Goal: Transaction & Acquisition: Purchase product/service

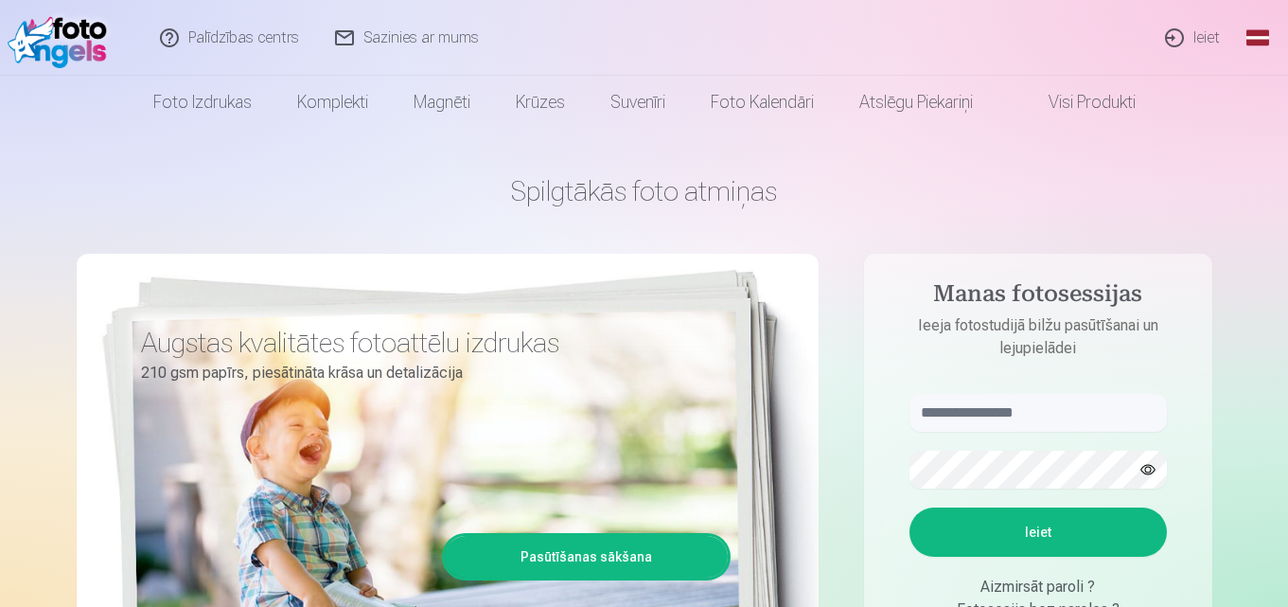
click at [1046, 413] on input "text" at bounding box center [1037, 413] width 257 height 38
click at [1016, 418] on input "******" at bounding box center [1037, 413] width 257 height 38
click at [992, 414] on input "**********" at bounding box center [1037, 413] width 257 height 38
type input "**********"
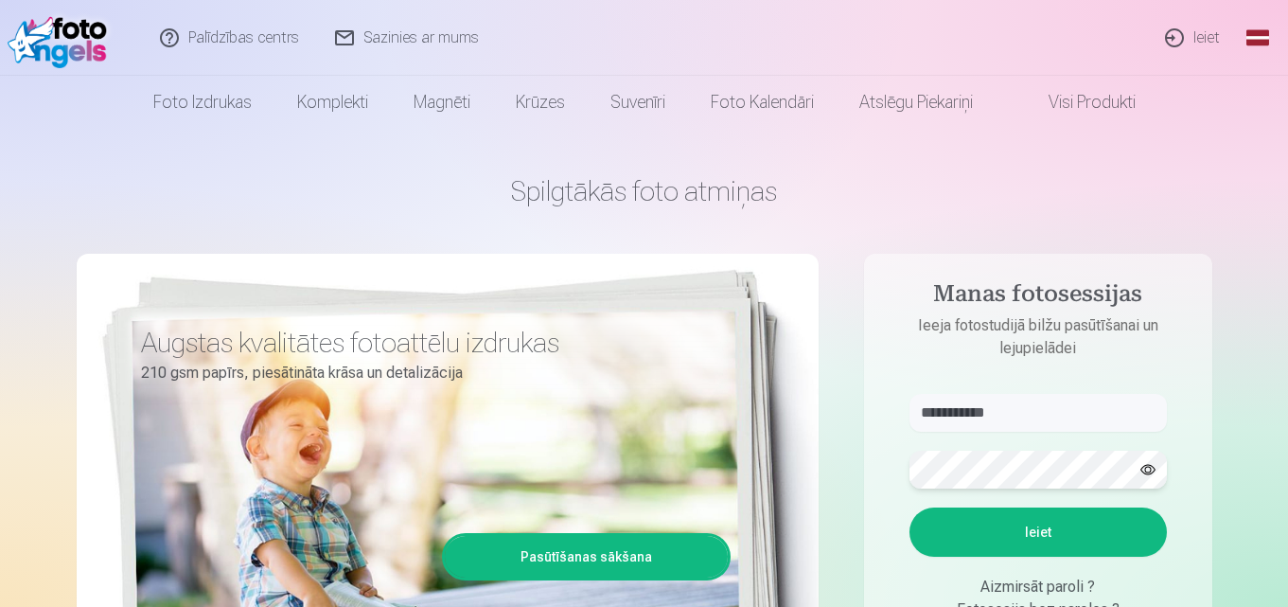
click at [909, 507] on button "Ieiet" at bounding box center [1037, 531] width 257 height 49
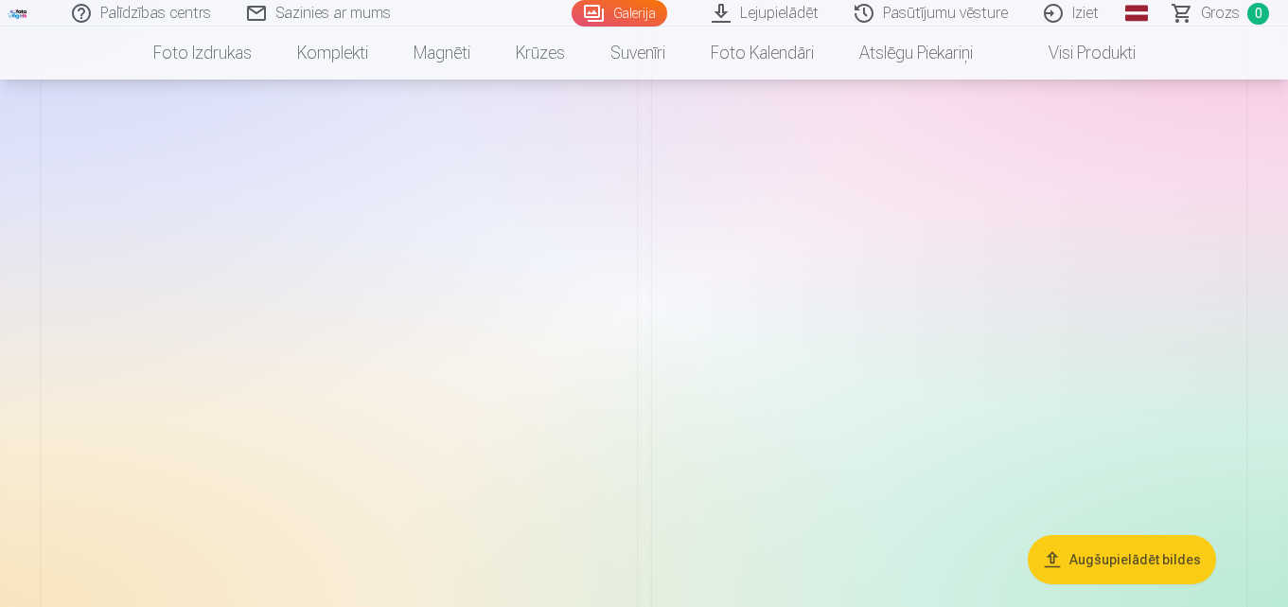
scroll to position [3312, 0]
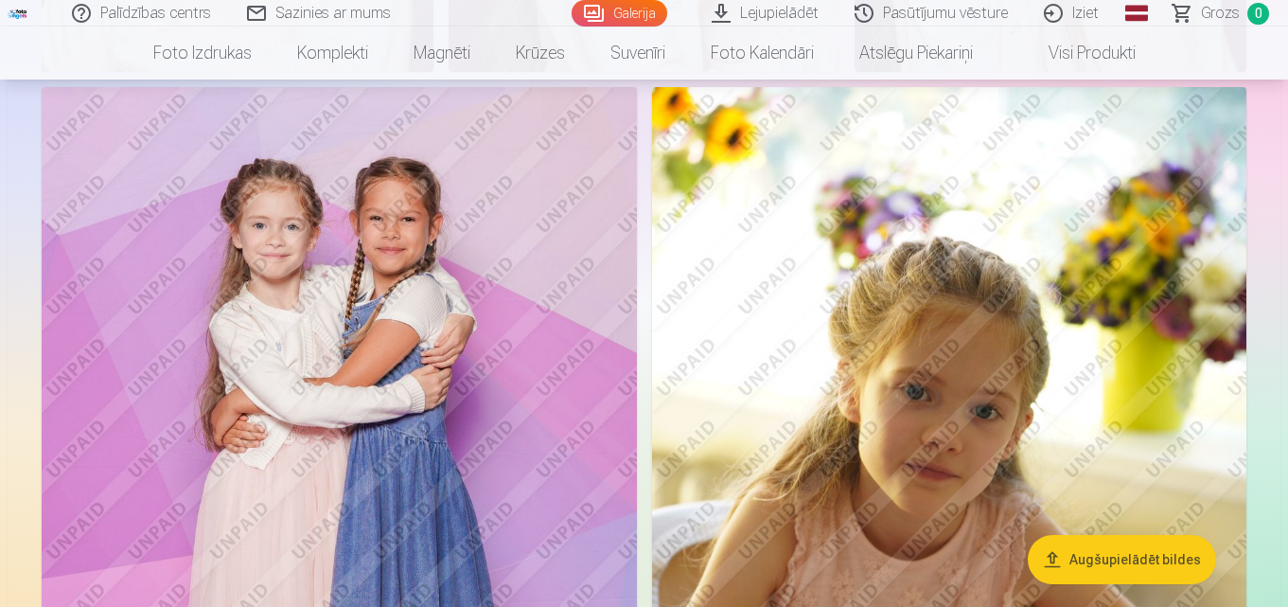
click at [269, 257] on img at bounding box center [339, 533] width 595 height 892
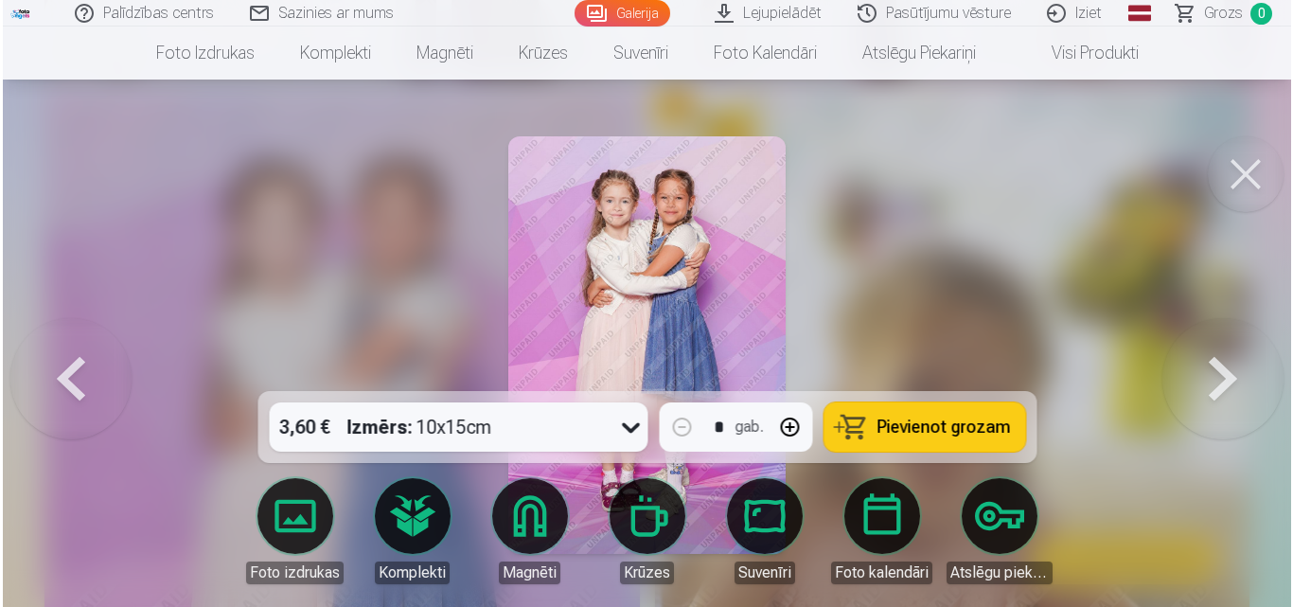
scroll to position [3322, 0]
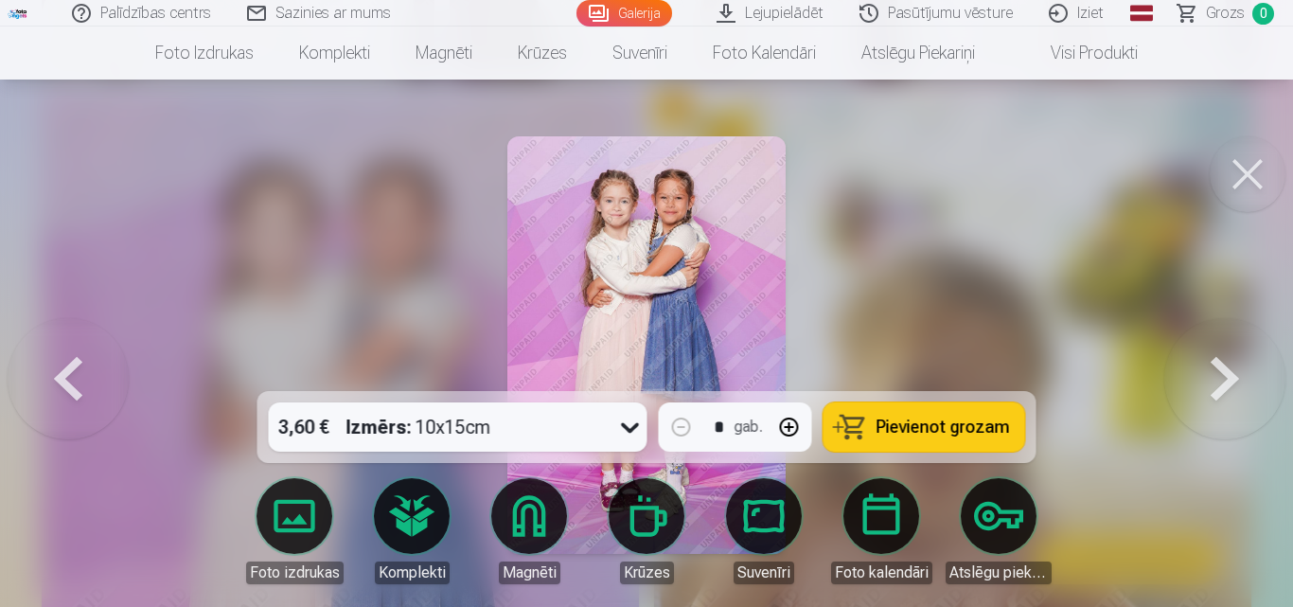
click at [1260, 169] on button at bounding box center [1247, 174] width 76 height 76
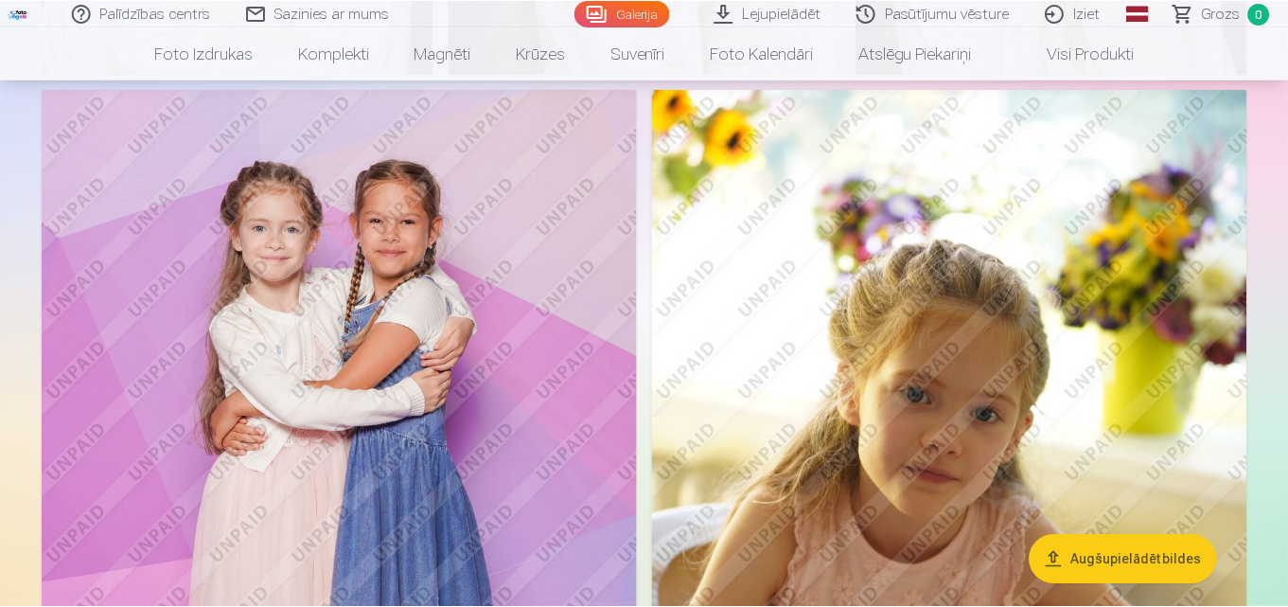
scroll to position [3312, 0]
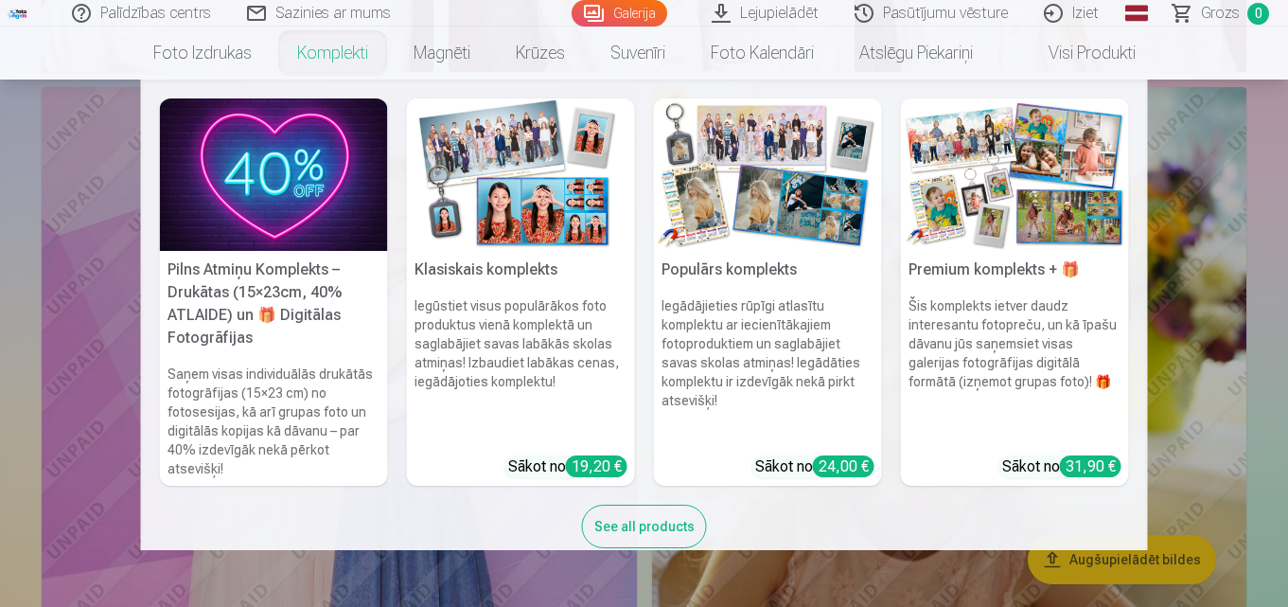
click at [306, 56] on link "Komplekti" at bounding box center [332, 52] width 116 height 53
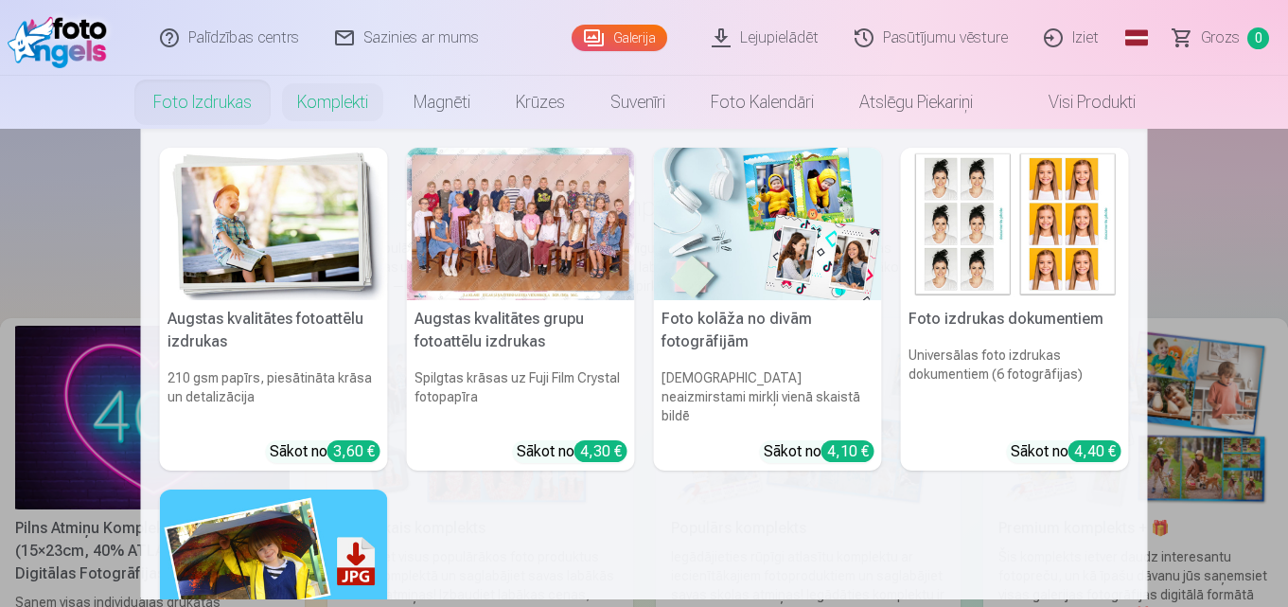
click at [233, 105] on link "Foto izdrukas" at bounding box center [203, 102] width 144 height 53
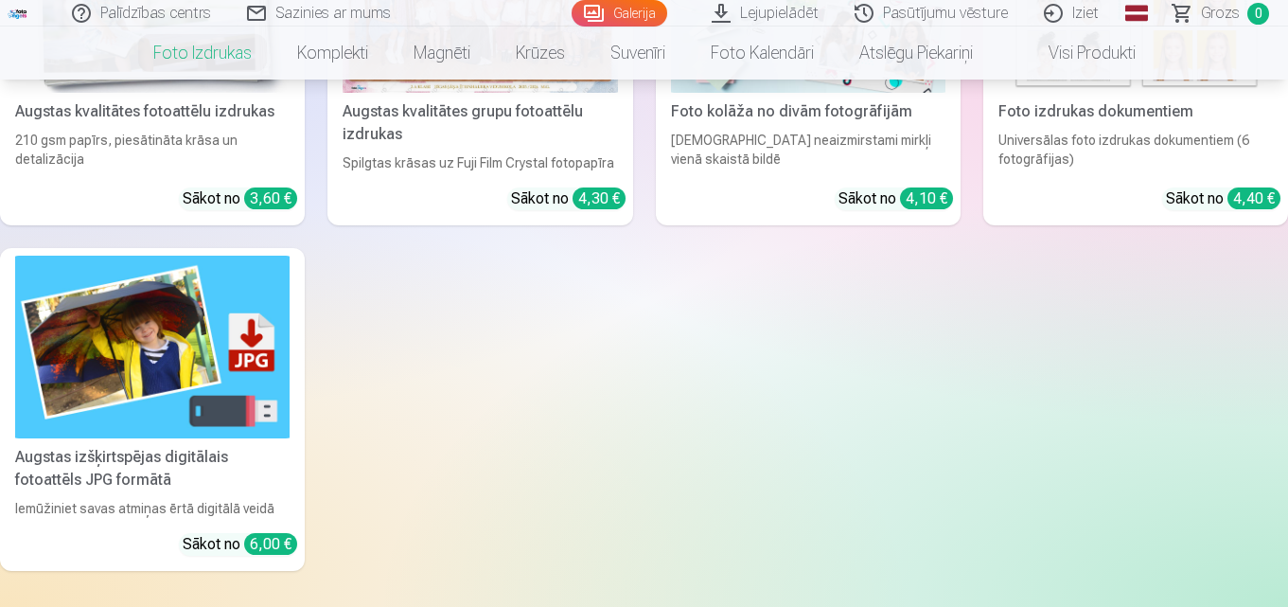
scroll to position [189, 0]
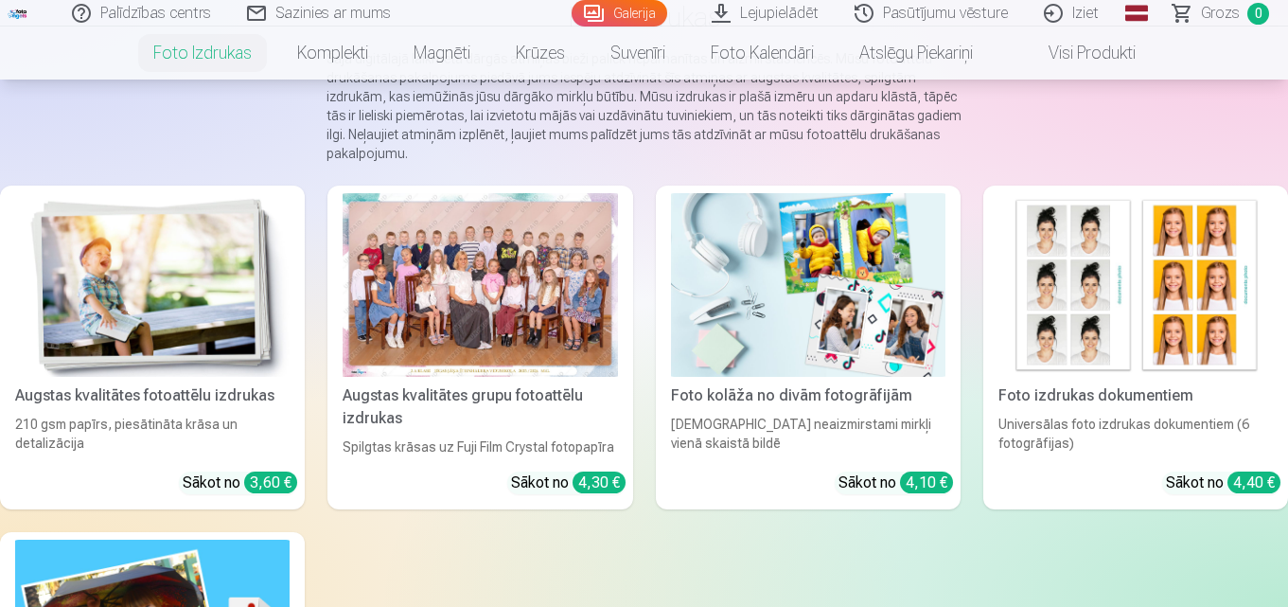
click at [498, 276] on div at bounding box center [480, 285] width 274 height 184
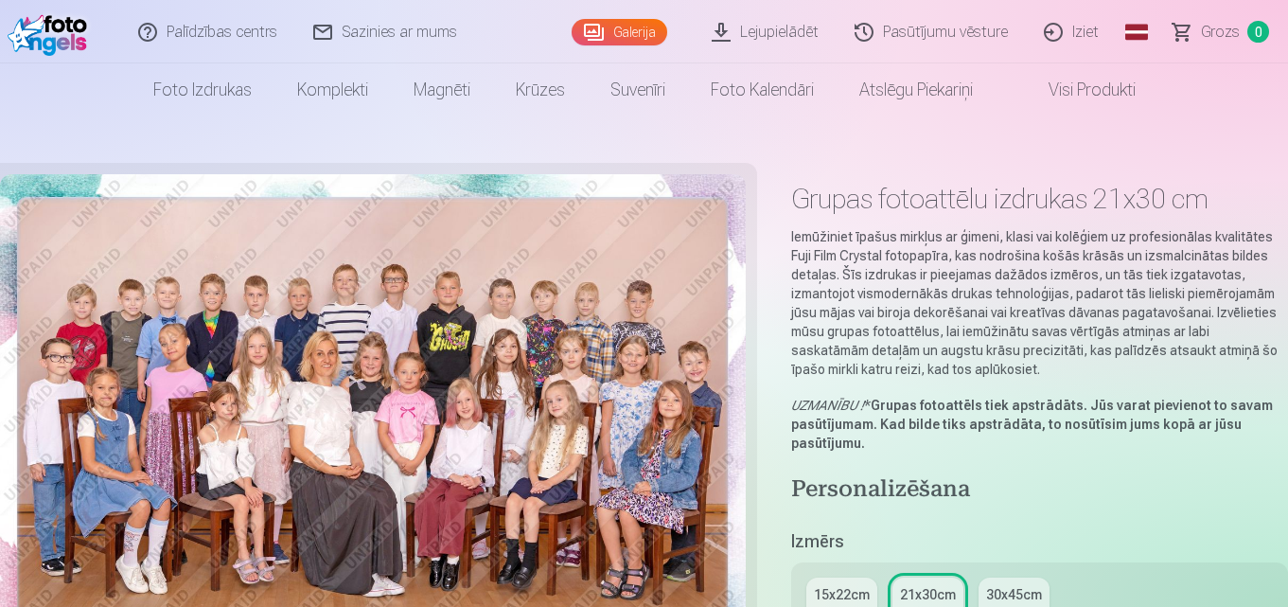
scroll to position [189, 0]
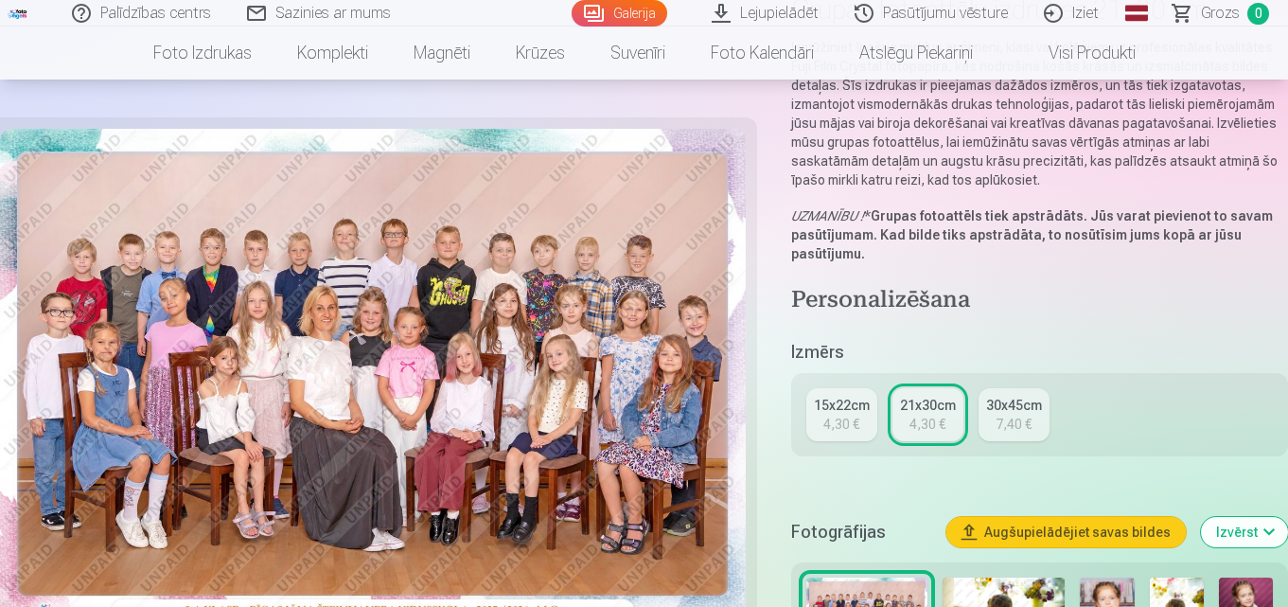
click at [857, 399] on div "15x22cm" at bounding box center [842, 405] width 56 height 19
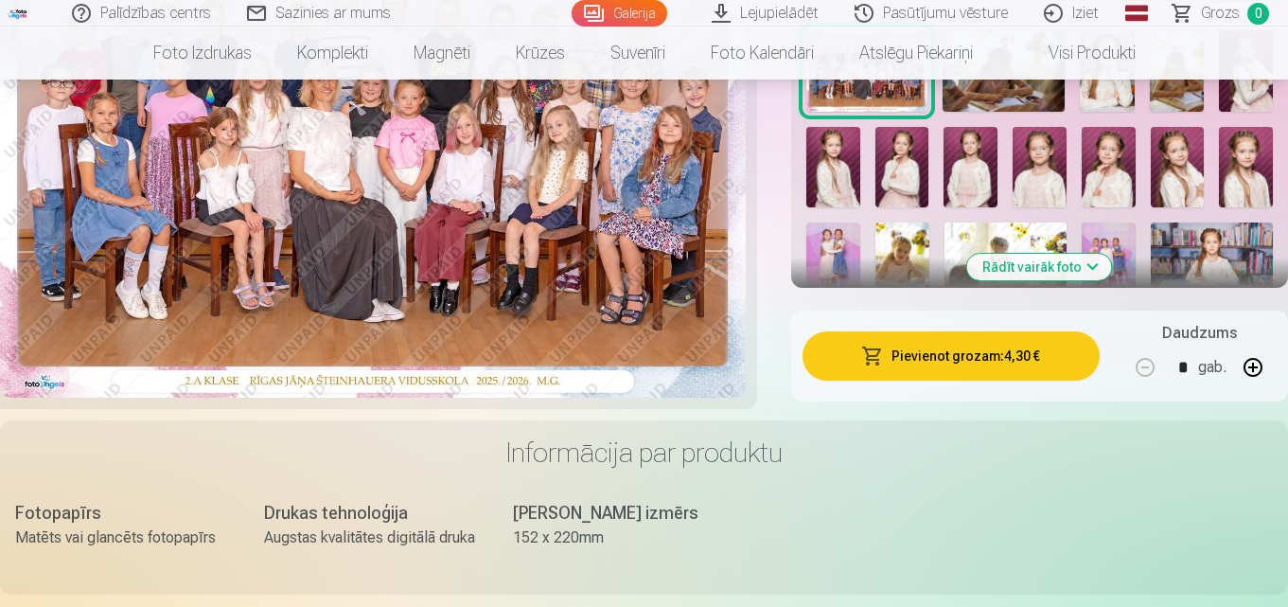
scroll to position [284, 0]
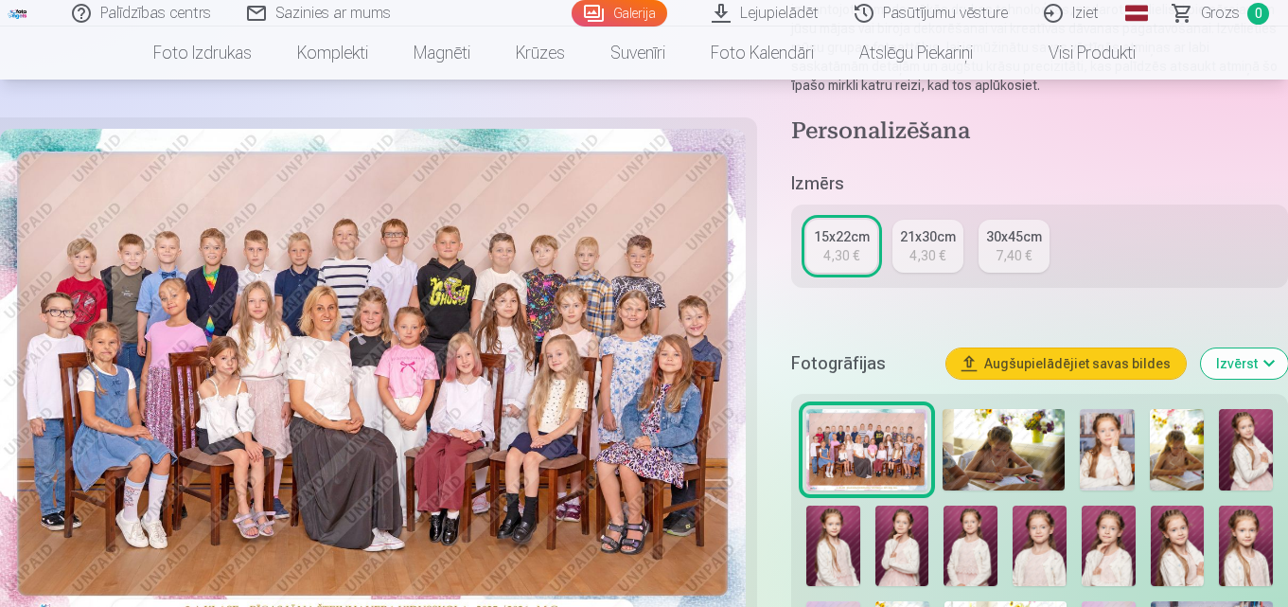
click at [925, 246] on div "4,30 €" at bounding box center [927, 255] width 36 height 19
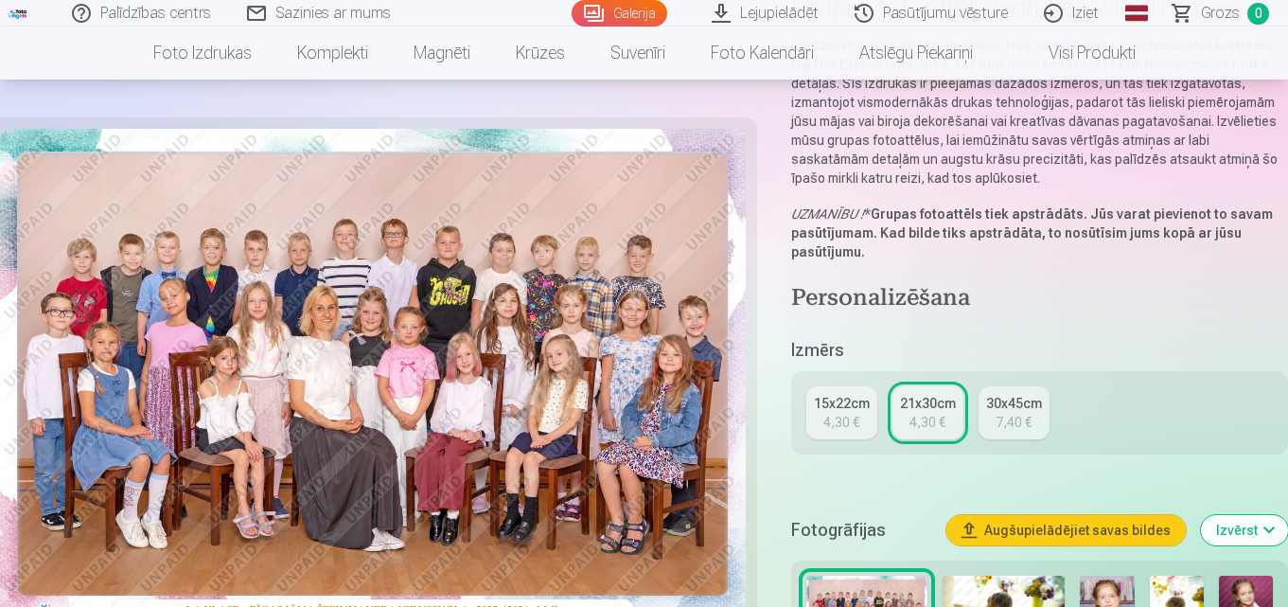
scroll to position [189, 0]
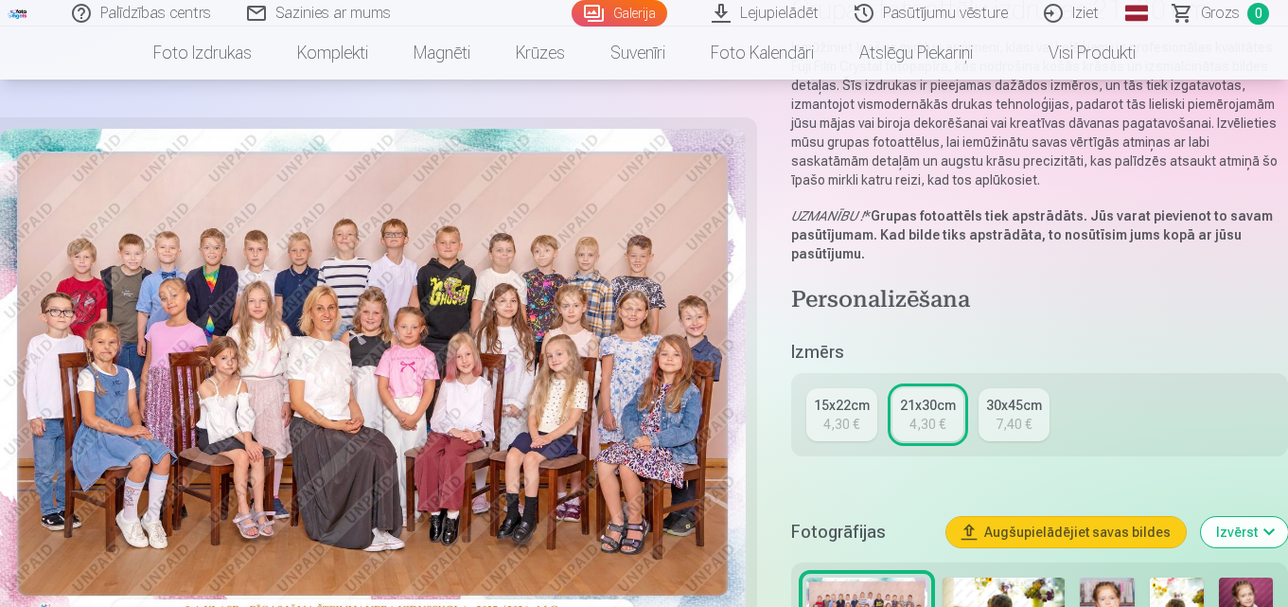
click at [848, 404] on div "15x22cm" at bounding box center [842, 405] width 56 height 19
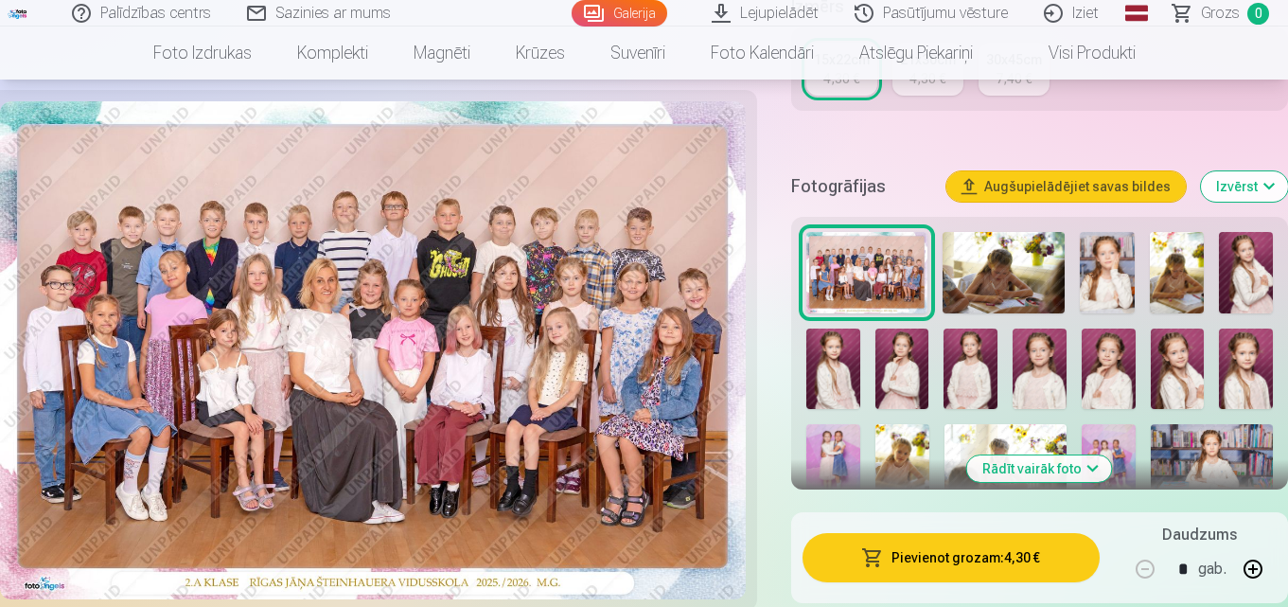
scroll to position [568, 0]
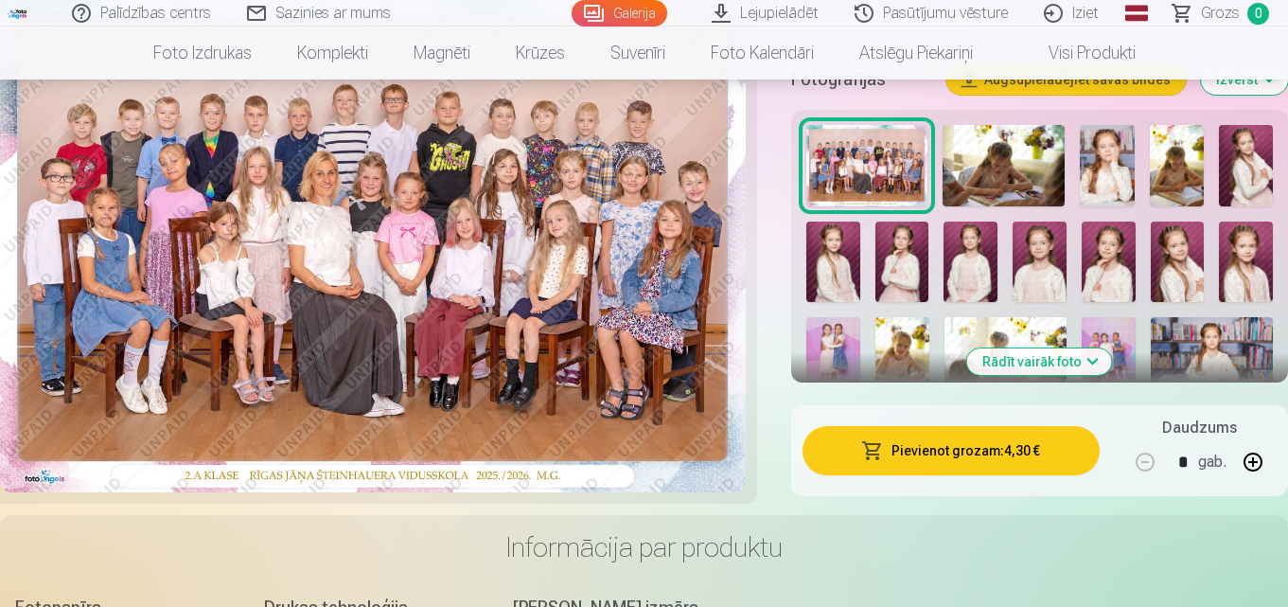
click at [949, 449] on button "Pievienot grozam : 4,30 €" at bounding box center [950, 450] width 297 height 49
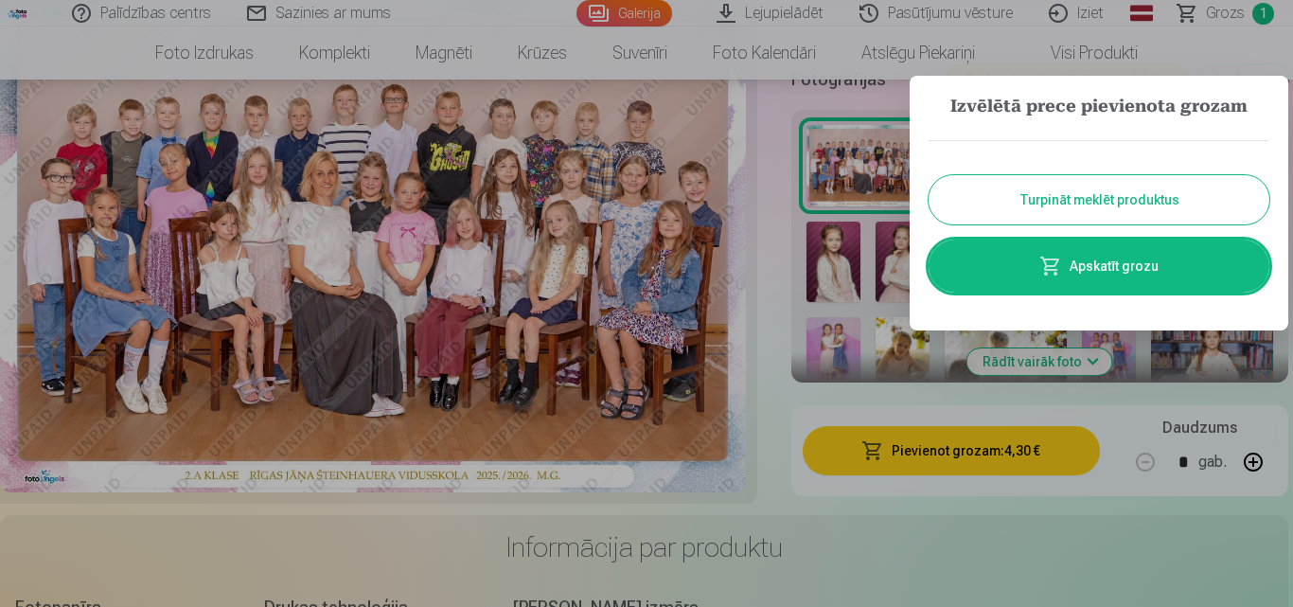
click at [917, 546] on div at bounding box center [646, 303] width 1293 height 607
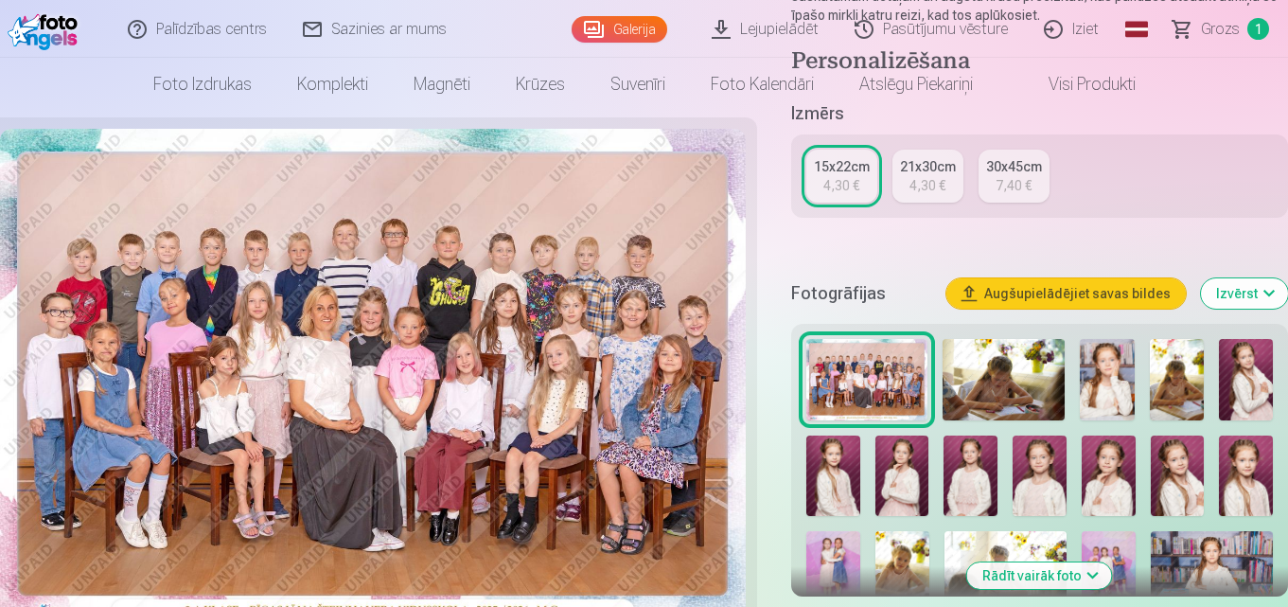
scroll to position [0, 0]
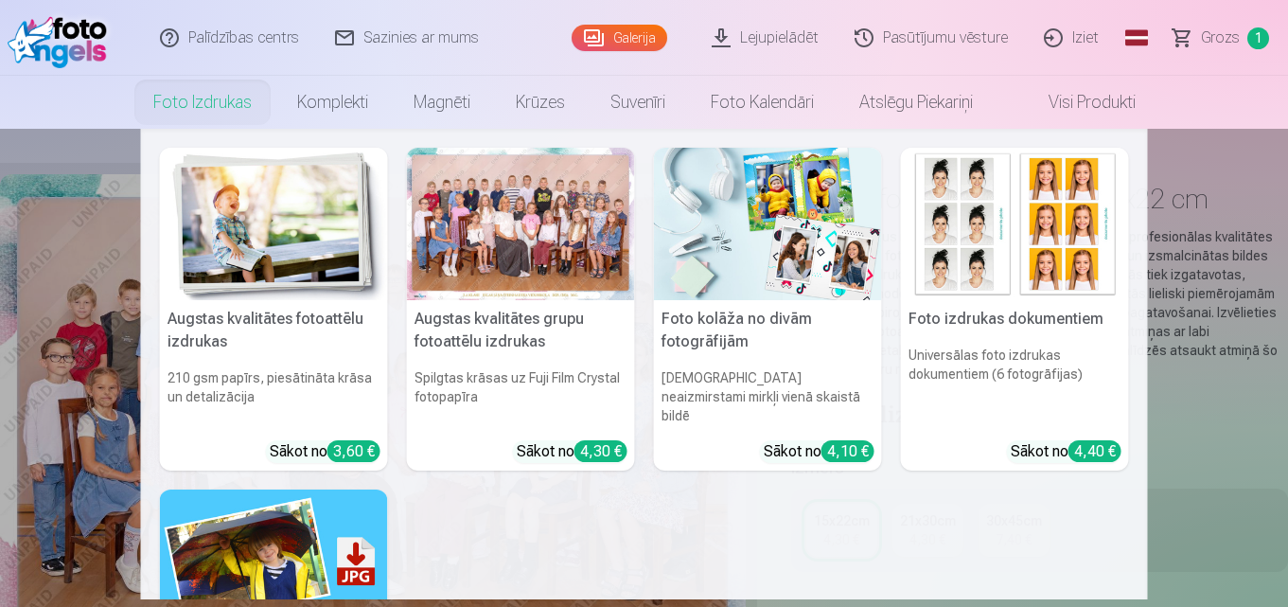
click at [777, 232] on img at bounding box center [768, 224] width 228 height 152
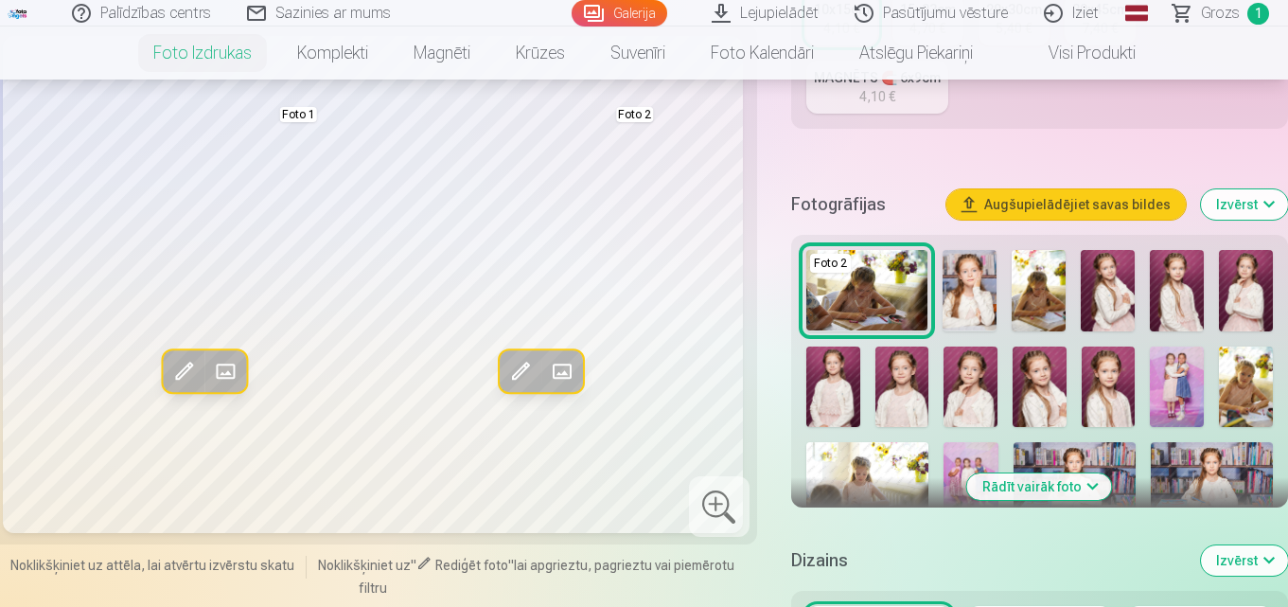
scroll to position [852, 0]
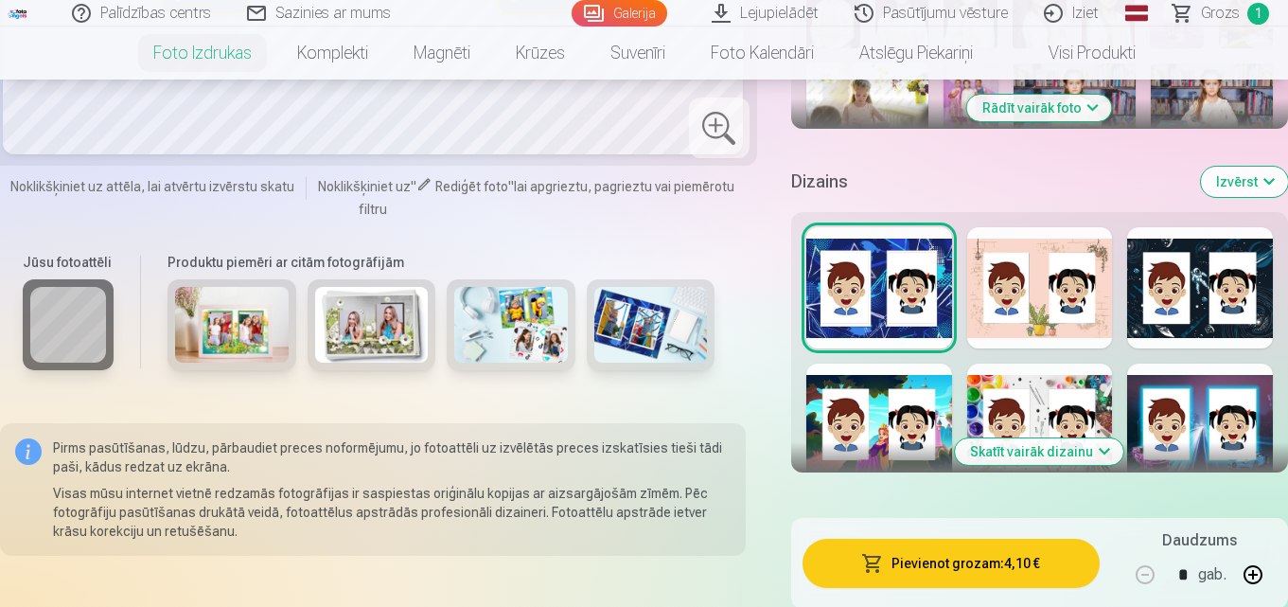
click at [1104, 445] on button "Skatīt vairāk dizainu" at bounding box center [1039, 451] width 168 height 26
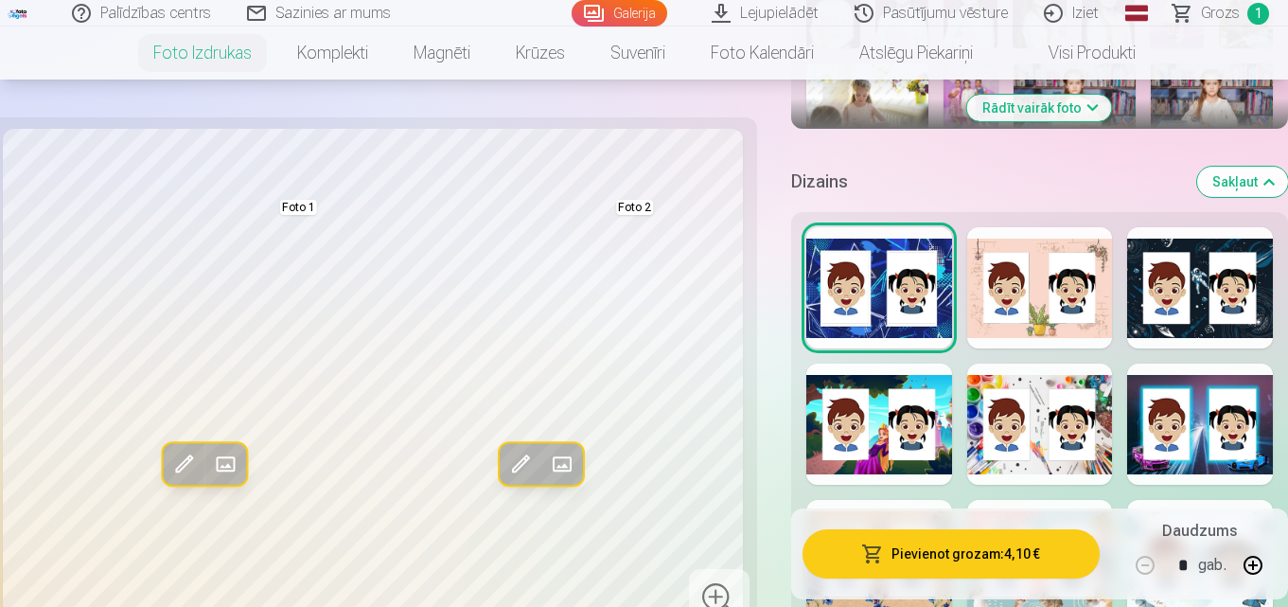
click at [1075, 450] on div at bounding box center [1040, 423] width 146 height 121
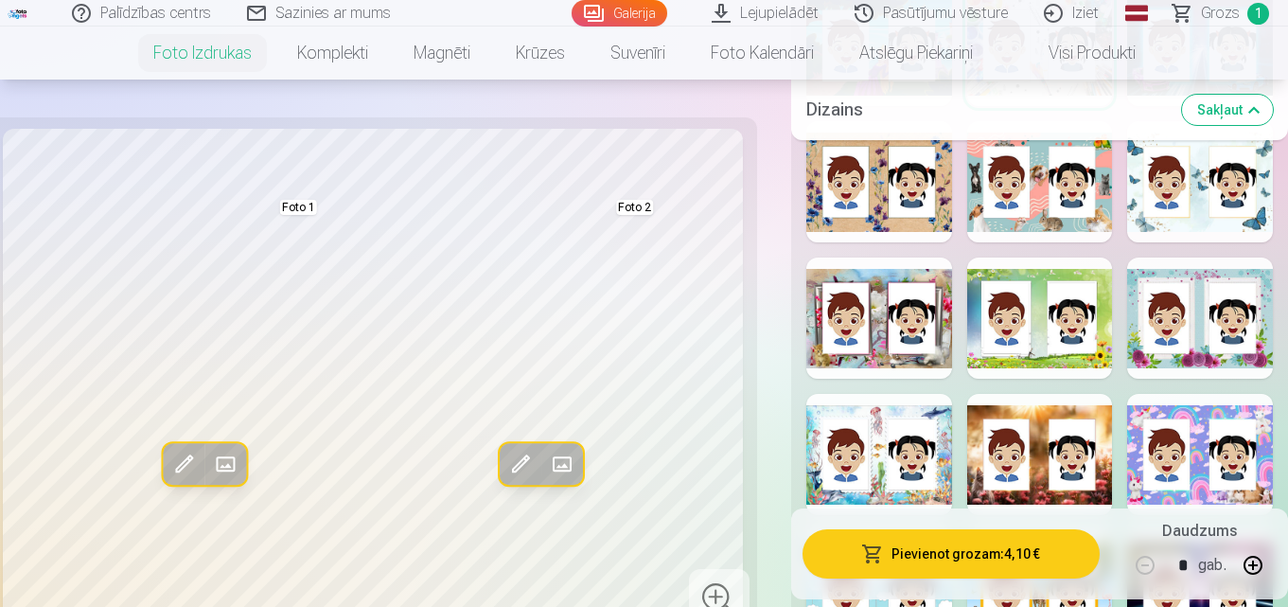
scroll to position [1136, 0]
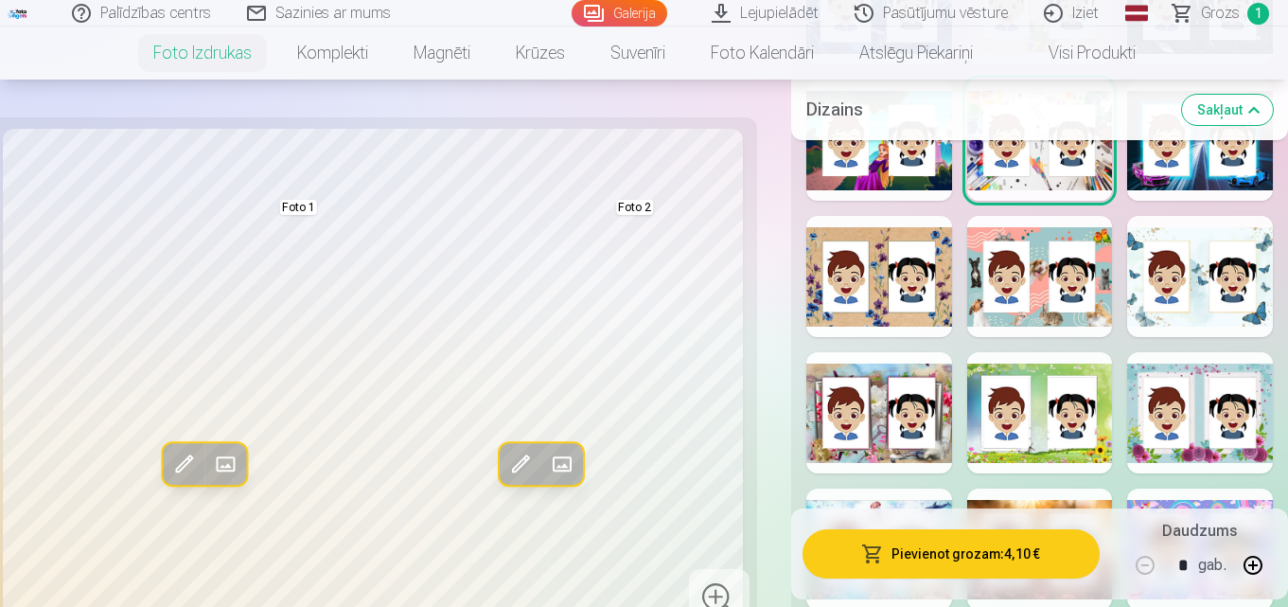
click at [881, 319] on div at bounding box center [879, 276] width 146 height 121
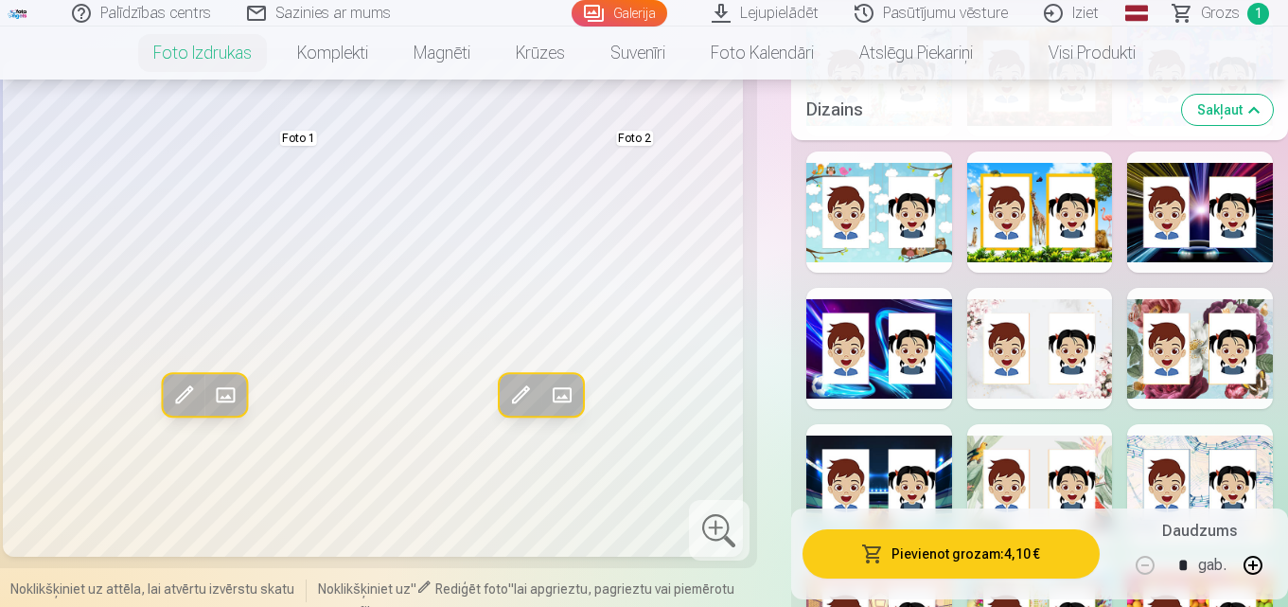
scroll to position [1703, 0]
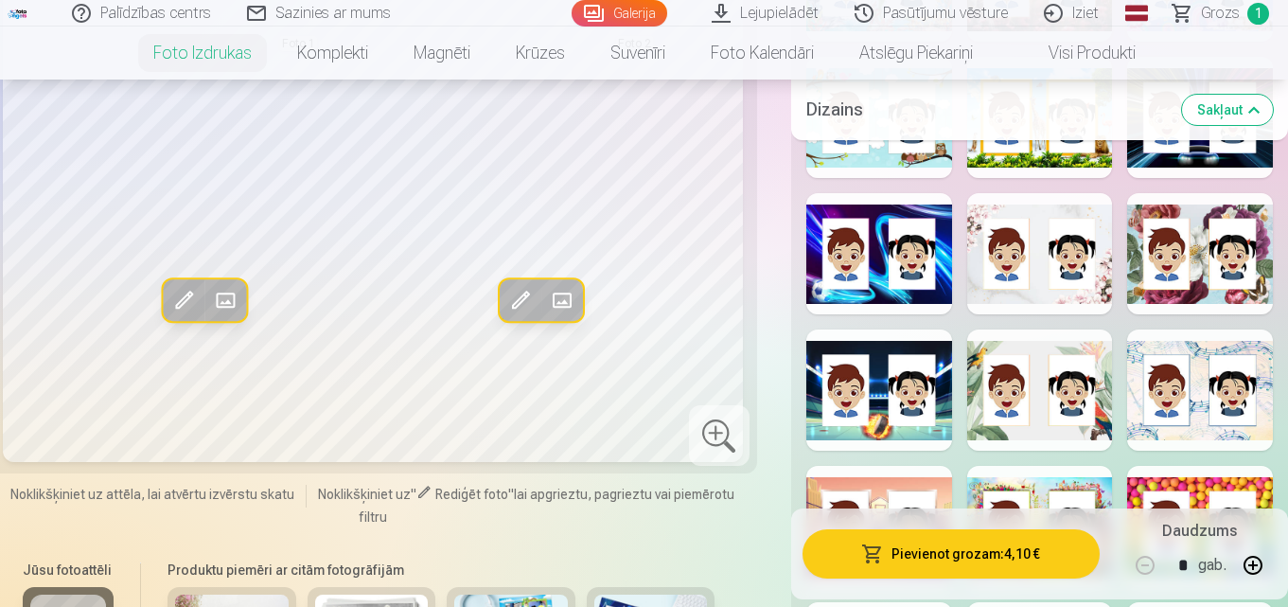
click at [1078, 442] on div at bounding box center [1040, 389] width 146 height 121
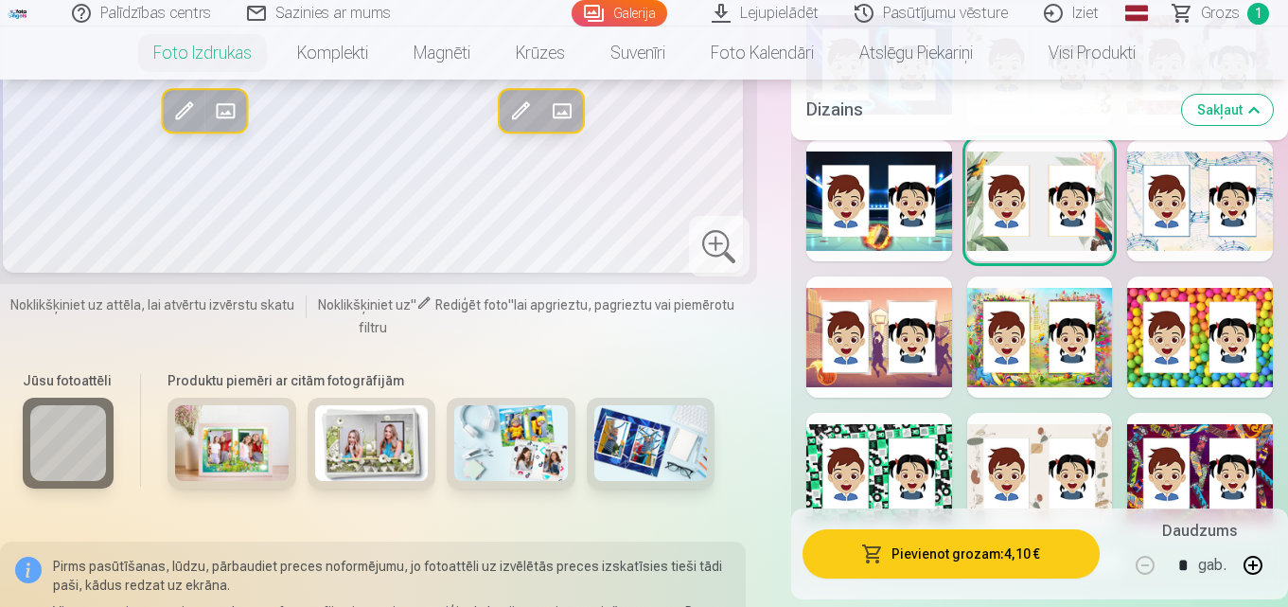
scroll to position [1987, 0]
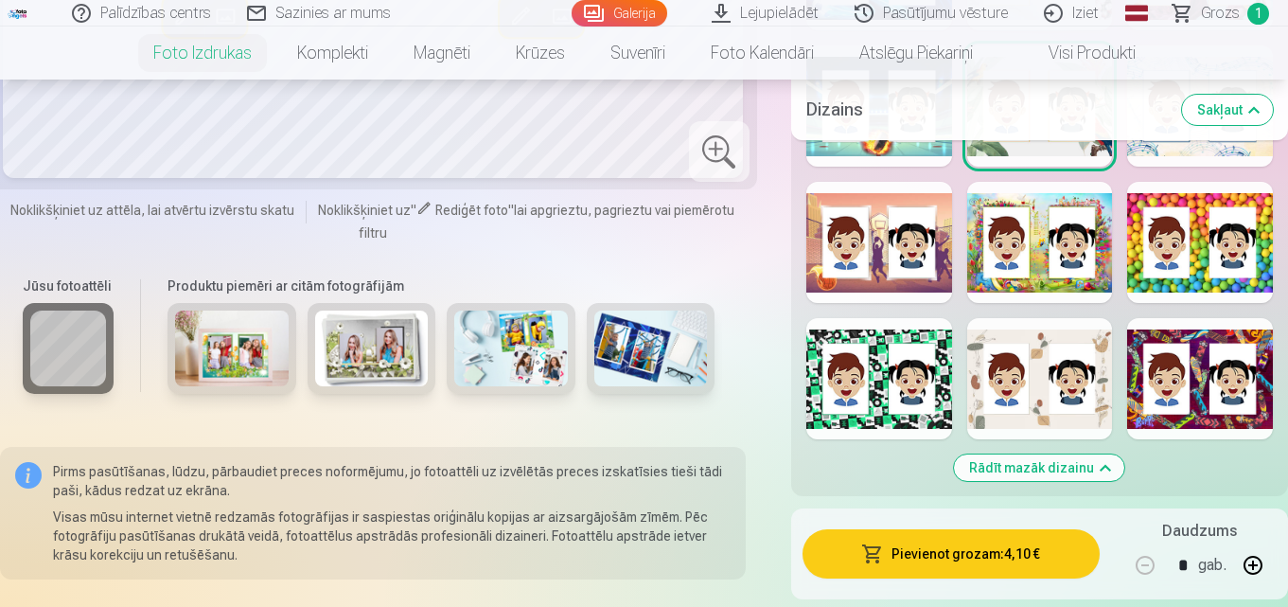
click at [1059, 423] on div at bounding box center [1040, 378] width 146 height 121
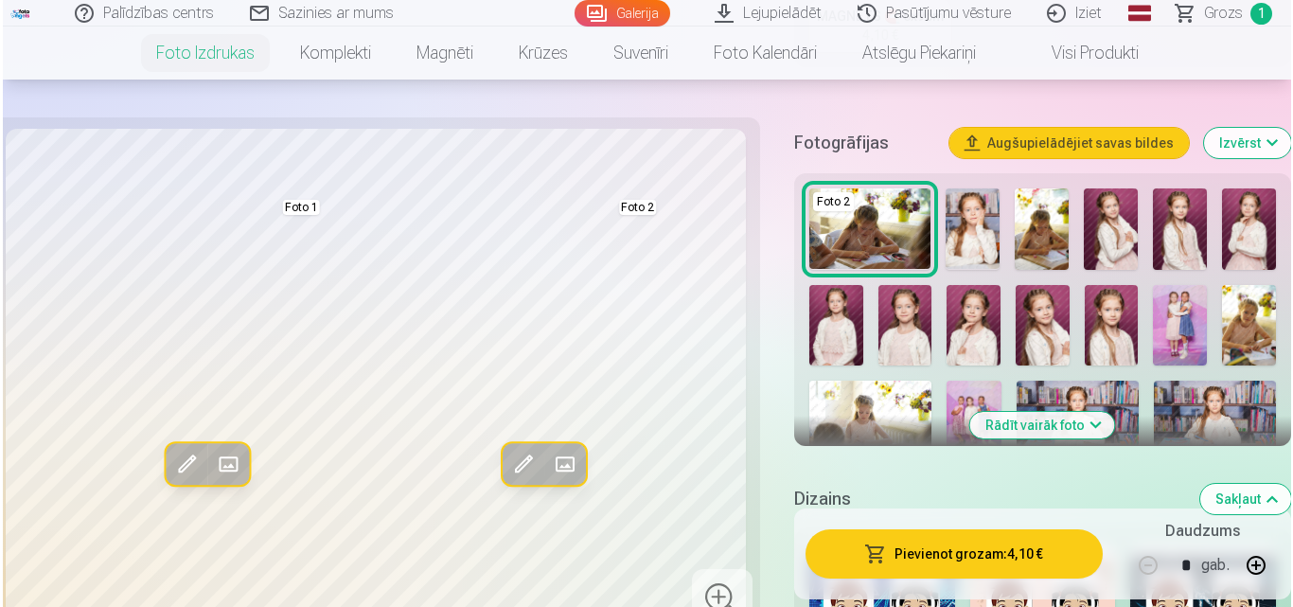
scroll to position [568, 0]
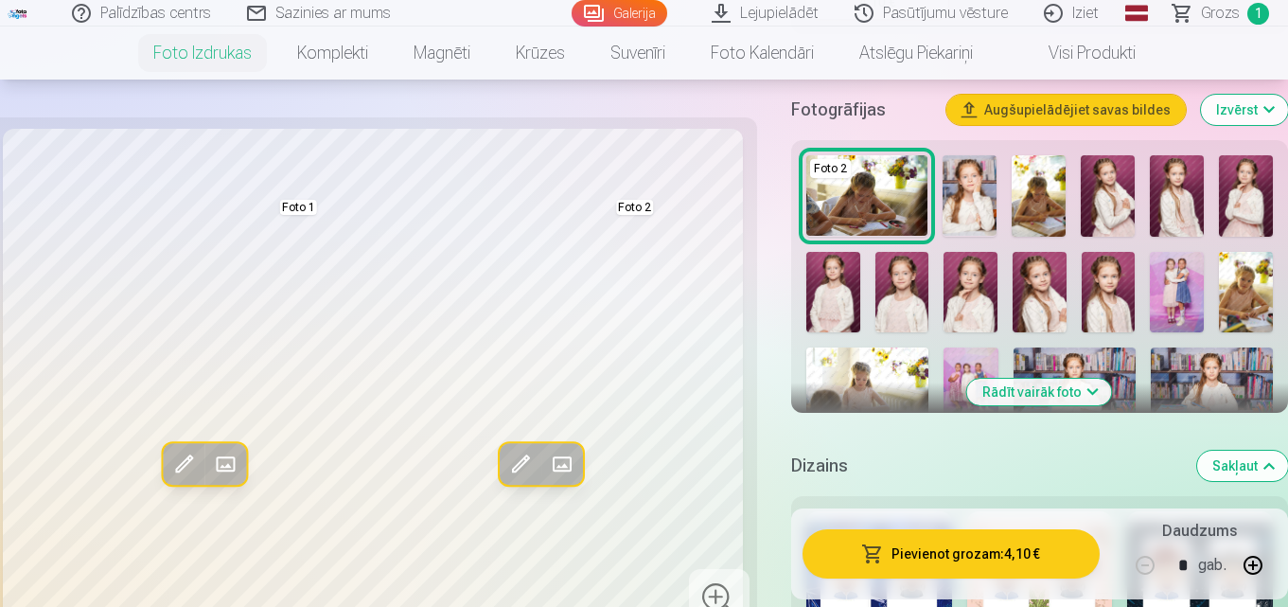
click at [1253, 204] on img at bounding box center [1246, 195] width 54 height 81
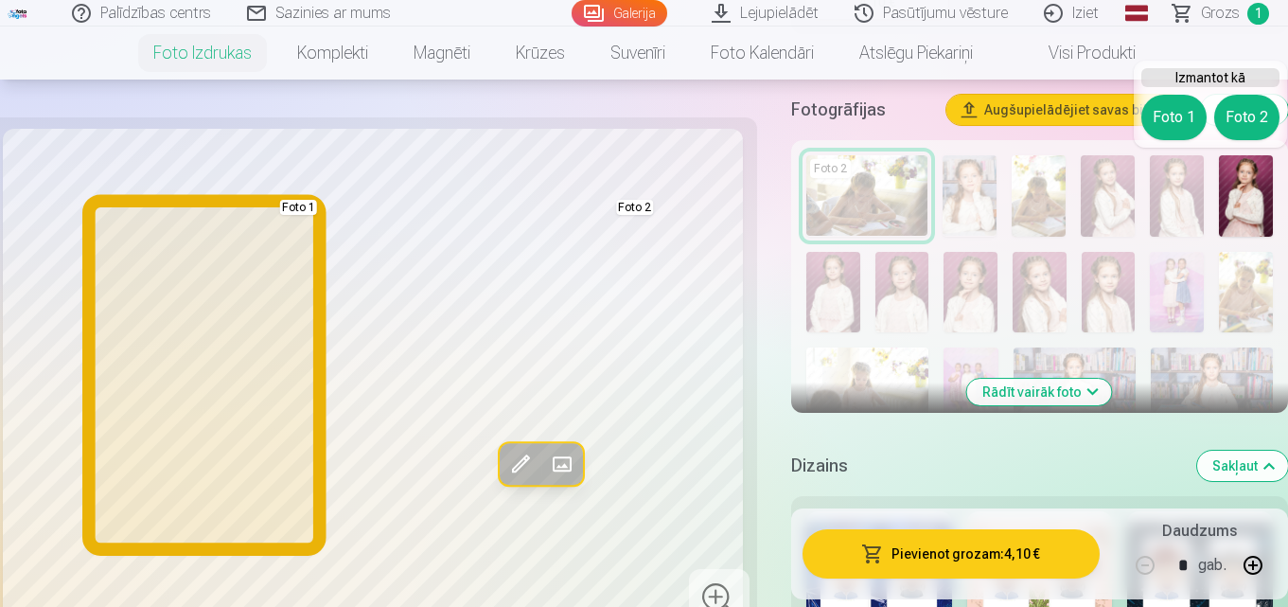
click at [1185, 121] on button "Foto 1" at bounding box center [1173, 117] width 65 height 45
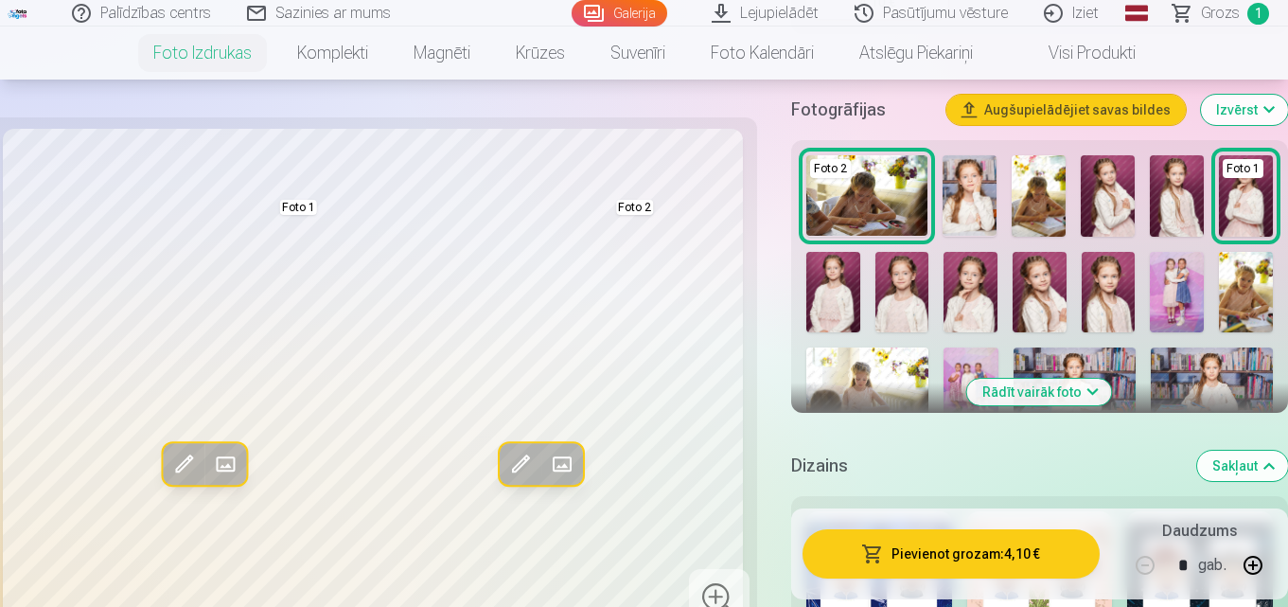
click at [1117, 185] on img at bounding box center [1108, 195] width 54 height 81
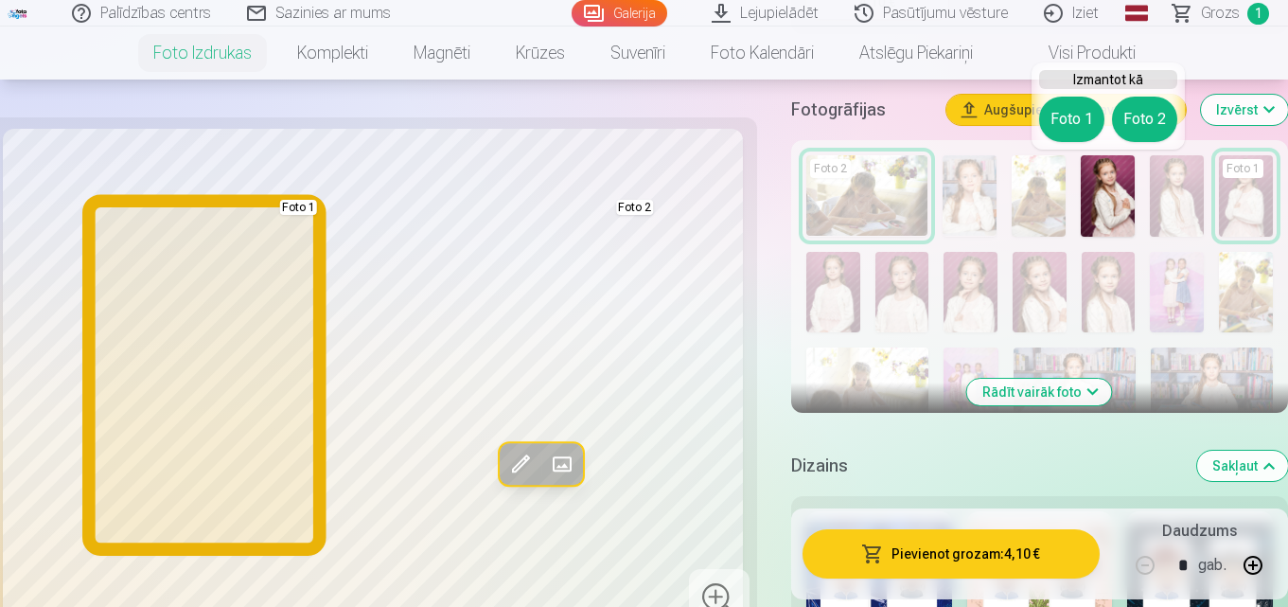
click at [1080, 118] on button "Foto 1" at bounding box center [1071, 119] width 65 height 45
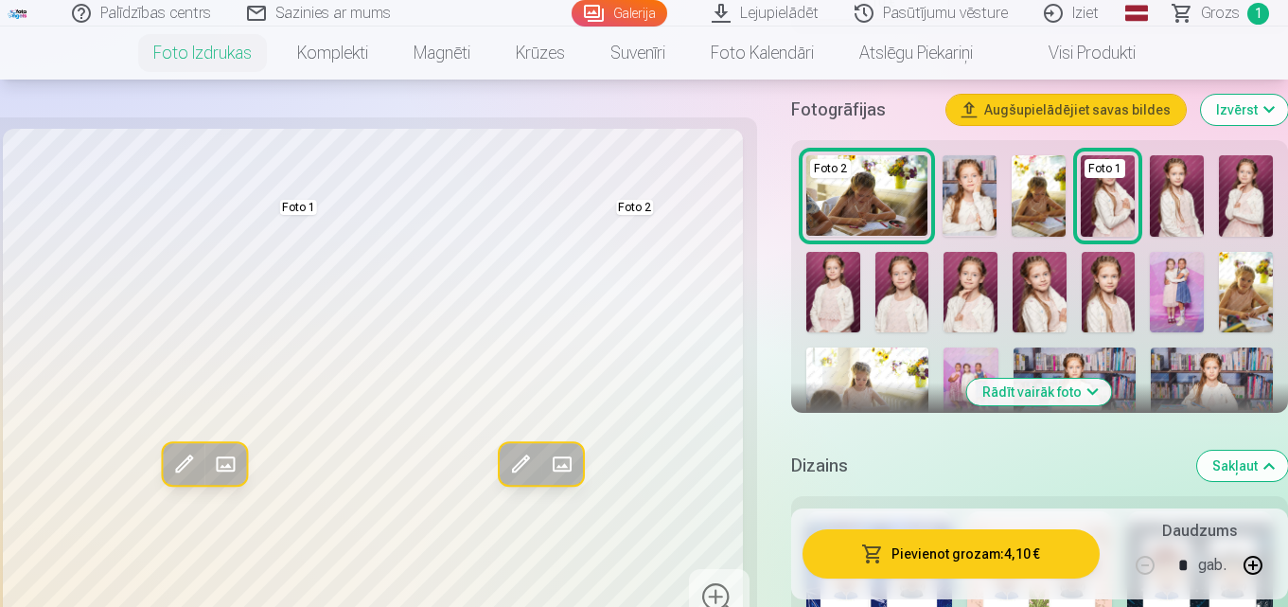
click at [1046, 282] on img at bounding box center [1040, 292] width 54 height 80
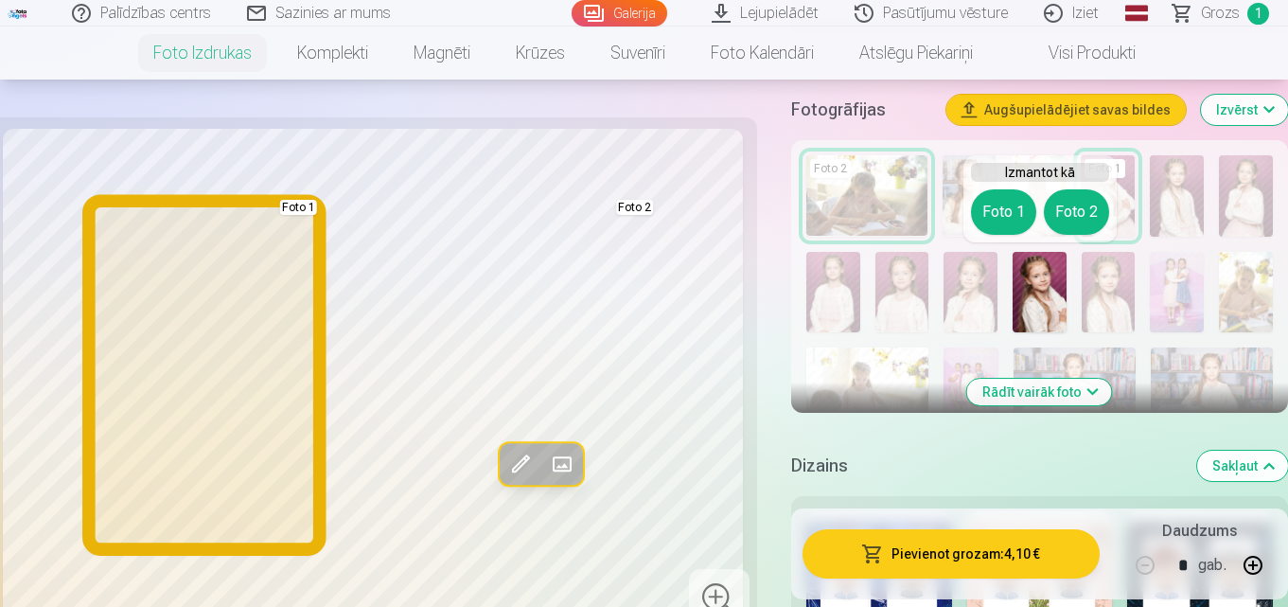
click at [1008, 203] on button "Foto 1" at bounding box center [1003, 211] width 65 height 45
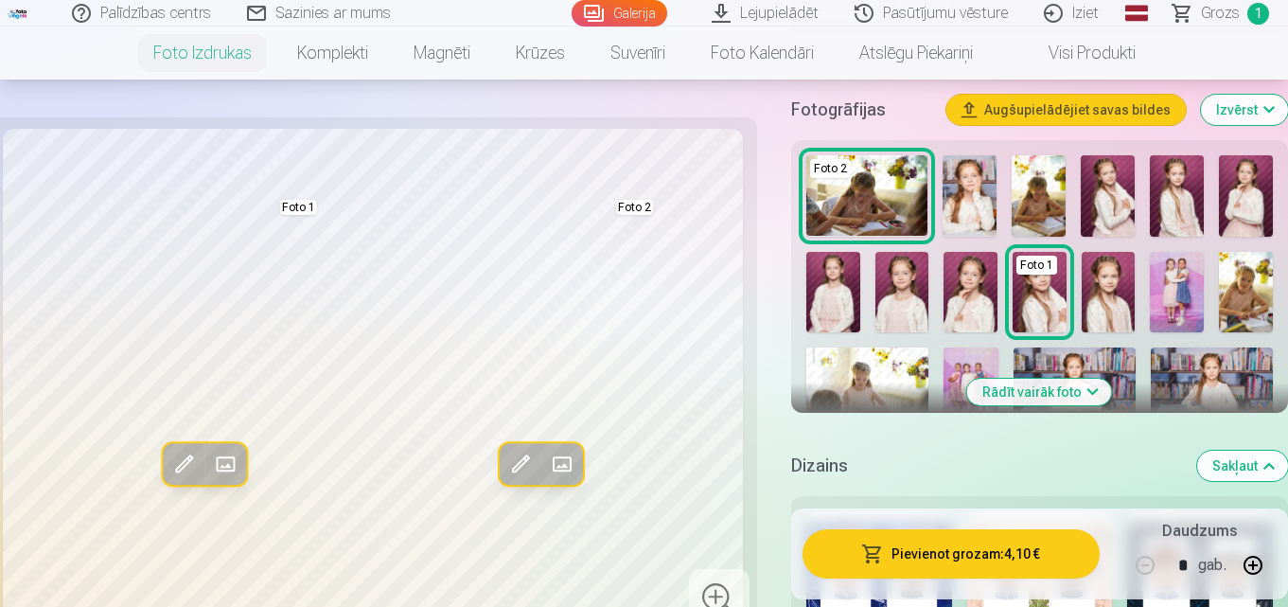
click at [1097, 208] on img at bounding box center [1108, 195] width 54 height 81
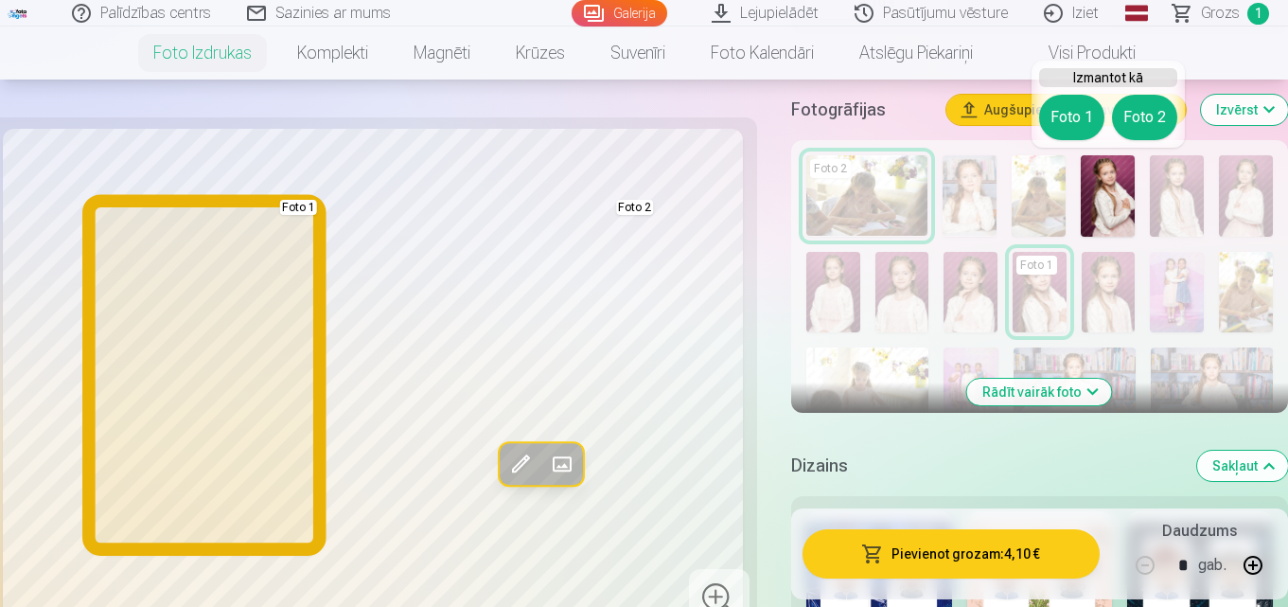
click at [1065, 114] on button "Foto 1" at bounding box center [1071, 117] width 65 height 45
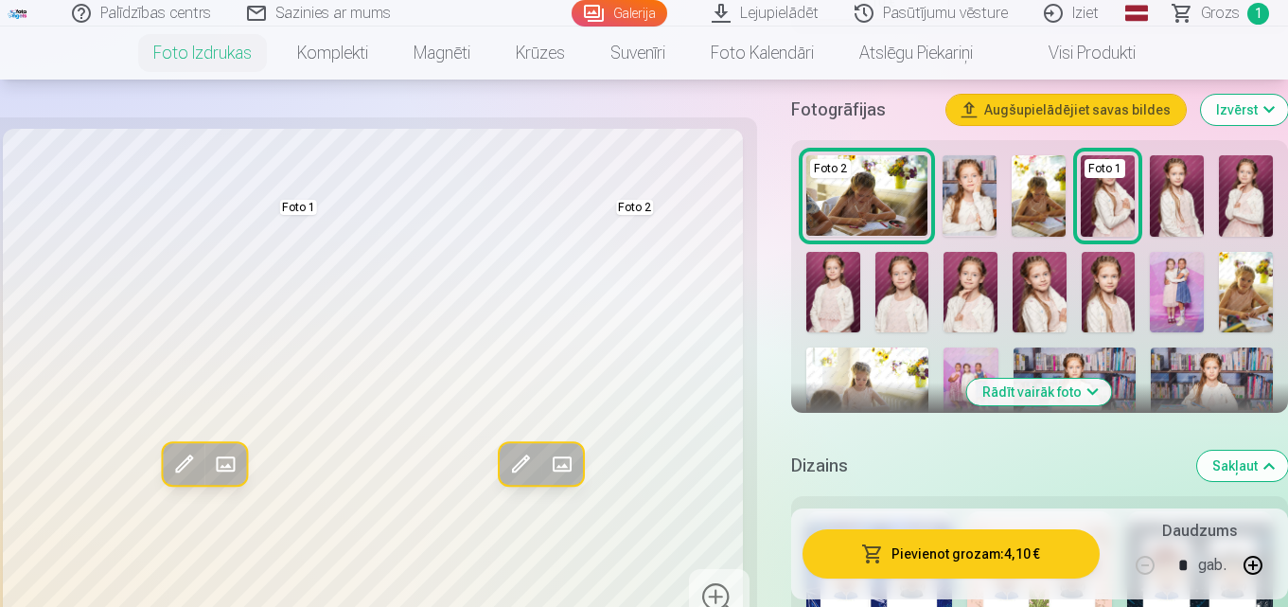
click at [186, 453] on span at bounding box center [183, 464] width 30 height 30
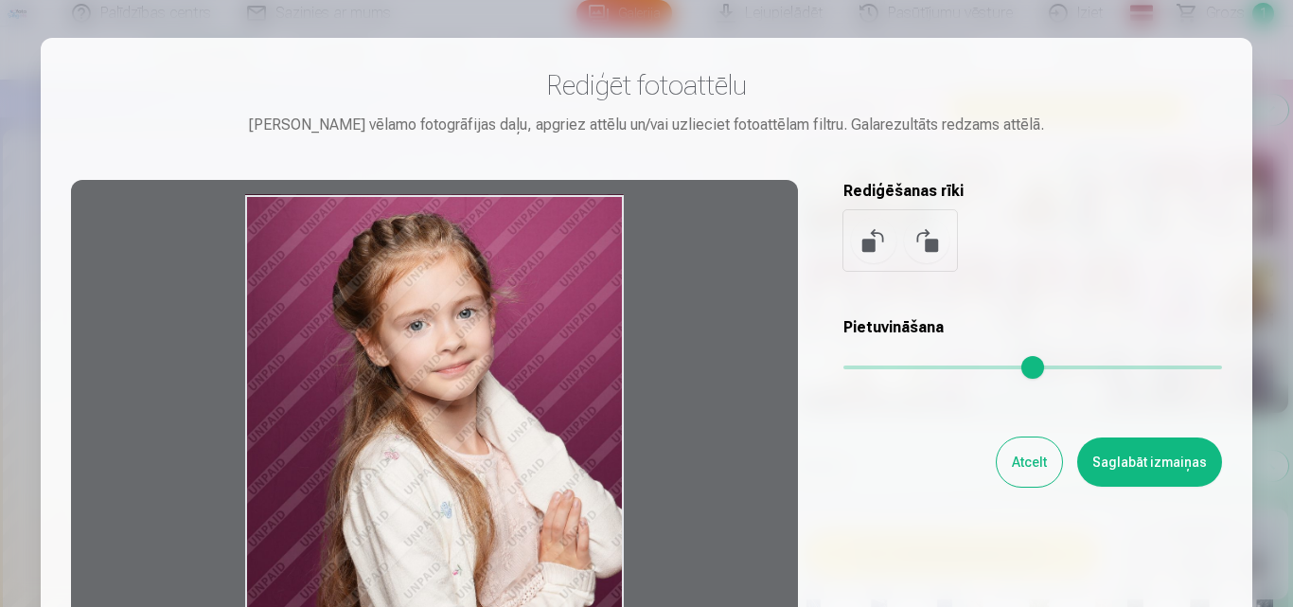
drag, startPoint x: 483, startPoint y: 477, endPoint x: 458, endPoint y: 476, distance: 24.6
click at [458, 476] on div at bounding box center [434, 477] width 727 height 594
drag, startPoint x: 458, startPoint y: 476, endPoint x: 477, endPoint y: 476, distance: 18.9
click at [477, 476] on div at bounding box center [434, 477] width 727 height 594
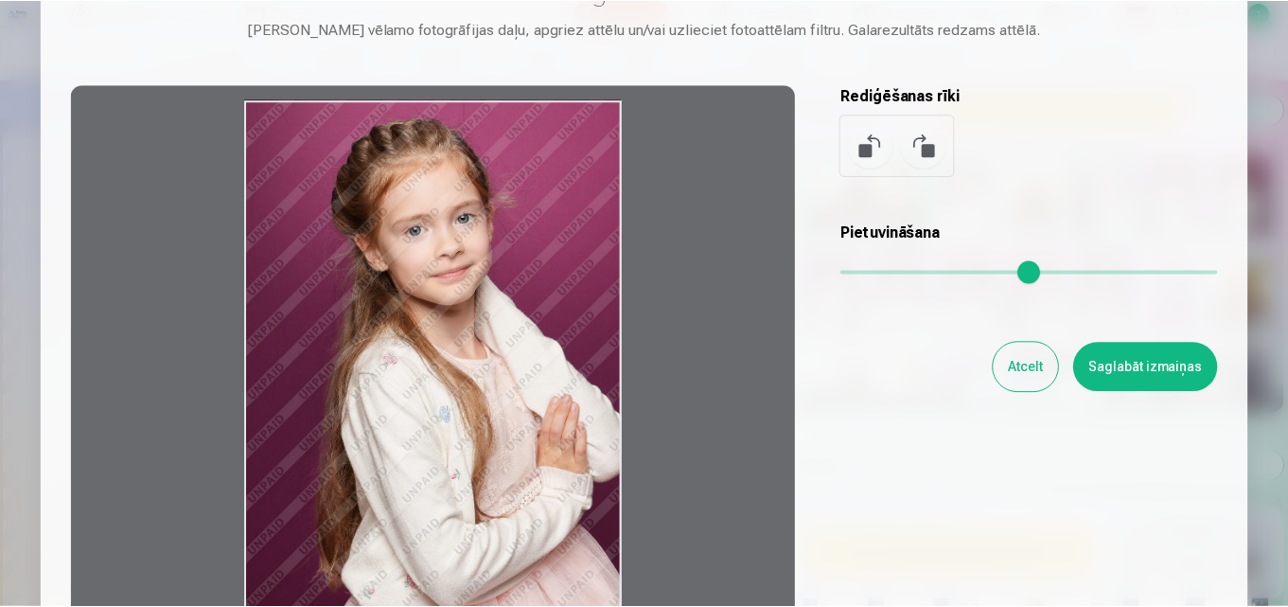
scroll to position [189, 0]
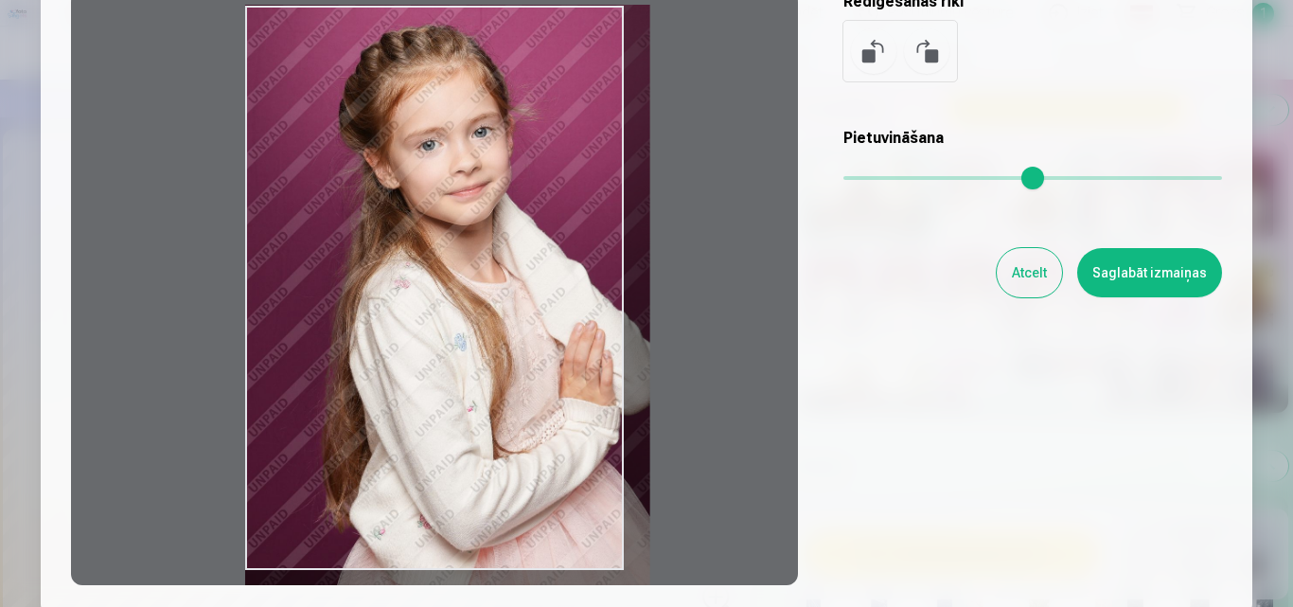
click at [864, 180] on input "range" at bounding box center [1032, 178] width 379 height 4
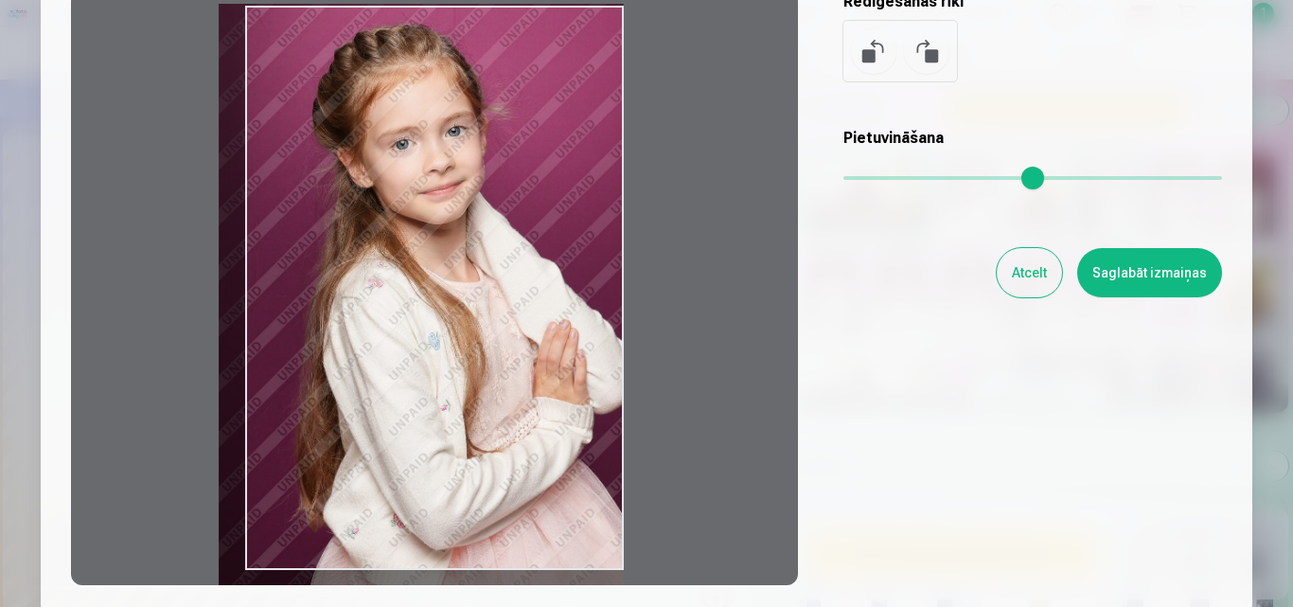
drag, startPoint x: 458, startPoint y: 303, endPoint x: 384, endPoint y: 302, distance: 73.8
click at [384, 302] on div at bounding box center [434, 288] width 727 height 594
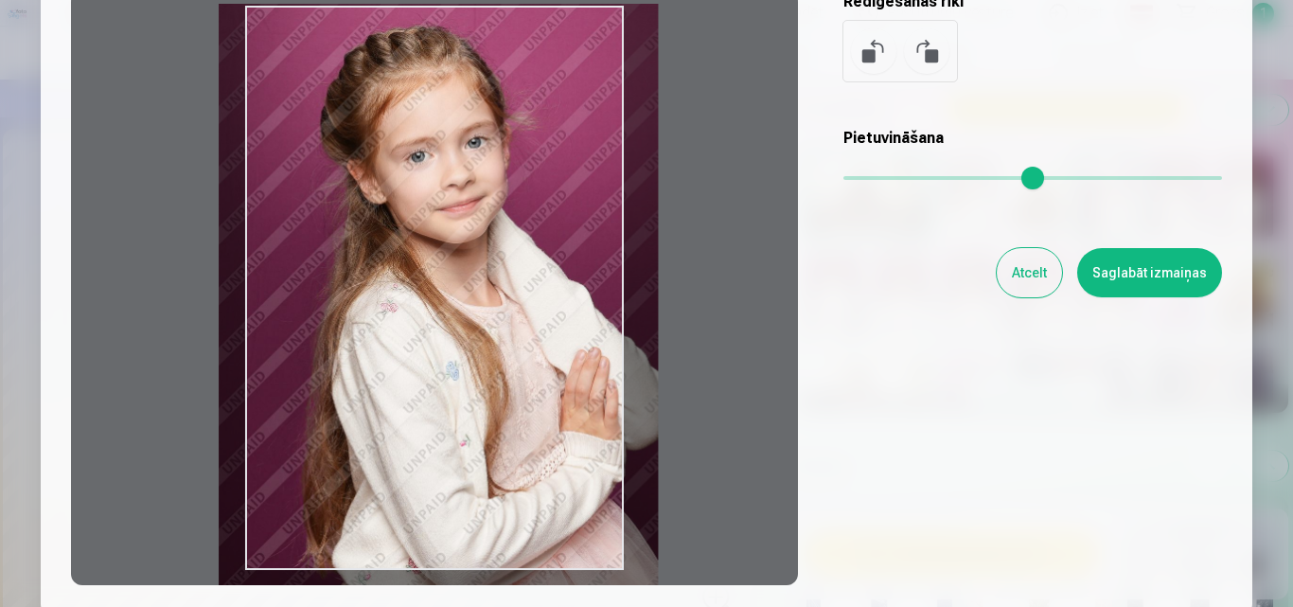
click at [877, 178] on input "range" at bounding box center [1032, 178] width 379 height 4
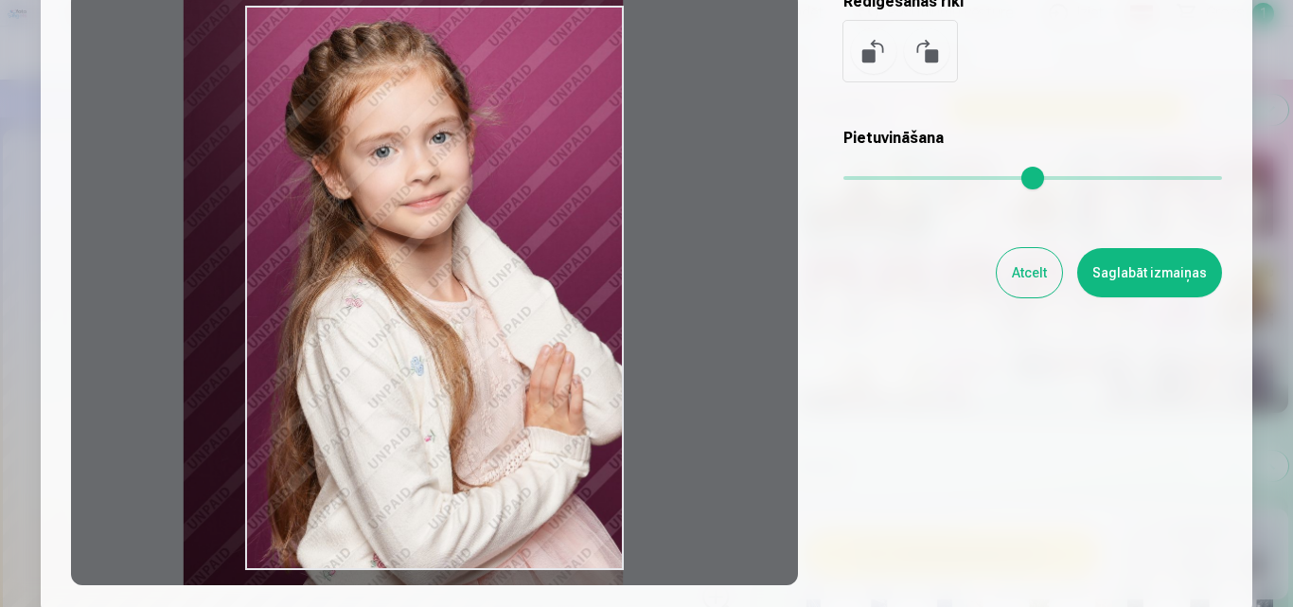
drag, startPoint x: 477, startPoint y: 380, endPoint x: 404, endPoint y: 376, distance: 73.0
click at [404, 376] on div at bounding box center [434, 288] width 727 height 594
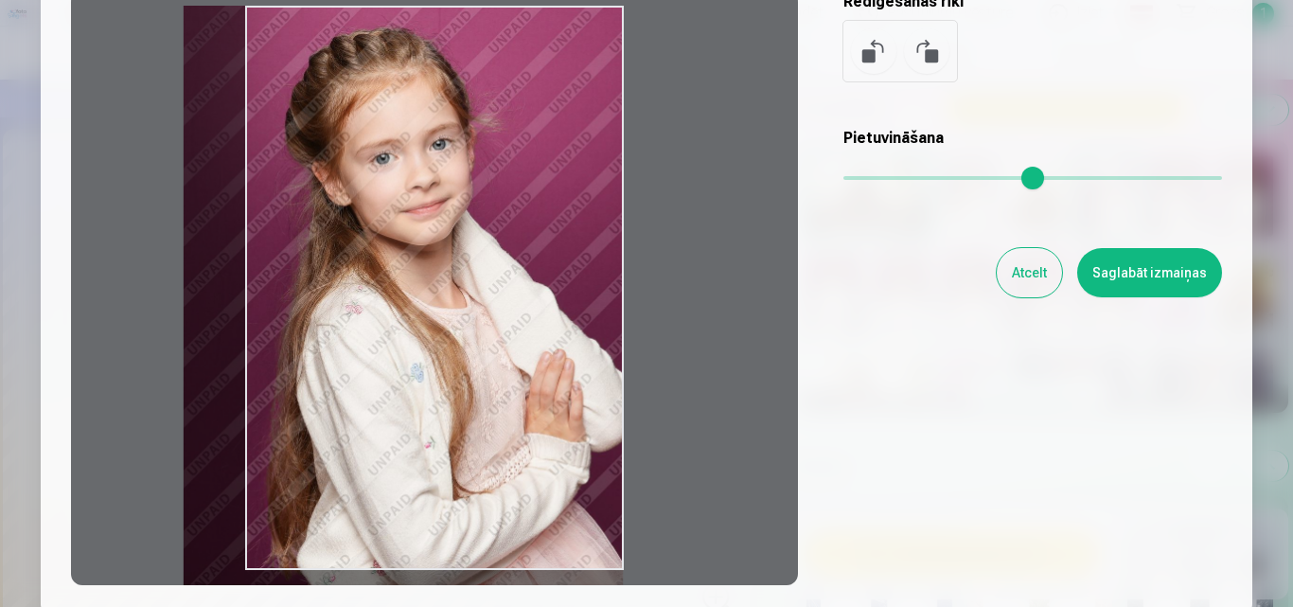
drag, startPoint x: 576, startPoint y: 283, endPoint x: 571, endPoint y: 310, distance: 28.0
click at [571, 310] on div at bounding box center [434, 288] width 727 height 594
type input "****"
click at [1154, 285] on button "Saglabāt izmaiņas" at bounding box center [1149, 272] width 145 height 49
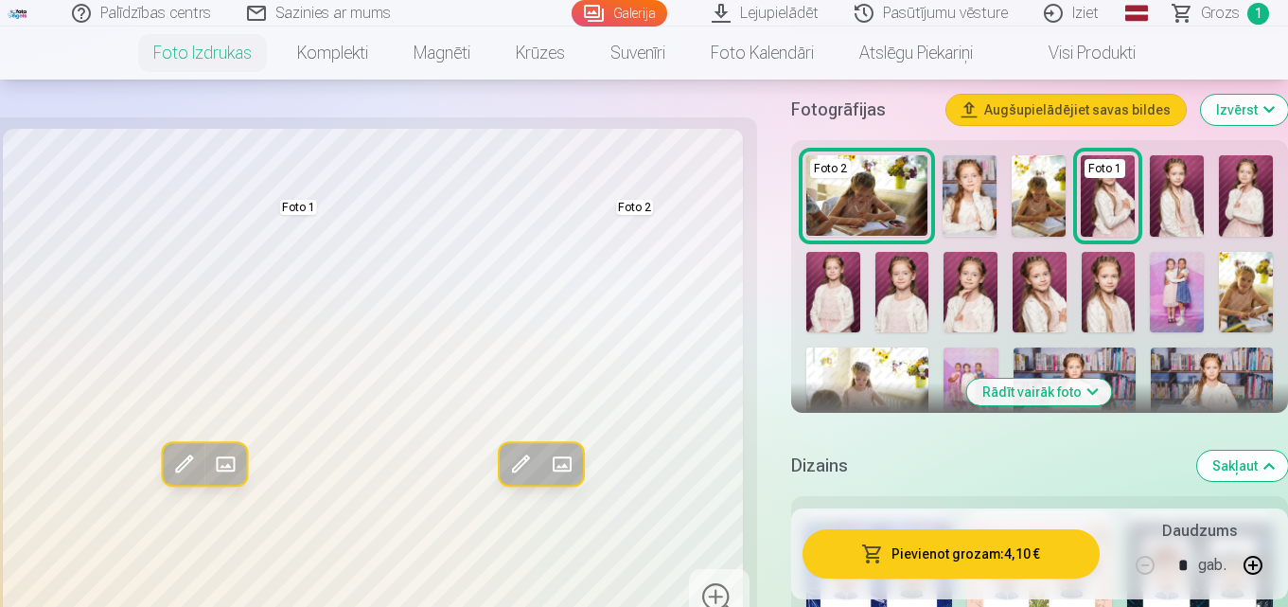
click at [1040, 207] on img at bounding box center [1039, 195] width 54 height 81
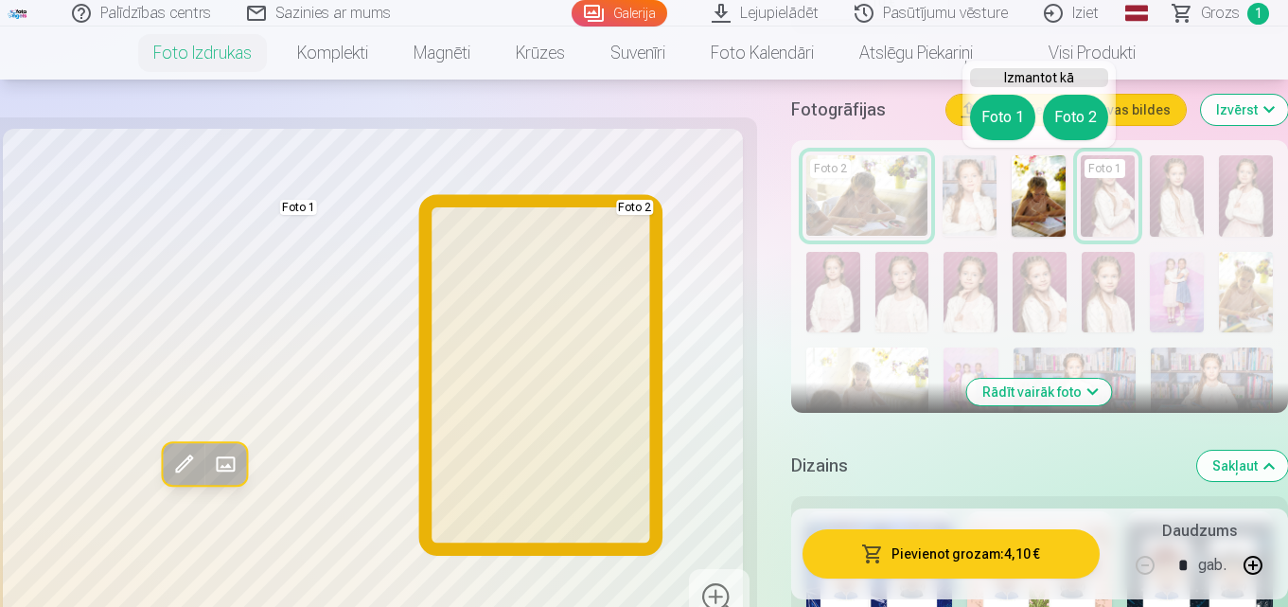
click at [1070, 113] on button "Foto 2" at bounding box center [1075, 117] width 65 height 45
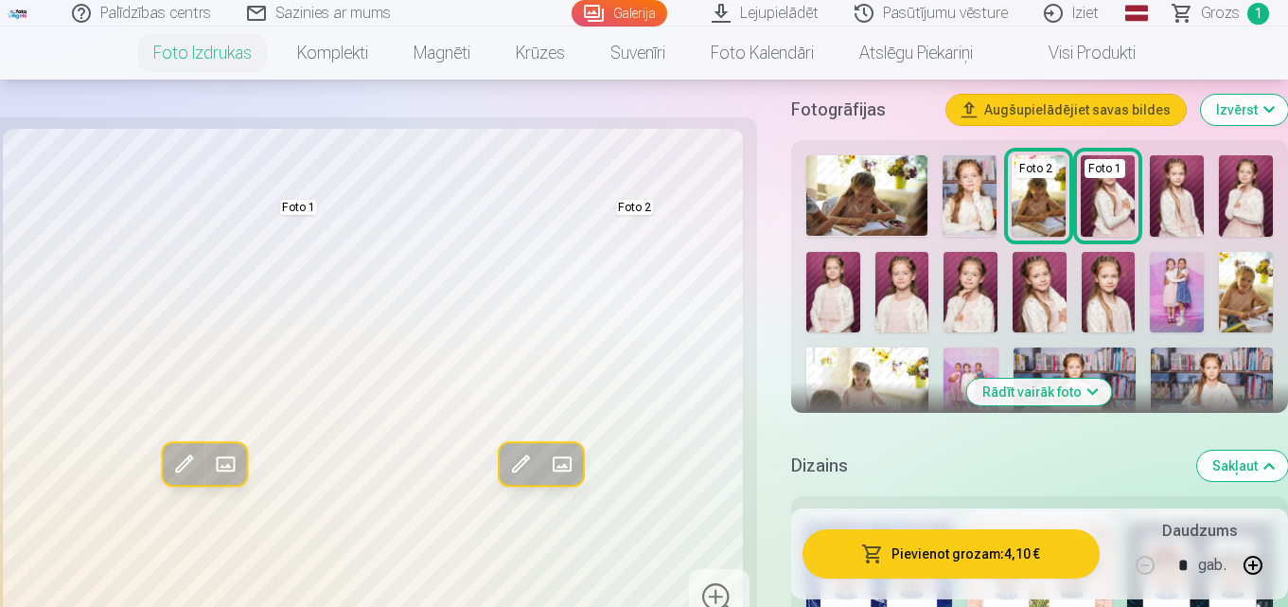
click at [1244, 274] on img at bounding box center [1246, 292] width 54 height 80
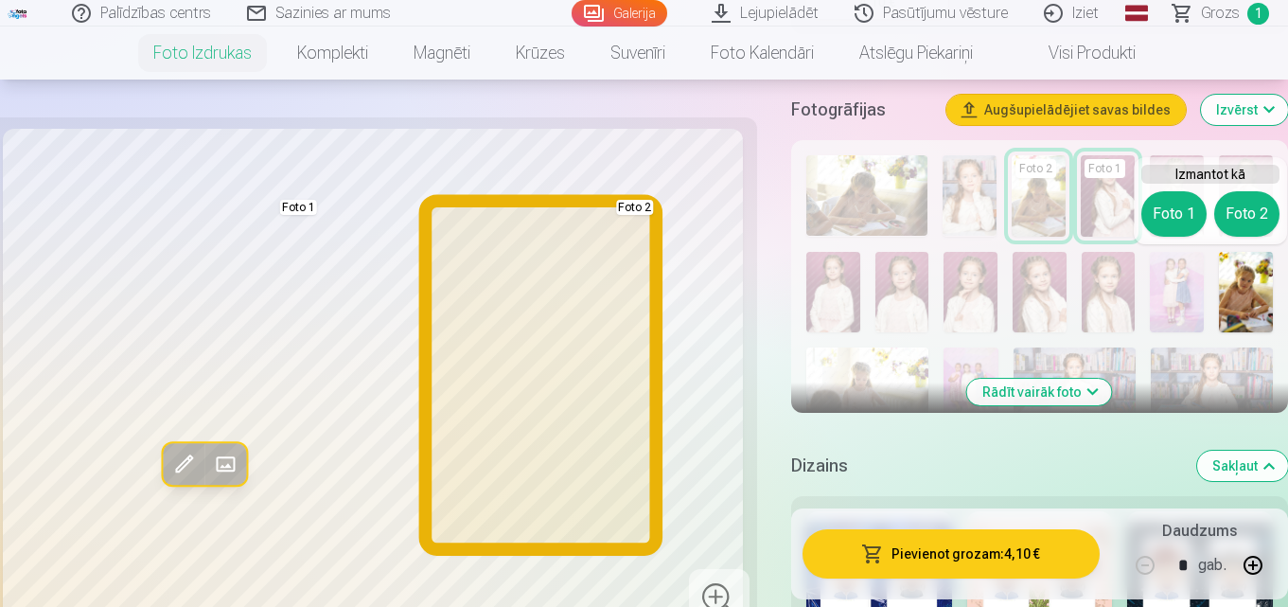
click at [1242, 215] on button "Foto 2" at bounding box center [1246, 213] width 65 height 45
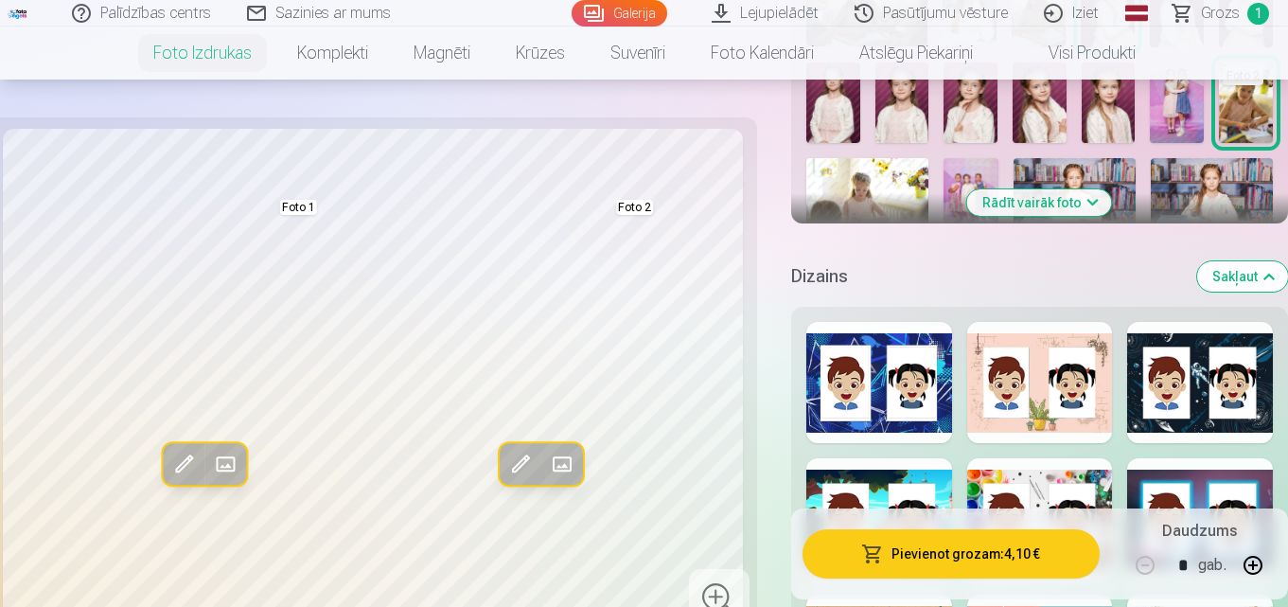
scroll to position [662, 0]
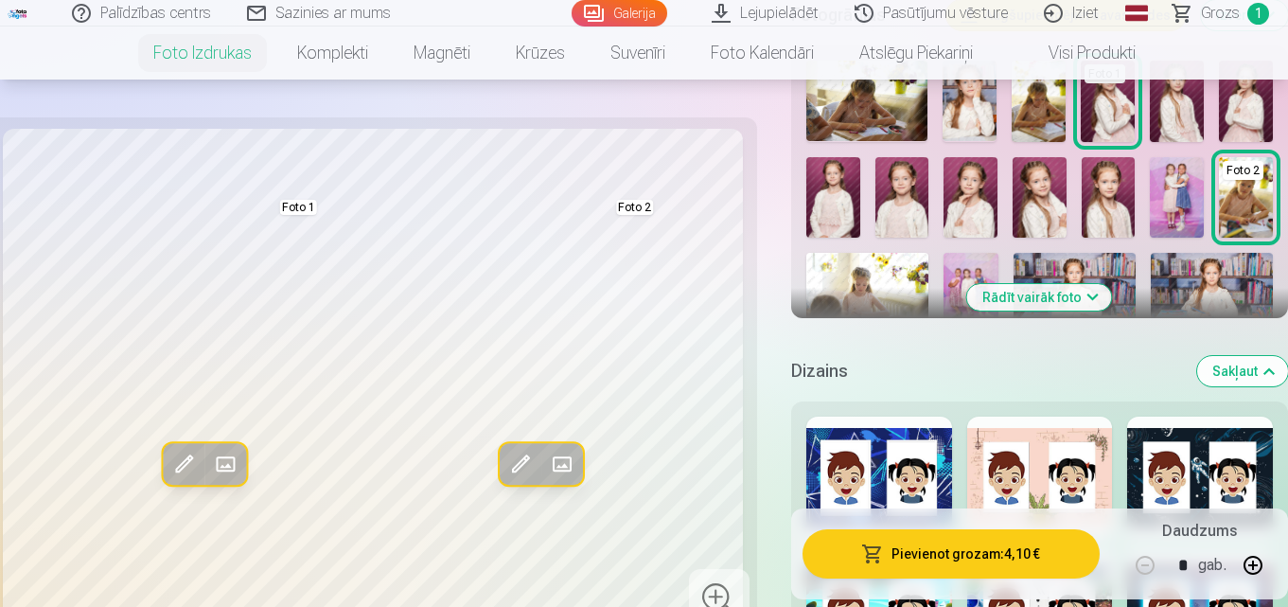
click at [1099, 290] on button "Rādīt vairāk foto" at bounding box center [1039, 297] width 145 height 26
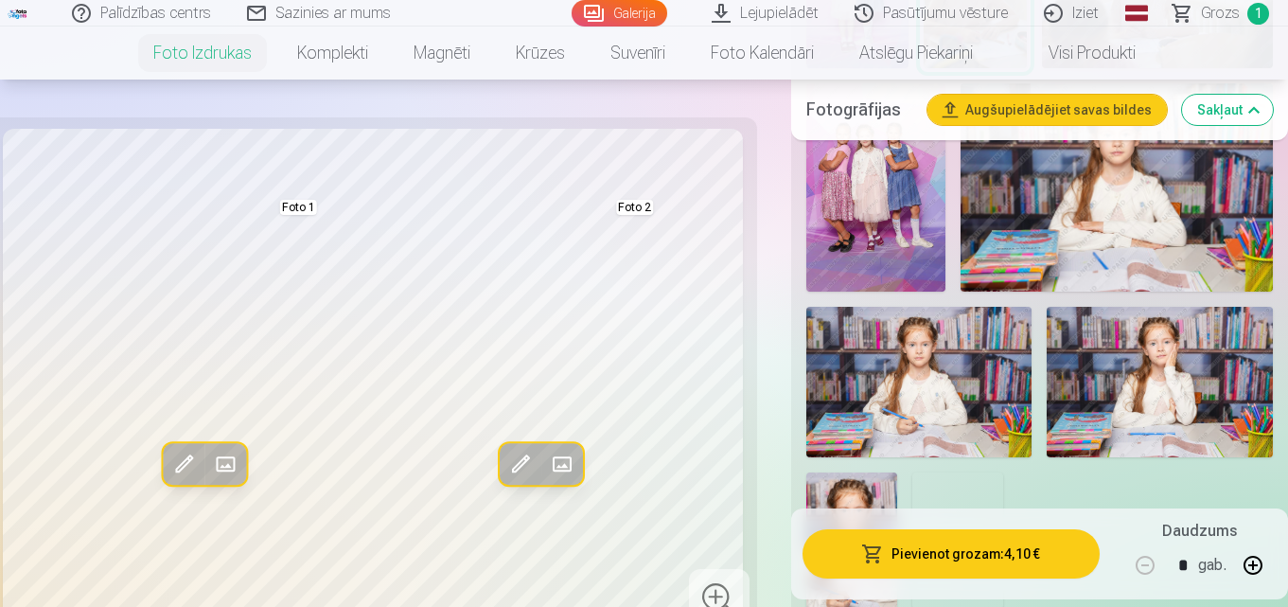
scroll to position [1419, 0]
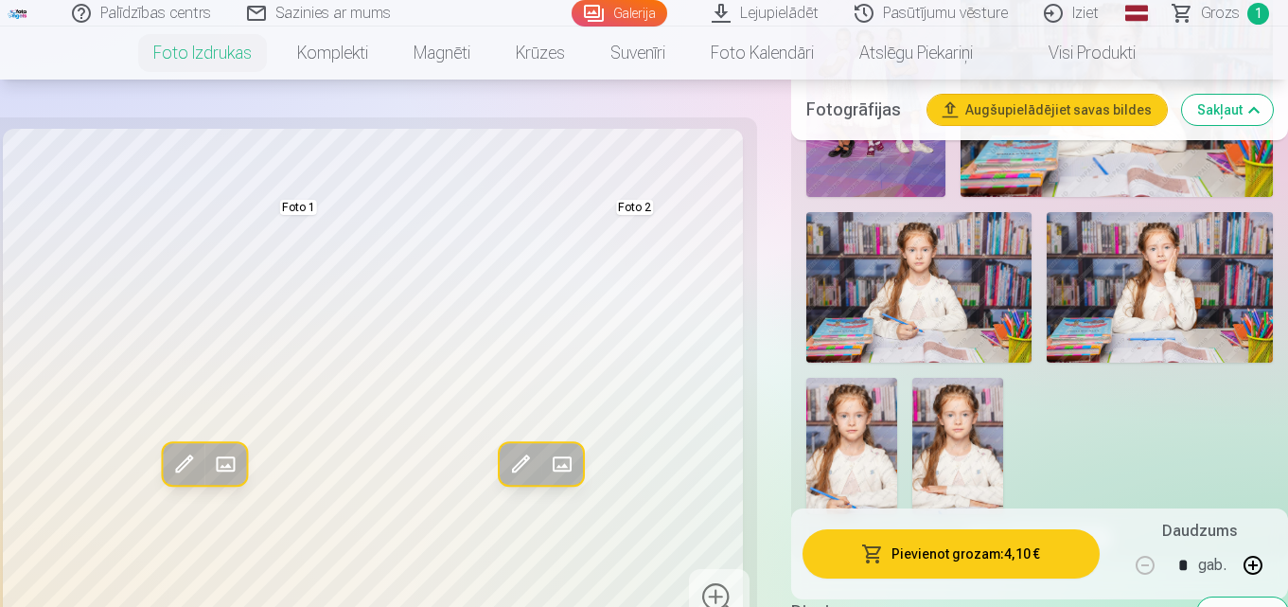
click at [980, 270] on img at bounding box center [919, 287] width 226 height 150
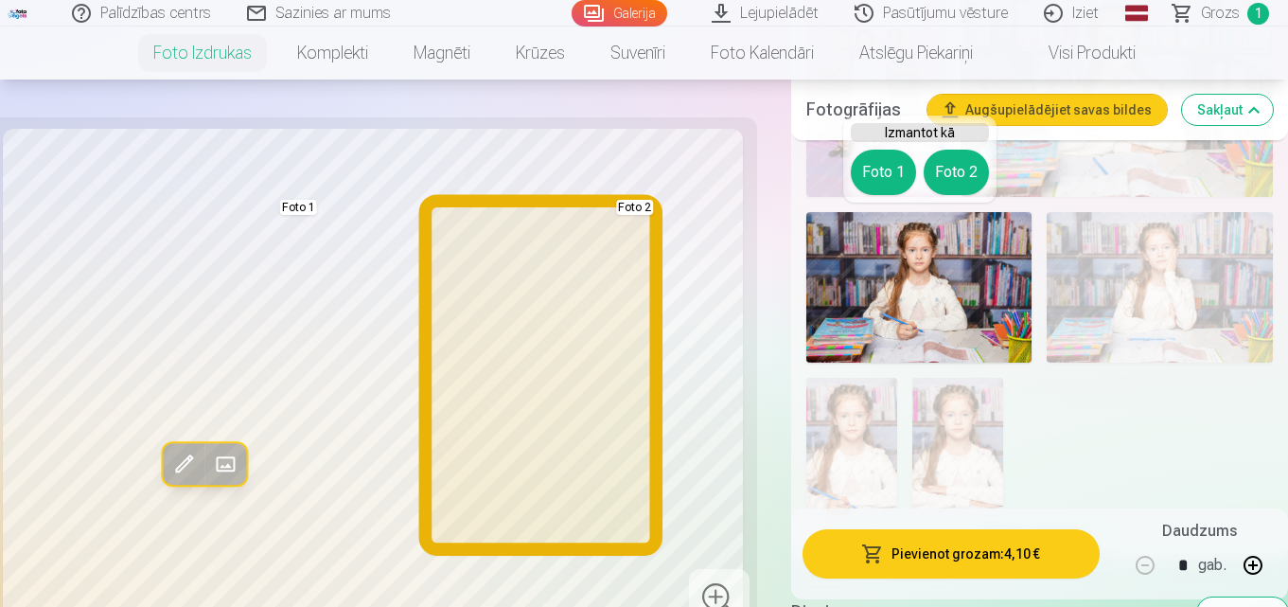
click at [958, 165] on button "Foto 2" at bounding box center [956, 172] width 65 height 45
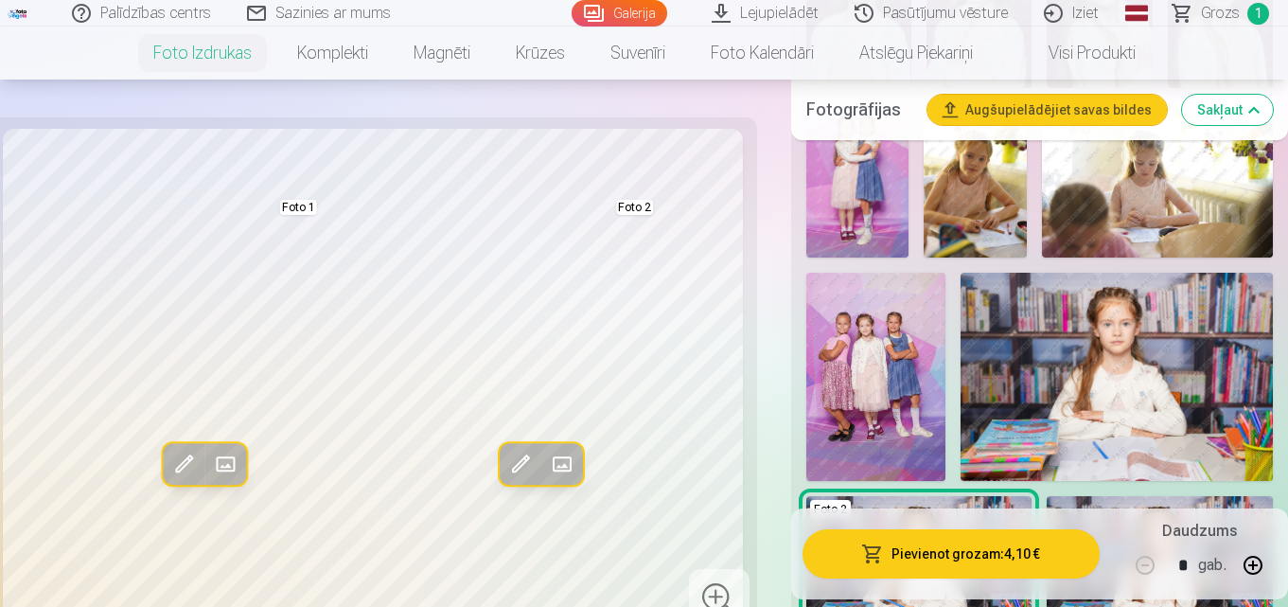
scroll to position [946, 0]
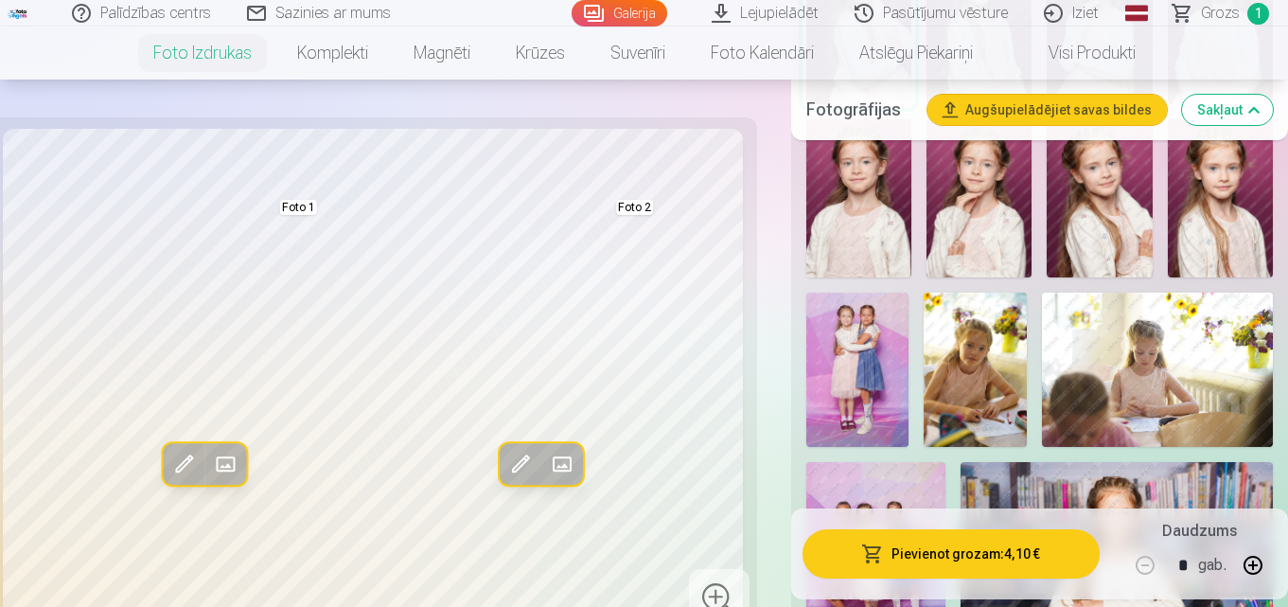
click at [1013, 326] on img at bounding box center [975, 369] width 103 height 154
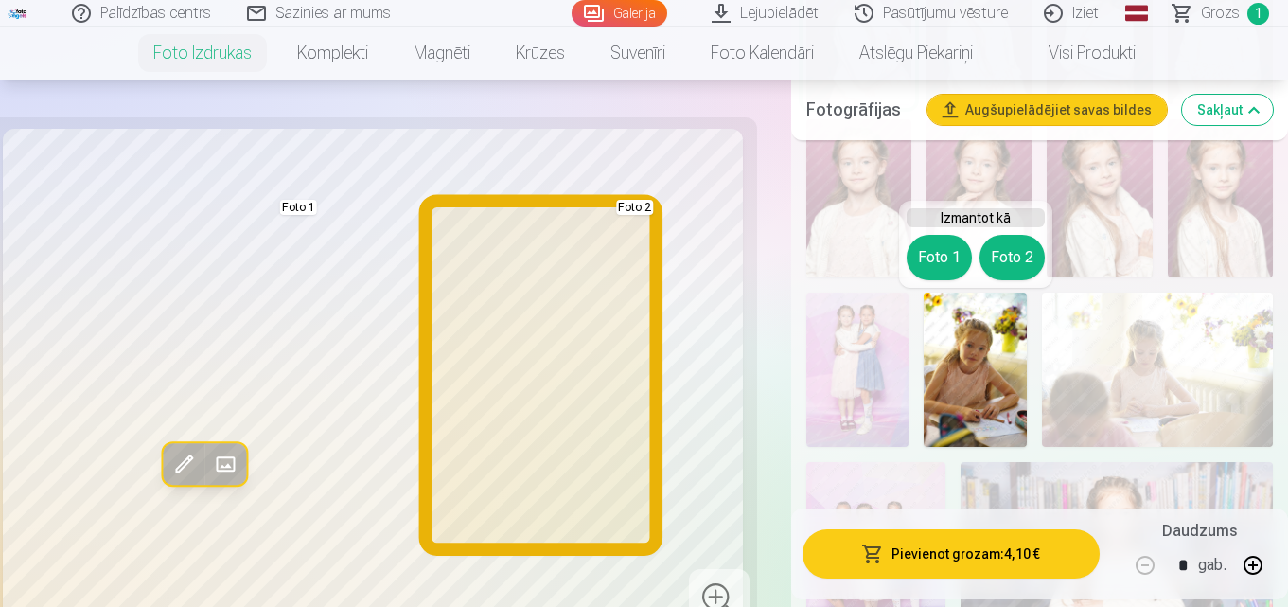
click at [1025, 245] on button "Foto 2" at bounding box center [1011, 257] width 65 height 45
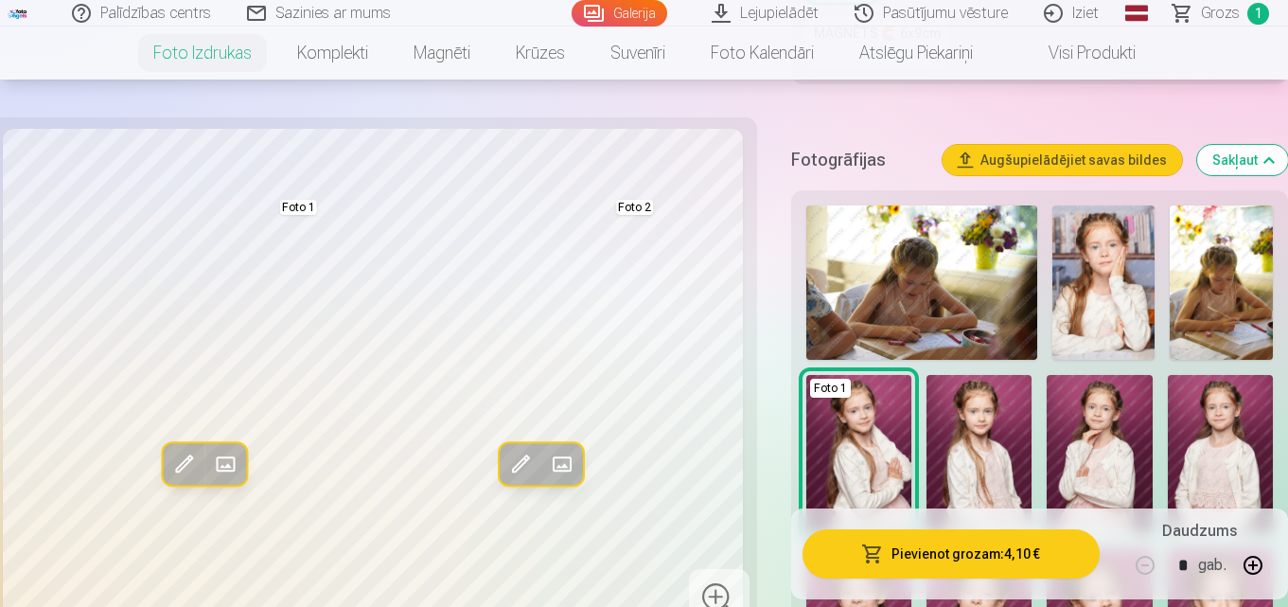
scroll to position [473, 0]
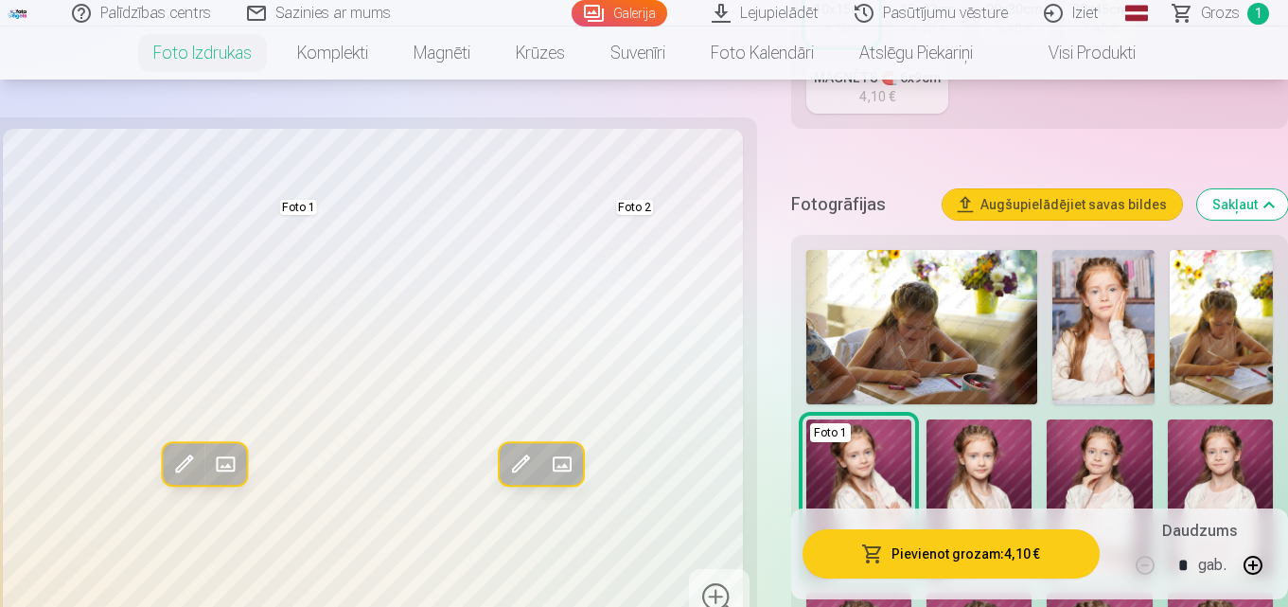
click at [992, 309] on img at bounding box center [921, 327] width 231 height 154
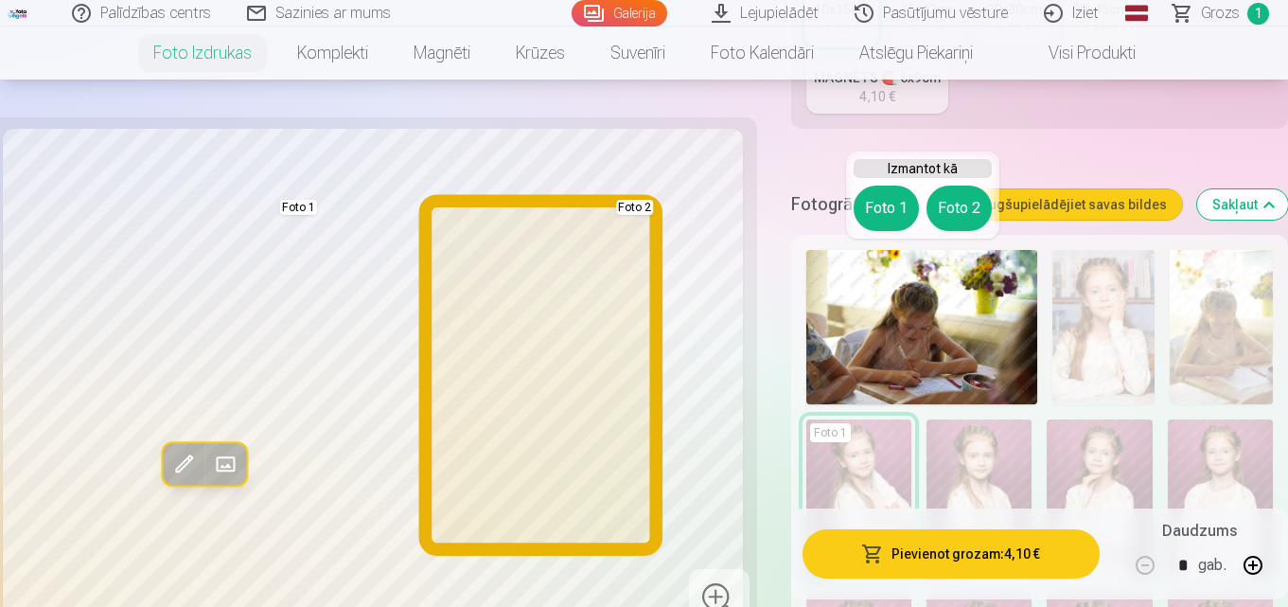
click at [966, 211] on button "Foto 2" at bounding box center [958, 207] width 65 height 45
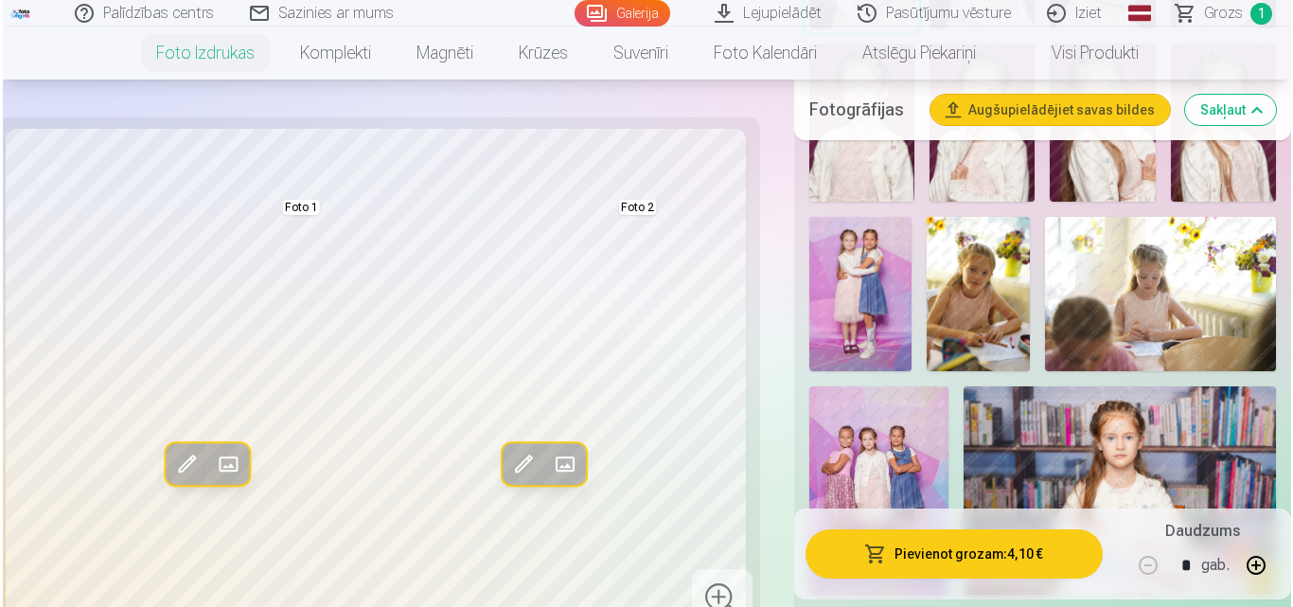
scroll to position [1041, 0]
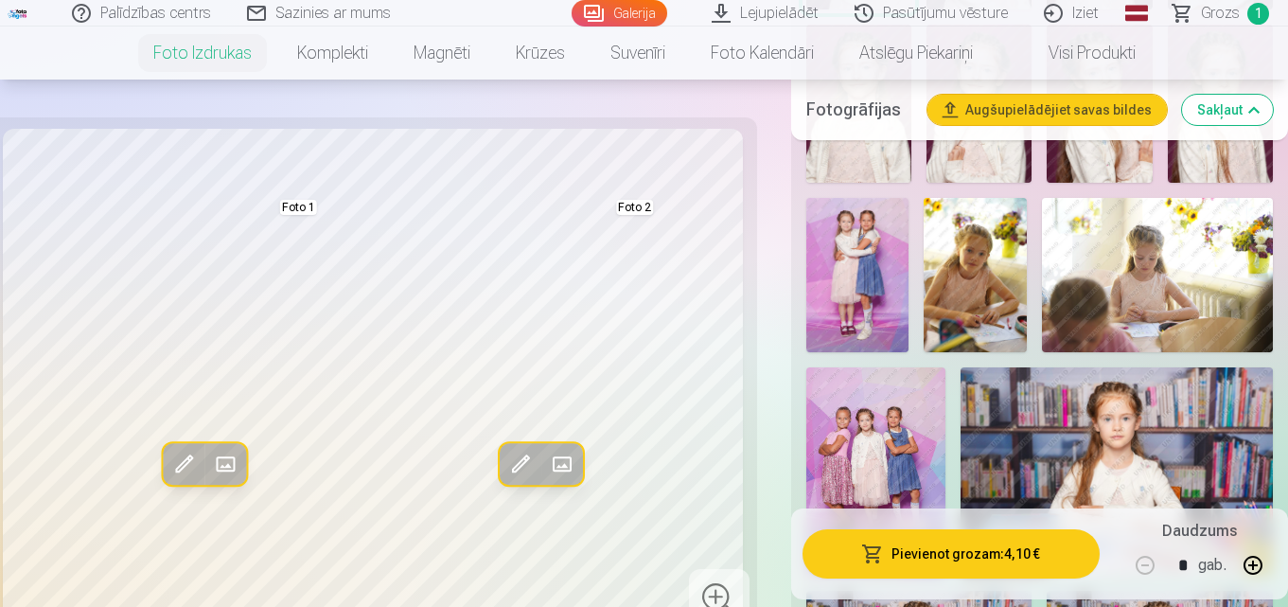
click at [996, 285] on img at bounding box center [975, 275] width 103 height 154
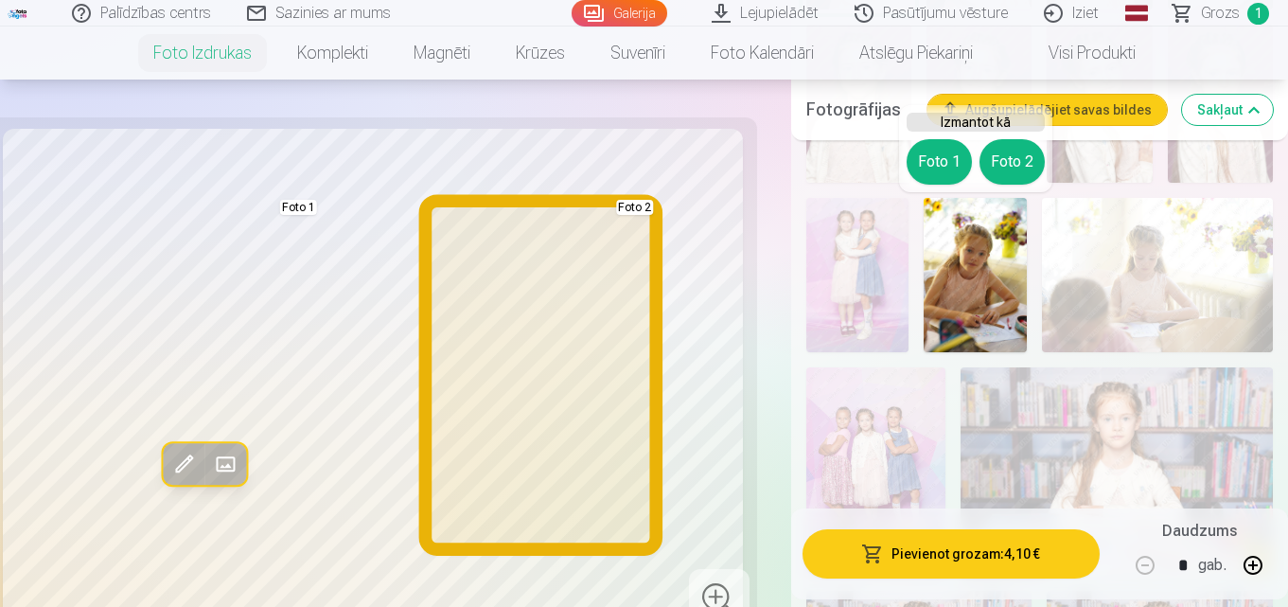
click at [1017, 155] on button "Foto 2" at bounding box center [1011, 161] width 65 height 45
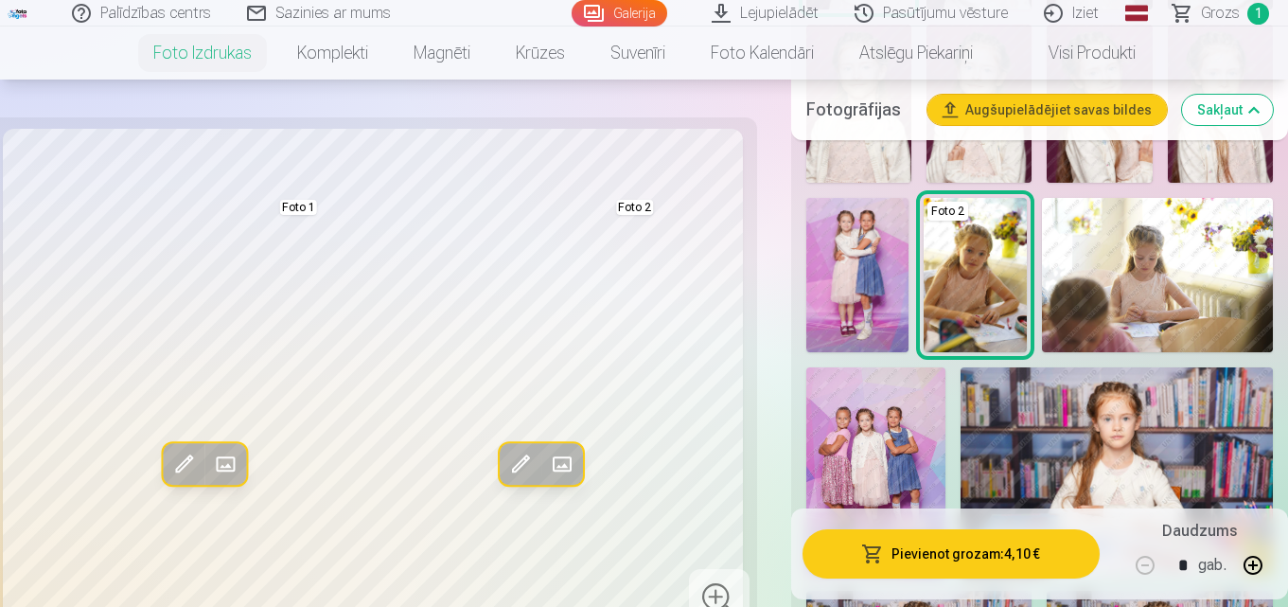
click at [518, 454] on span at bounding box center [520, 464] width 30 height 30
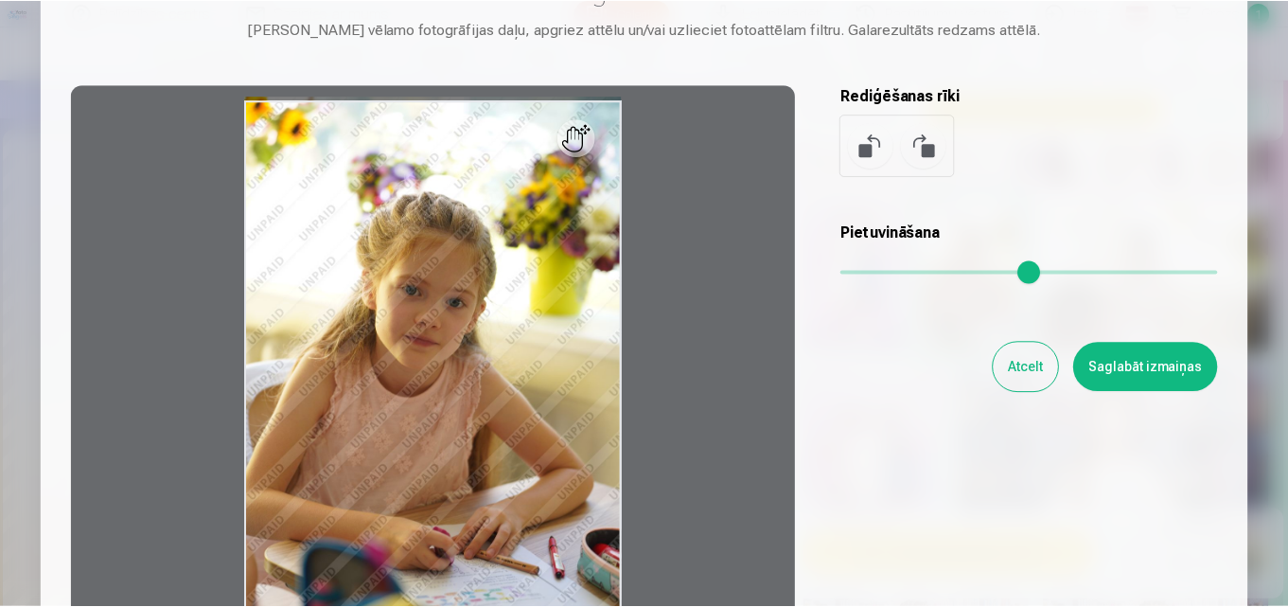
scroll to position [189, 0]
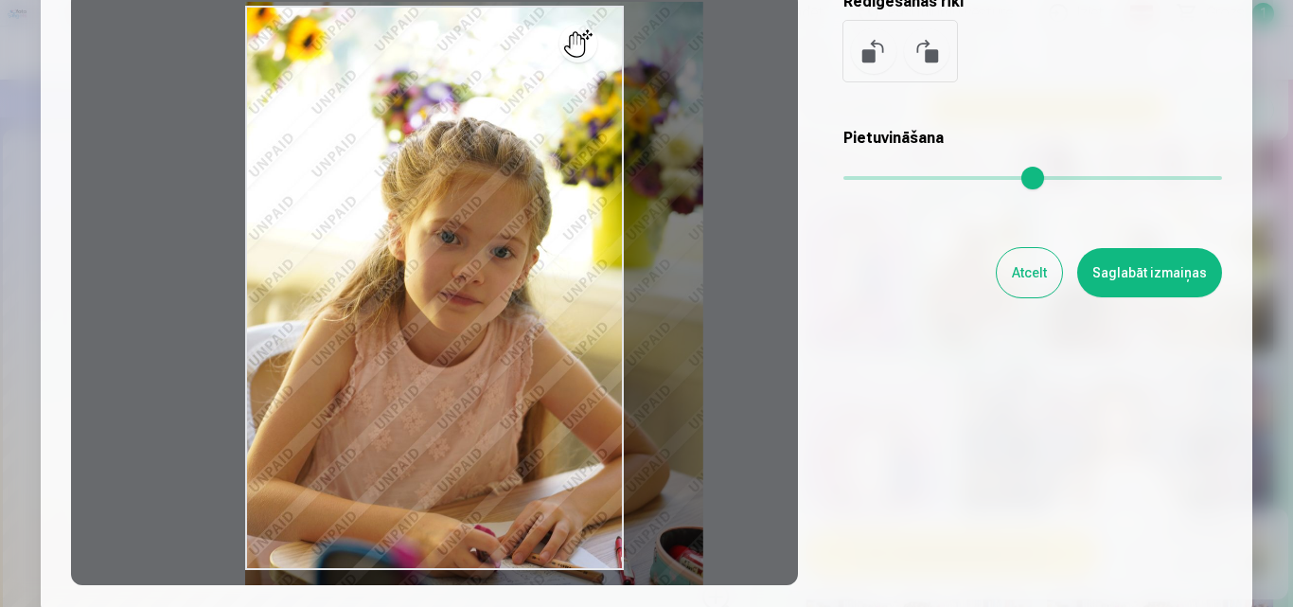
click at [866, 180] on input "range" at bounding box center [1032, 178] width 379 height 4
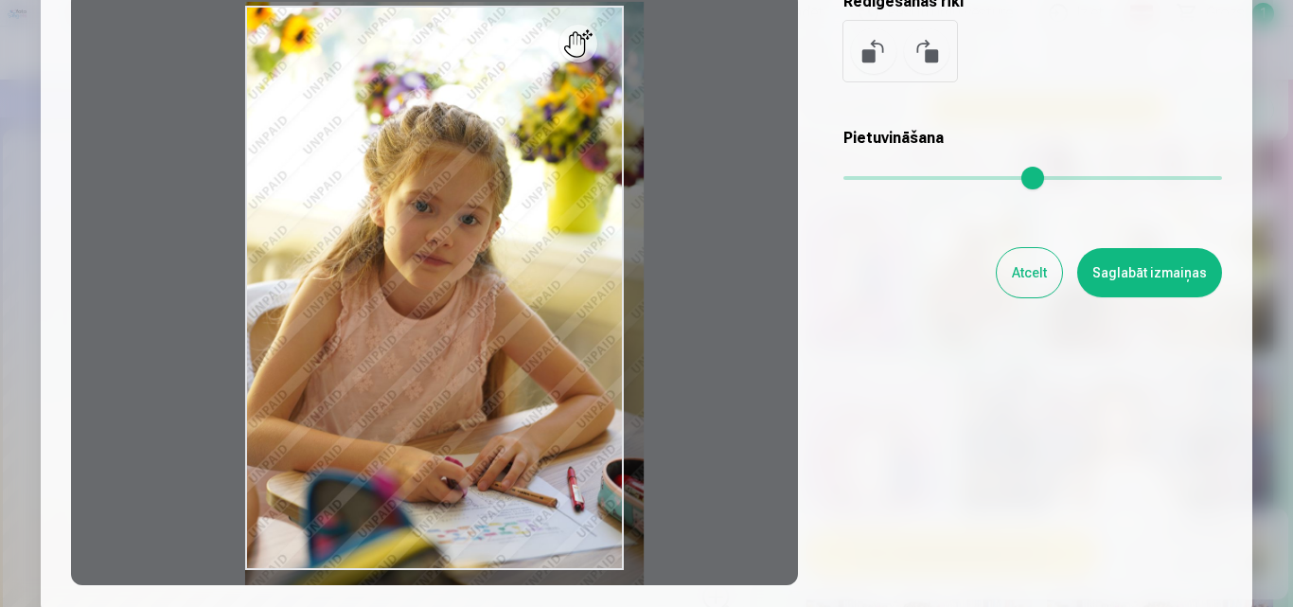
click at [855, 180] on input "range" at bounding box center [1032, 178] width 379 height 4
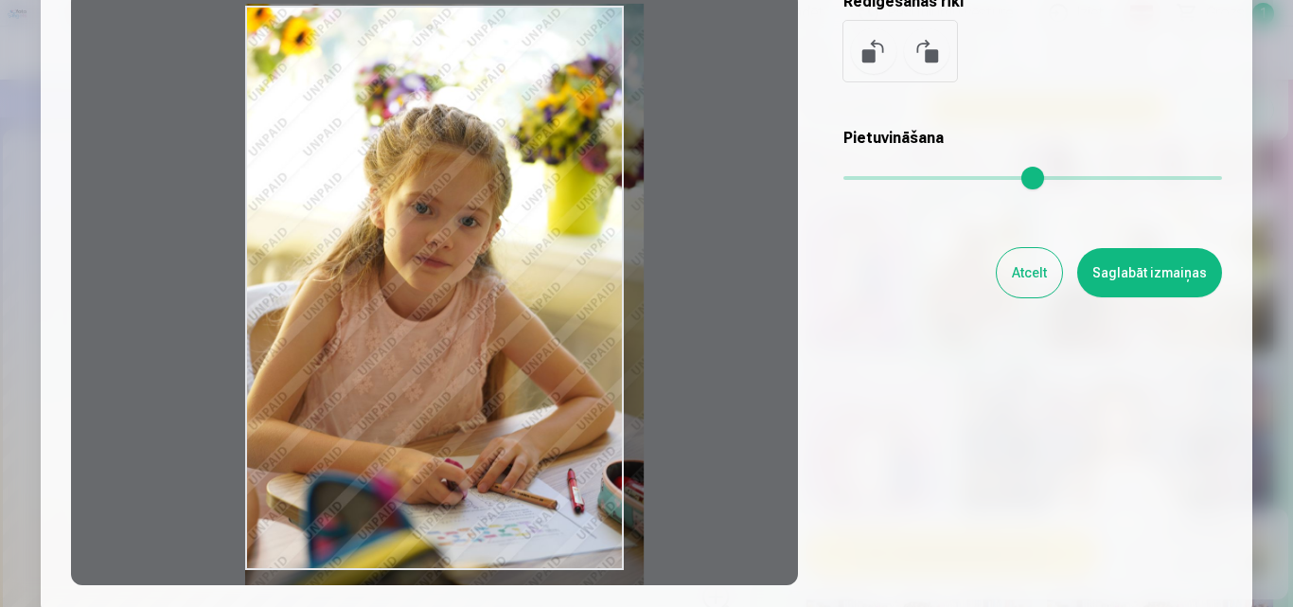
drag, startPoint x: 567, startPoint y: 303, endPoint x: 577, endPoint y: 305, distance: 10.6
click at [577, 305] on div at bounding box center [434, 288] width 727 height 594
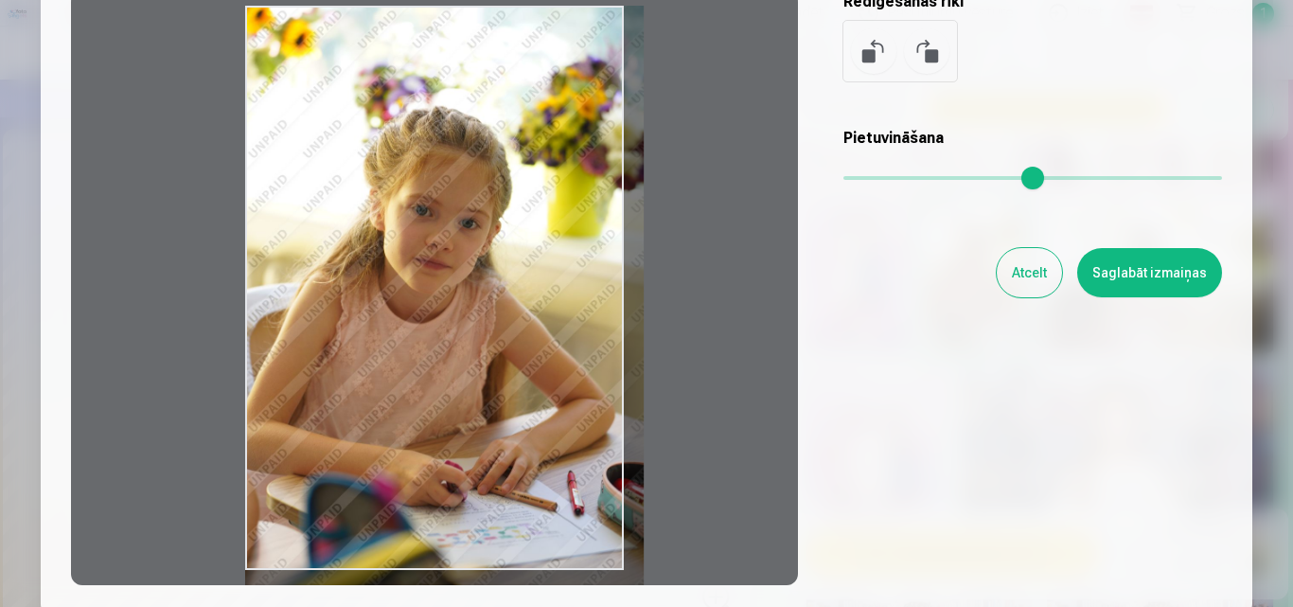
drag, startPoint x: 560, startPoint y: 317, endPoint x: 577, endPoint y: 321, distance: 17.4
click at [577, 321] on div at bounding box center [434, 288] width 727 height 594
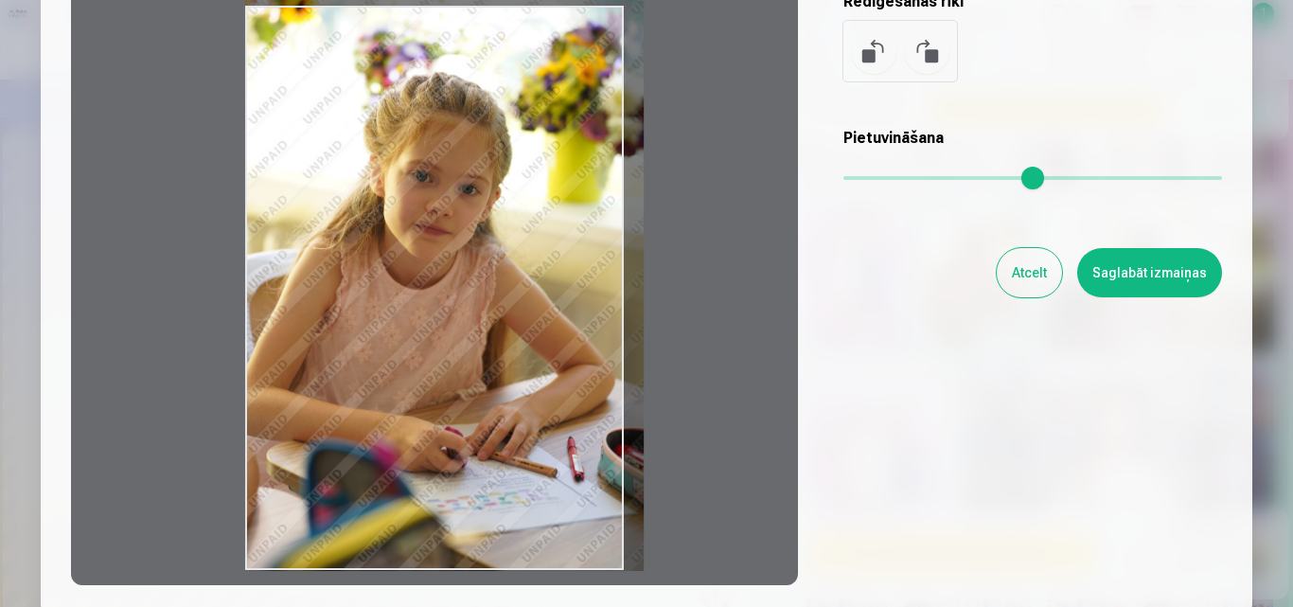
drag, startPoint x: 527, startPoint y: 334, endPoint x: 593, endPoint y: 243, distance: 112.4
click at [593, 243] on div at bounding box center [434, 288] width 727 height 594
drag, startPoint x: 478, startPoint y: 361, endPoint x: 511, endPoint y: 313, distance: 58.5
click at [511, 313] on div at bounding box center [434, 288] width 727 height 594
type input "****"
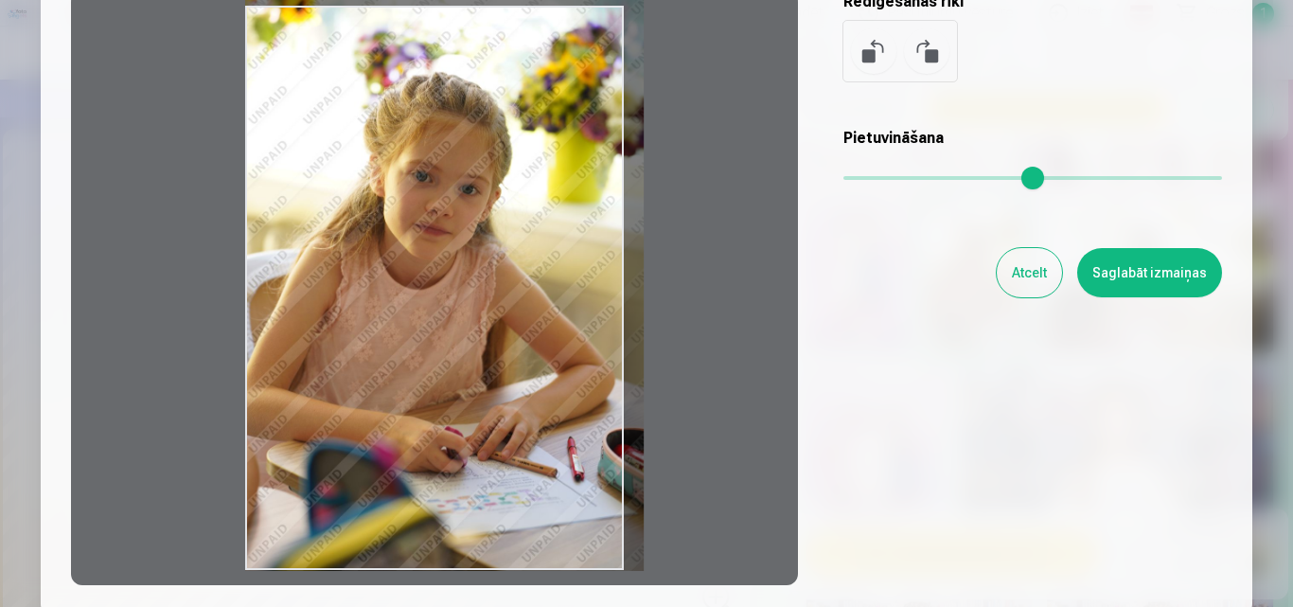
click at [1152, 277] on button "Saglabāt izmaiņas" at bounding box center [1149, 272] width 145 height 49
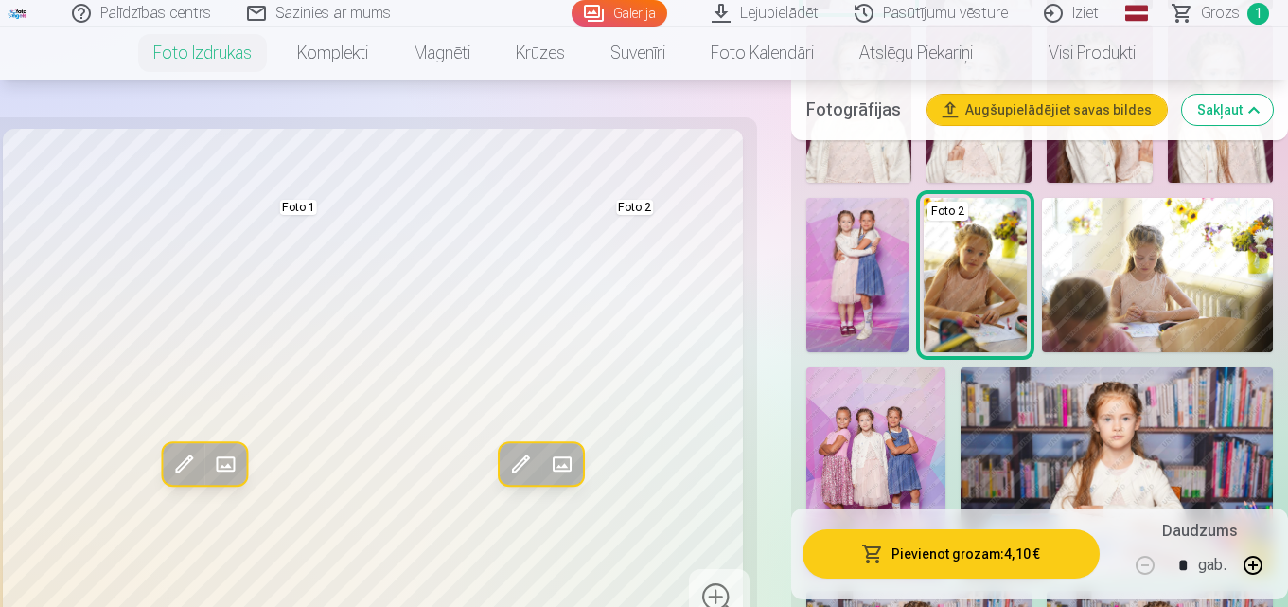
click at [1225, 116] on button "Sakļaut" at bounding box center [1227, 110] width 91 height 30
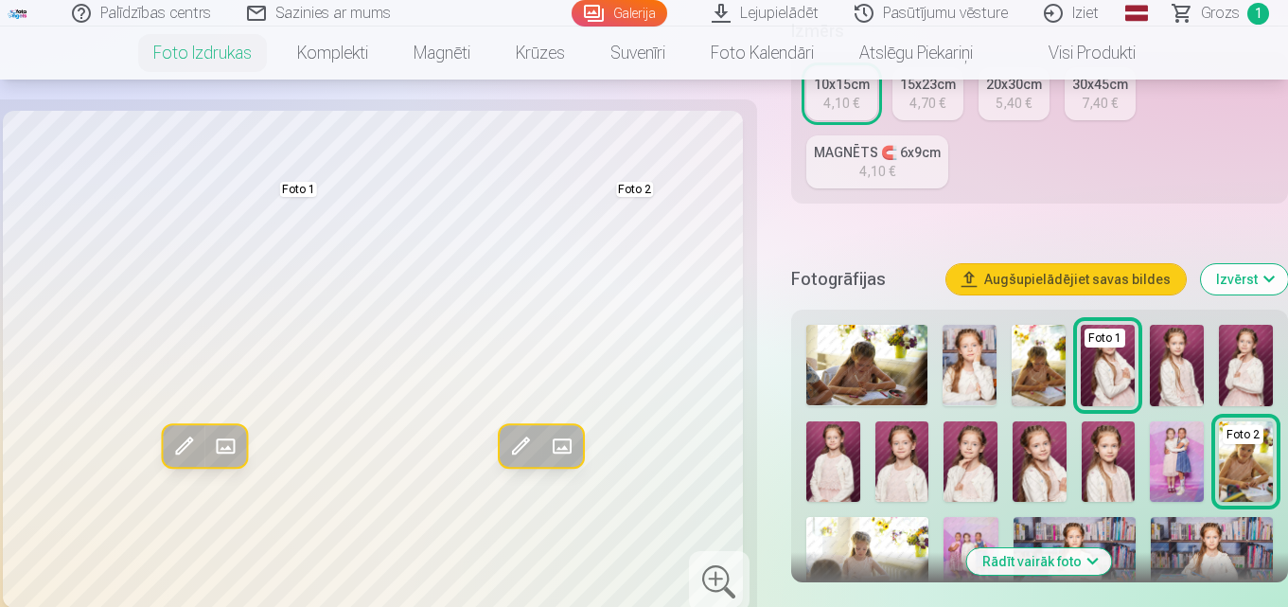
scroll to position [304, 0]
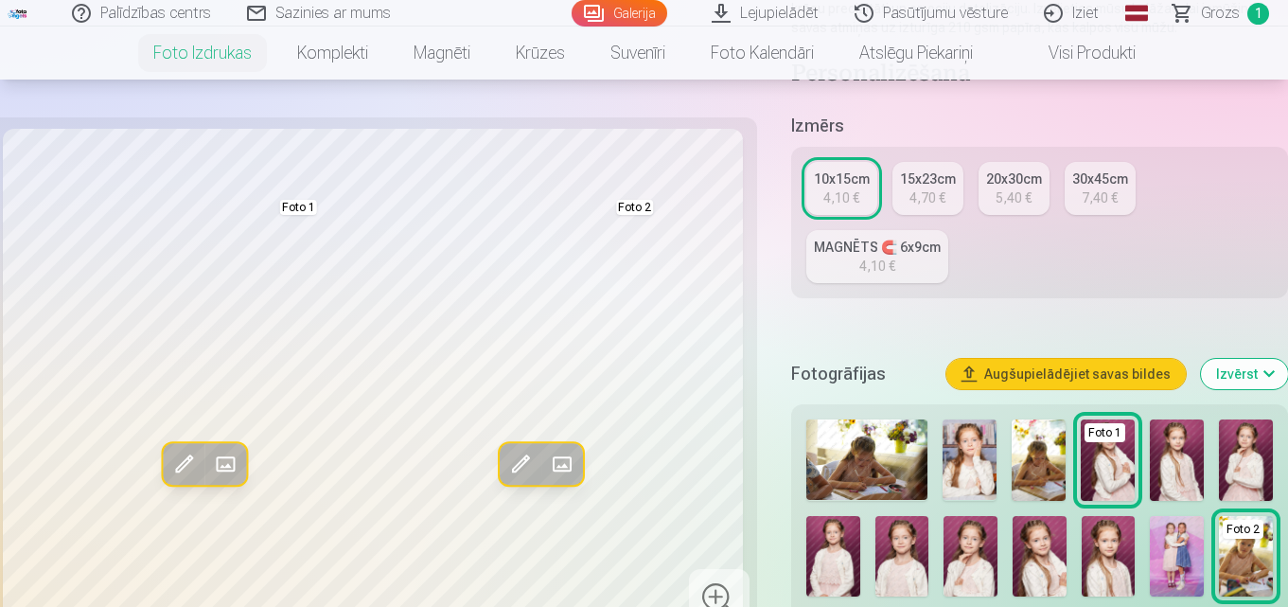
click at [942, 193] on div "4,70 €" at bounding box center [927, 197] width 36 height 19
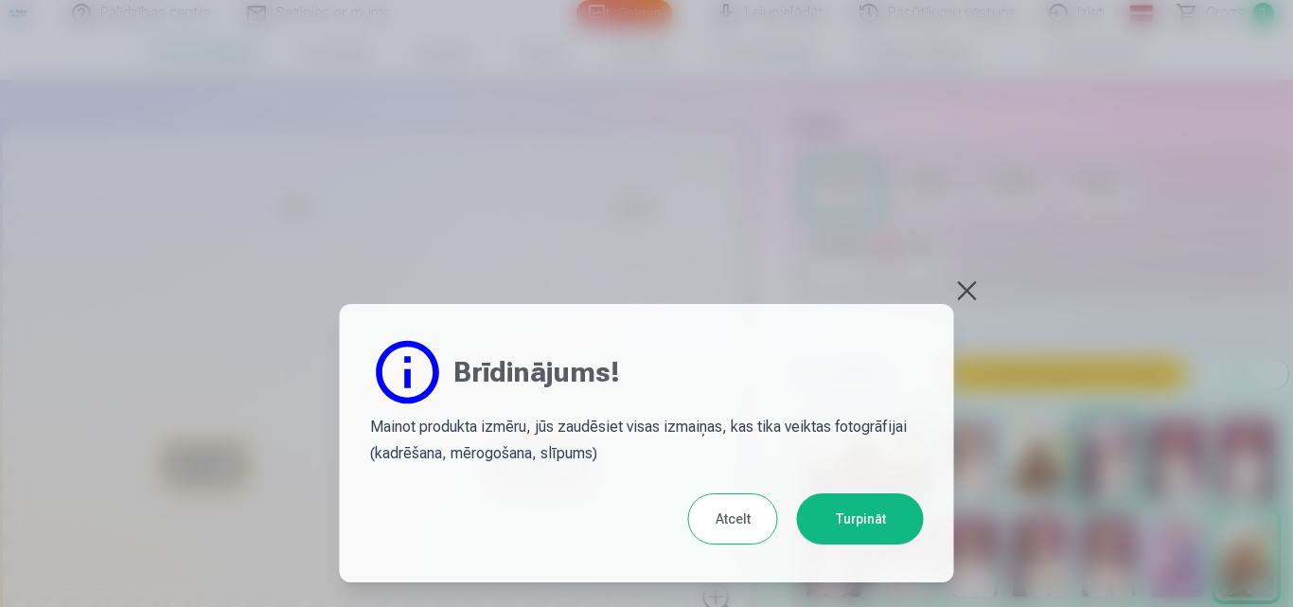
click at [865, 513] on button "Turpināt" at bounding box center [860, 518] width 127 height 51
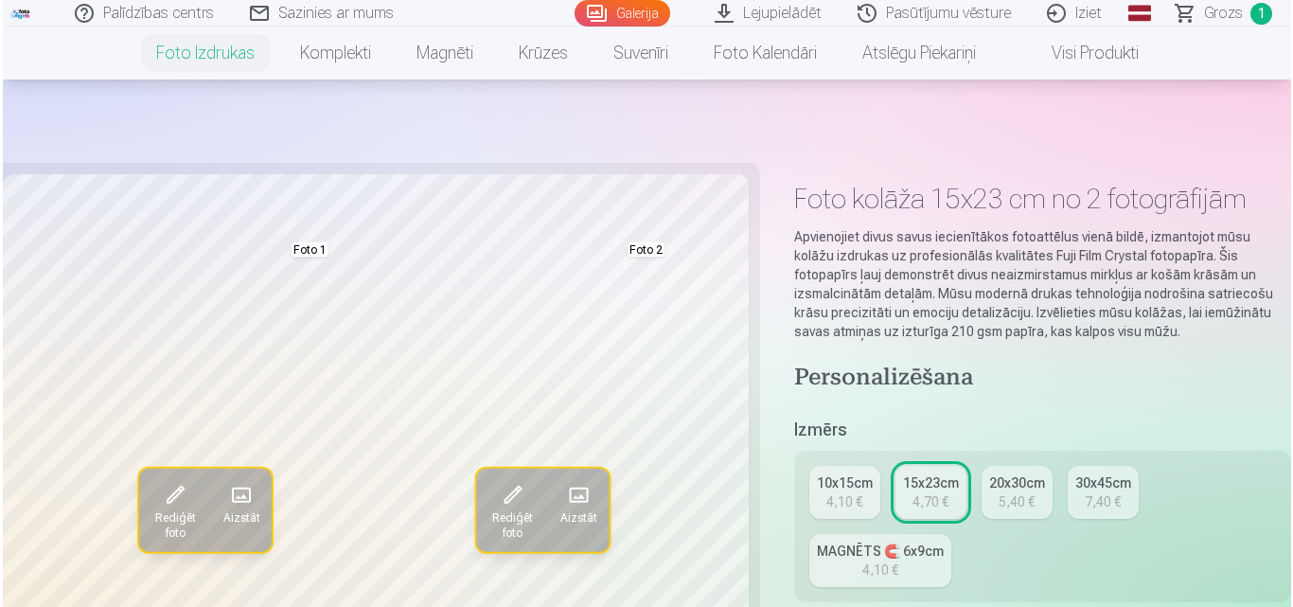
scroll to position [95, 0]
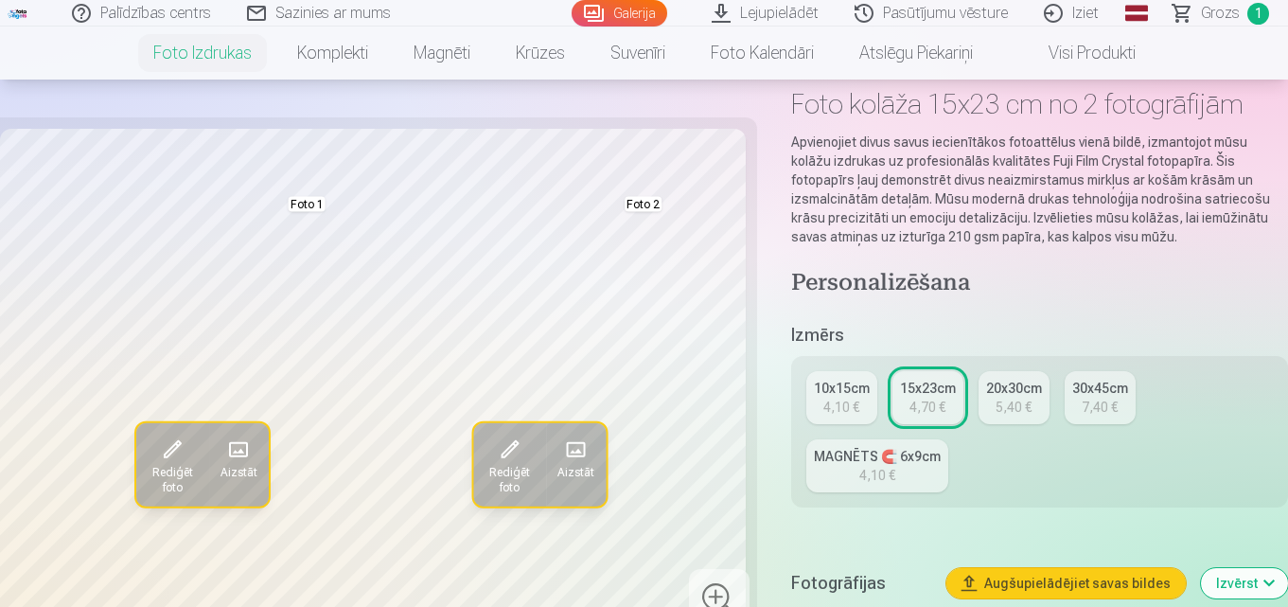
click at [502, 445] on span at bounding box center [510, 449] width 30 height 30
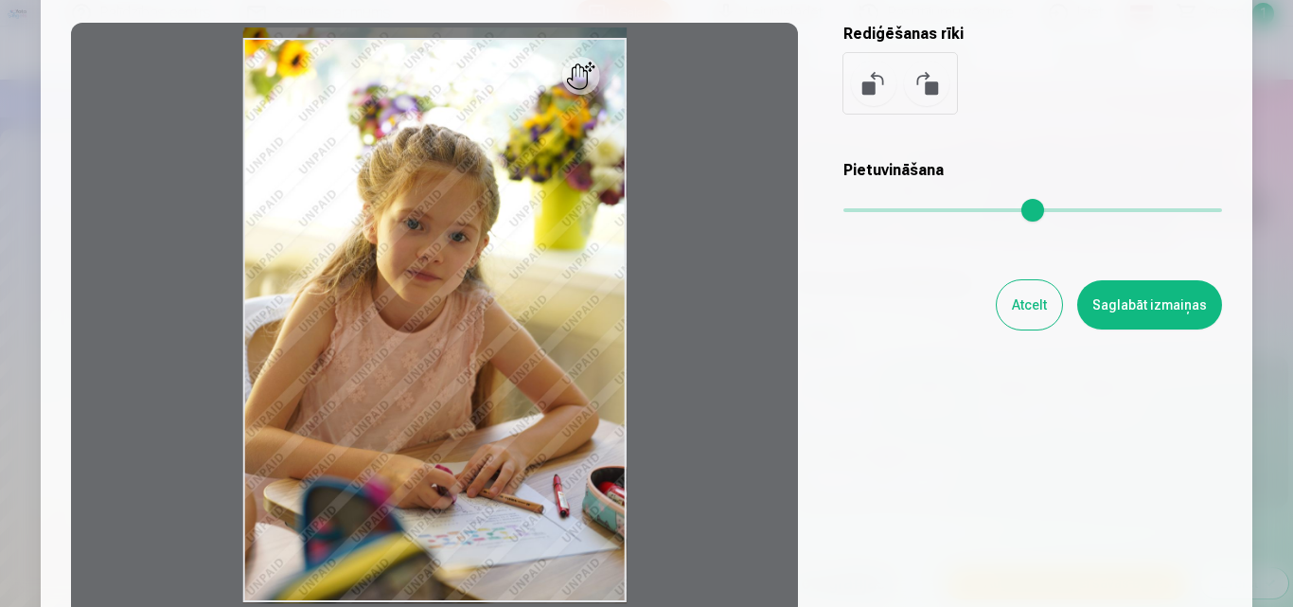
scroll to position [189, 0]
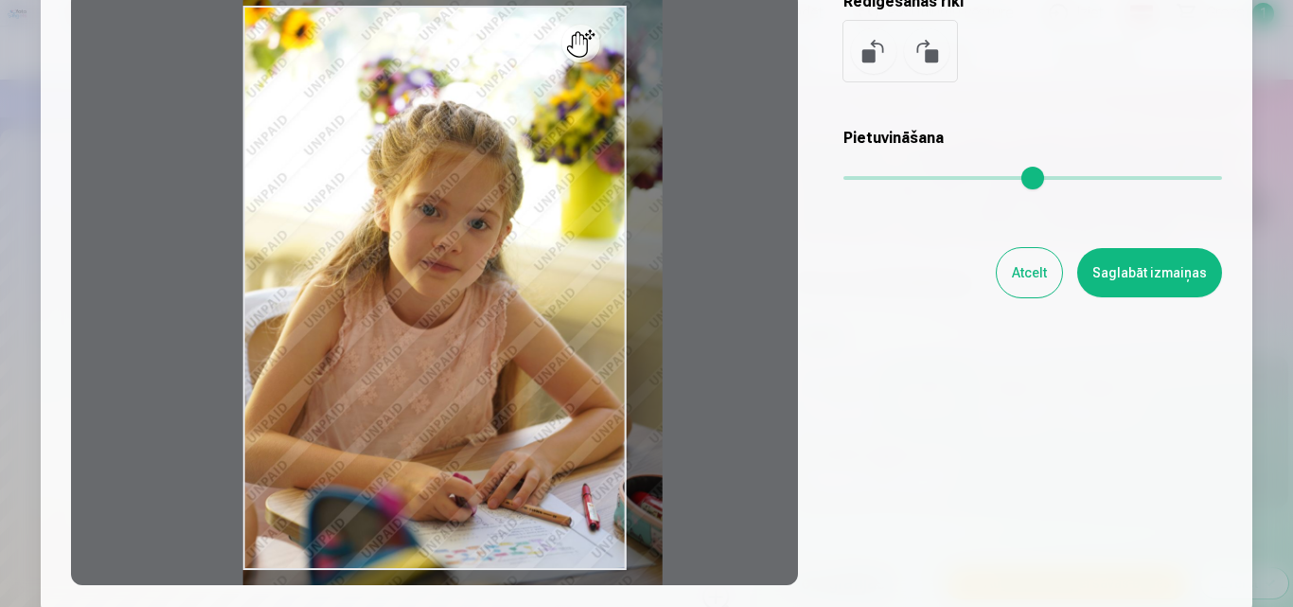
click at [864, 180] on input "range" at bounding box center [1032, 178] width 379 height 4
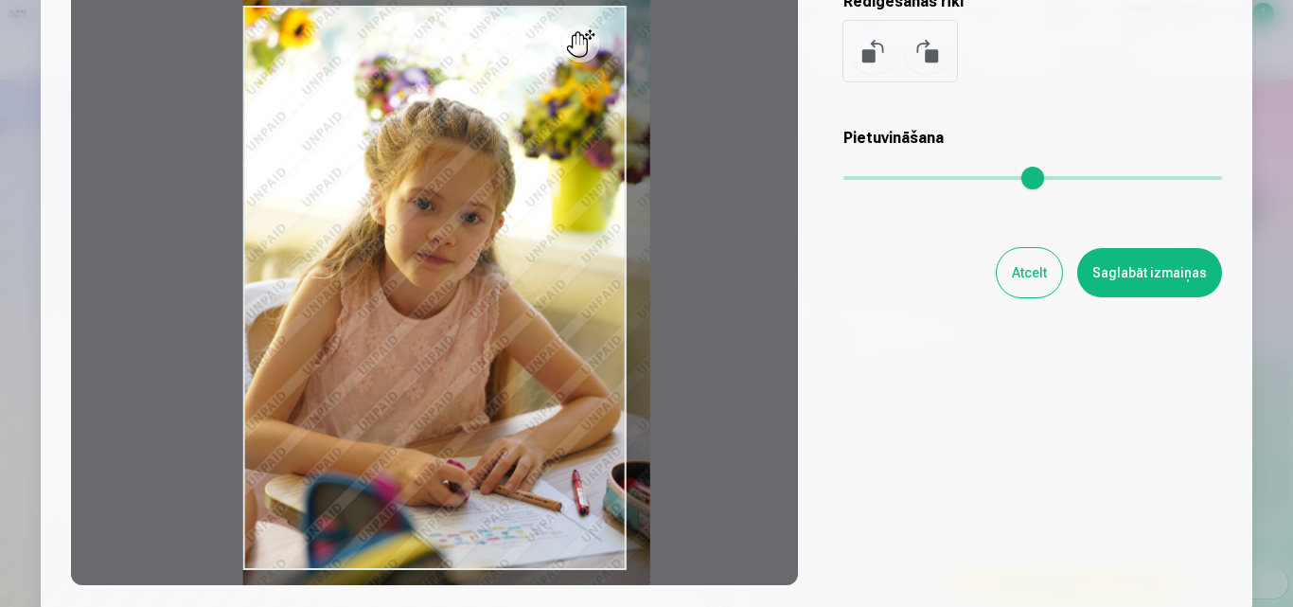
click at [859, 180] on input "range" at bounding box center [1032, 178] width 379 height 4
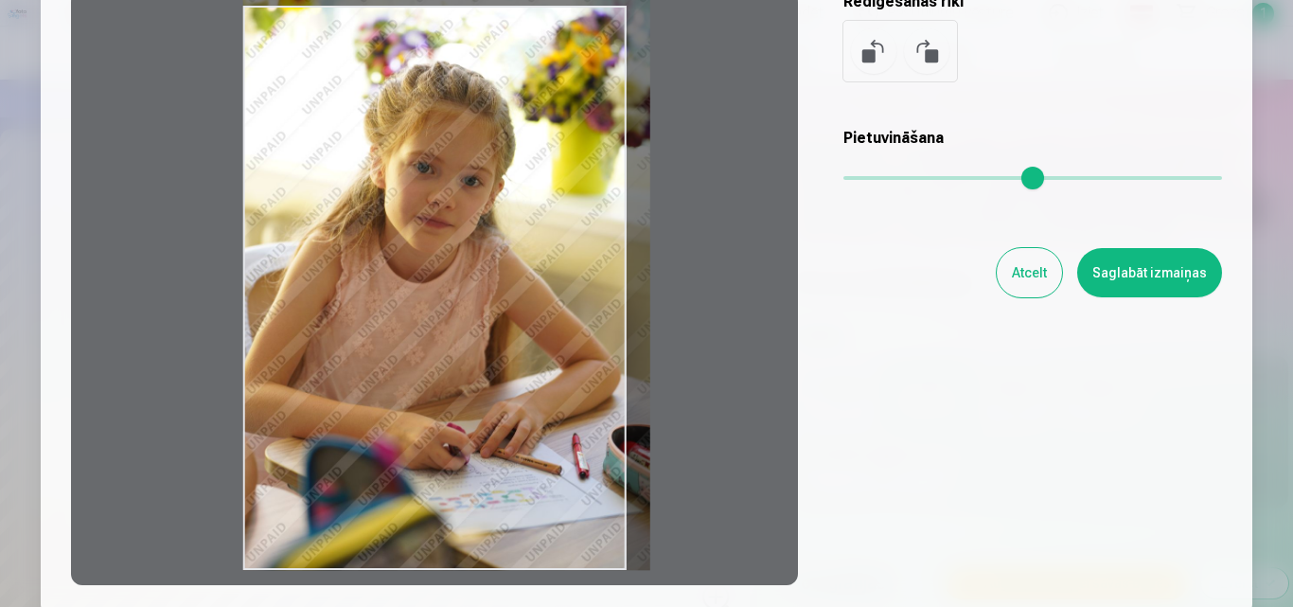
drag, startPoint x: 572, startPoint y: 350, endPoint x: 595, endPoint y: 304, distance: 51.6
click at [595, 304] on div at bounding box center [434, 288] width 727 height 594
type input "****"
click at [1185, 268] on button "Saglabāt izmaiņas" at bounding box center [1149, 272] width 145 height 49
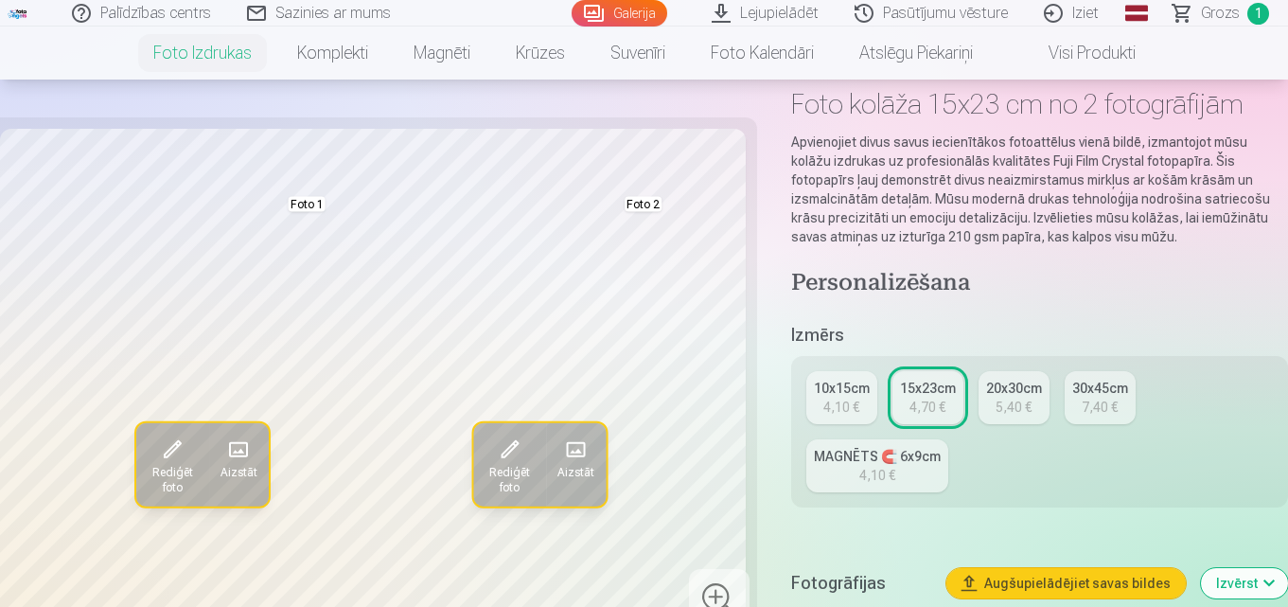
click at [164, 465] on span "Rediģēt foto" at bounding box center [173, 480] width 50 height 30
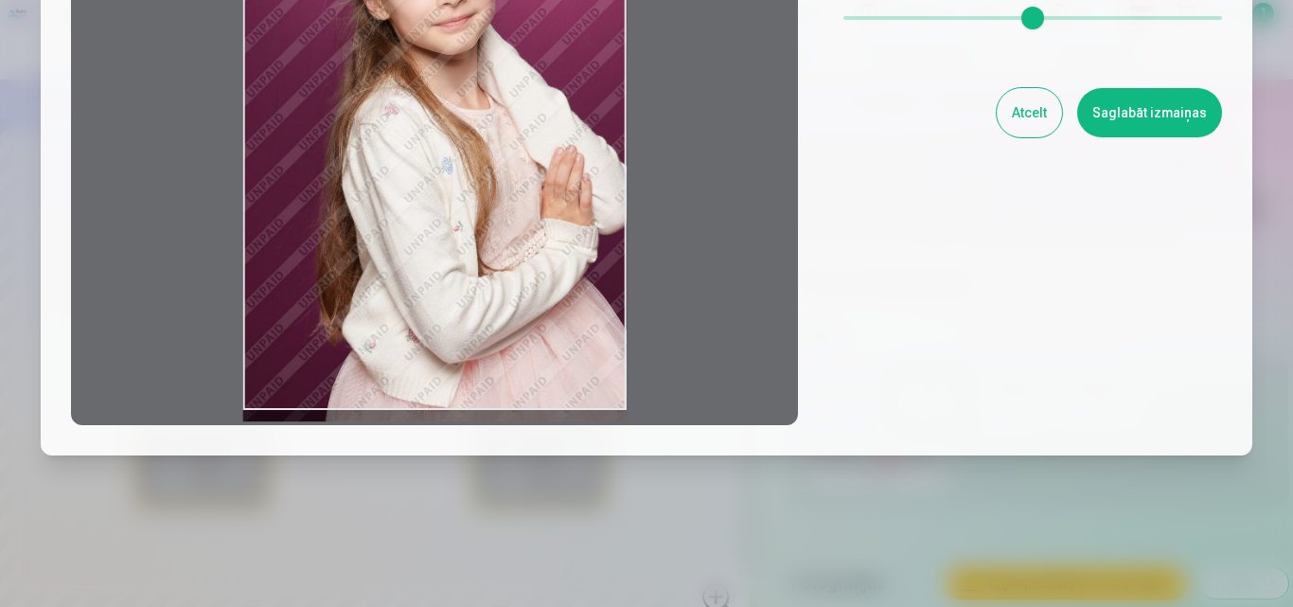
scroll to position [160, 0]
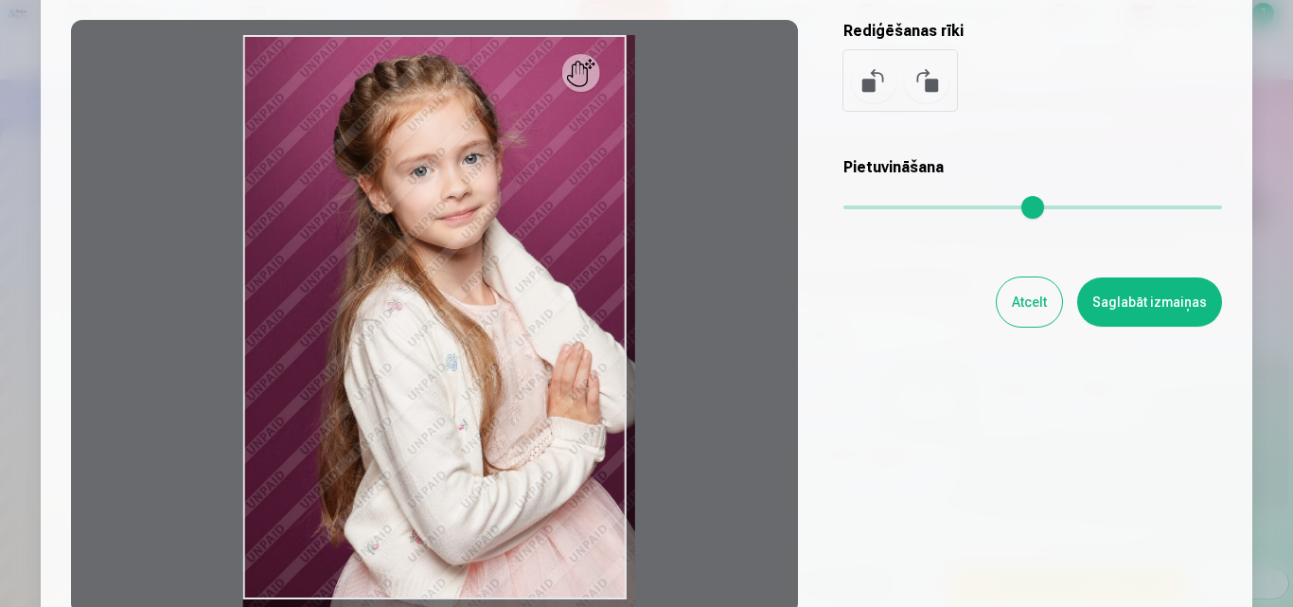
click at [860, 209] on input "range" at bounding box center [1032, 207] width 379 height 4
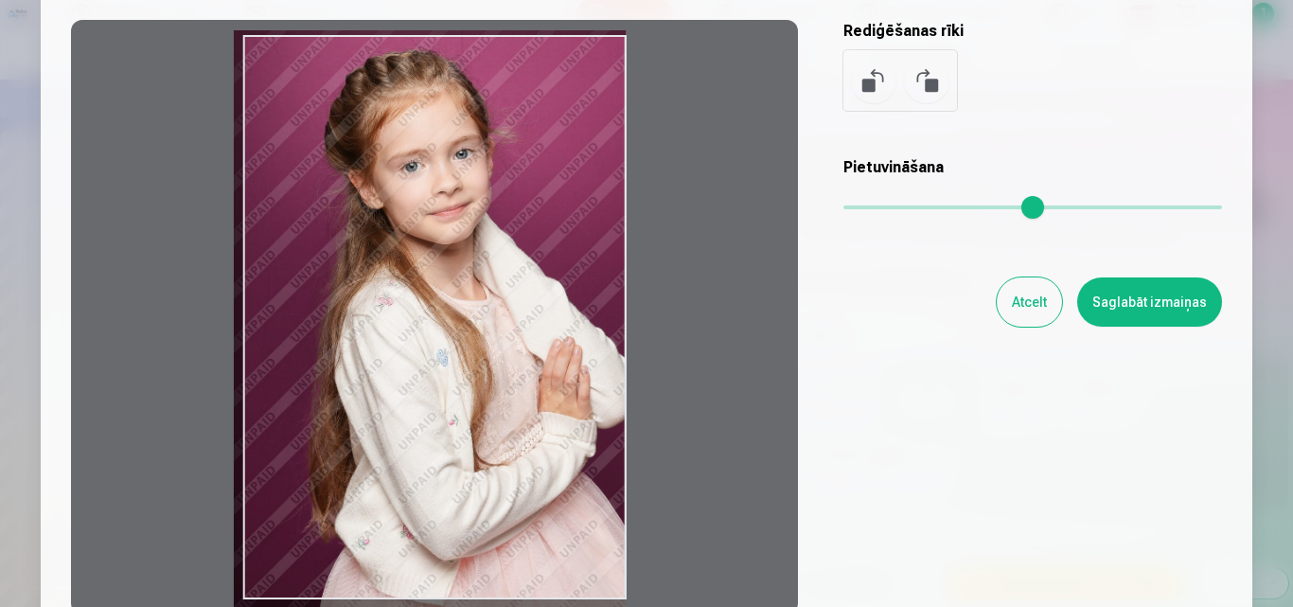
drag, startPoint x: 433, startPoint y: 396, endPoint x: 396, endPoint y: 391, distance: 37.2
click at [396, 391] on div at bounding box center [434, 317] width 727 height 594
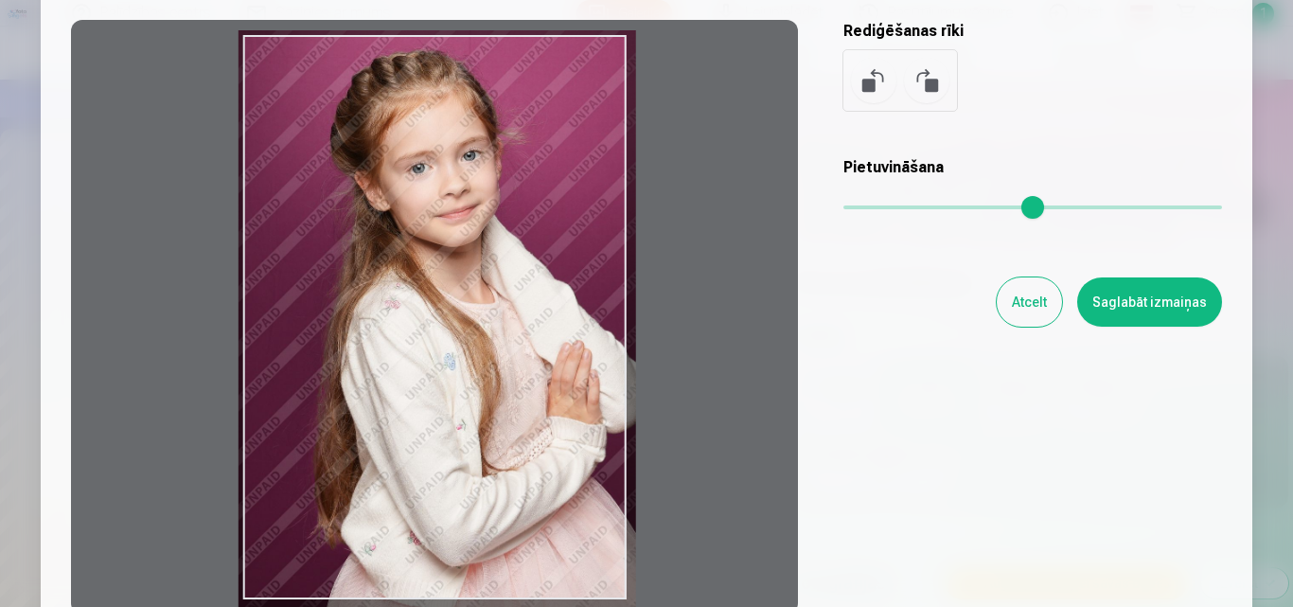
click at [861, 209] on input "range" at bounding box center [1032, 207] width 379 height 4
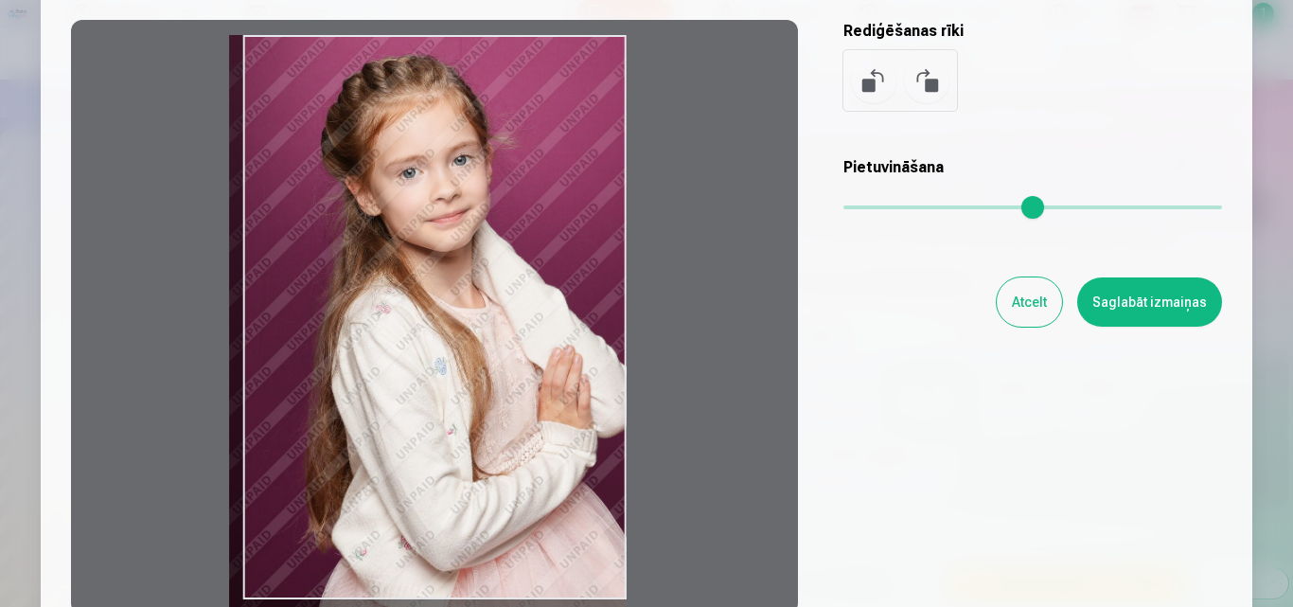
drag, startPoint x: 414, startPoint y: 450, endPoint x: 326, endPoint y: 465, distance: 89.1
click at [326, 465] on div at bounding box center [434, 317] width 727 height 594
type input "****"
click at [1152, 300] on button "Saglabāt izmaiņas" at bounding box center [1149, 301] width 145 height 49
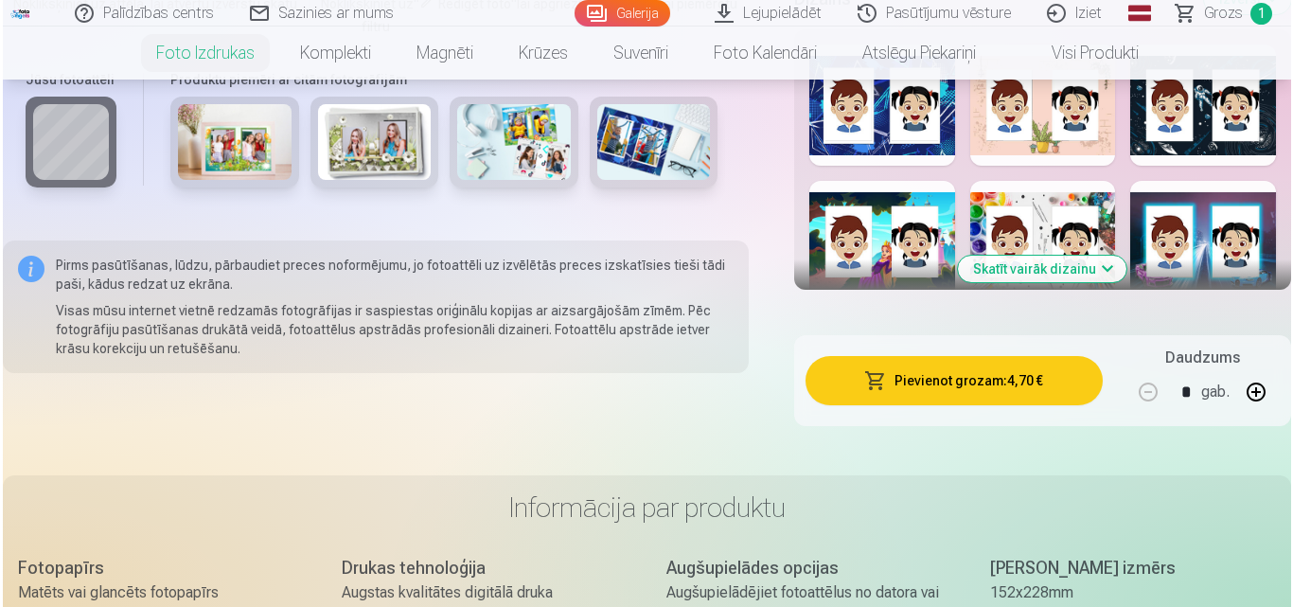
scroll to position [1041, 0]
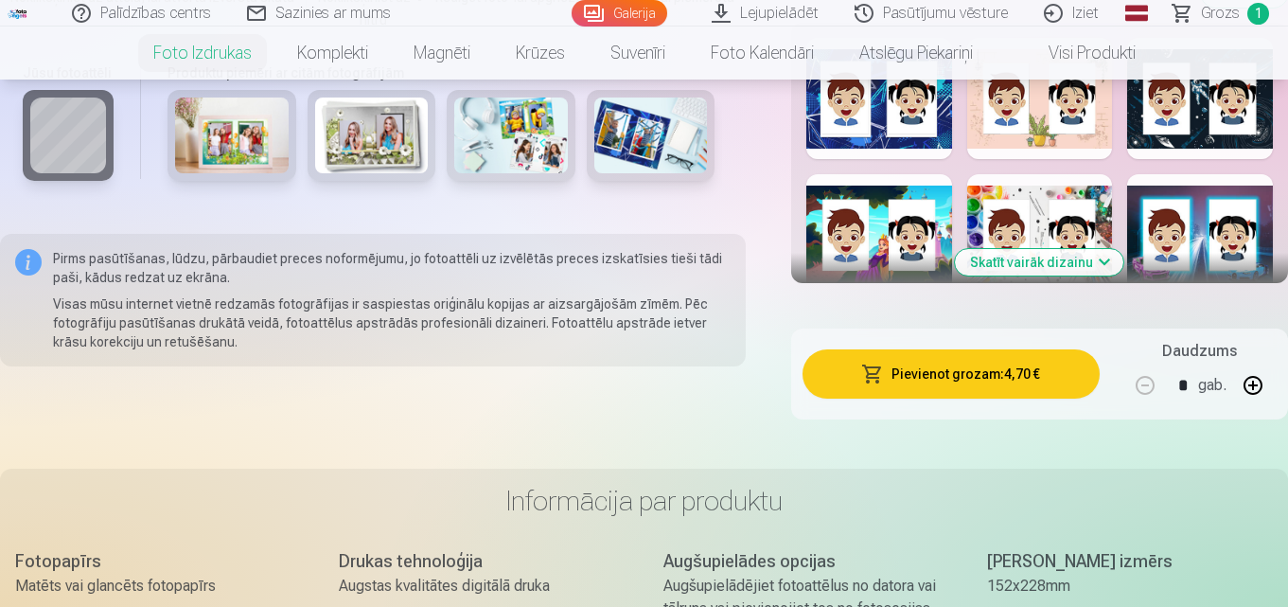
click at [946, 372] on button "Pievienot grozam : 4,70 €" at bounding box center [950, 373] width 297 height 49
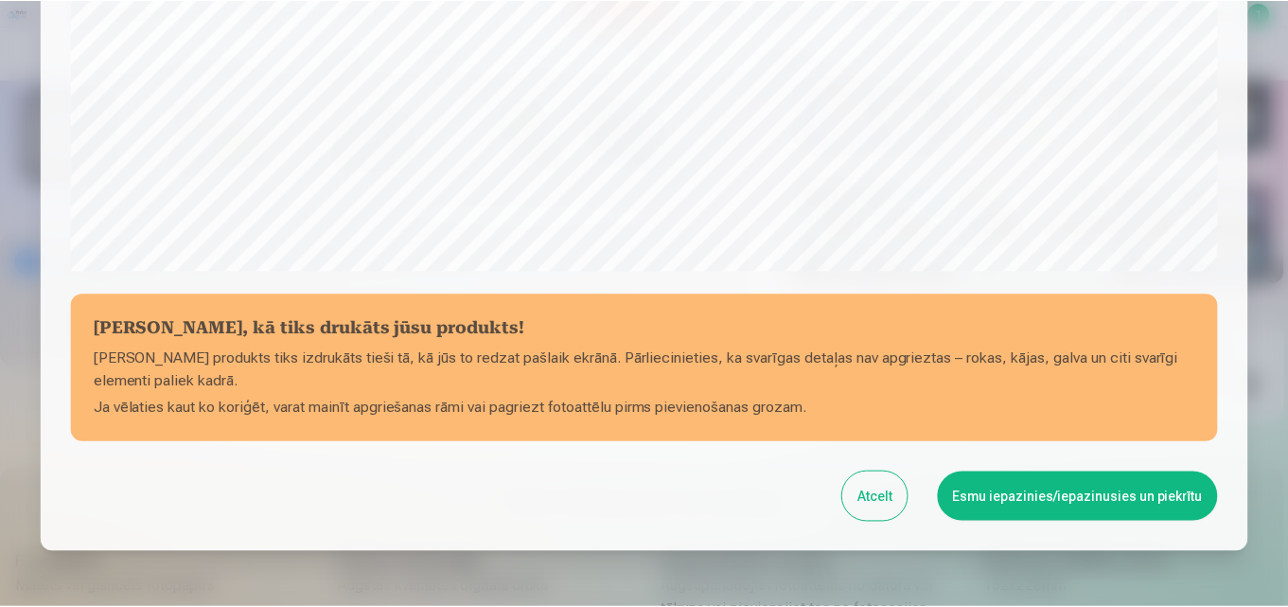
scroll to position [661, 0]
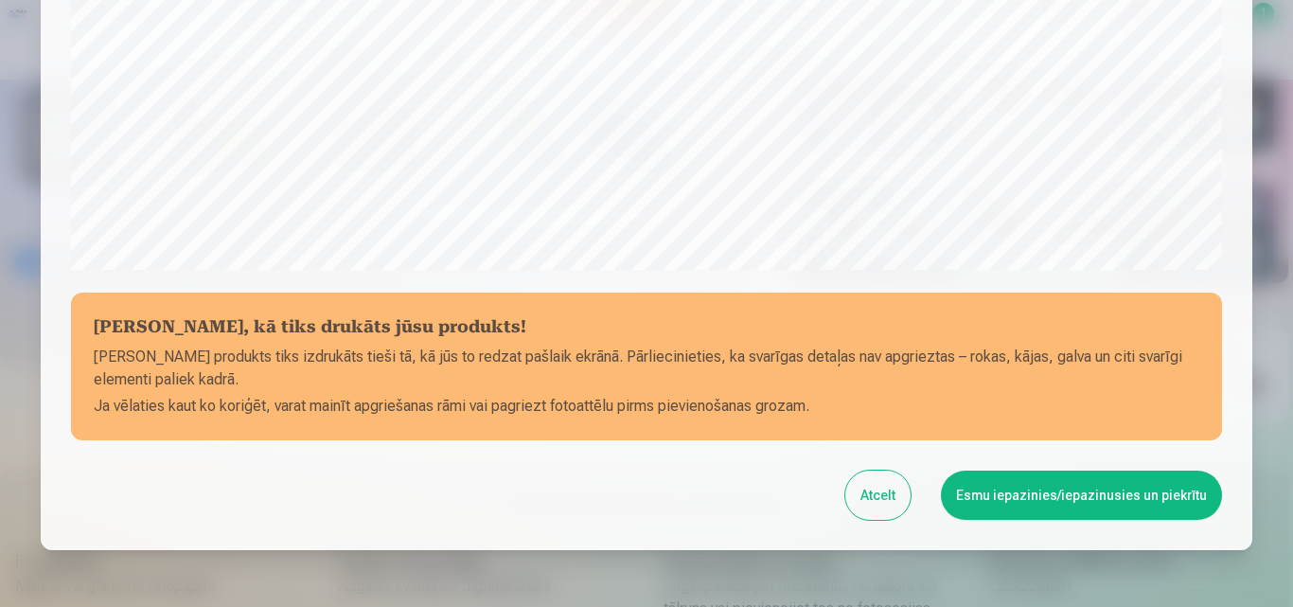
click at [1182, 486] on button "Esmu iepazinies/iepazinusies un piekrītu" at bounding box center [1081, 494] width 281 height 49
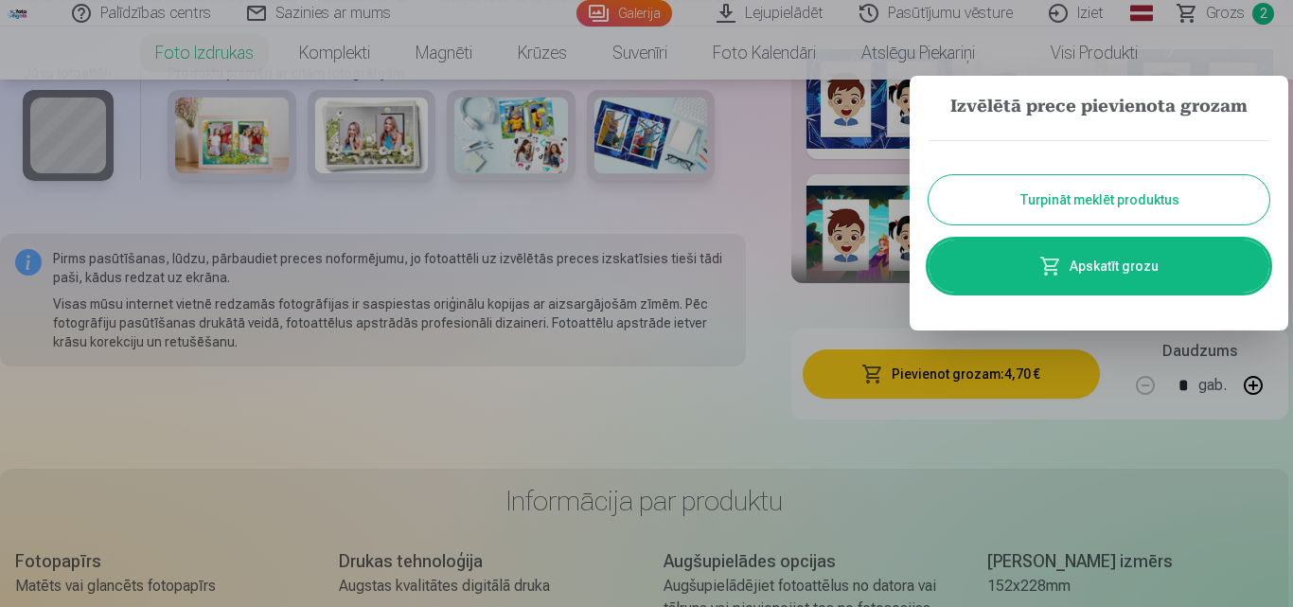
click at [1130, 197] on button "Turpināt meklēt produktus" at bounding box center [1098, 199] width 341 height 49
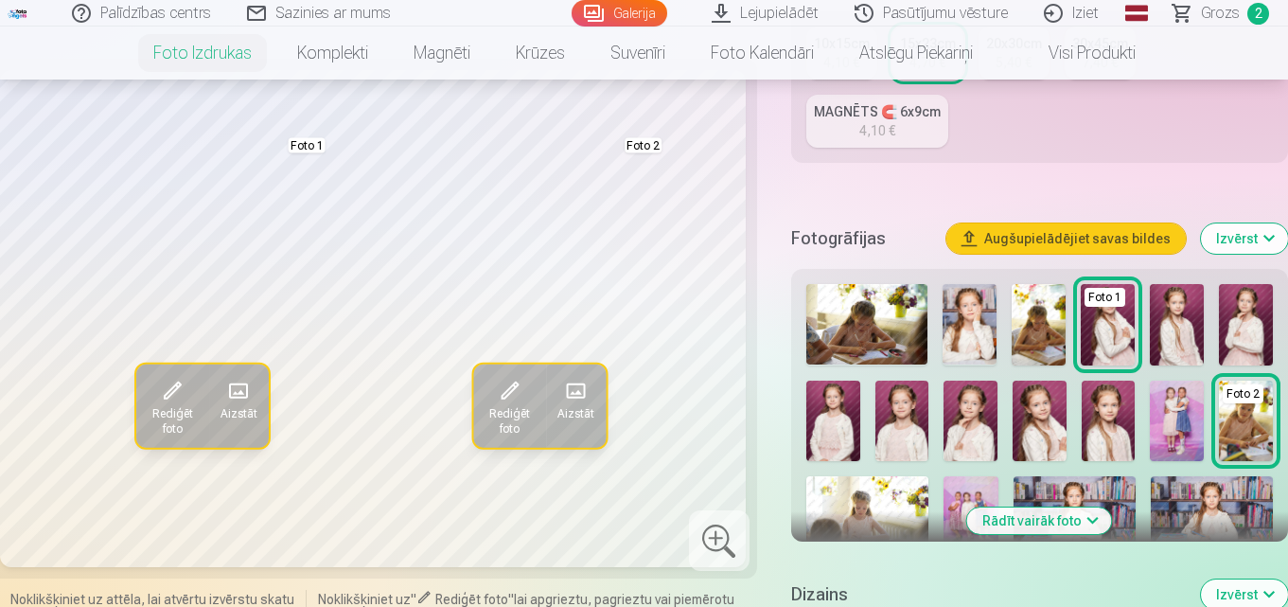
scroll to position [473, 0]
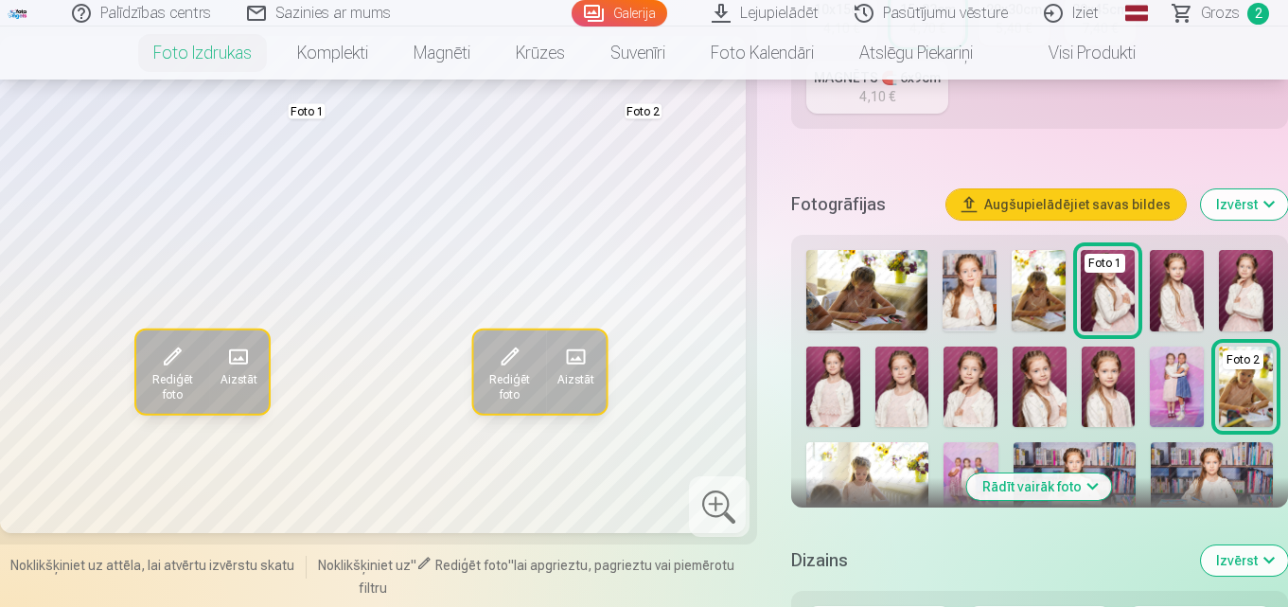
click at [1189, 384] on img at bounding box center [1177, 386] width 54 height 80
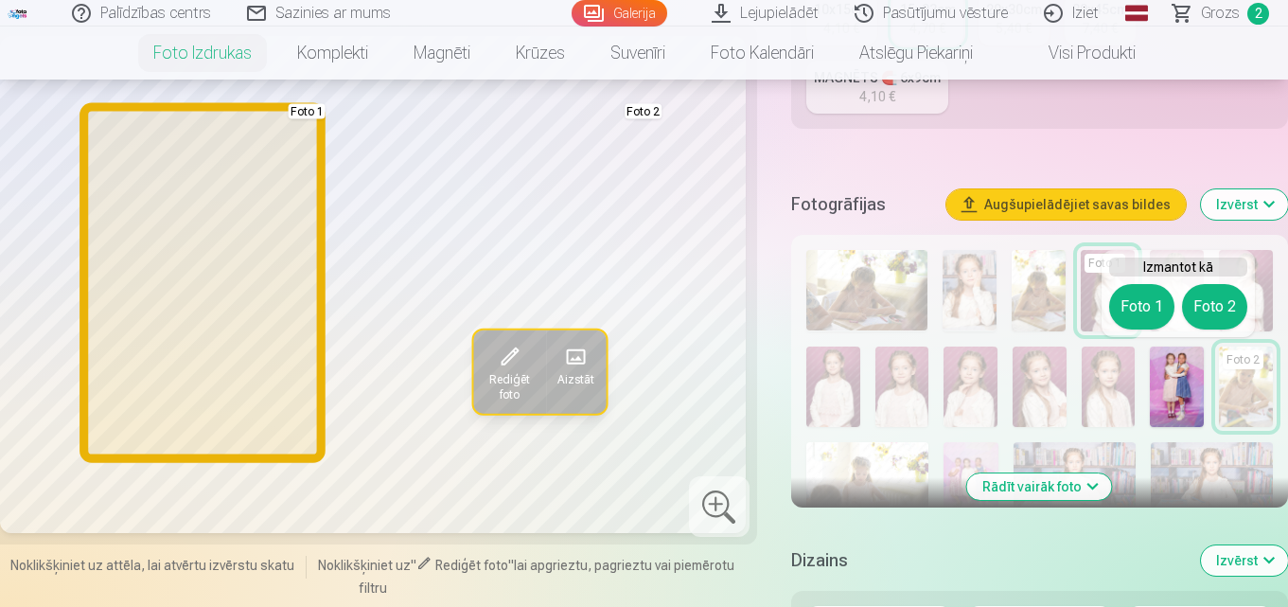
click at [1136, 310] on button "Foto 1" at bounding box center [1141, 306] width 65 height 45
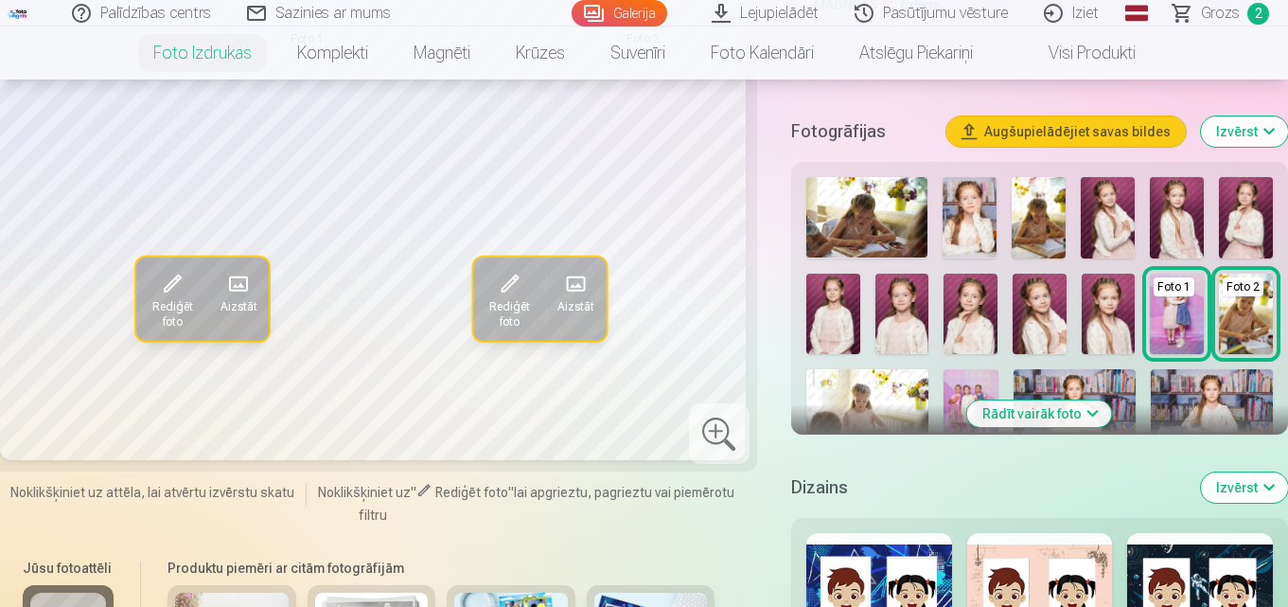
scroll to position [568, 0]
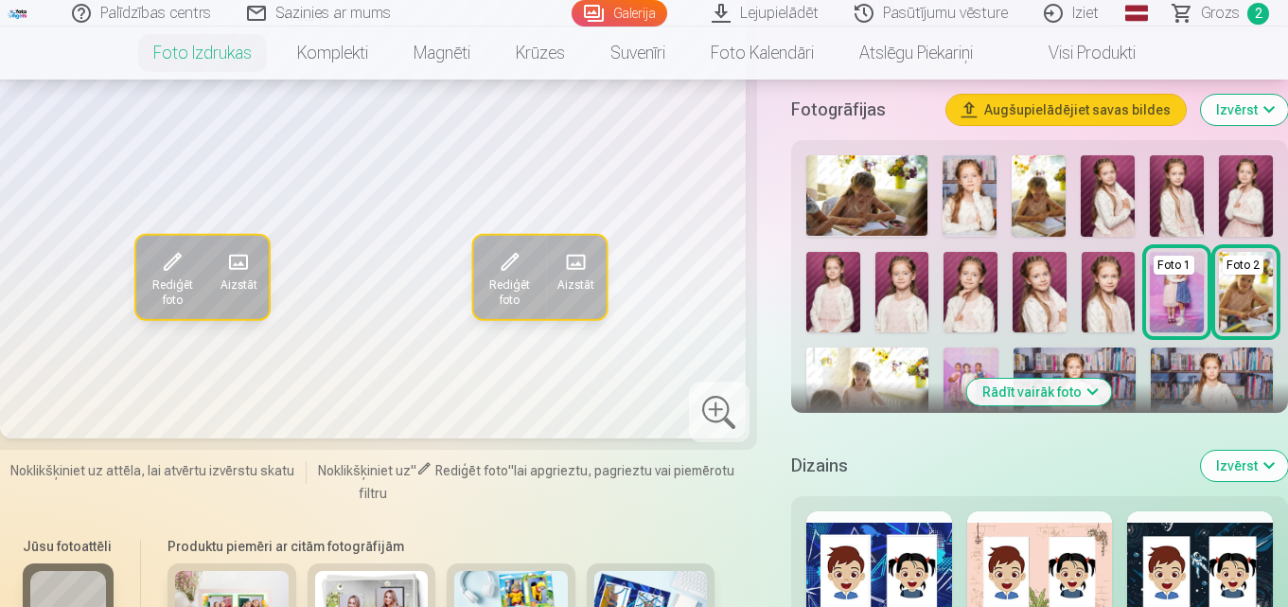
click at [1098, 382] on button "Rādīt vairāk foto" at bounding box center [1039, 392] width 145 height 26
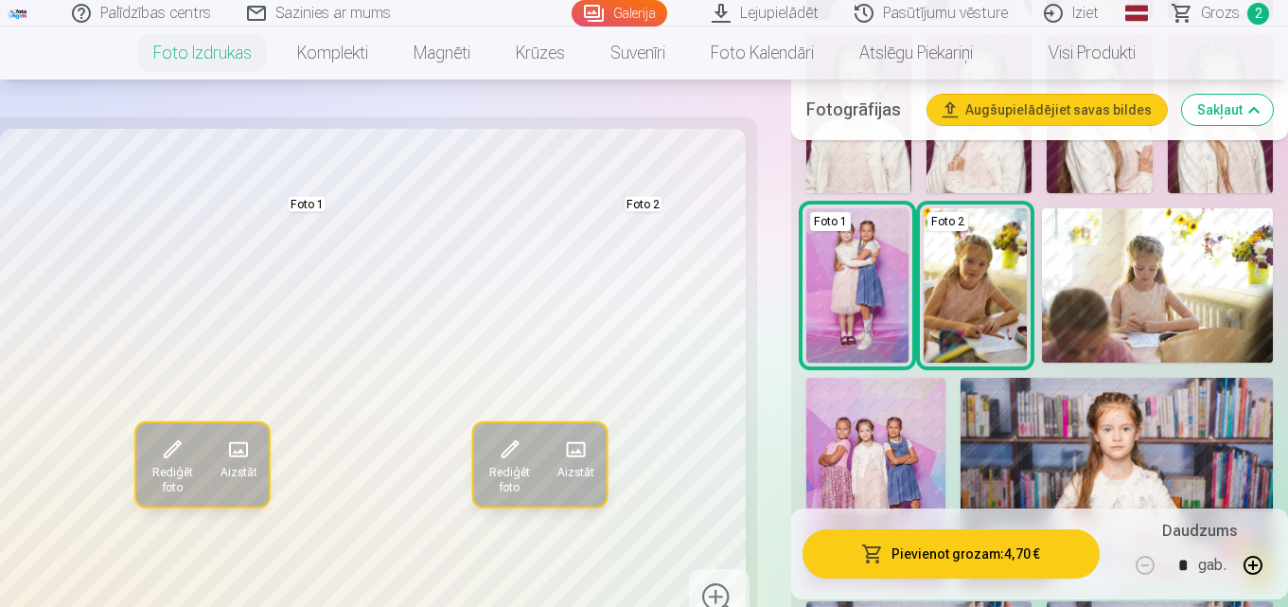
scroll to position [1136, 0]
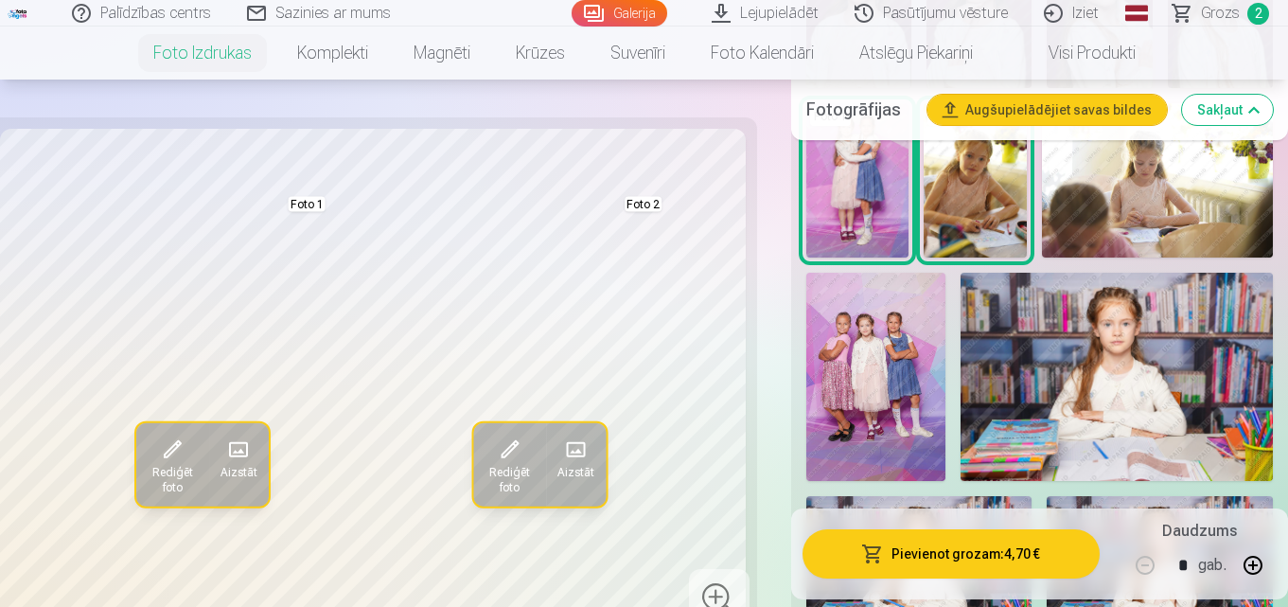
click at [878, 381] on img at bounding box center [875, 377] width 139 height 208
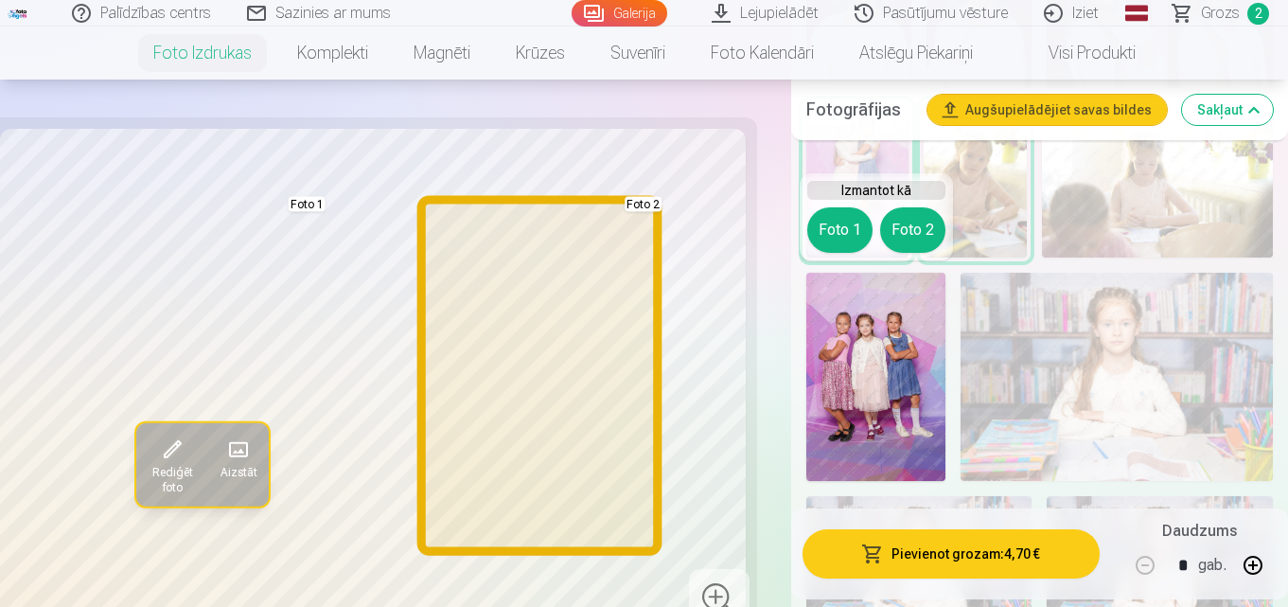
click at [905, 232] on button "Foto 2" at bounding box center [912, 229] width 65 height 45
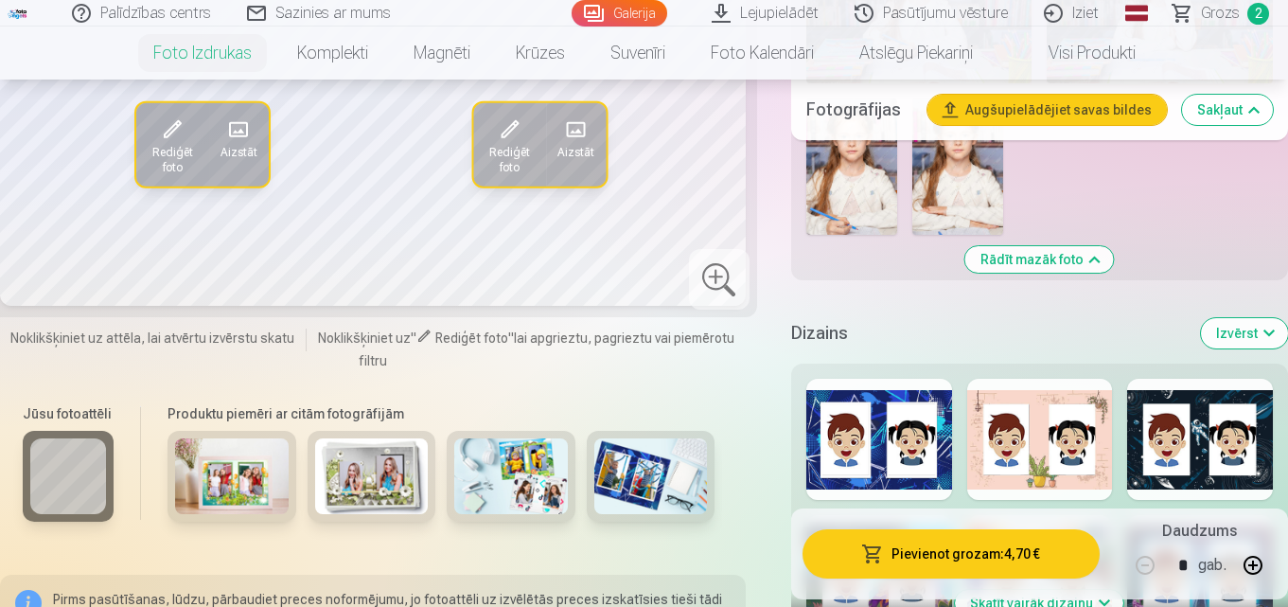
scroll to position [1893, 0]
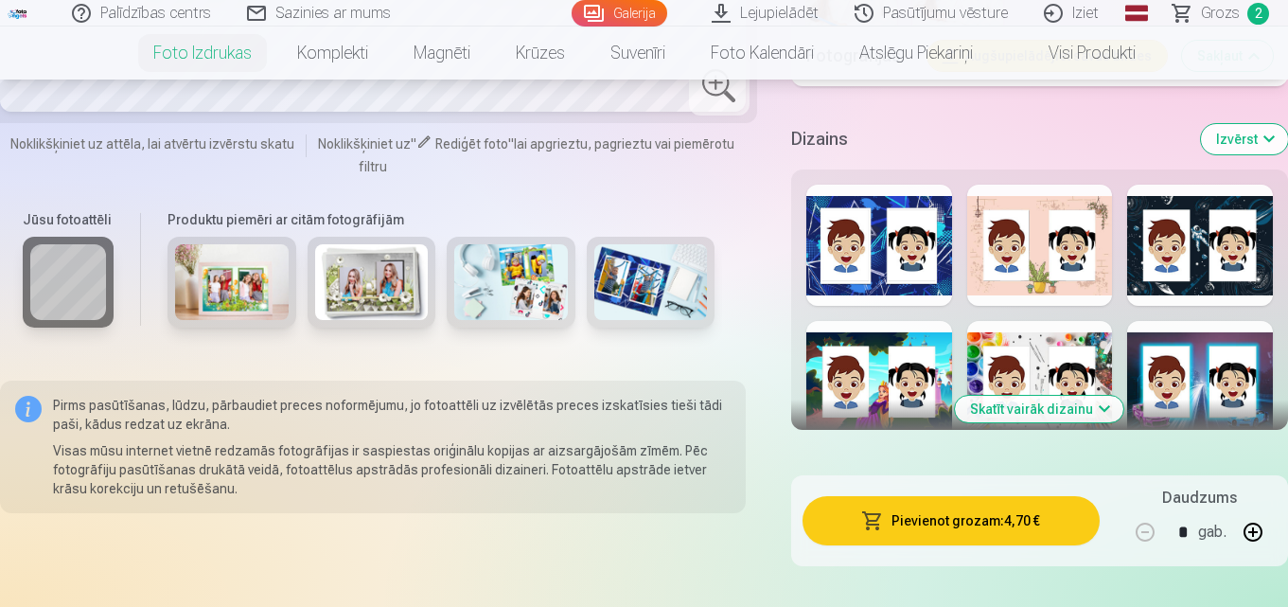
click at [1071, 411] on button "Skatīt vairāk dizainu" at bounding box center [1039, 409] width 168 height 26
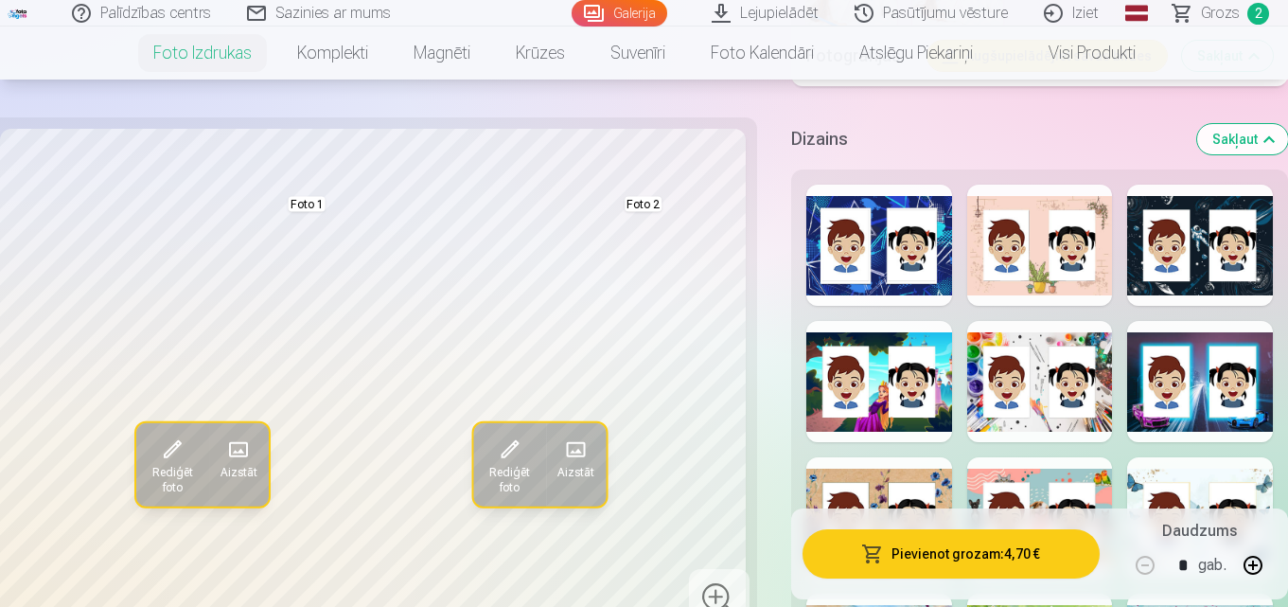
click at [1103, 326] on div at bounding box center [1040, 381] width 146 height 121
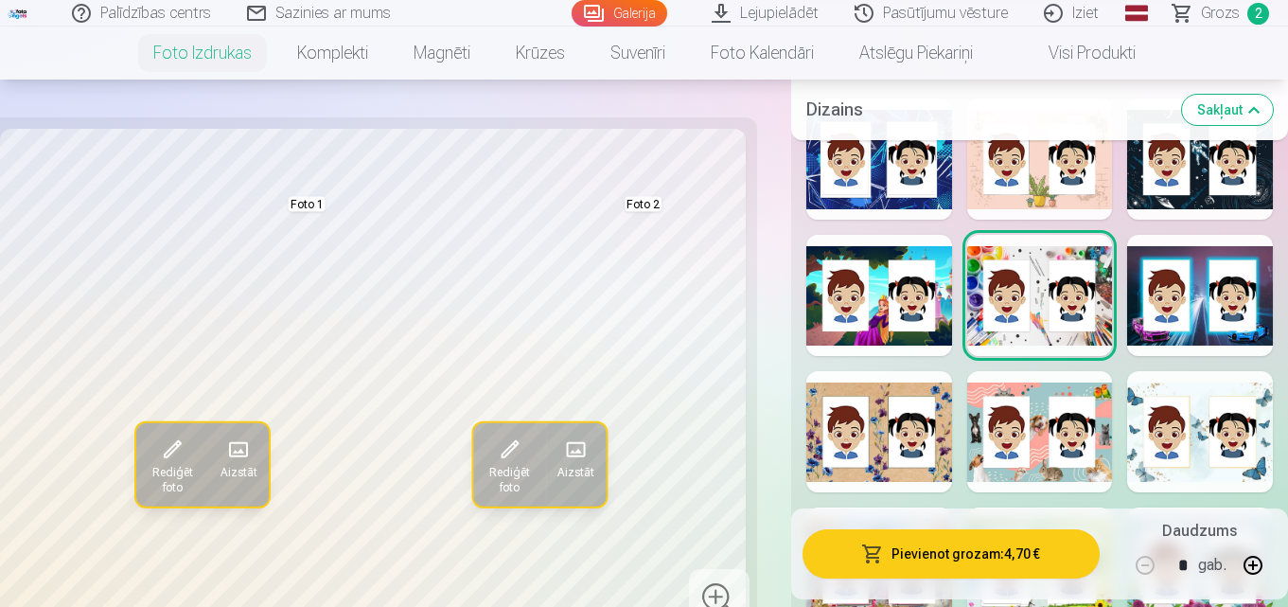
scroll to position [2082, 0]
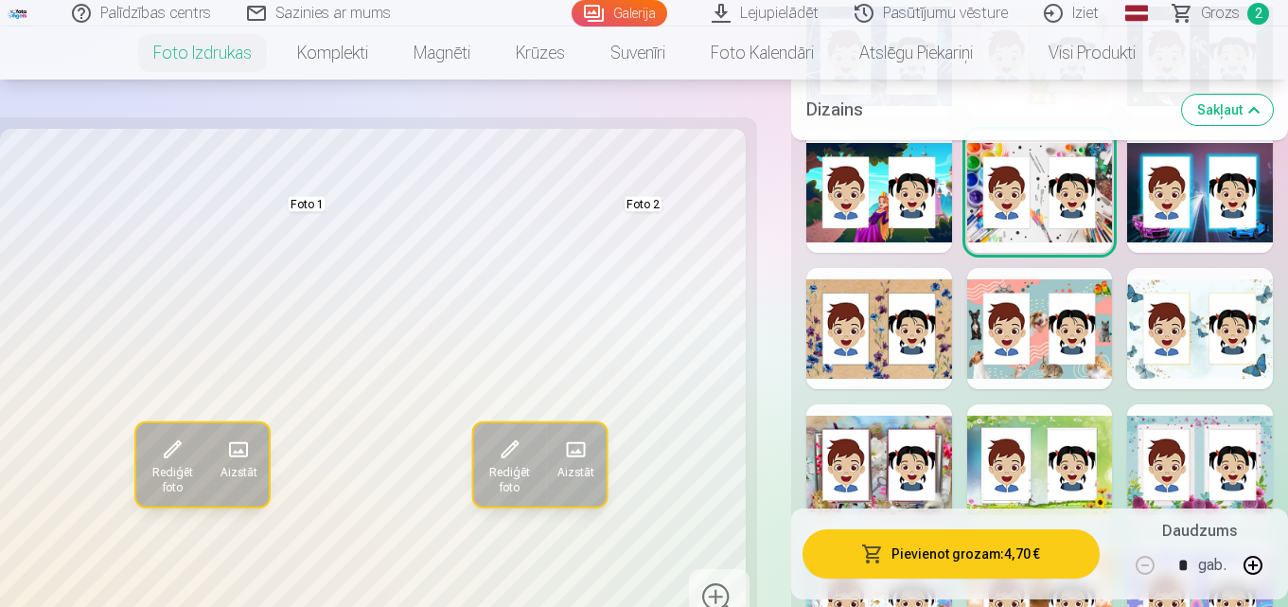
click at [1047, 365] on div at bounding box center [1040, 328] width 146 height 121
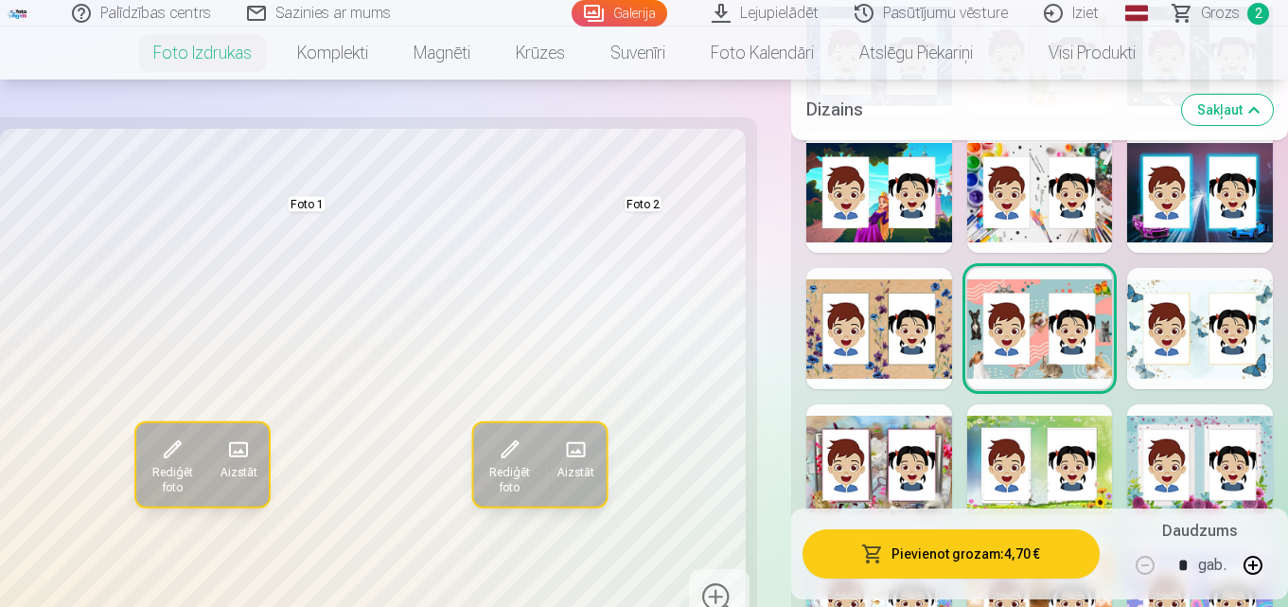
click at [1227, 376] on div at bounding box center [1200, 328] width 146 height 121
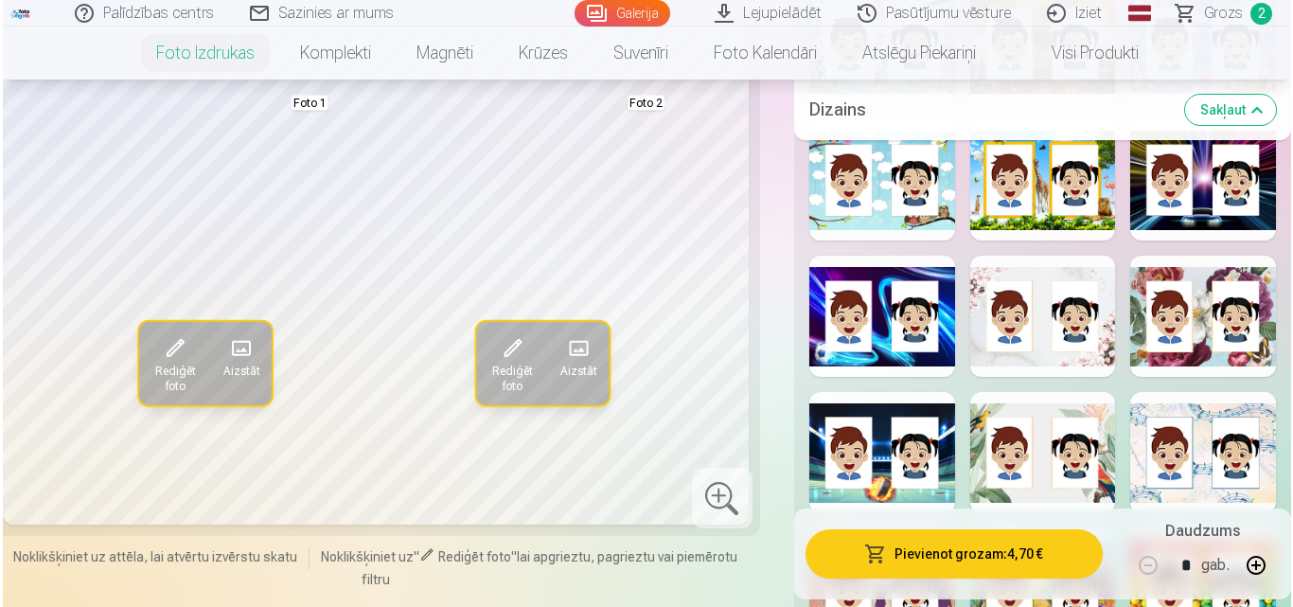
scroll to position [2650, 0]
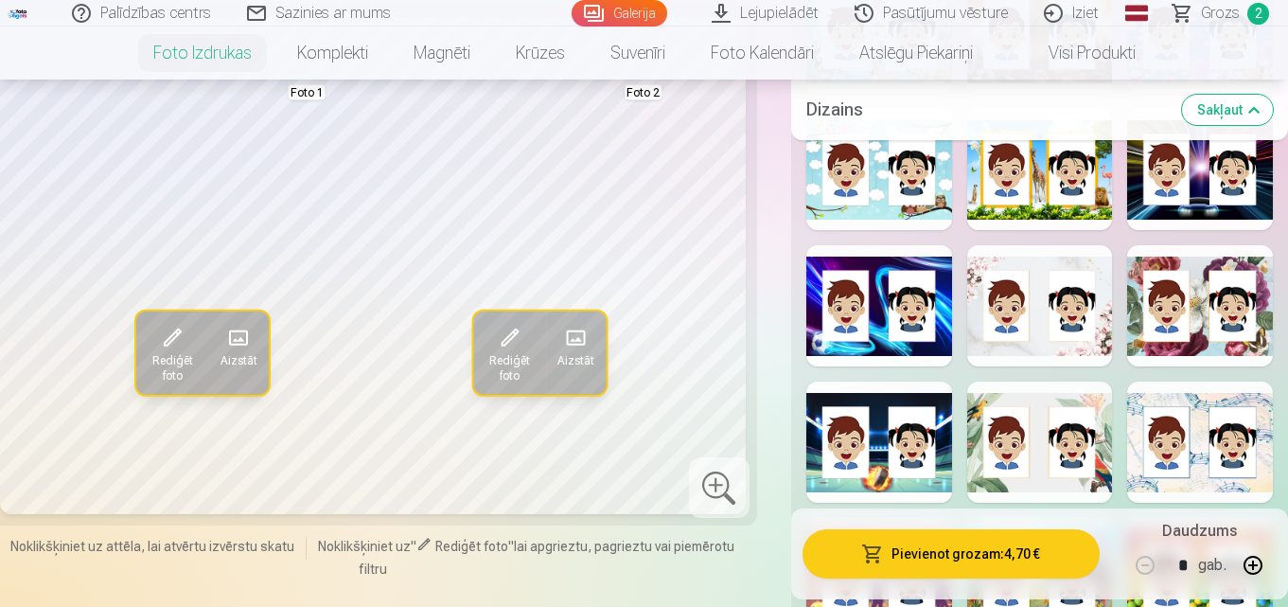
click at [505, 353] on span at bounding box center [510, 338] width 30 height 30
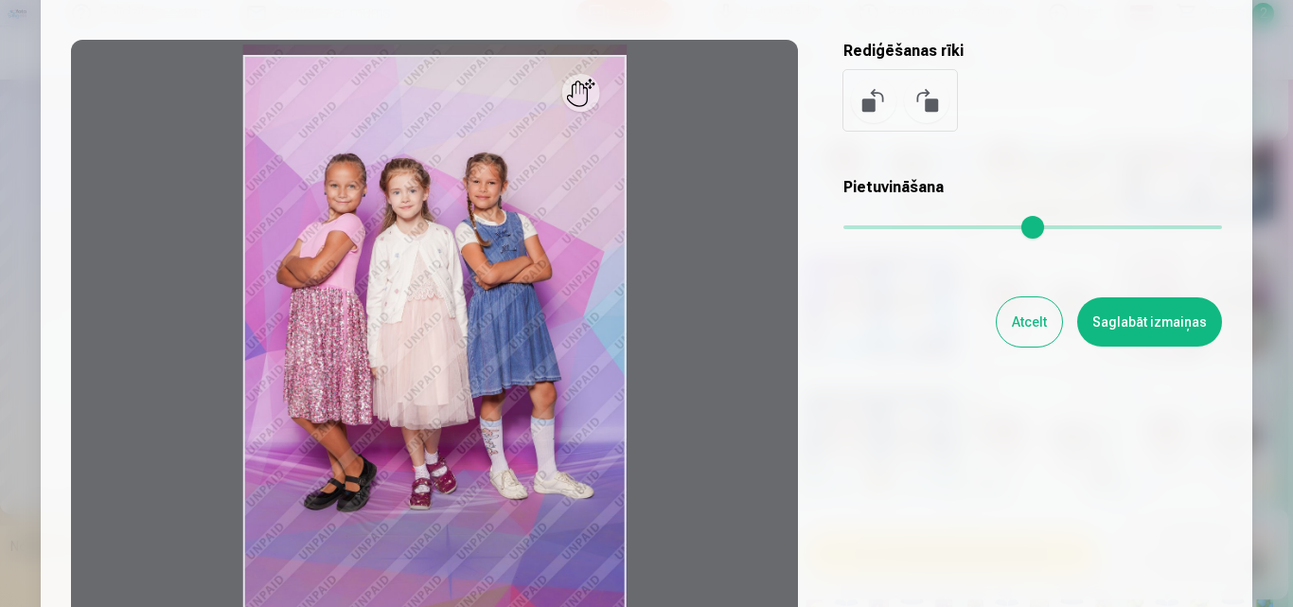
scroll to position [189, 0]
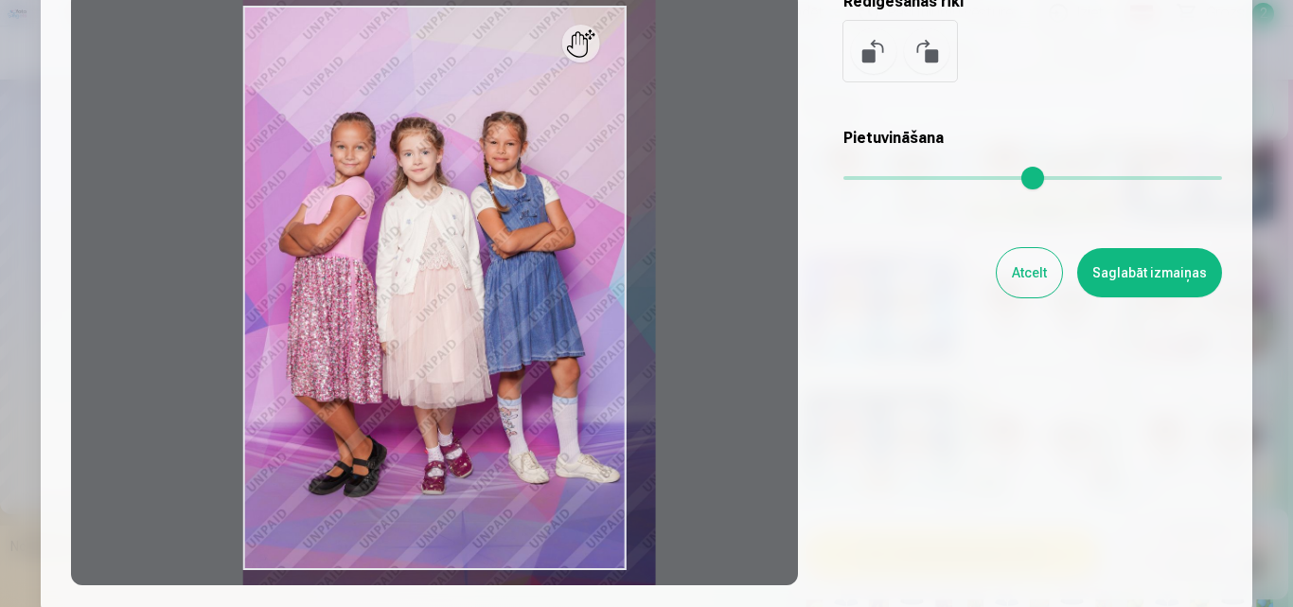
click at [863, 180] on input "range" at bounding box center [1032, 178] width 379 height 4
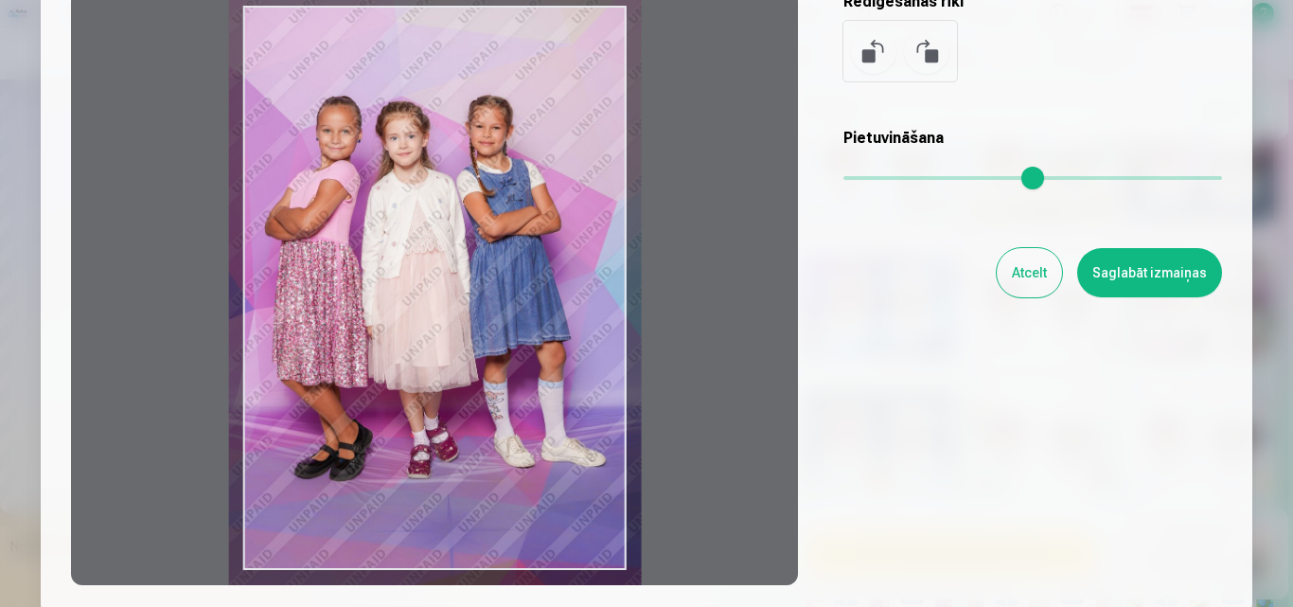
drag, startPoint x: 480, startPoint y: 322, endPoint x: 466, endPoint y: 306, distance: 21.5
click at [466, 306] on div at bounding box center [434, 288] width 727 height 594
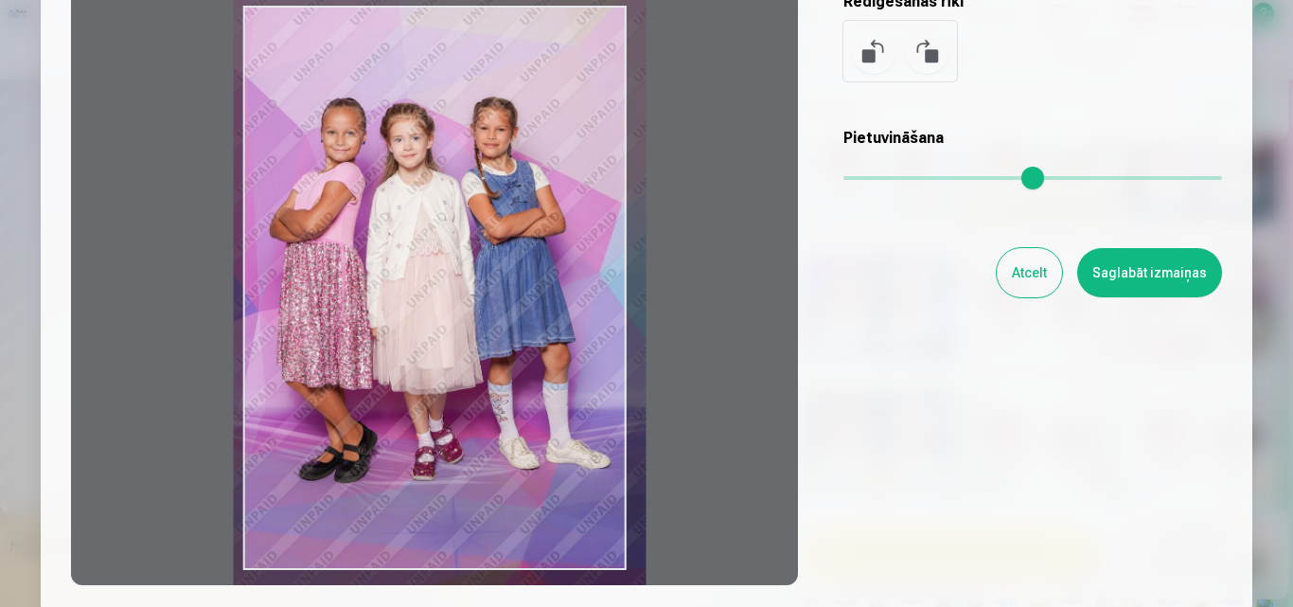
click at [862, 180] on input "range" at bounding box center [1032, 178] width 379 height 4
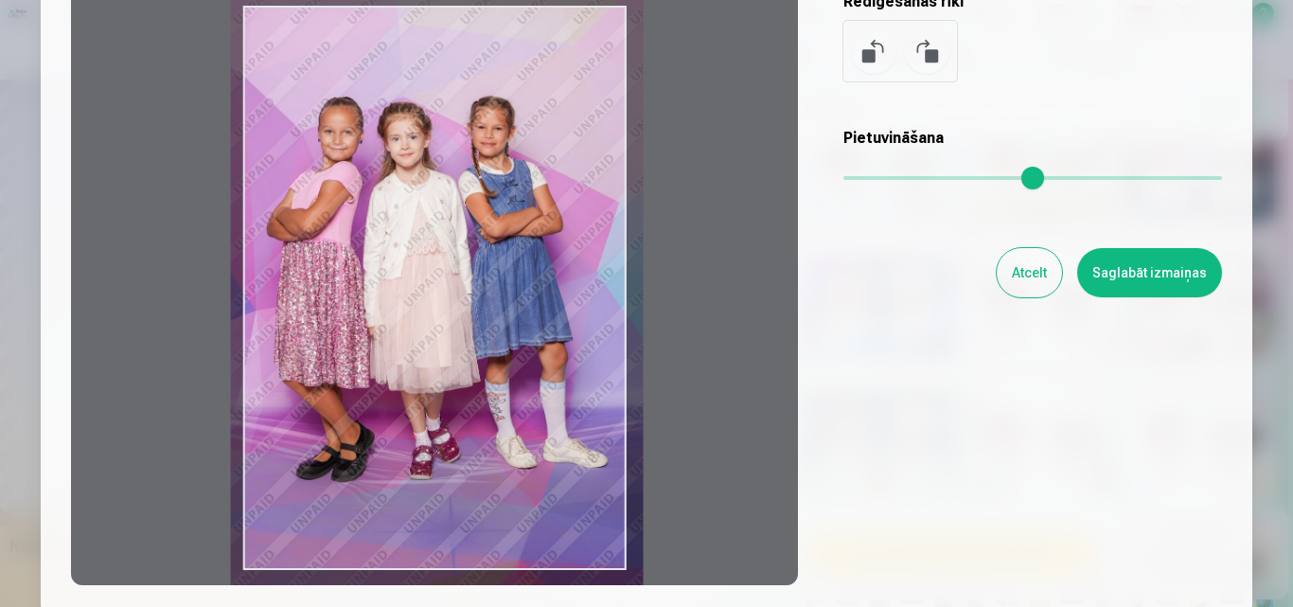
click at [580, 248] on div at bounding box center [434, 288] width 727 height 594
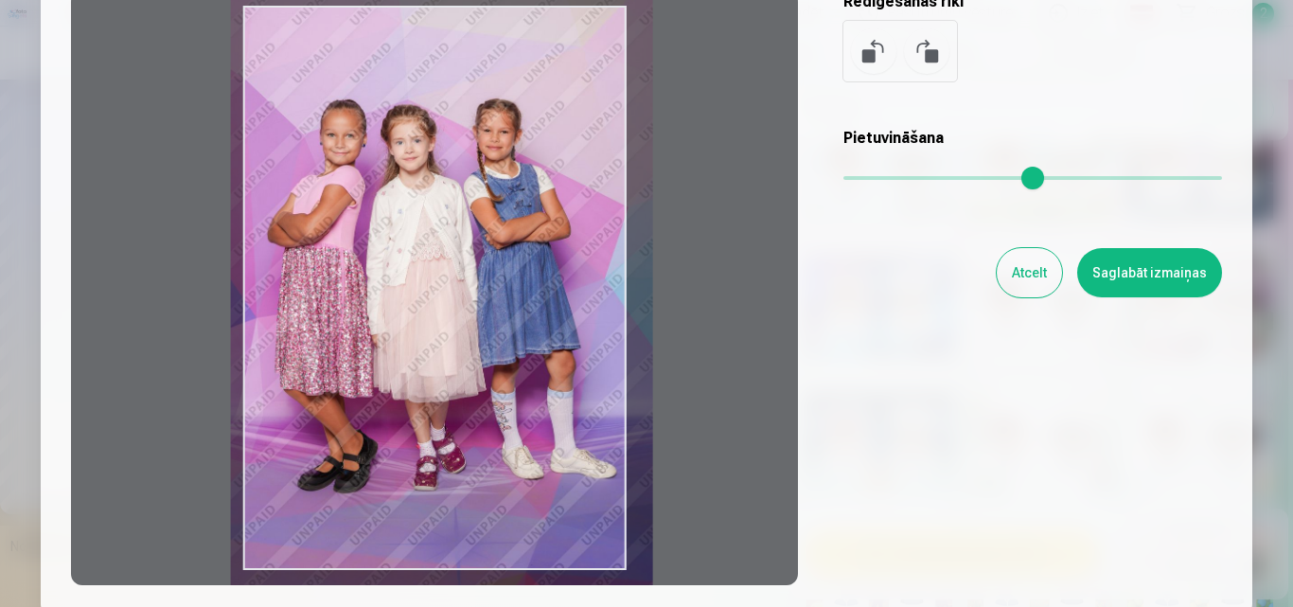
click at [865, 180] on input "range" at bounding box center [1032, 178] width 379 height 4
type input "****"
click at [1184, 263] on button "Saglabāt izmaiņas" at bounding box center [1149, 272] width 145 height 49
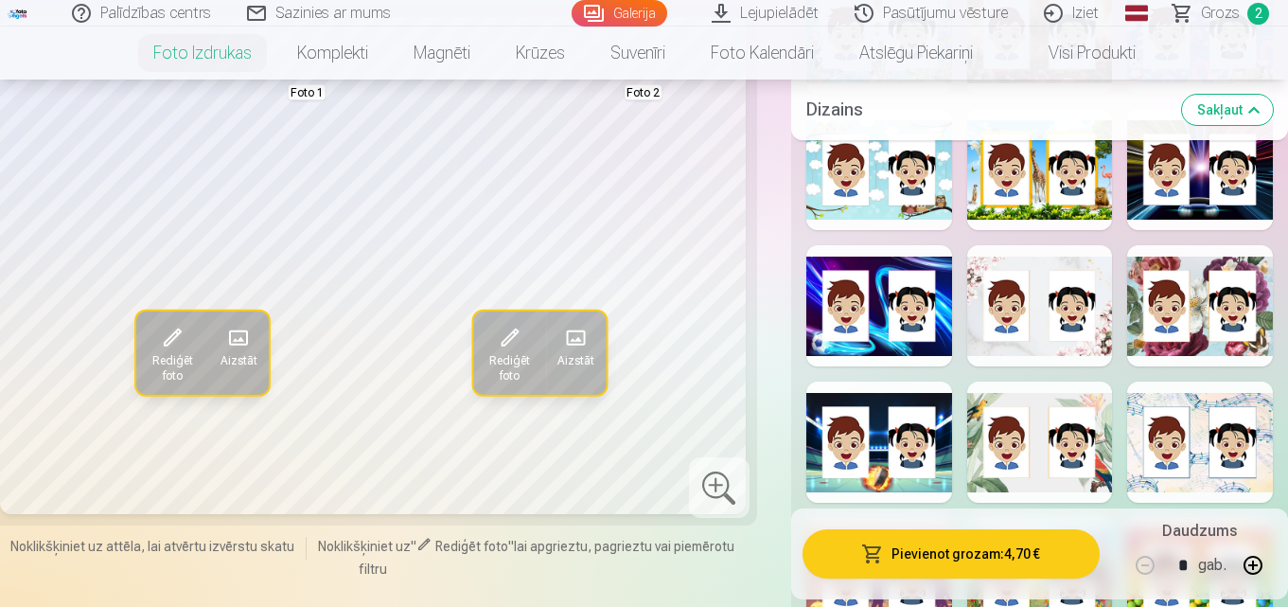
click at [155, 363] on button "Rediģēt foto" at bounding box center [172, 352] width 73 height 83
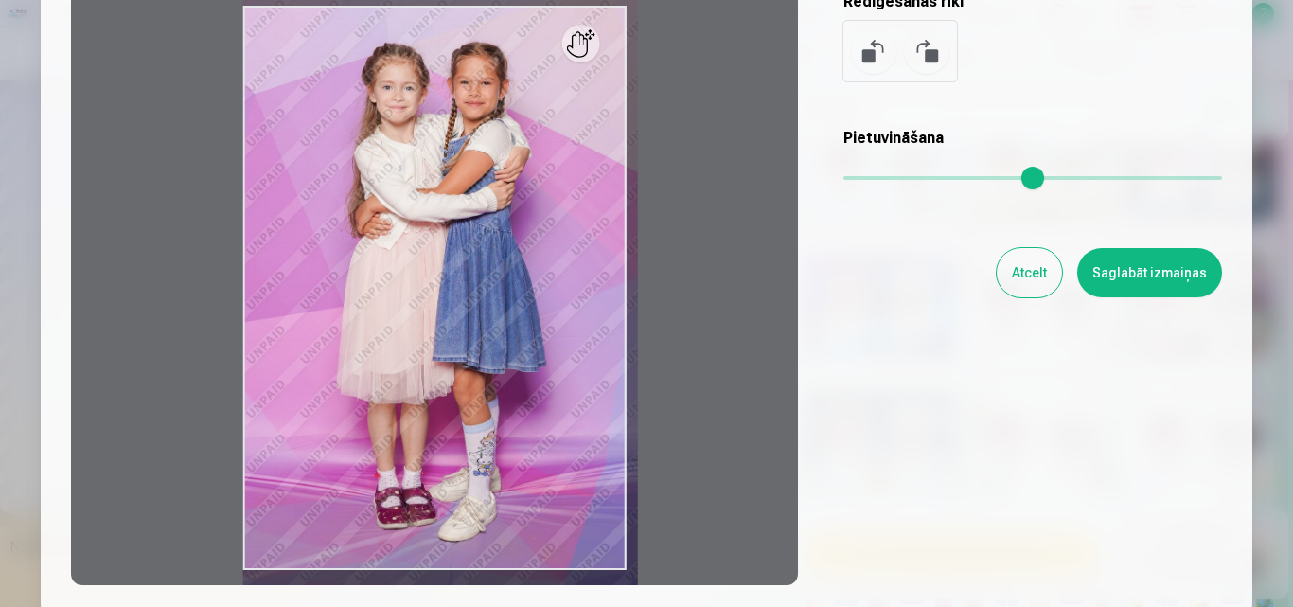
click at [860, 180] on input "range" at bounding box center [1032, 178] width 379 height 4
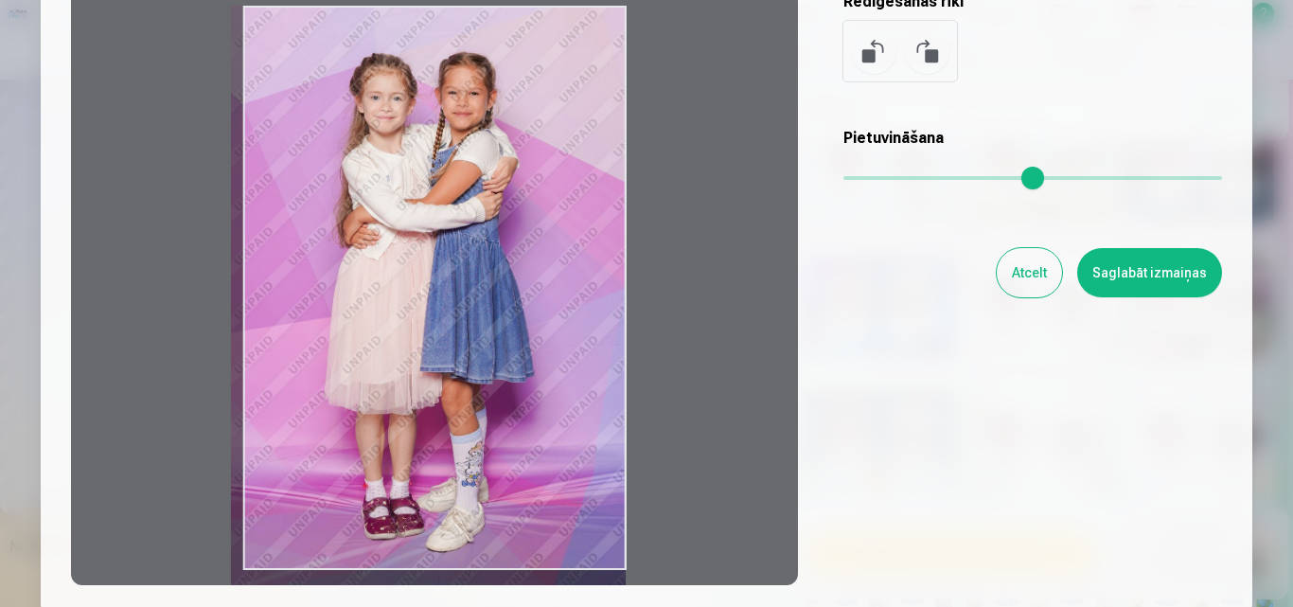
drag, startPoint x: 583, startPoint y: 55, endPoint x: 568, endPoint y: 104, distance: 51.5
click at [568, 104] on div at bounding box center [434, 288] width 727 height 594
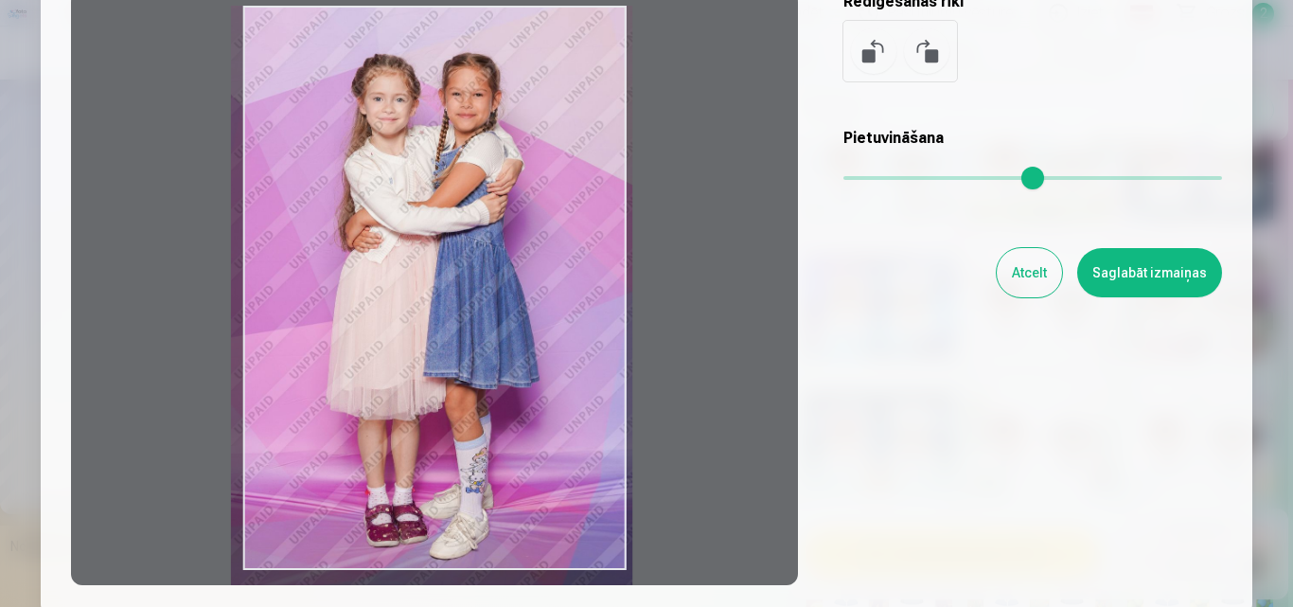
click at [863, 180] on input "range" at bounding box center [1032, 178] width 379 height 4
drag, startPoint x: 602, startPoint y: 269, endPoint x: 603, endPoint y: 286, distance: 17.1
click at [603, 286] on div at bounding box center [434, 288] width 727 height 594
type input "****"
click at [1116, 271] on button "Saglabāt izmaiņas" at bounding box center [1149, 272] width 145 height 49
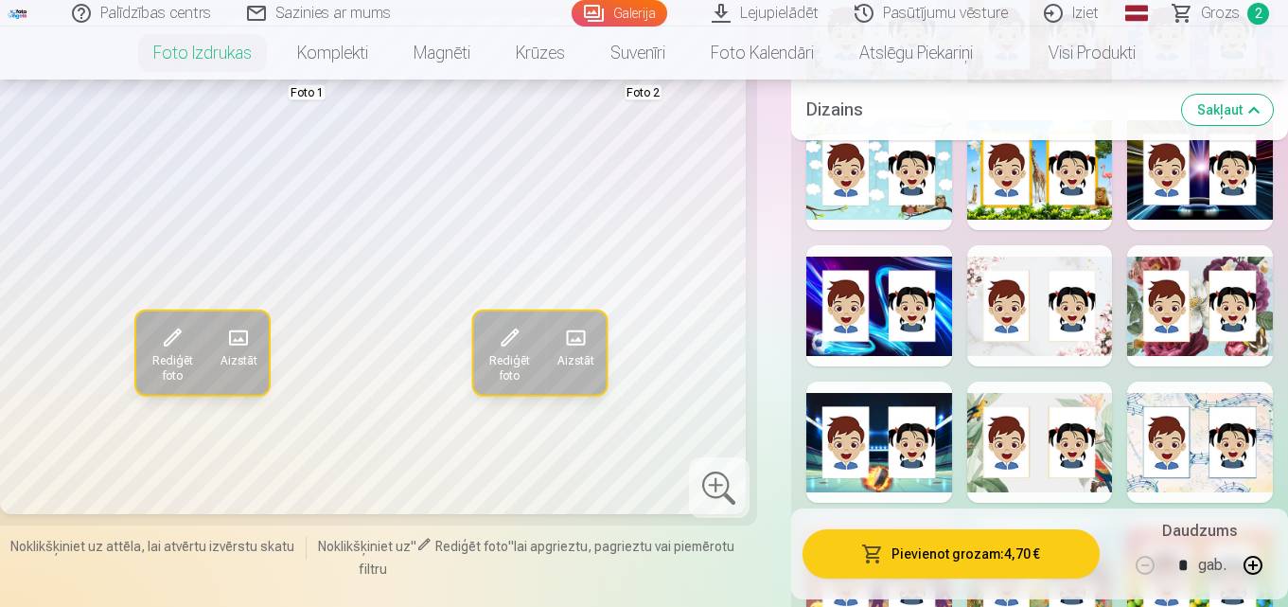
click at [185, 342] on span at bounding box center [173, 338] width 30 height 30
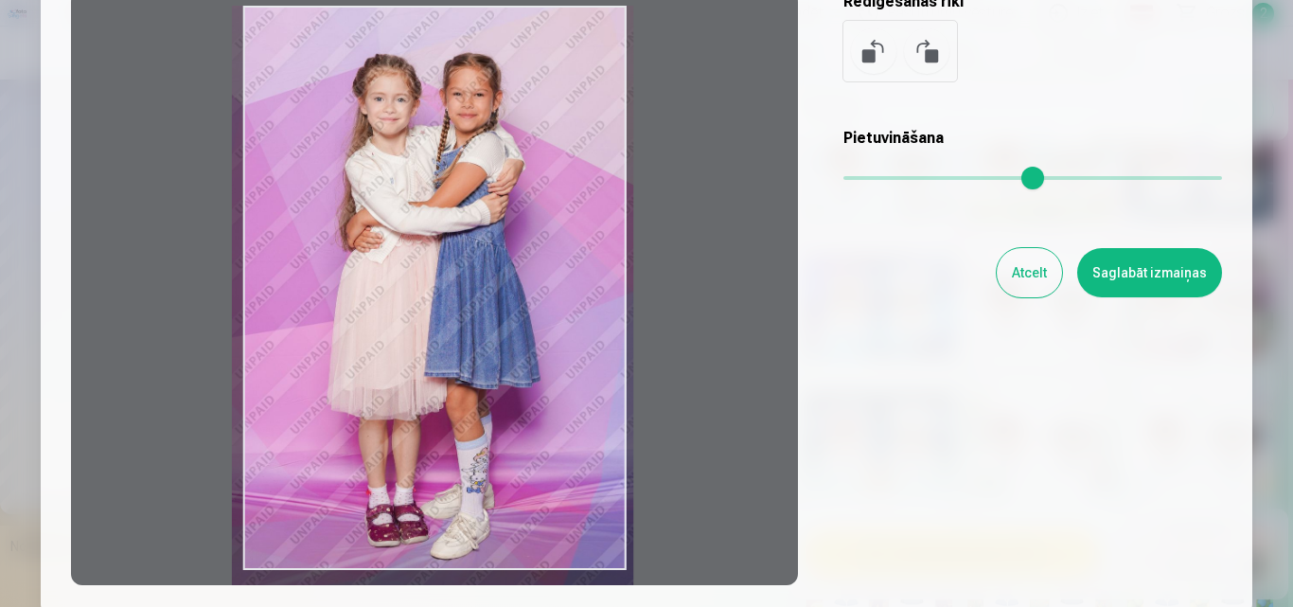
drag, startPoint x: 584, startPoint y: 62, endPoint x: 584, endPoint y: 77, distance: 15.1
click at [584, 77] on div at bounding box center [434, 288] width 727 height 594
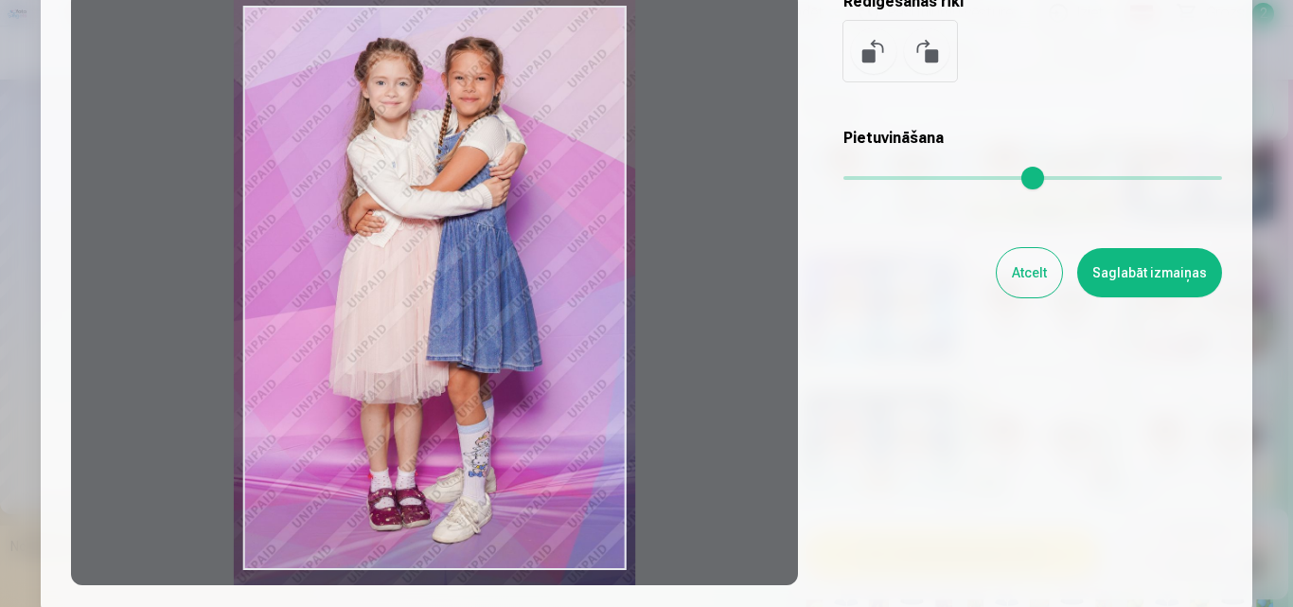
drag, startPoint x: 535, startPoint y: 182, endPoint x: 537, endPoint y: 166, distance: 16.2
click at [537, 166] on div at bounding box center [434, 288] width 727 height 594
type input "****"
click at [1200, 260] on button "Saglabāt izmaiņas" at bounding box center [1149, 272] width 145 height 49
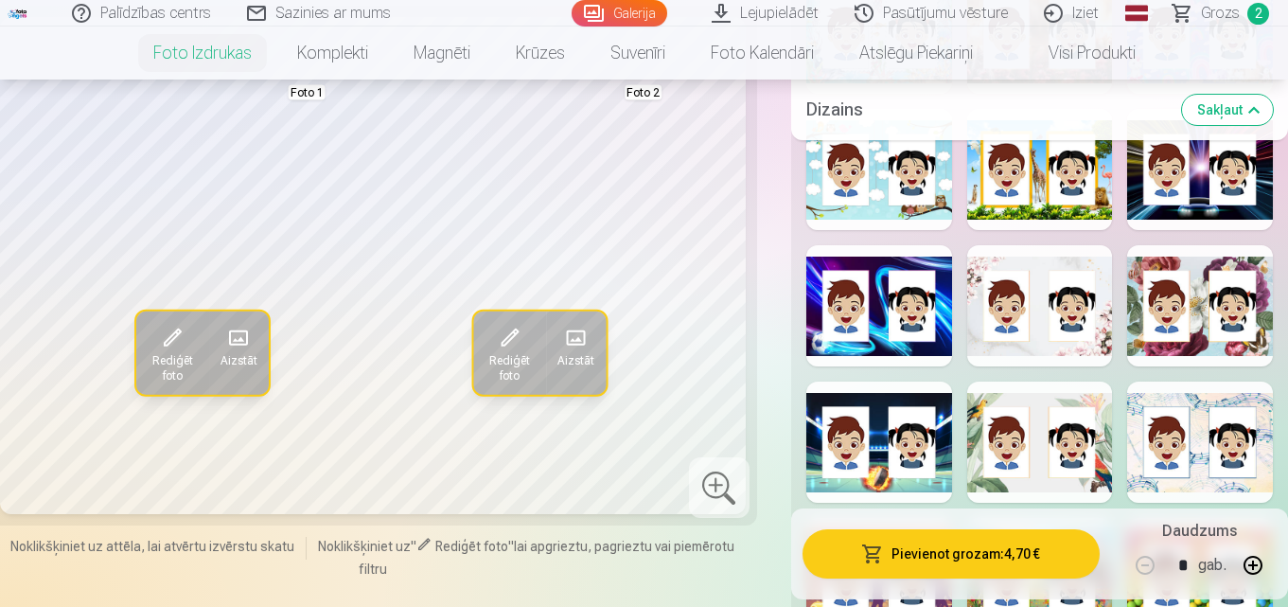
click at [182, 353] on span at bounding box center [173, 338] width 30 height 30
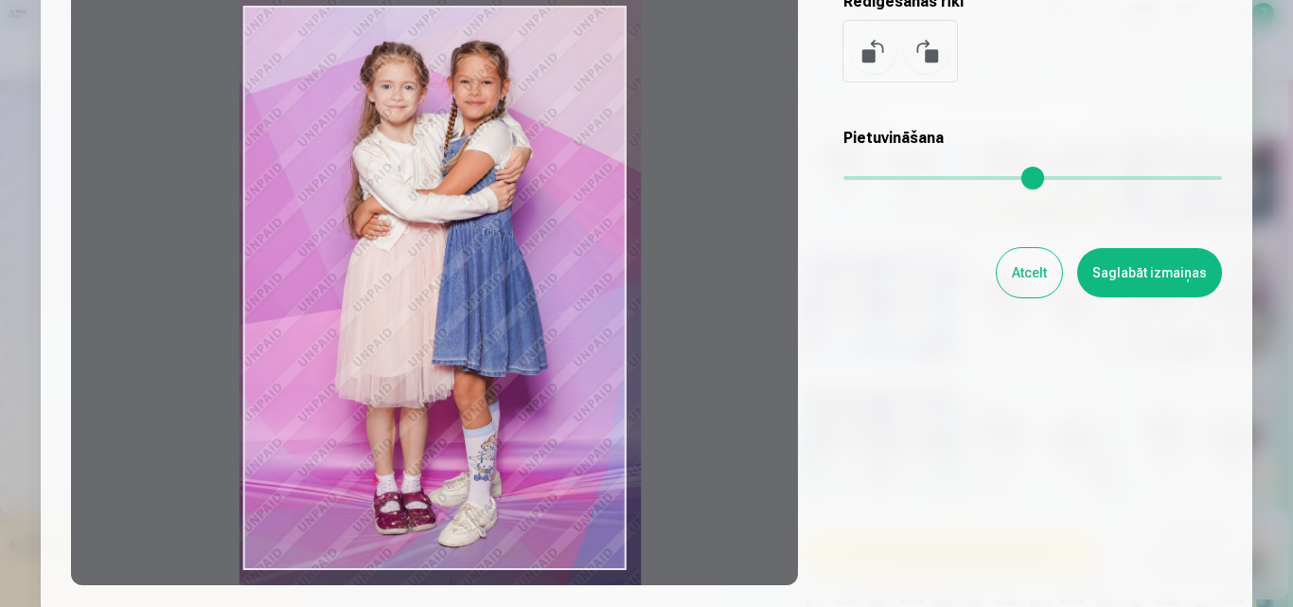
click at [553, 336] on div at bounding box center [434, 288] width 727 height 594
type input "****"
click at [1153, 282] on button "Saglabāt izmaiņas" at bounding box center [1149, 272] width 145 height 49
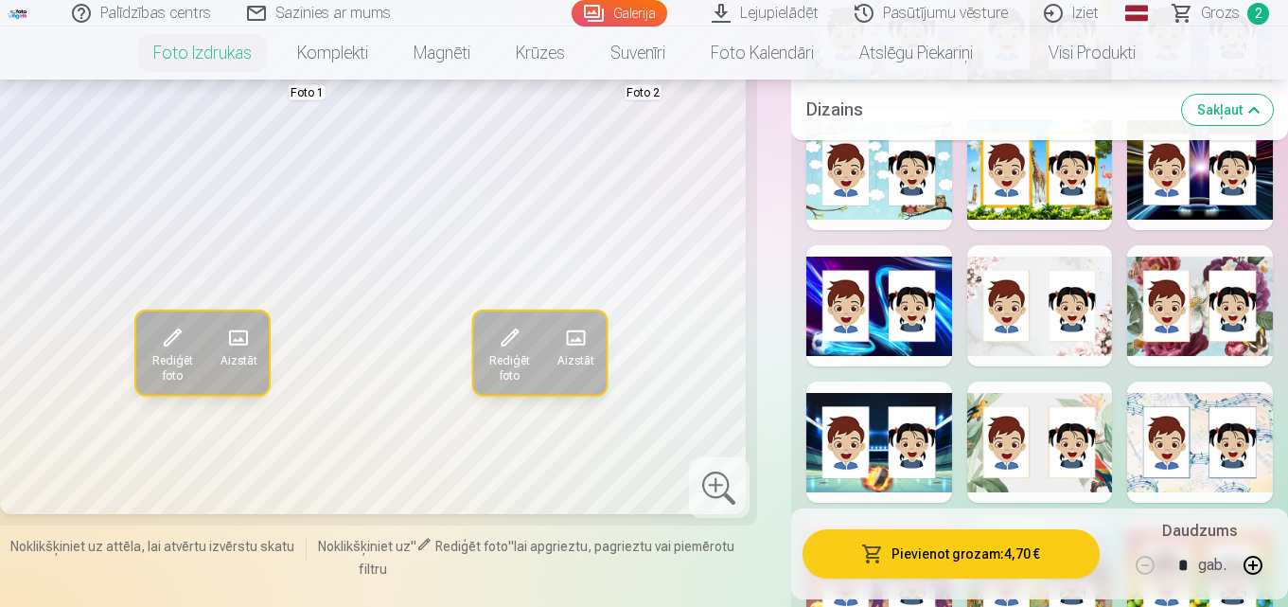
click at [1022, 537] on button "Pievienot grozam : 4,70 €" at bounding box center [950, 553] width 297 height 49
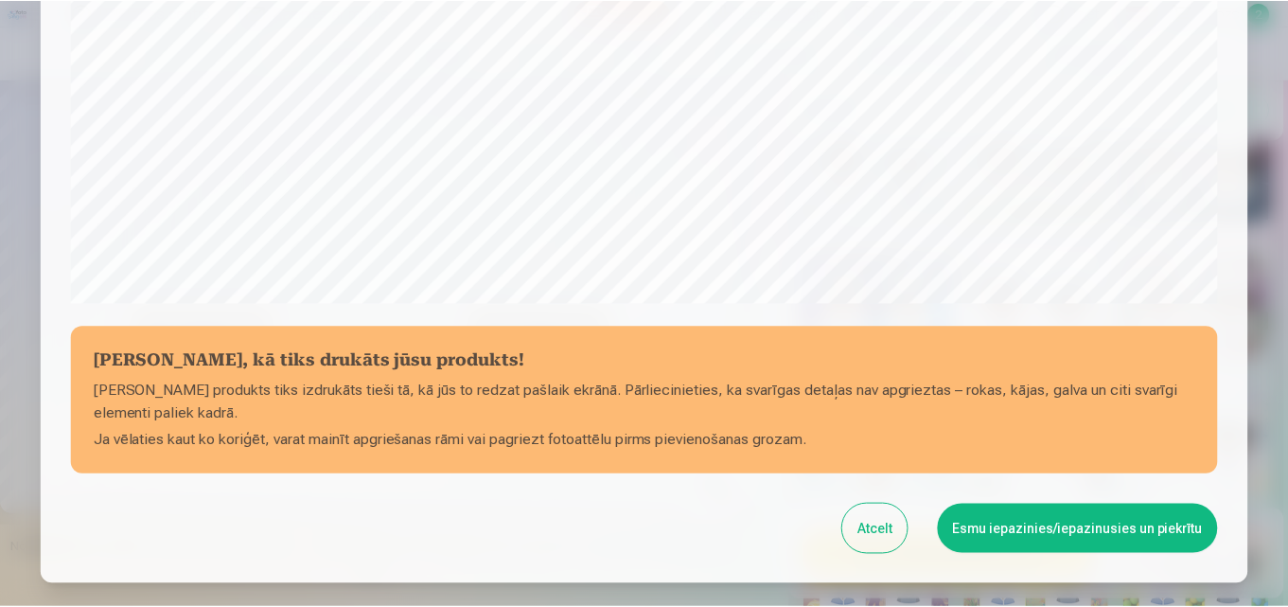
scroll to position [661, 0]
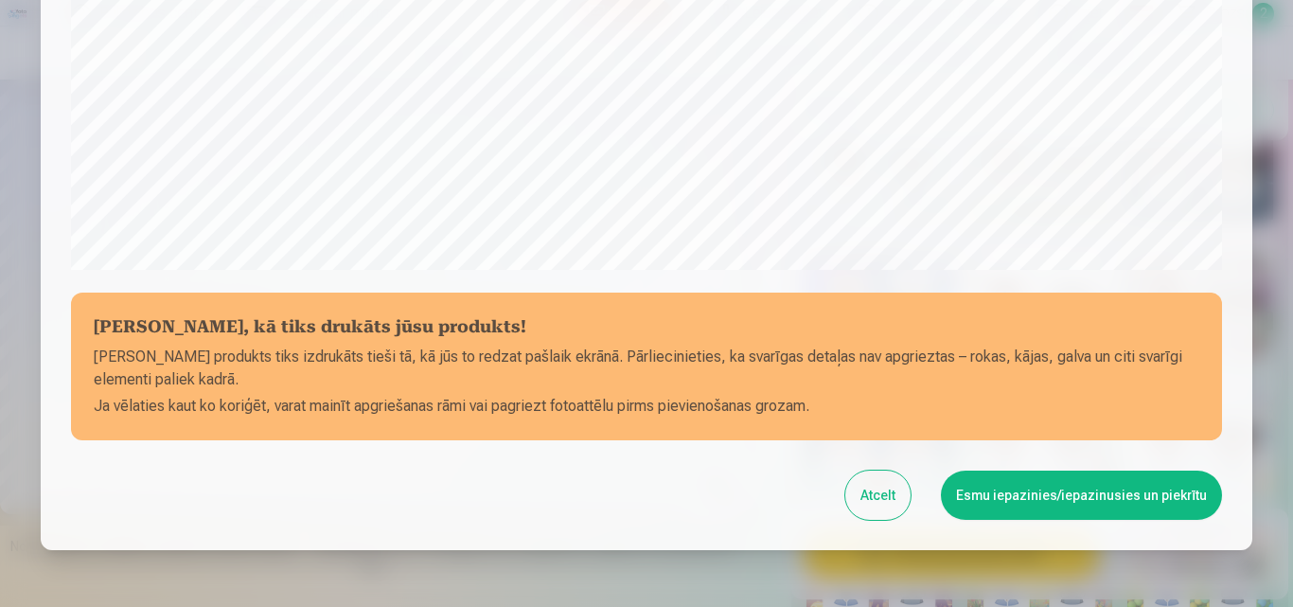
click at [1137, 505] on button "Esmu iepazinies/iepazinusies un piekrītu" at bounding box center [1081, 494] width 281 height 49
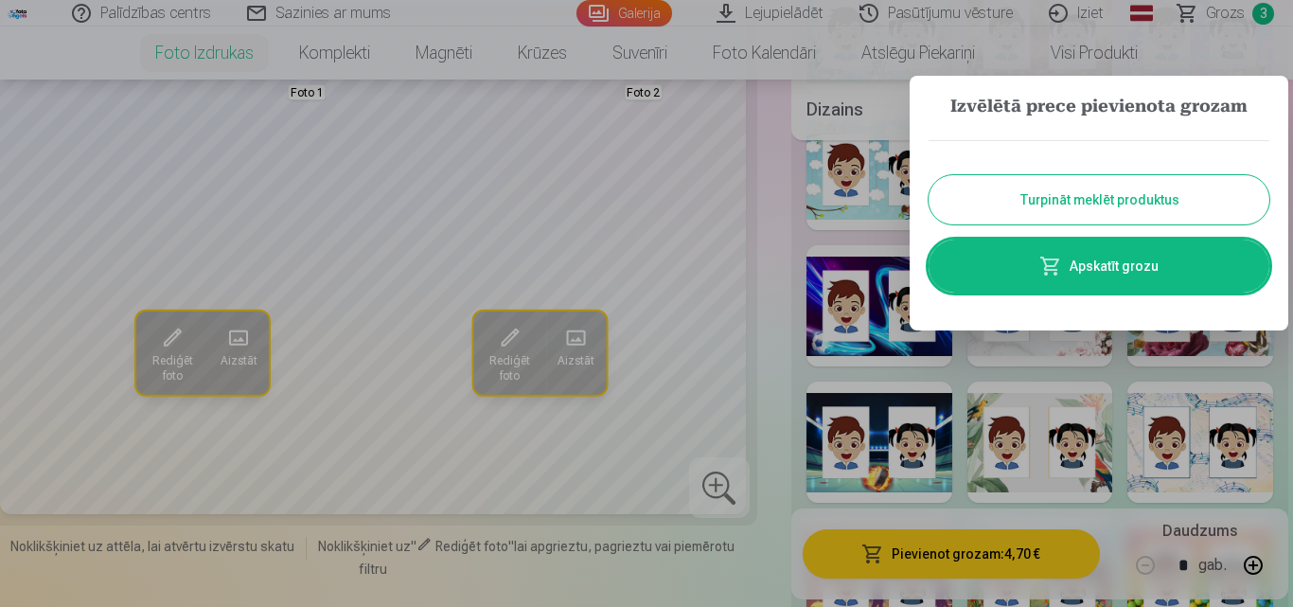
click at [1131, 203] on button "Turpināt meklēt produktus" at bounding box center [1098, 199] width 341 height 49
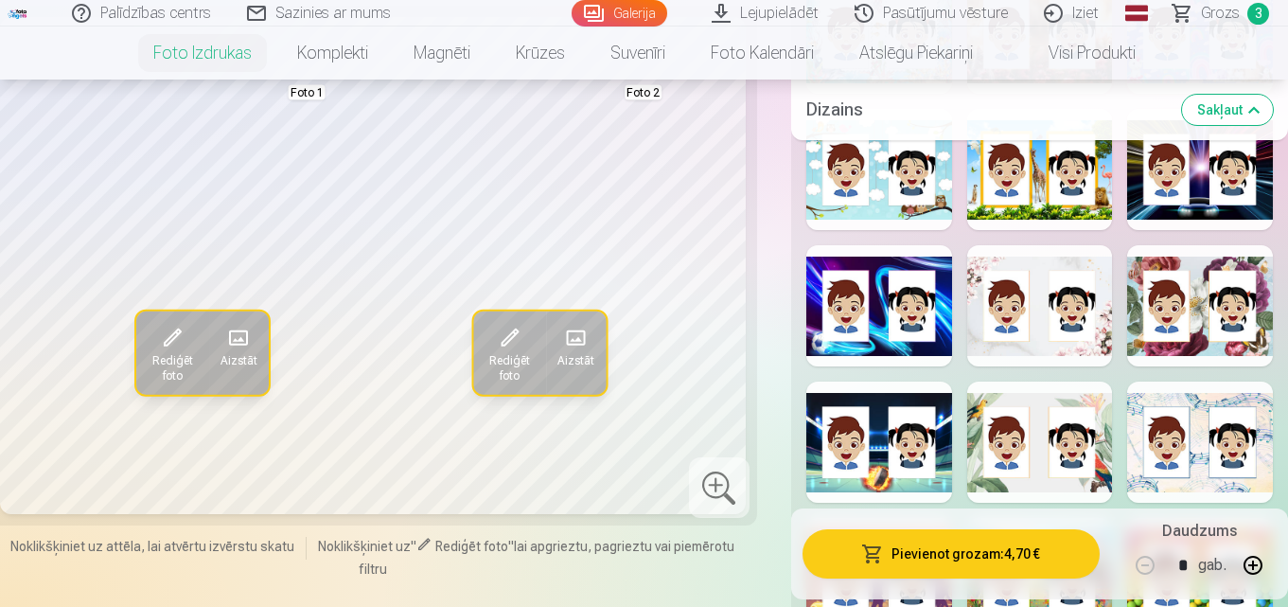
click at [1251, 110] on button "Sakļaut" at bounding box center [1227, 110] width 91 height 30
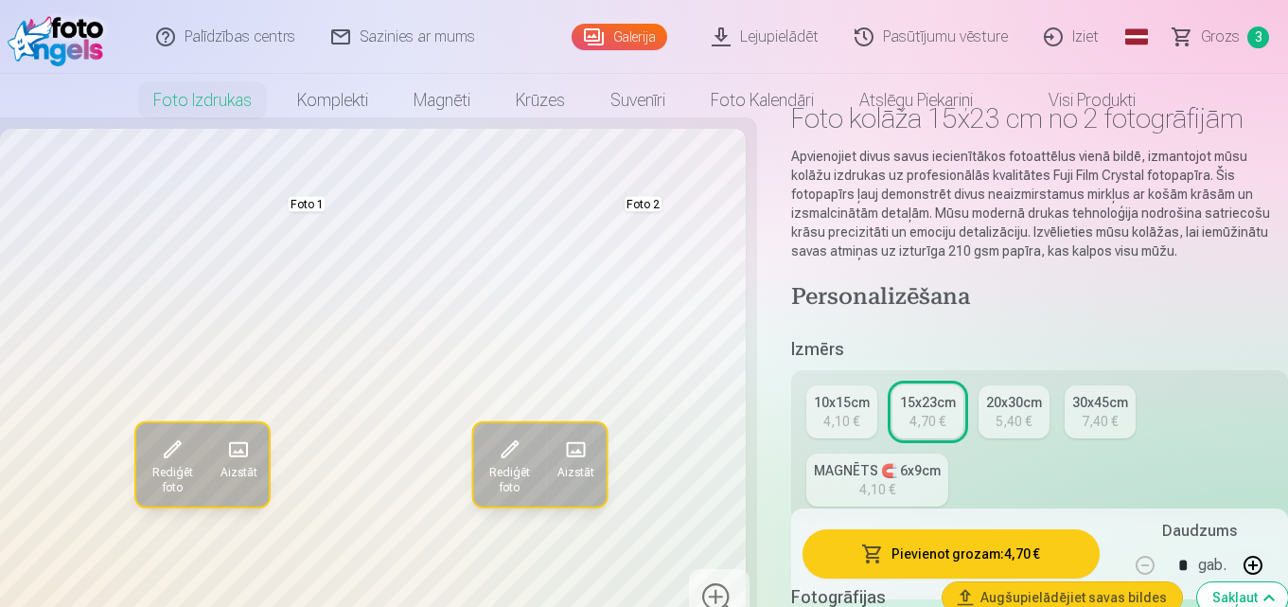
scroll to position [0, 0]
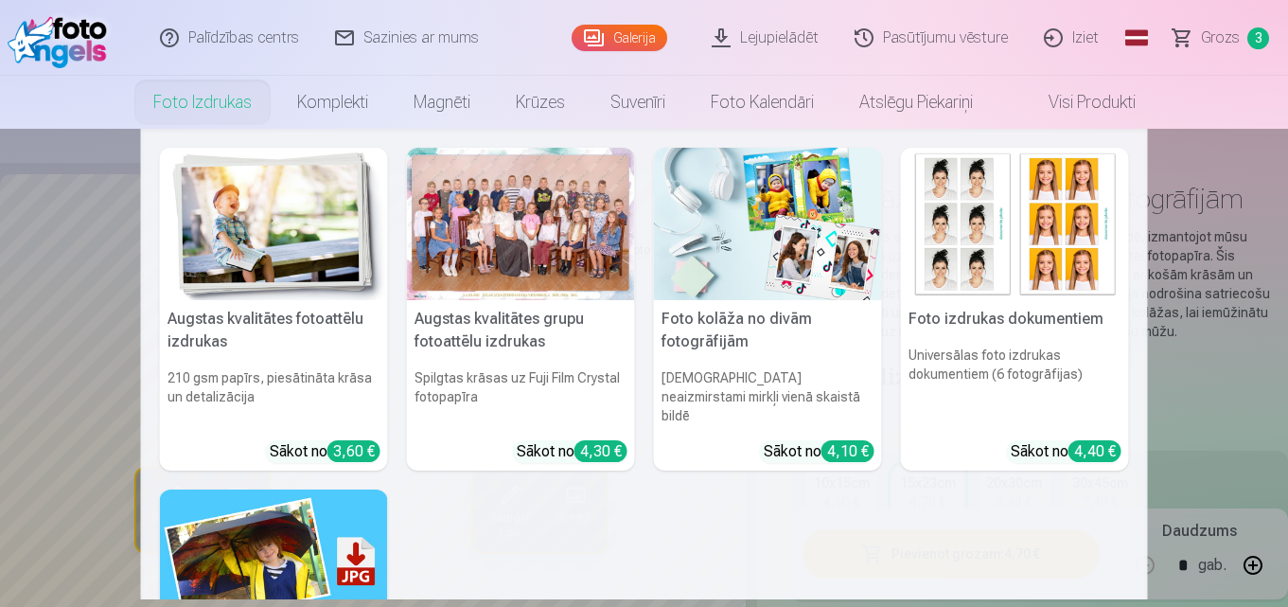
click at [281, 225] on img at bounding box center [274, 224] width 228 height 152
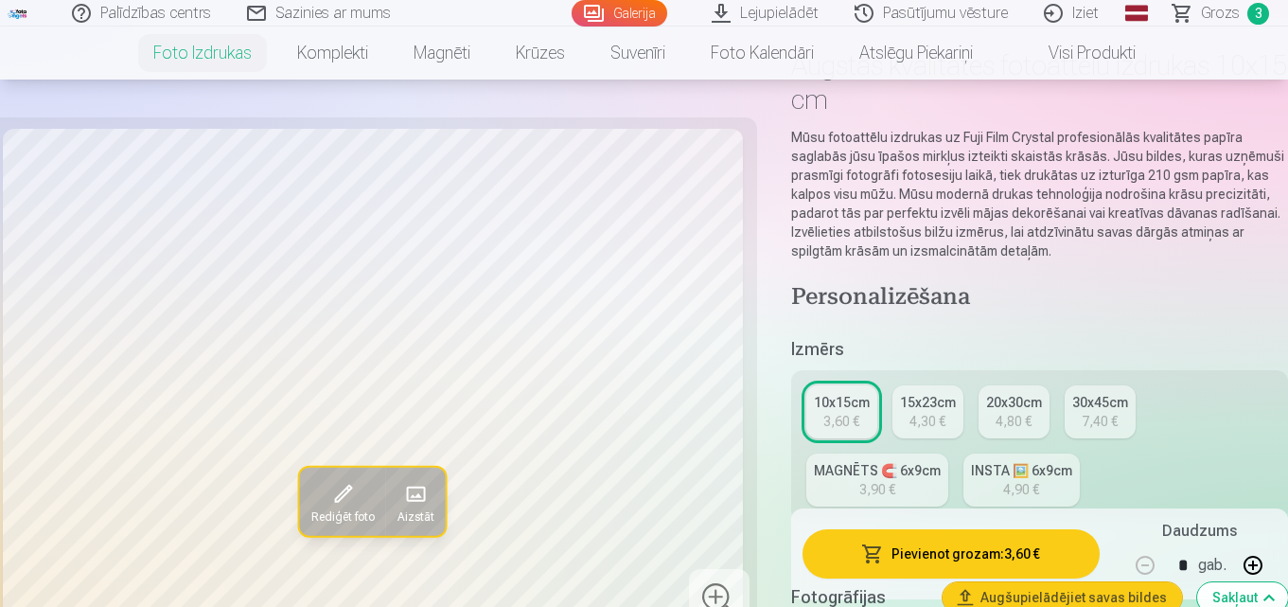
scroll to position [189, 0]
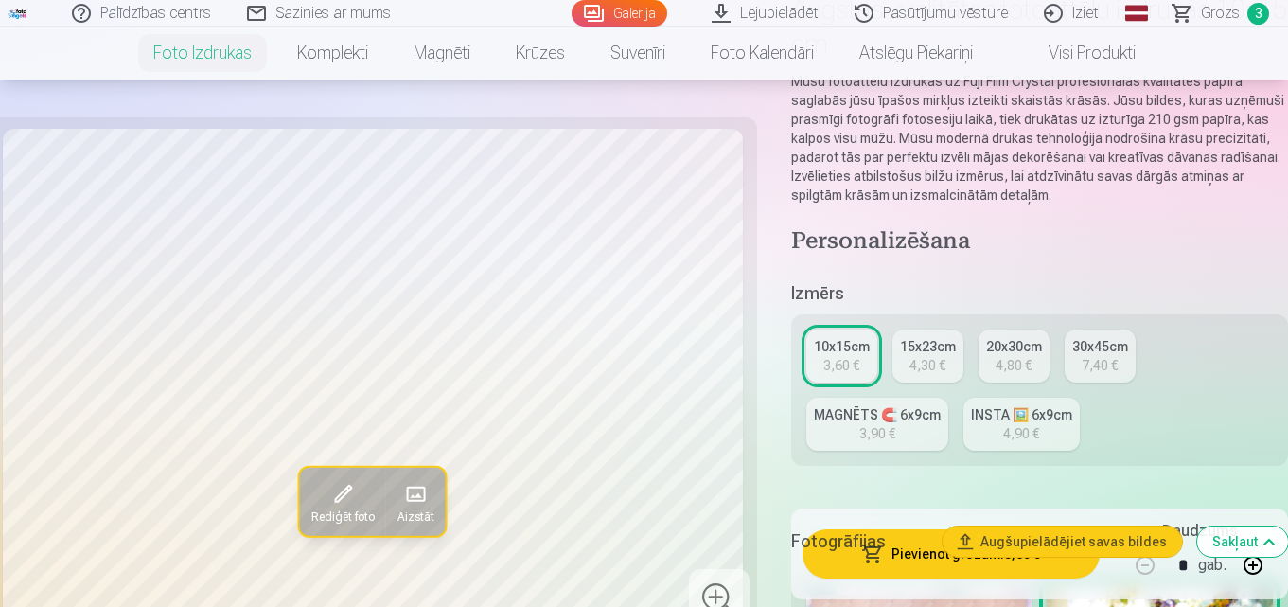
click at [1059, 413] on div "INSTA 🖼️ 6x9cm" at bounding box center [1021, 414] width 101 height 19
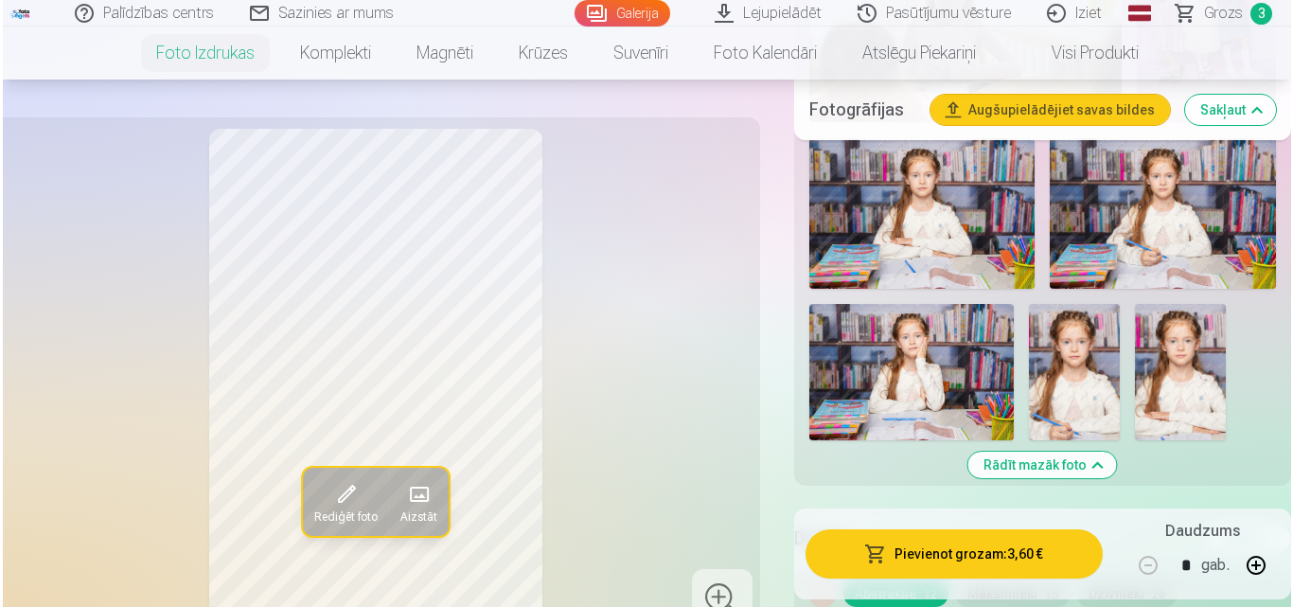
scroll to position [1514, 0]
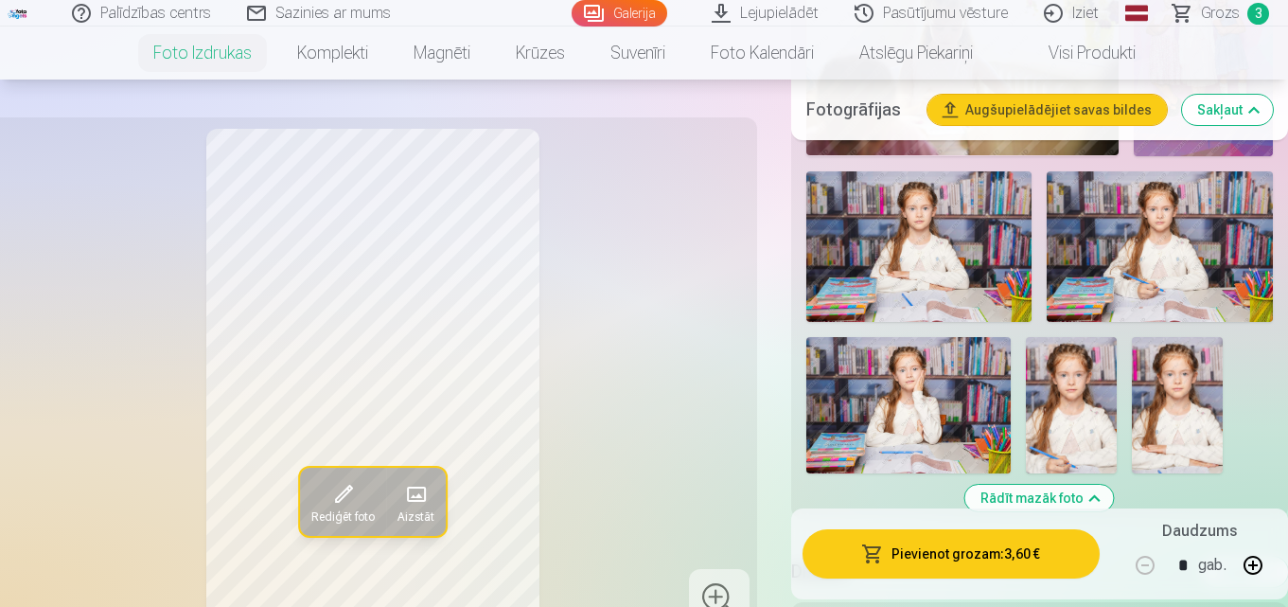
click at [1166, 241] on img at bounding box center [1160, 246] width 226 height 150
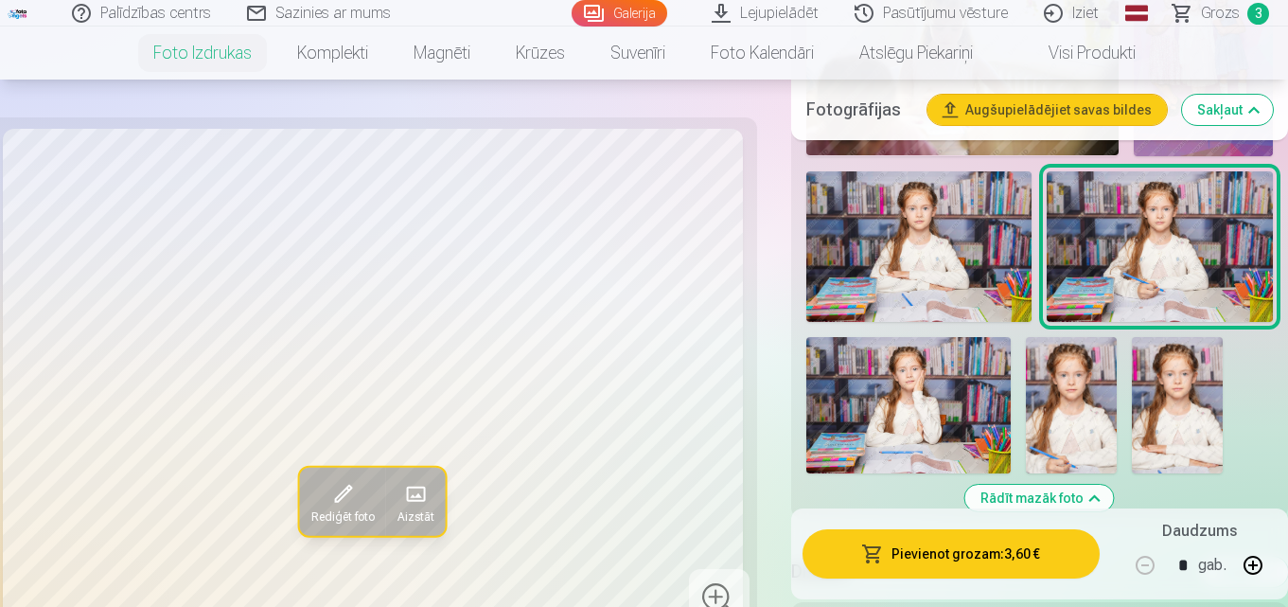
click at [959, 222] on img at bounding box center [919, 246] width 226 height 150
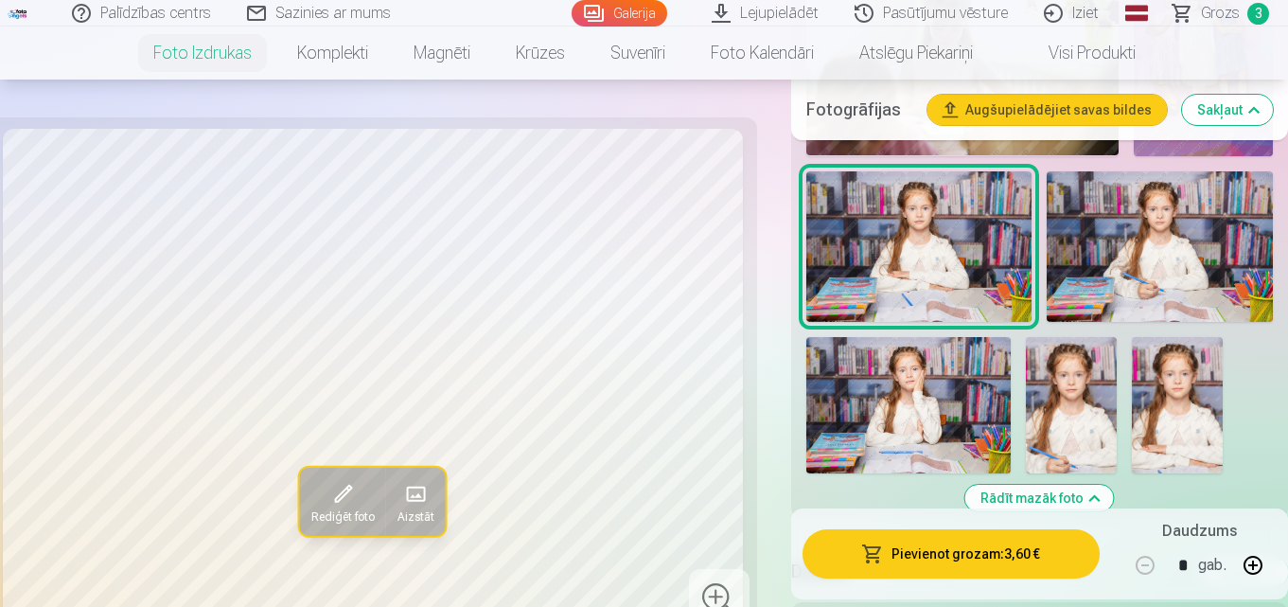
click at [1148, 236] on img at bounding box center [1160, 246] width 226 height 150
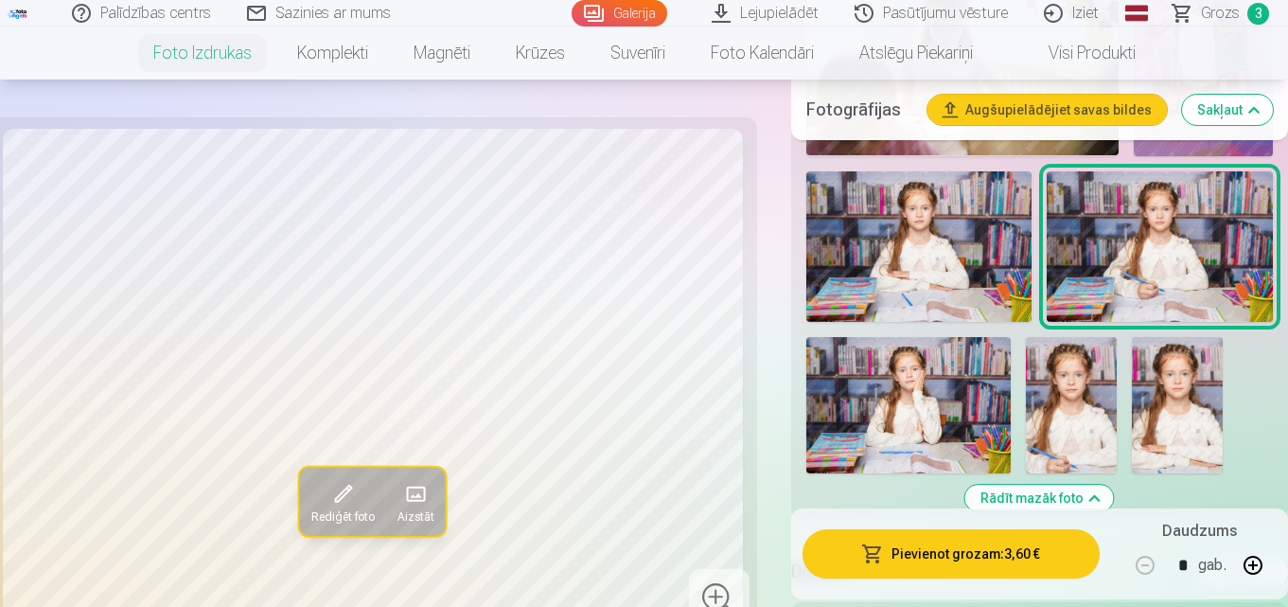
click at [922, 382] on img at bounding box center [908, 405] width 204 height 136
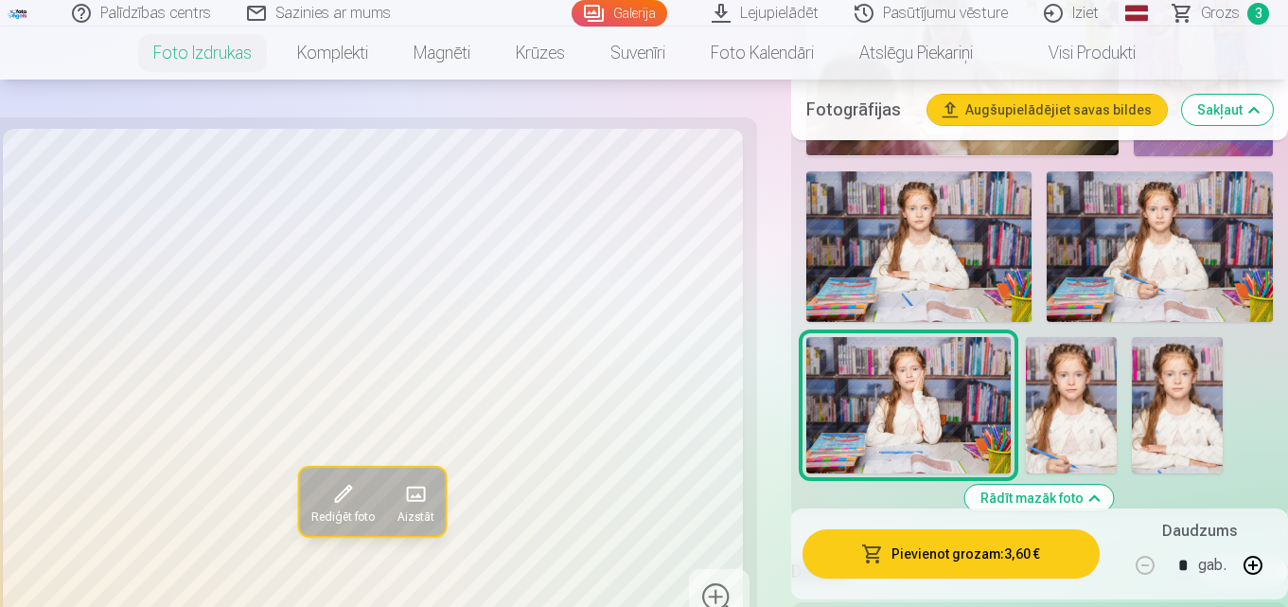
click at [1140, 238] on img at bounding box center [1160, 246] width 226 height 150
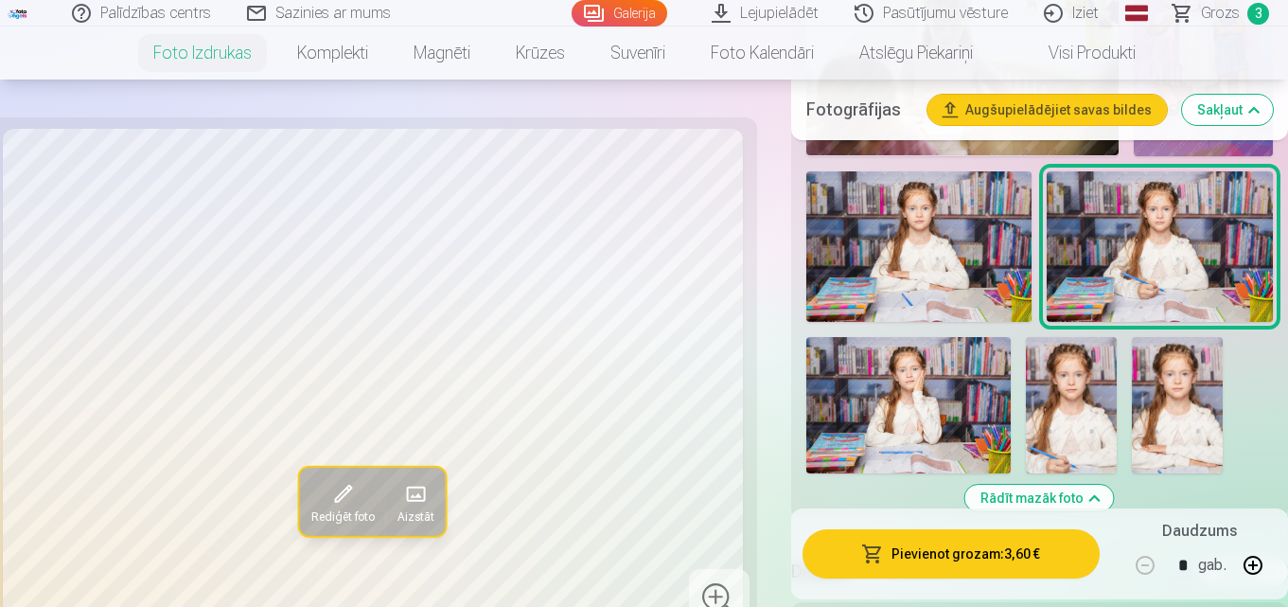
click at [947, 265] on img at bounding box center [919, 246] width 226 height 150
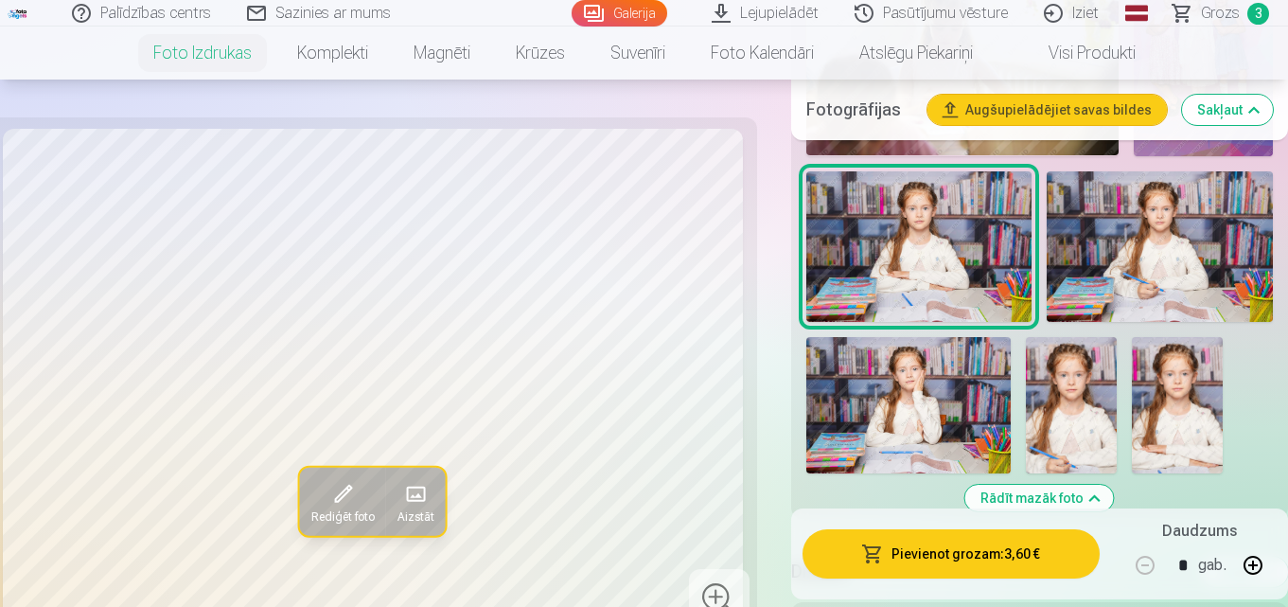
click at [1171, 248] on img at bounding box center [1160, 246] width 226 height 150
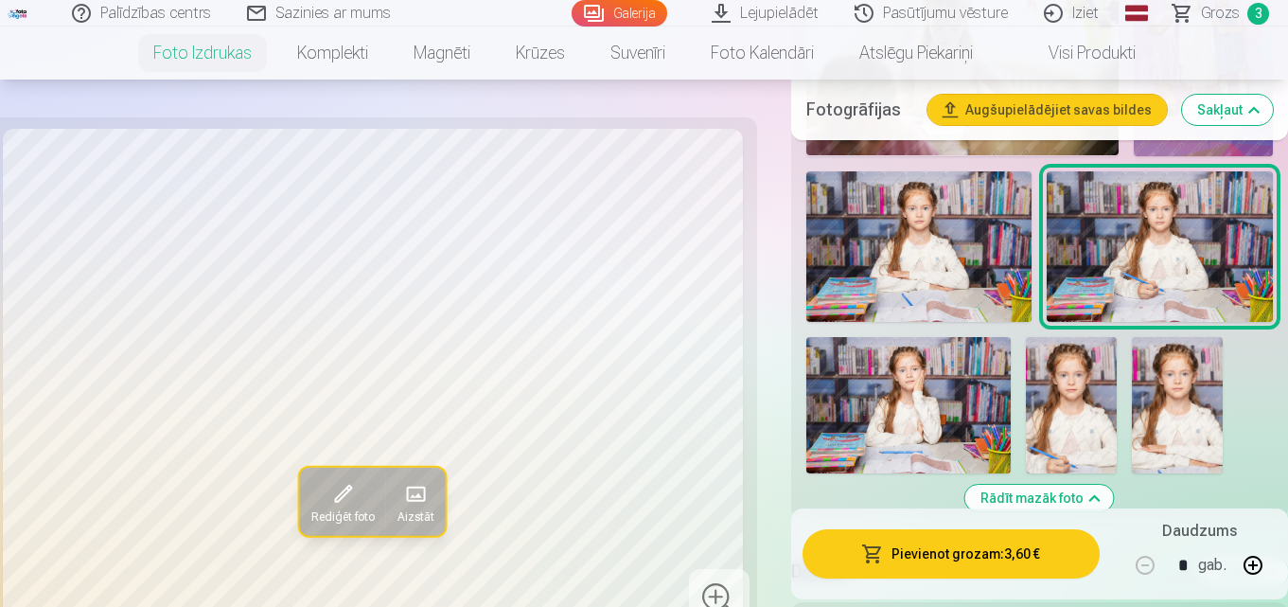
click at [1048, 563] on button "Pievienot grozam : 3,60 €" at bounding box center [950, 553] width 297 height 49
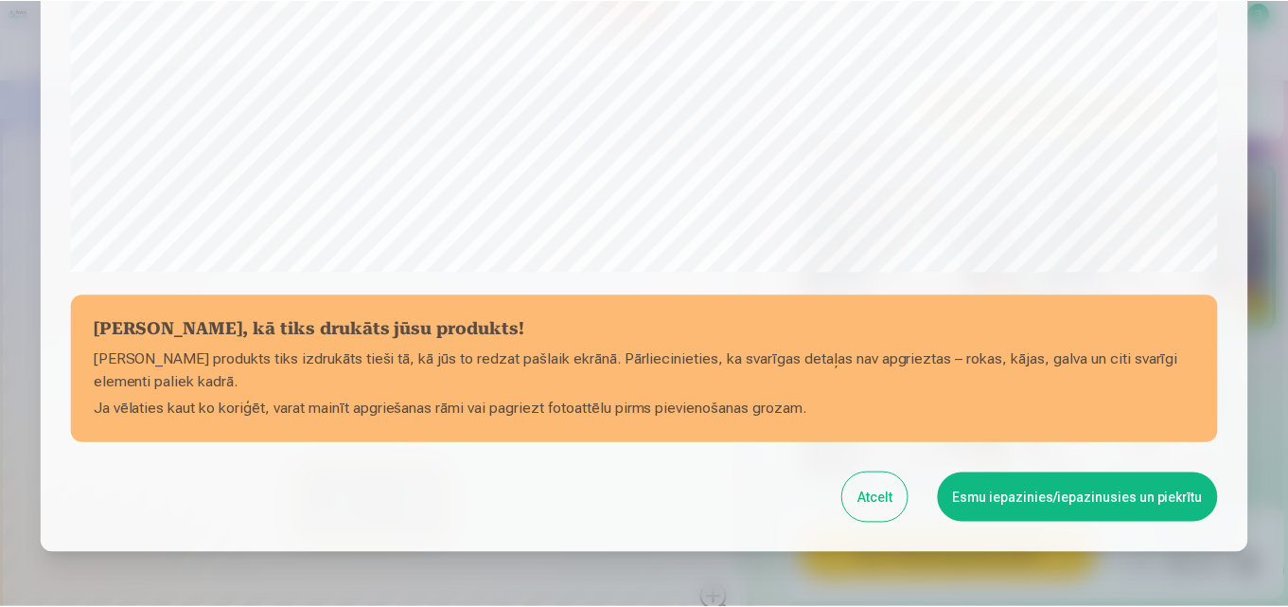
scroll to position [662, 0]
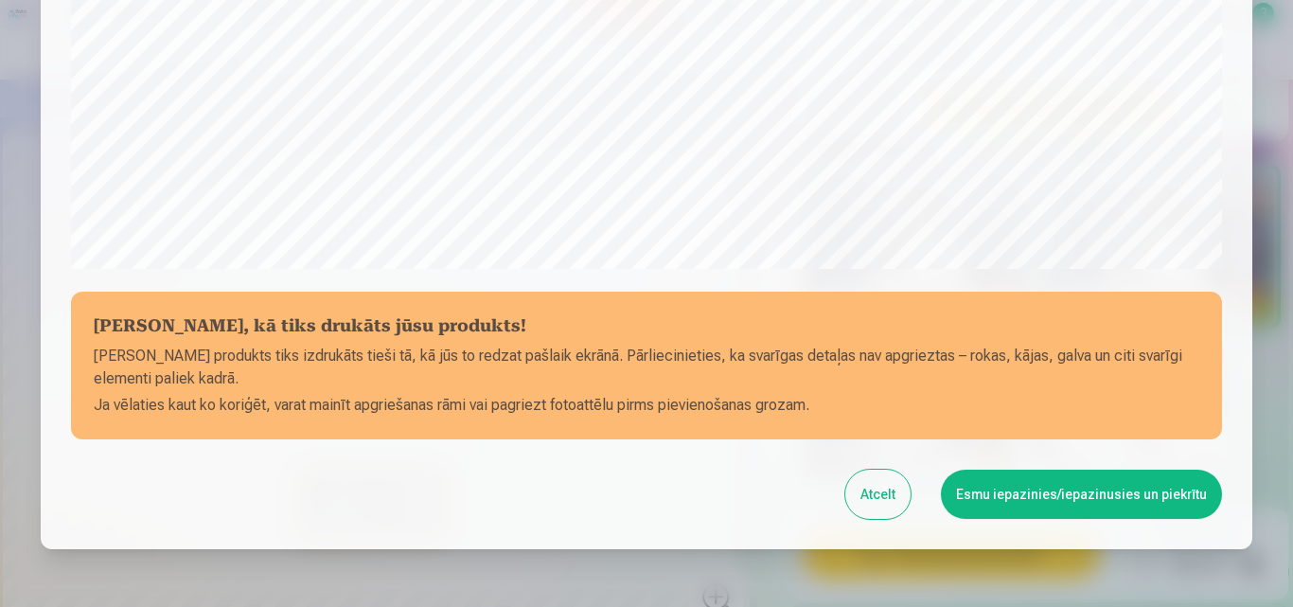
click at [1080, 499] on button "Esmu iepazinies/iepazinusies un piekrītu" at bounding box center [1081, 493] width 281 height 49
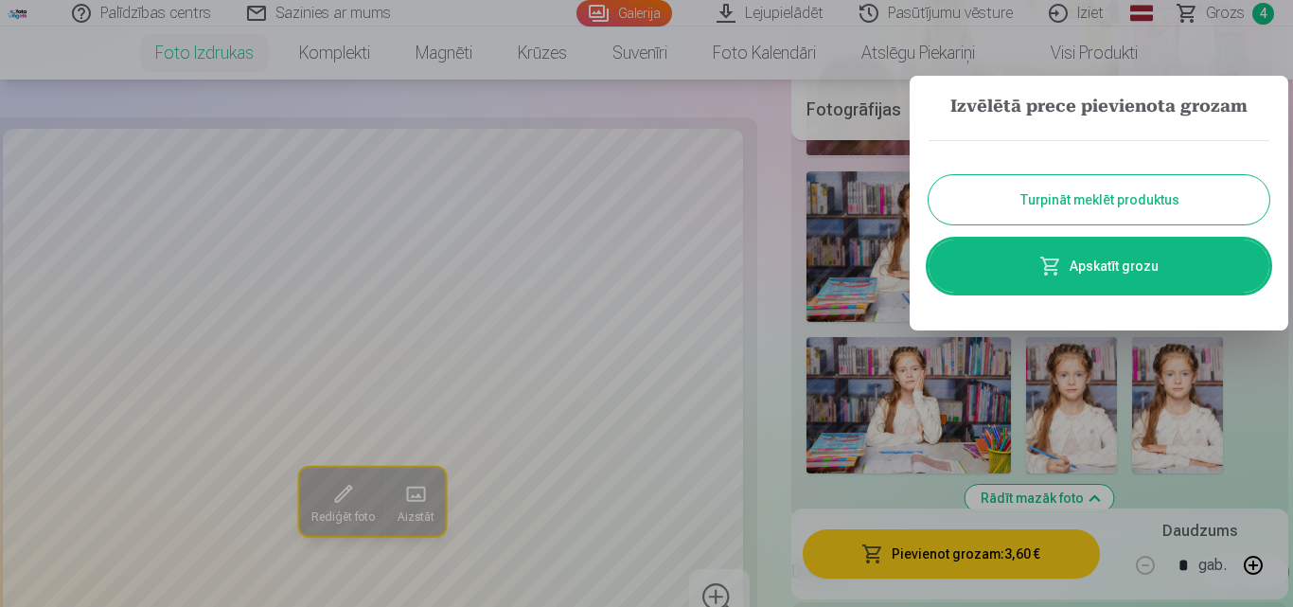
click at [1136, 209] on button "Turpināt meklēt produktus" at bounding box center [1098, 199] width 341 height 49
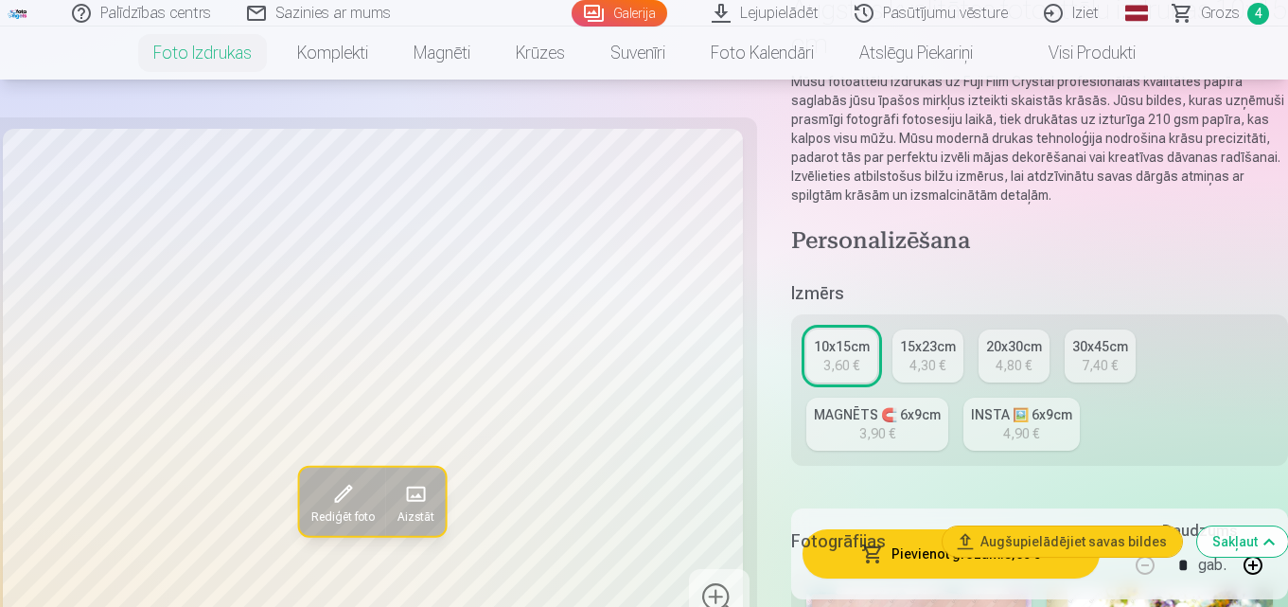
scroll to position [0, 0]
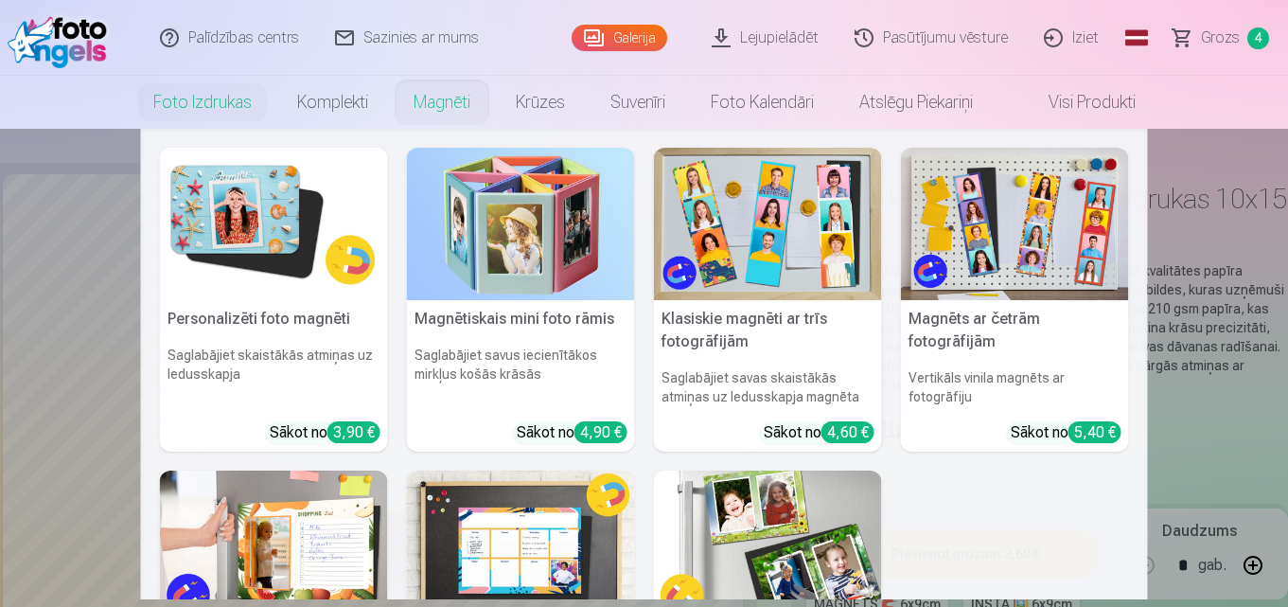
click at [423, 110] on link "Magnēti" at bounding box center [442, 102] width 102 height 53
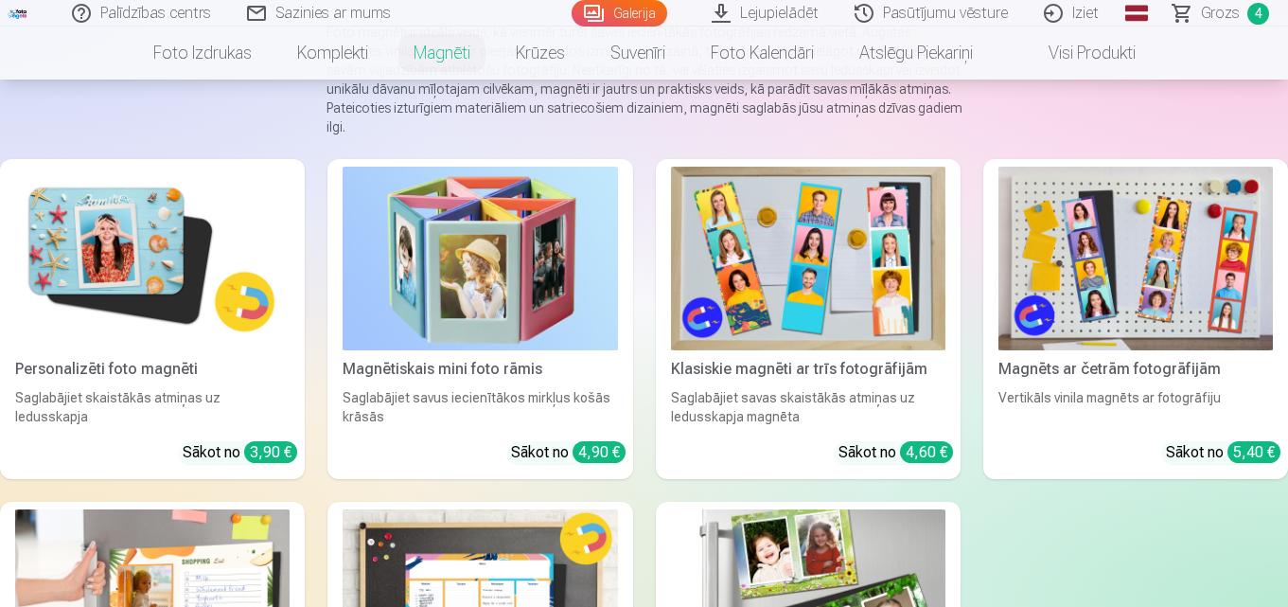
scroll to position [189, 0]
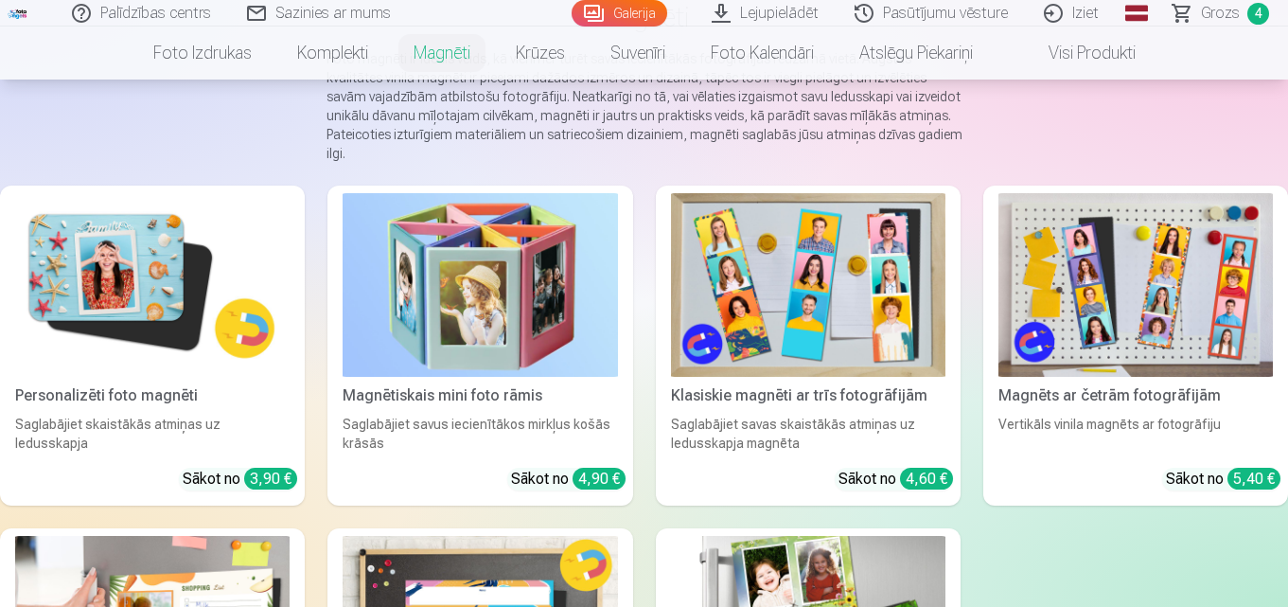
click at [1158, 337] on img at bounding box center [1135, 285] width 274 height 184
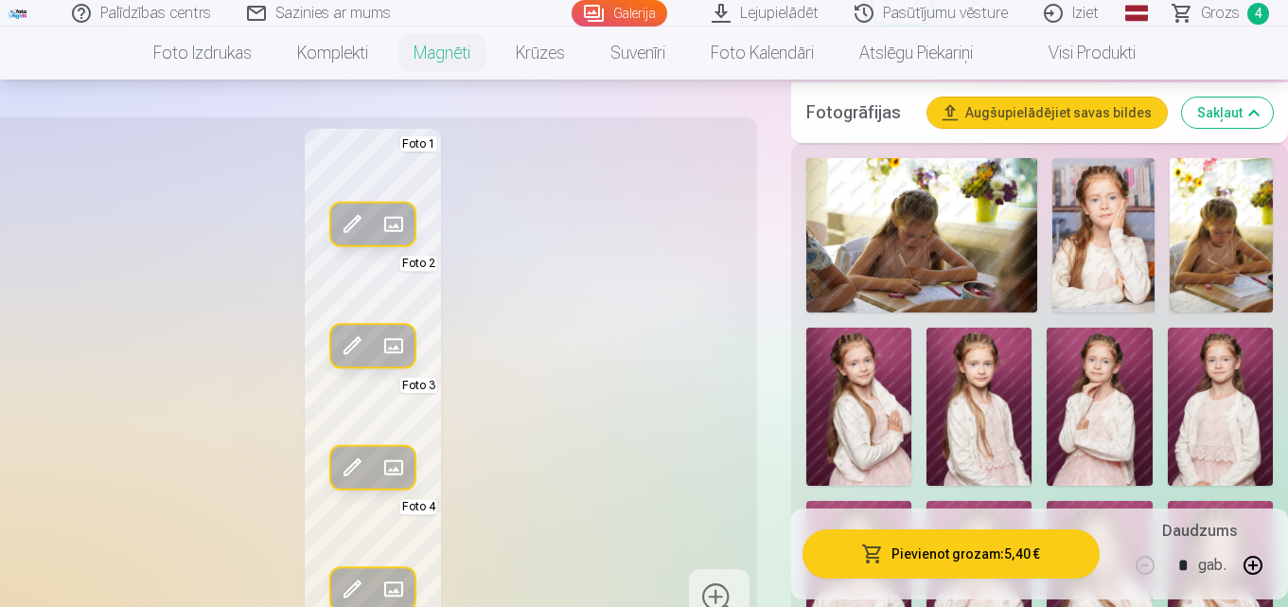
scroll to position [568, 0]
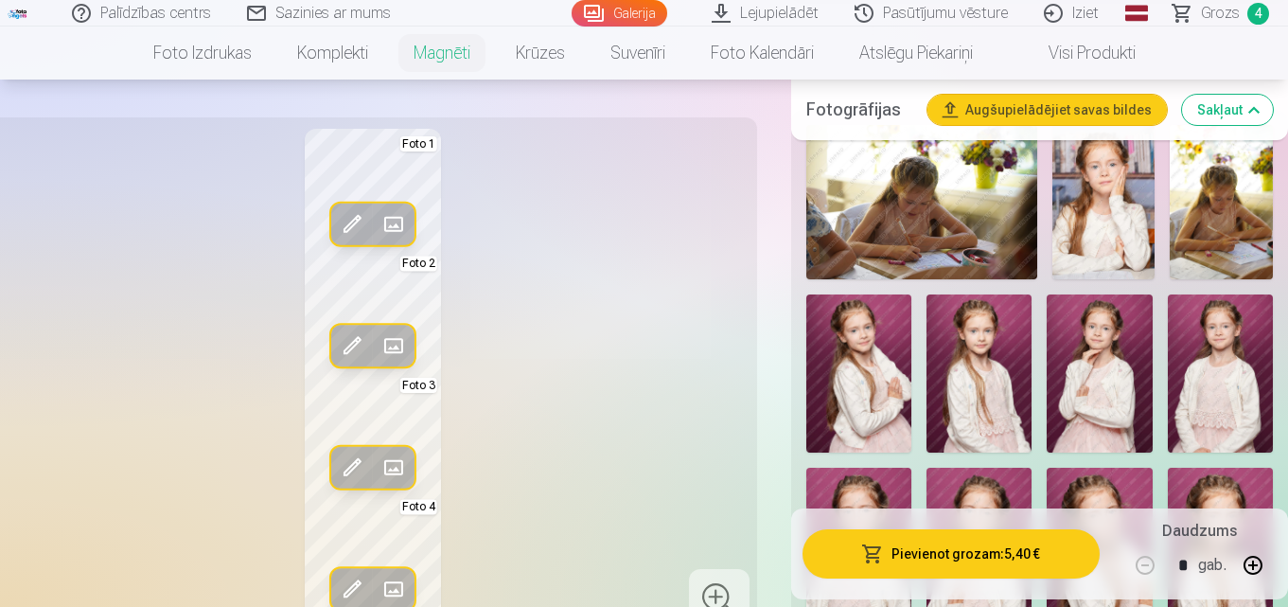
click at [1097, 381] on img at bounding box center [1099, 373] width 105 height 158
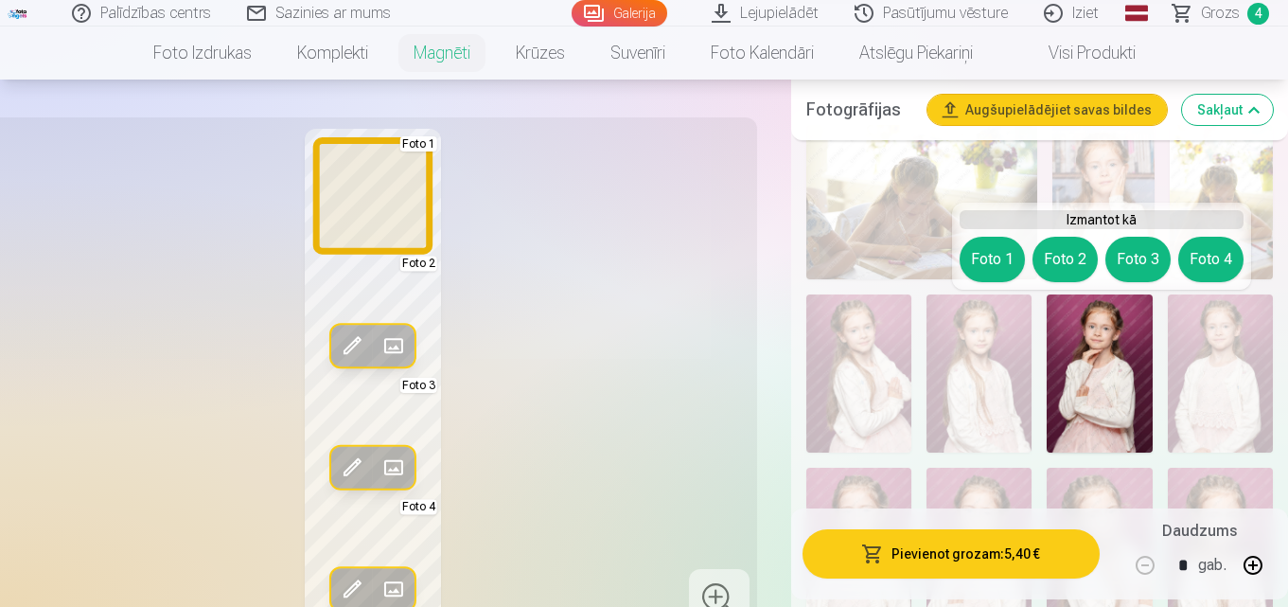
click at [1004, 258] on button "Foto 1" at bounding box center [992, 259] width 65 height 45
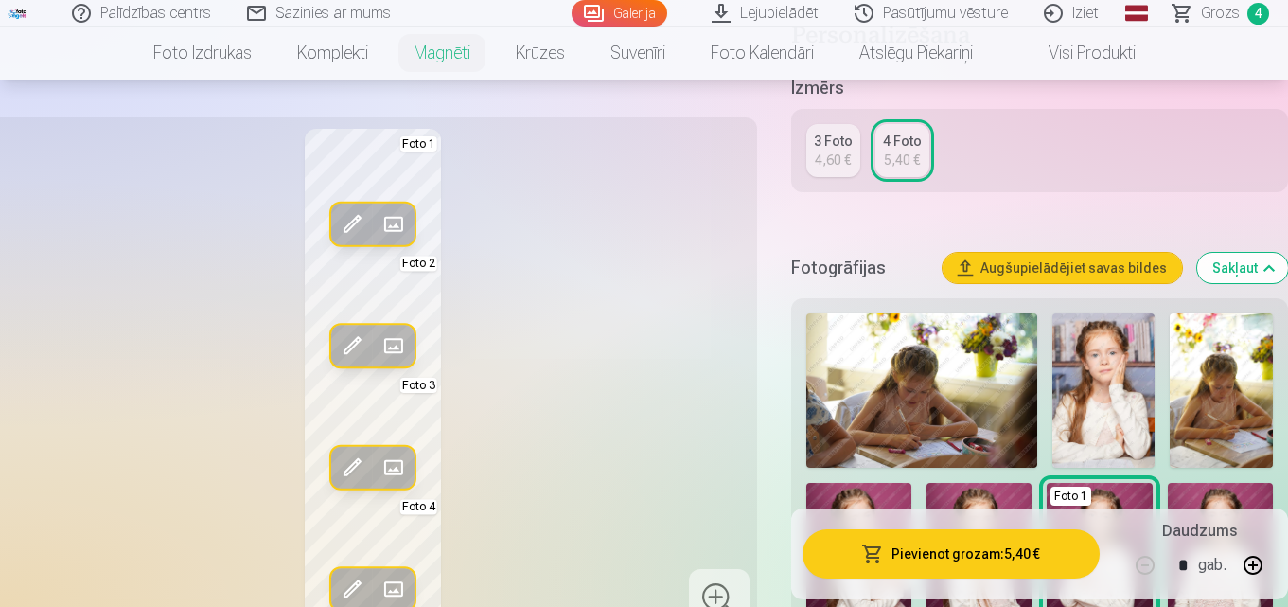
scroll to position [379, 0]
click at [966, 359] on img at bounding box center [921, 391] width 231 height 154
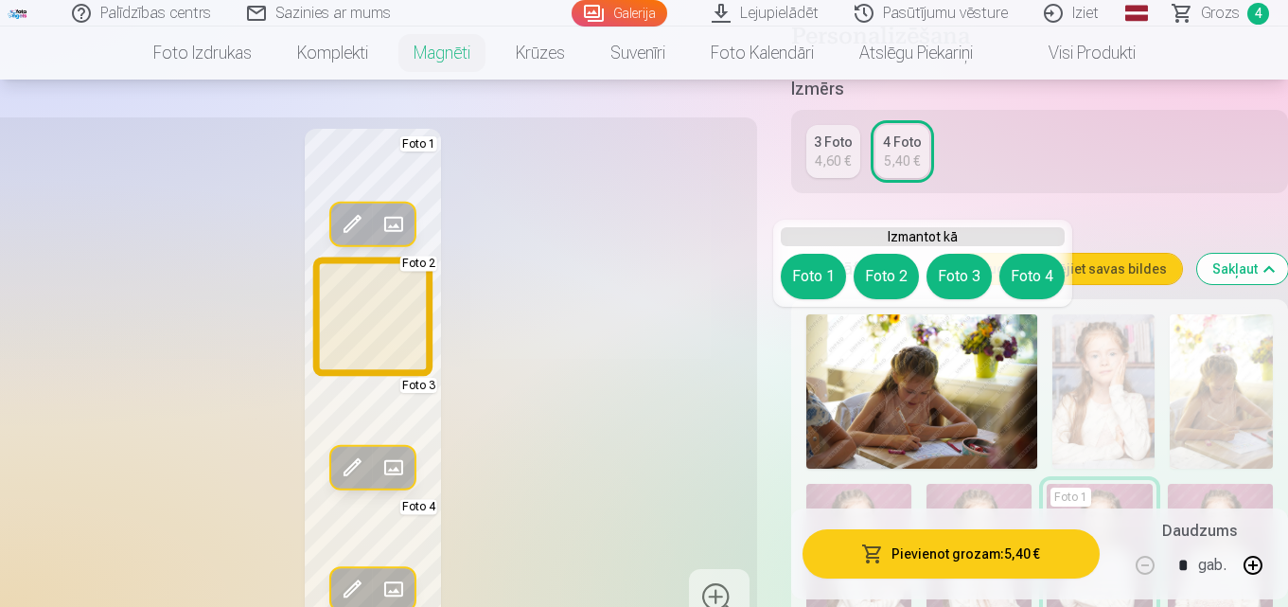
click at [882, 263] on button "Foto 2" at bounding box center [886, 276] width 65 height 45
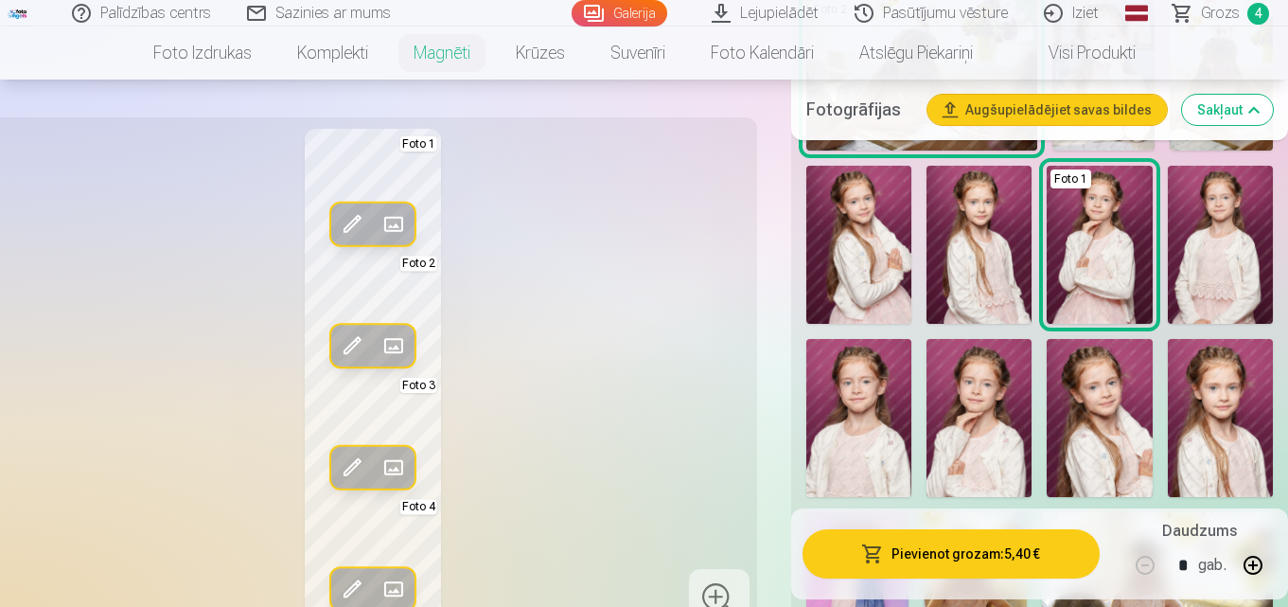
scroll to position [662, 0]
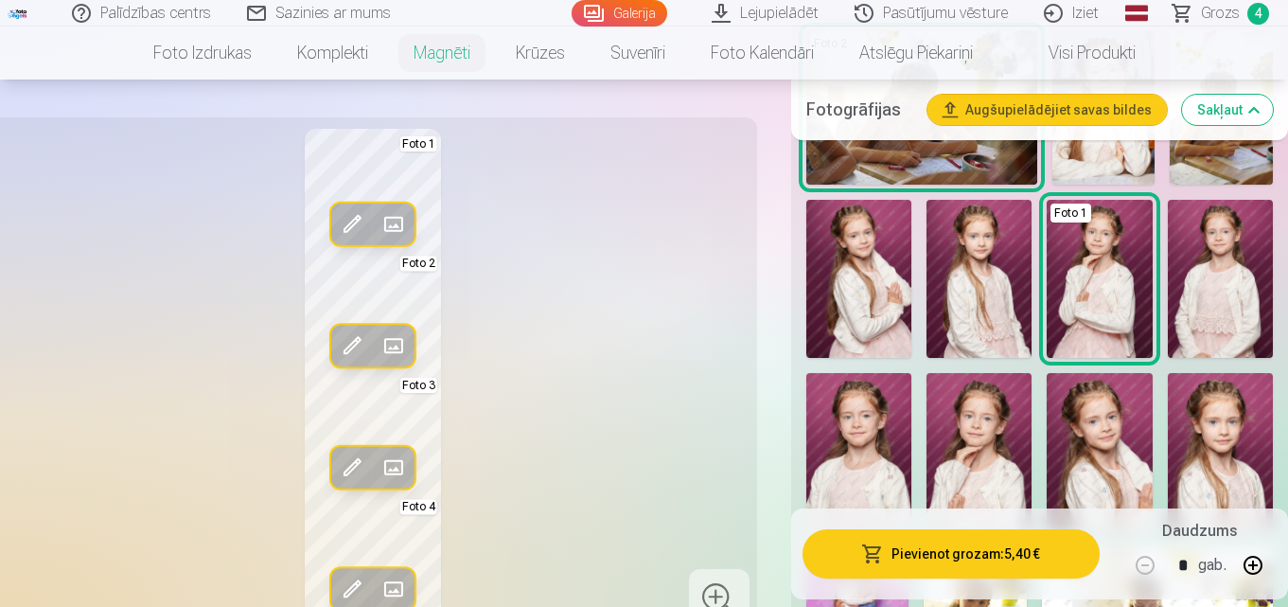
click at [1234, 300] on img at bounding box center [1220, 279] width 105 height 158
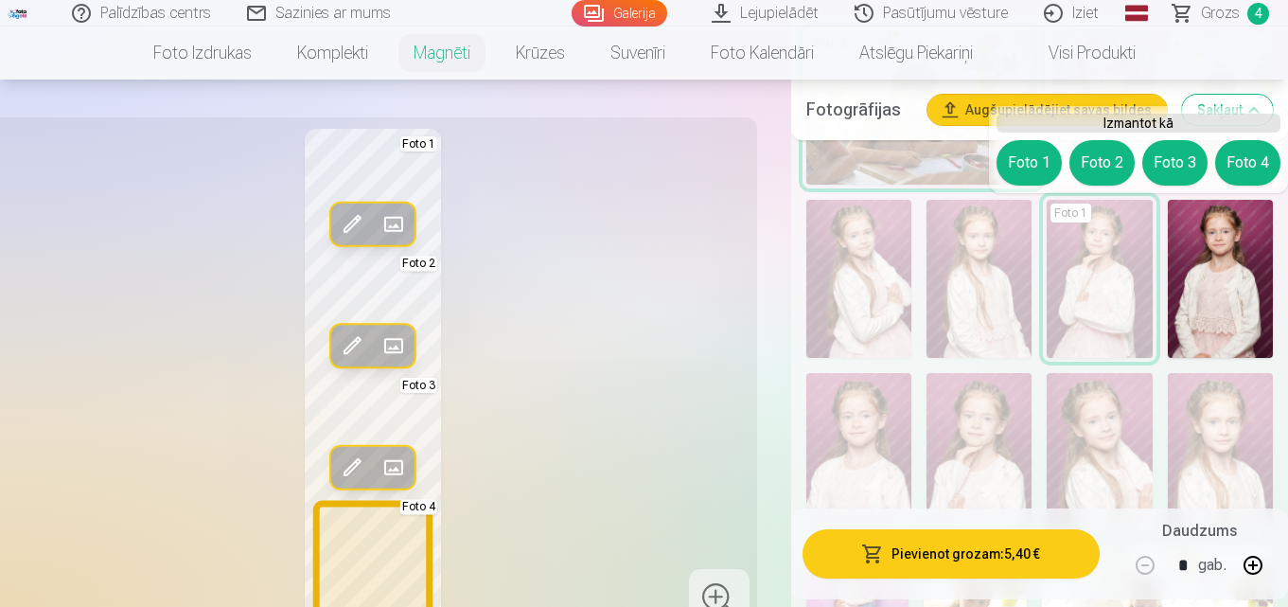
click at [1239, 164] on button "Foto 4" at bounding box center [1247, 162] width 65 height 45
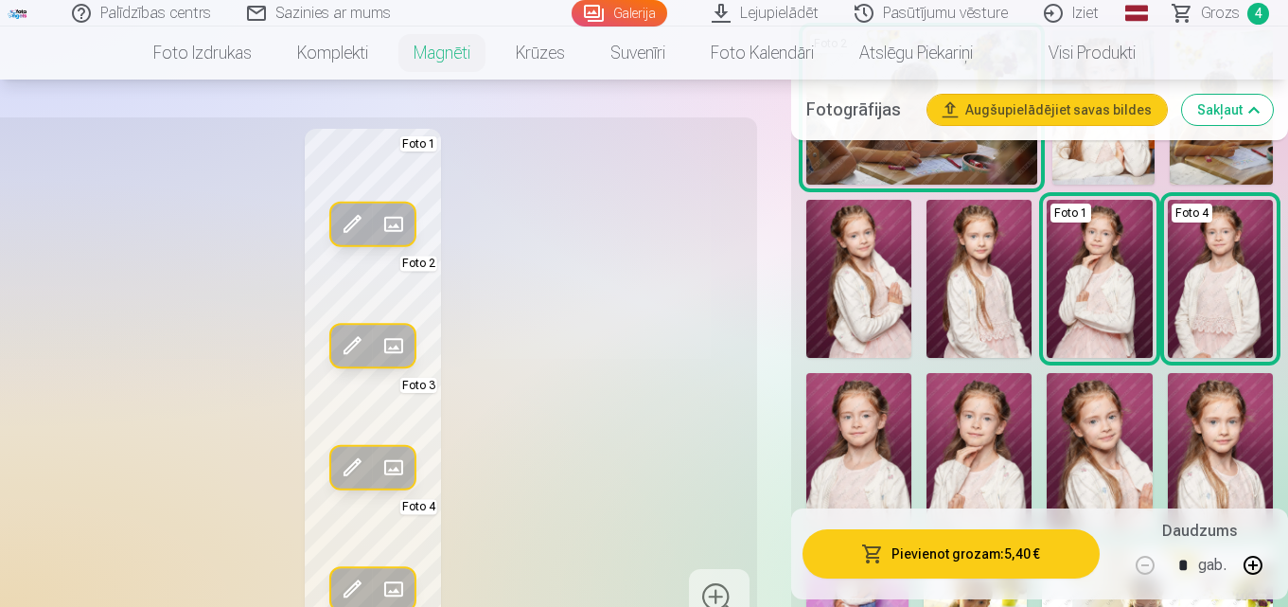
click at [1224, 426] on img at bounding box center [1220, 452] width 105 height 158
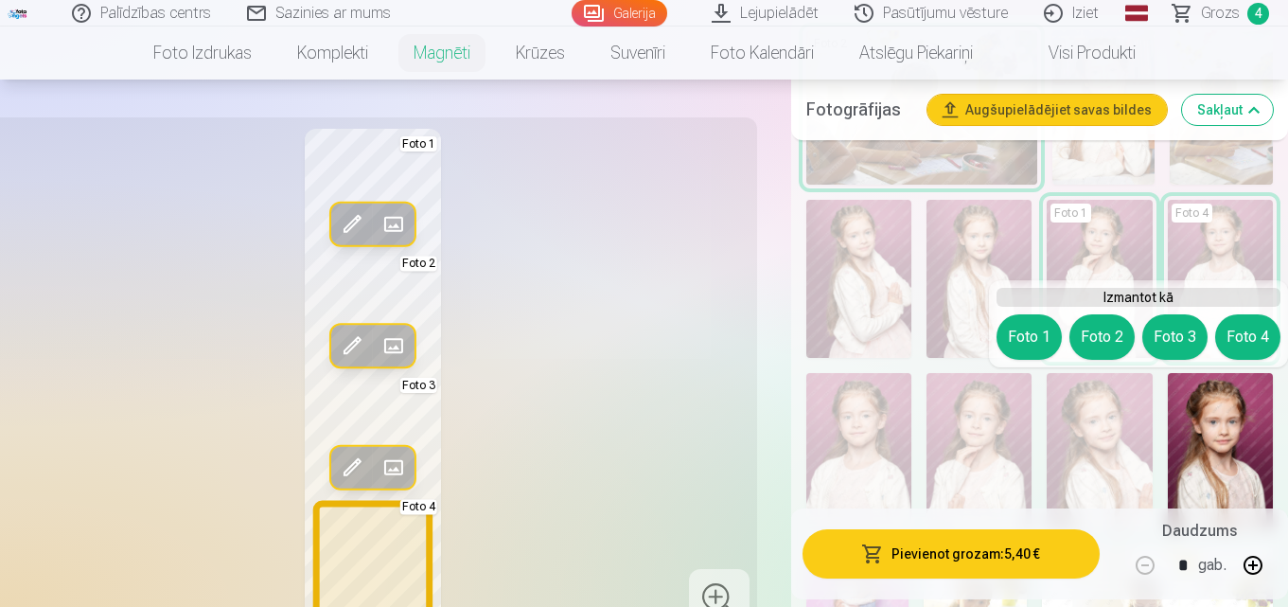
click at [1250, 341] on button "Foto 4" at bounding box center [1247, 336] width 65 height 45
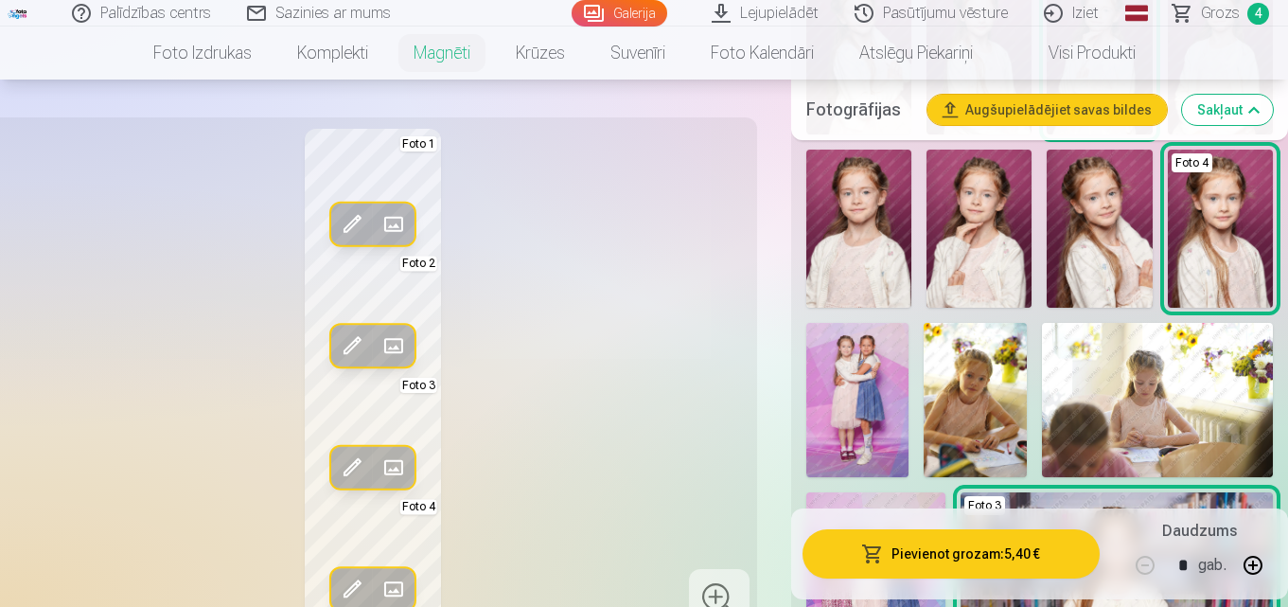
scroll to position [852, 0]
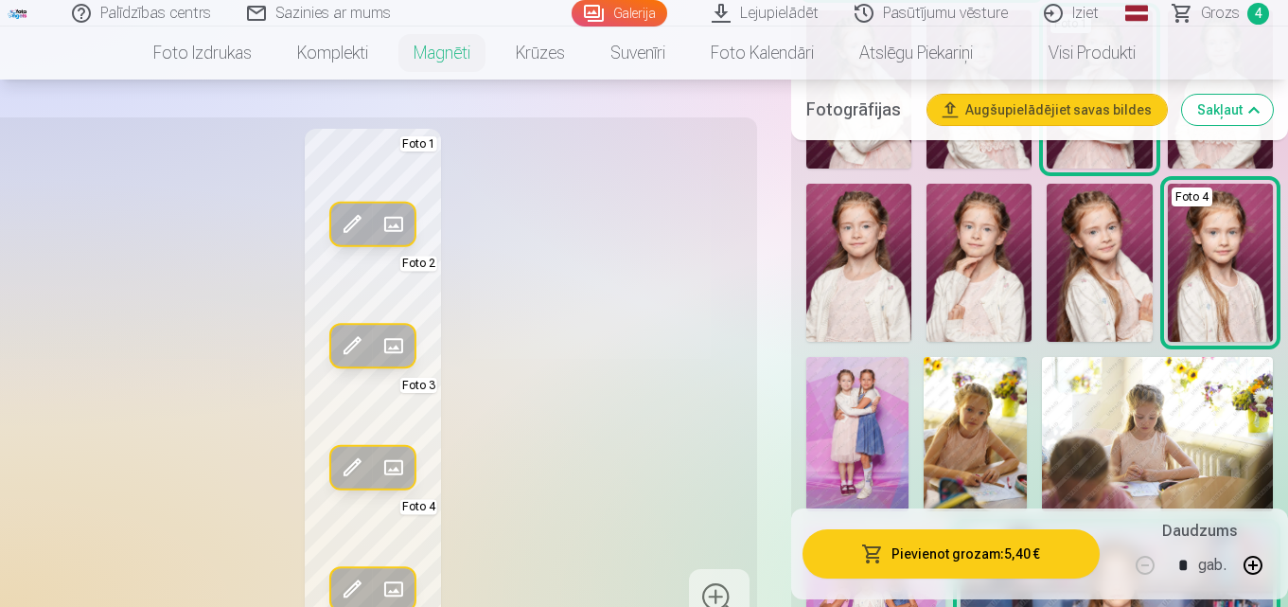
click at [999, 281] on img at bounding box center [978, 263] width 105 height 158
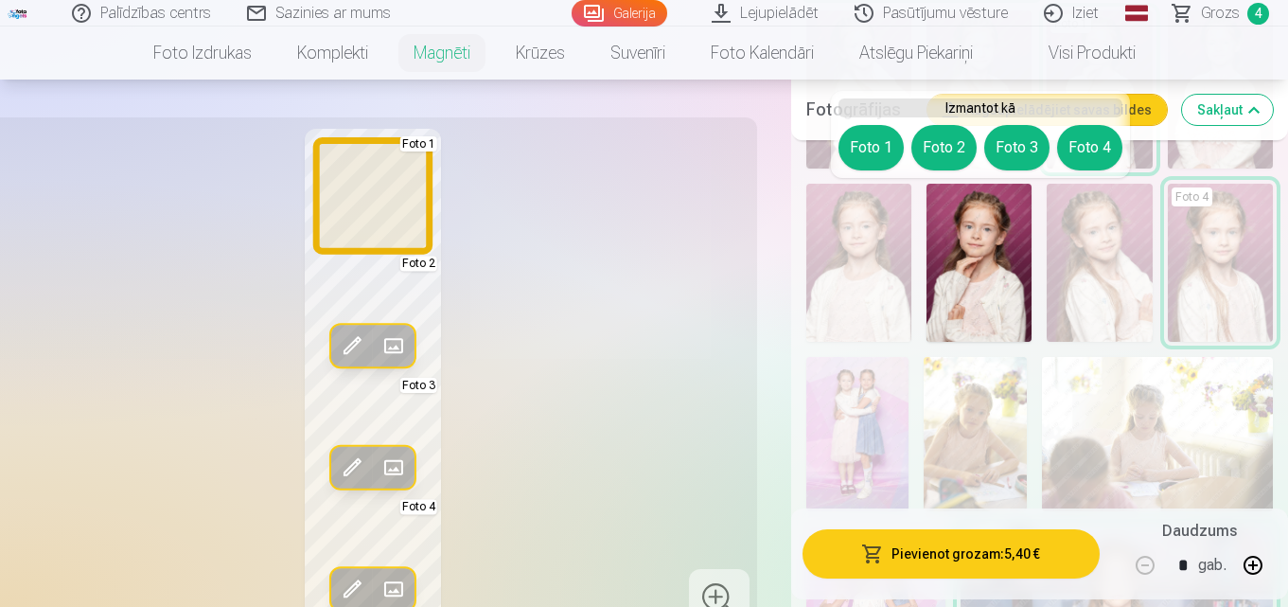
click at [872, 137] on button "Foto 1" at bounding box center [870, 147] width 65 height 45
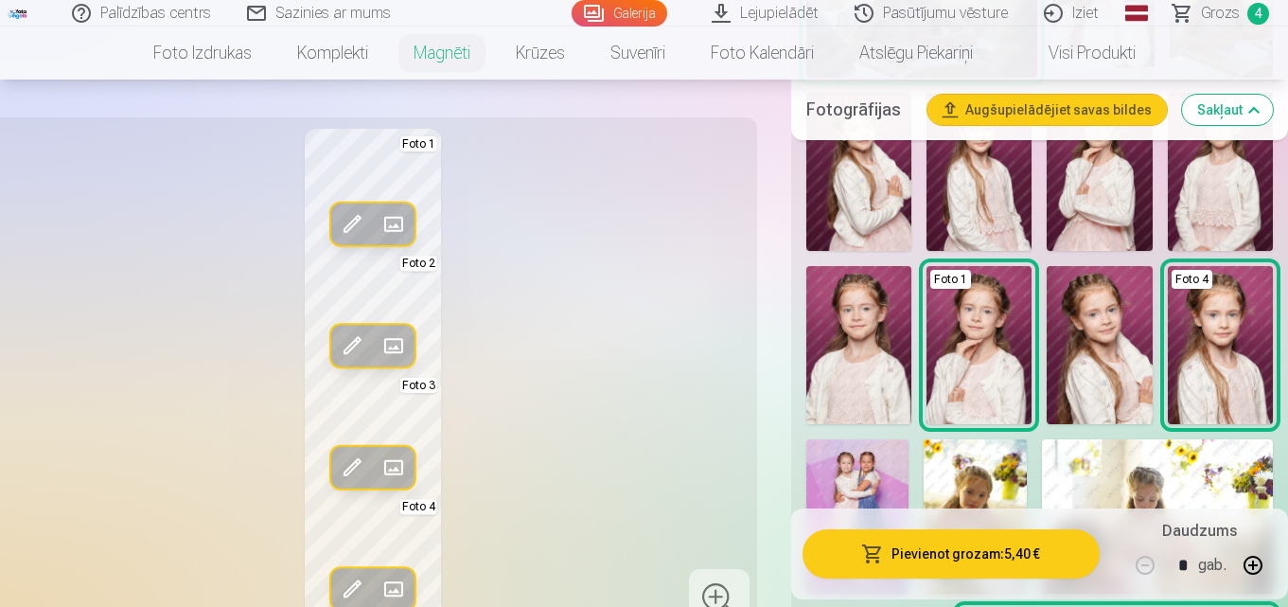
scroll to position [662, 0]
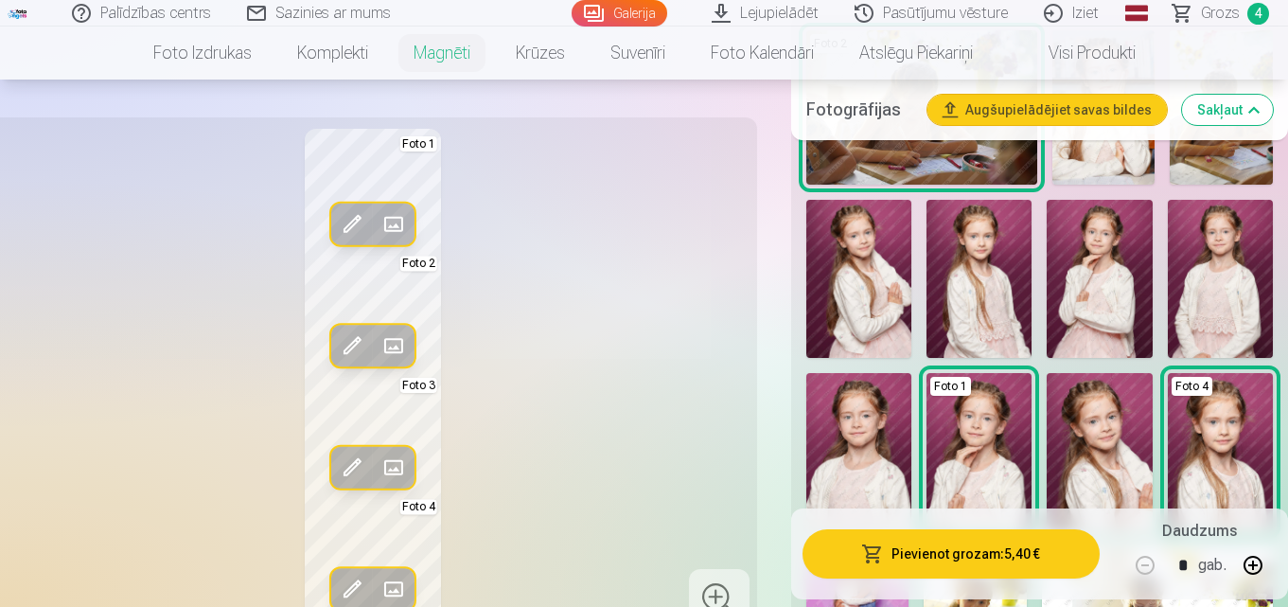
click at [1127, 263] on img at bounding box center [1099, 279] width 105 height 158
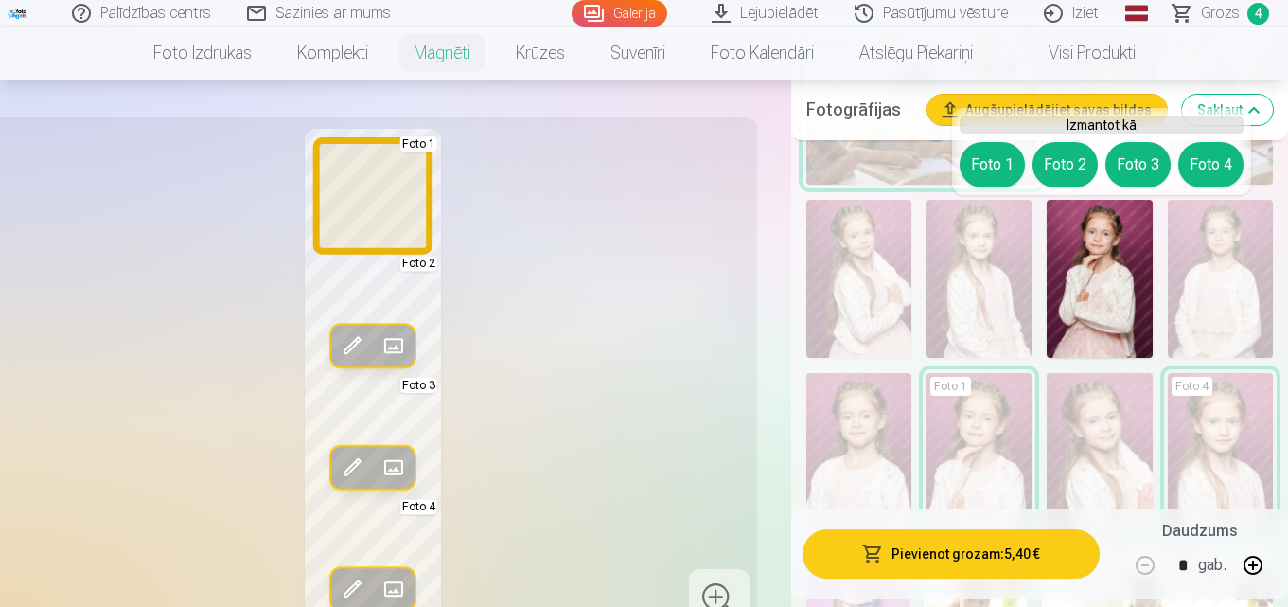
click at [993, 162] on button "Foto 1" at bounding box center [992, 164] width 65 height 45
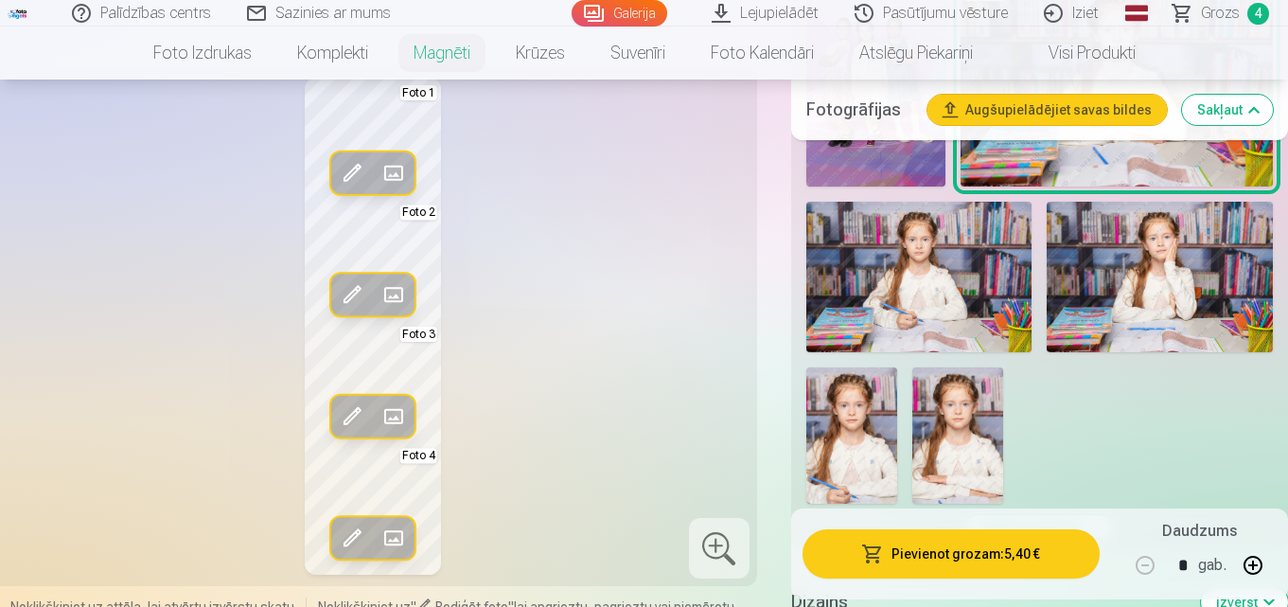
scroll to position [1419, 0]
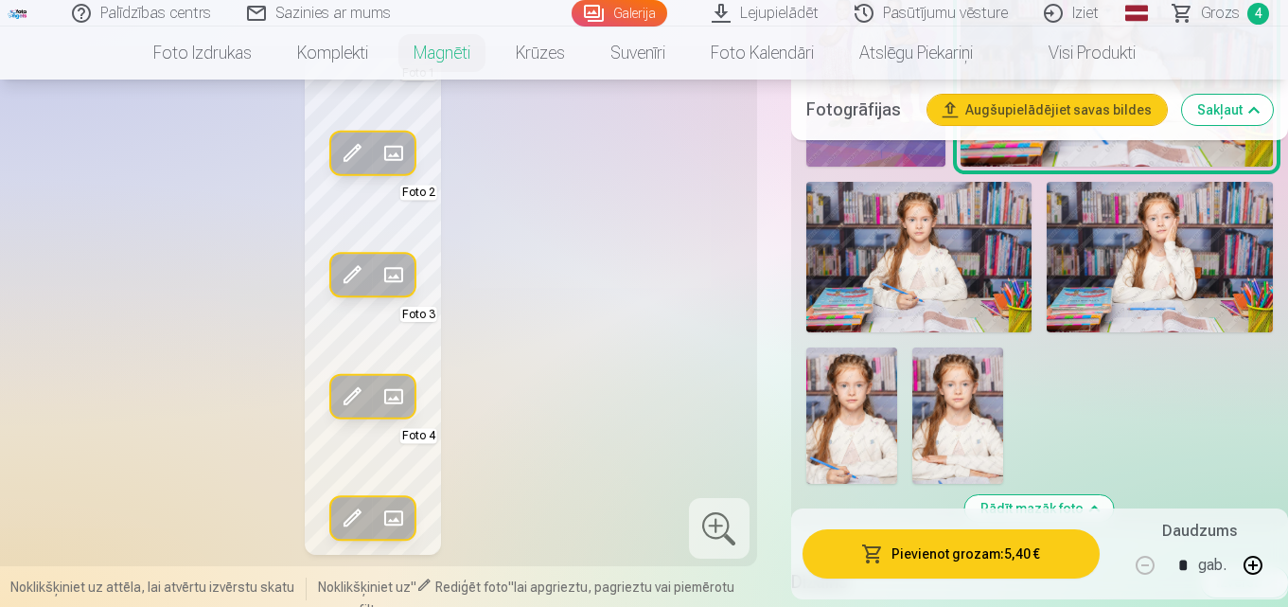
click at [995, 409] on img at bounding box center [957, 415] width 91 height 136
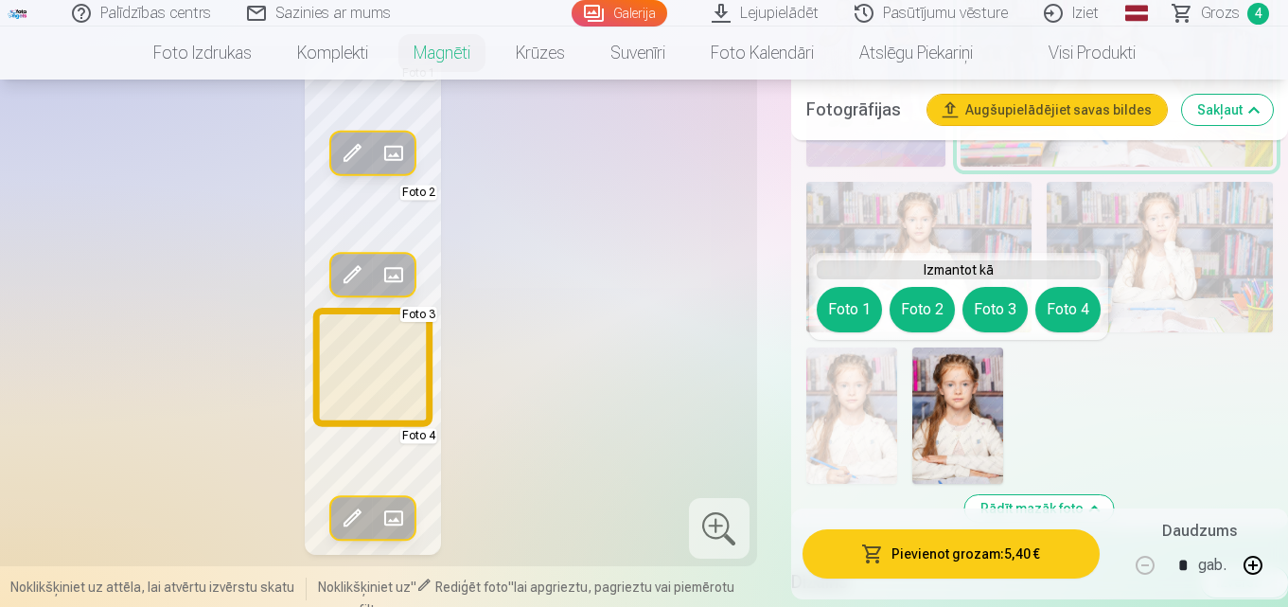
click at [998, 313] on button "Foto 3" at bounding box center [994, 309] width 65 height 45
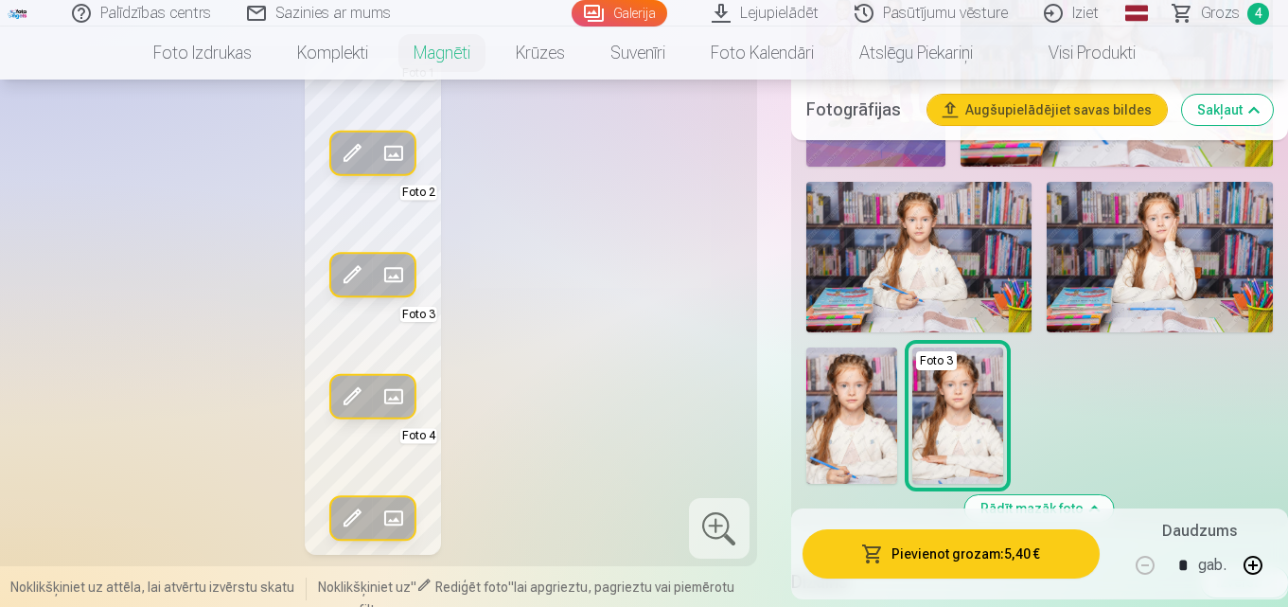
click at [1160, 300] on img at bounding box center [1160, 257] width 226 height 150
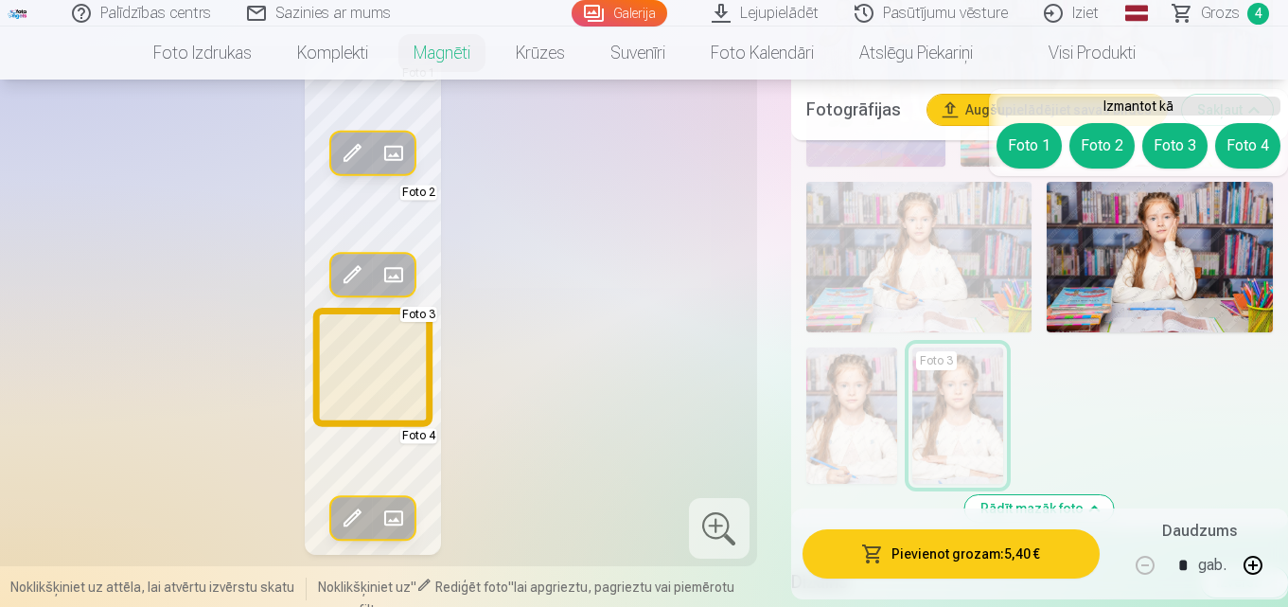
click at [1181, 126] on button "Foto 3" at bounding box center [1174, 145] width 65 height 45
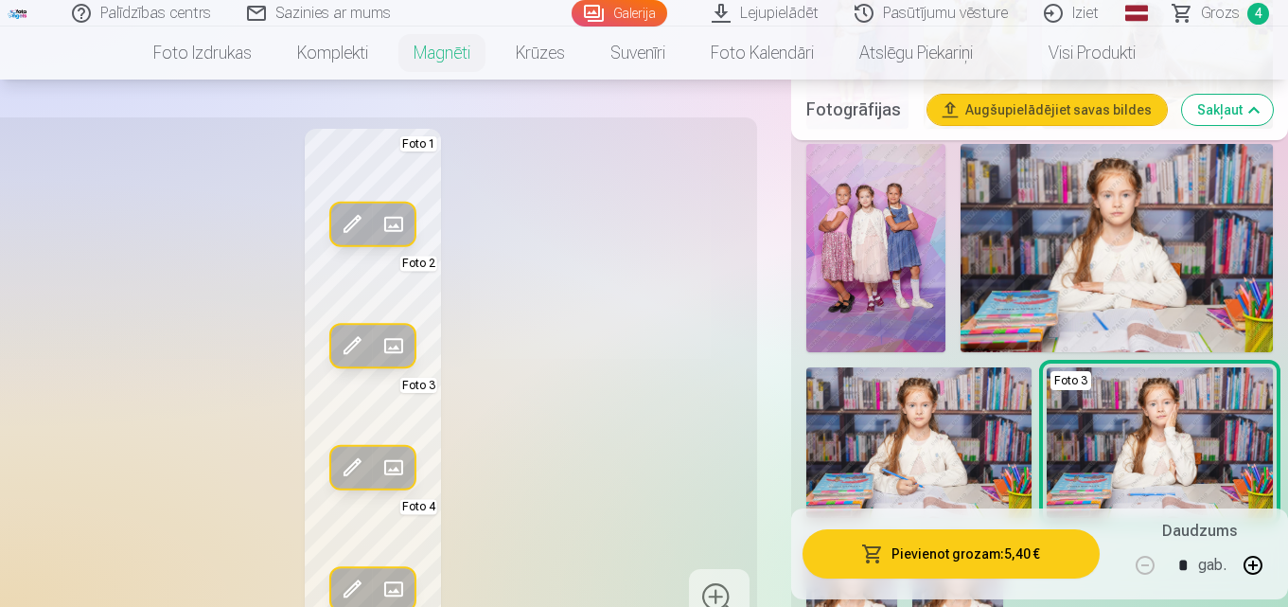
scroll to position [1230, 0]
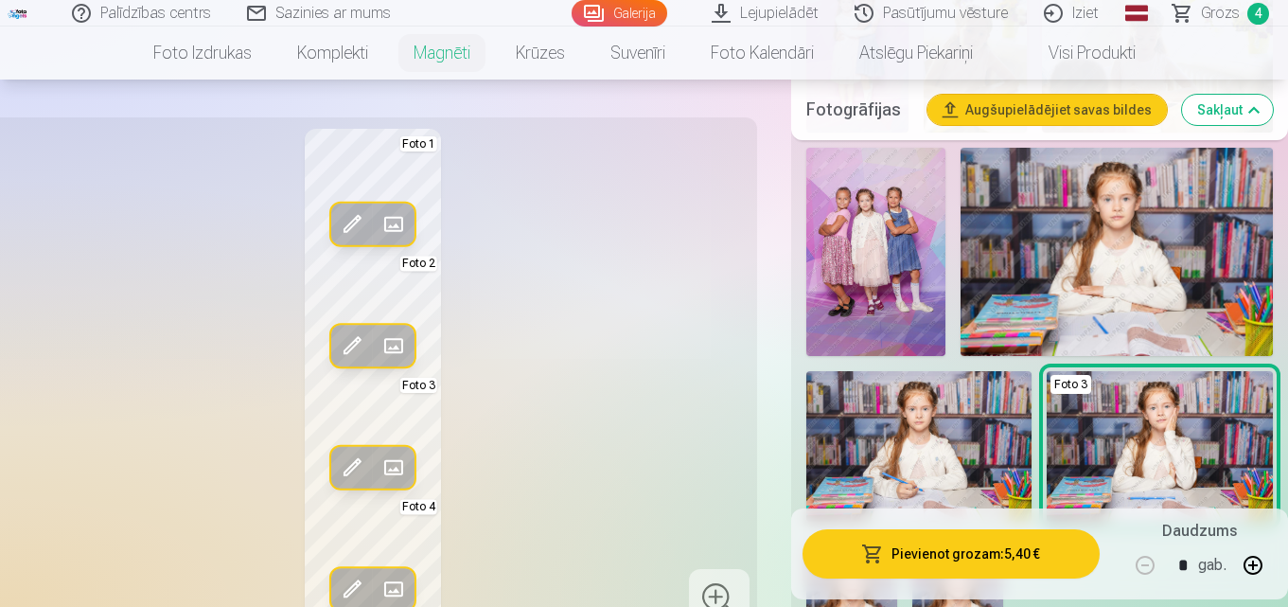
click at [1145, 241] on img at bounding box center [1116, 252] width 312 height 208
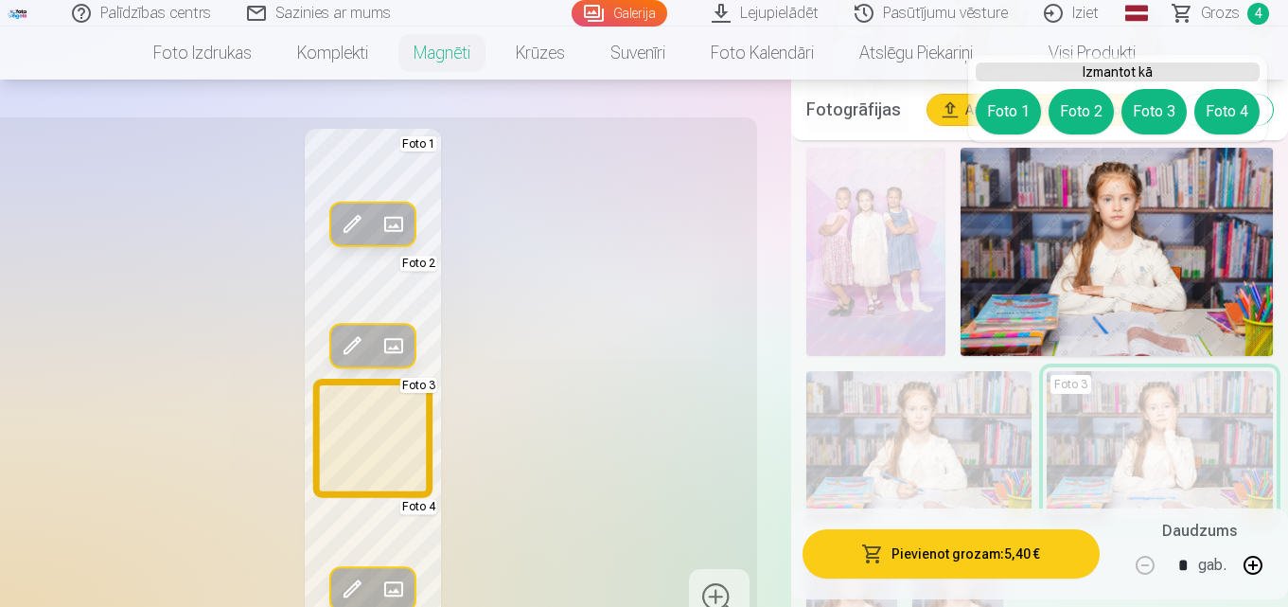
click at [1153, 115] on button "Foto 3" at bounding box center [1153, 111] width 65 height 45
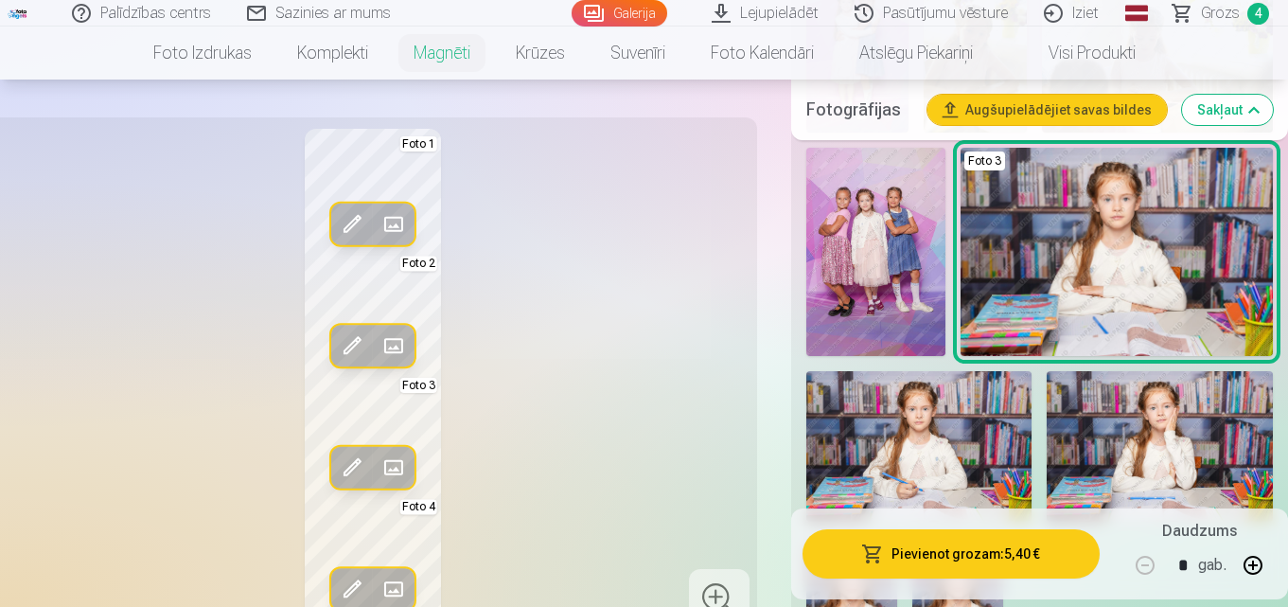
click at [1133, 245] on img at bounding box center [1116, 252] width 312 height 208
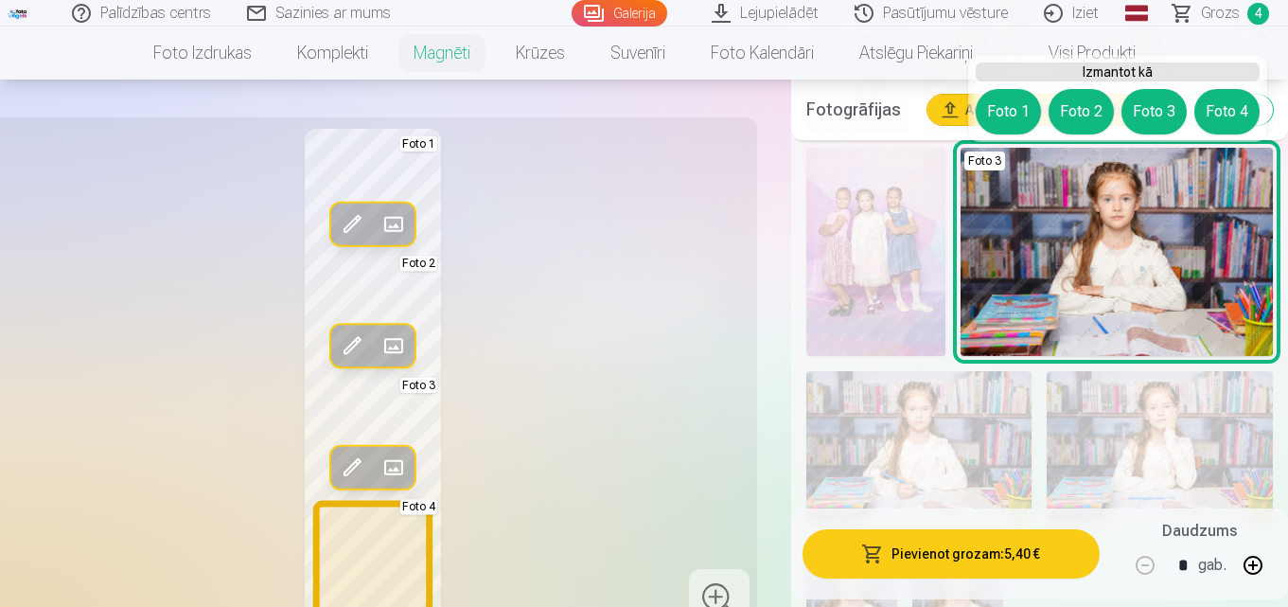
click at [1219, 111] on button "Foto 4" at bounding box center [1226, 111] width 65 height 45
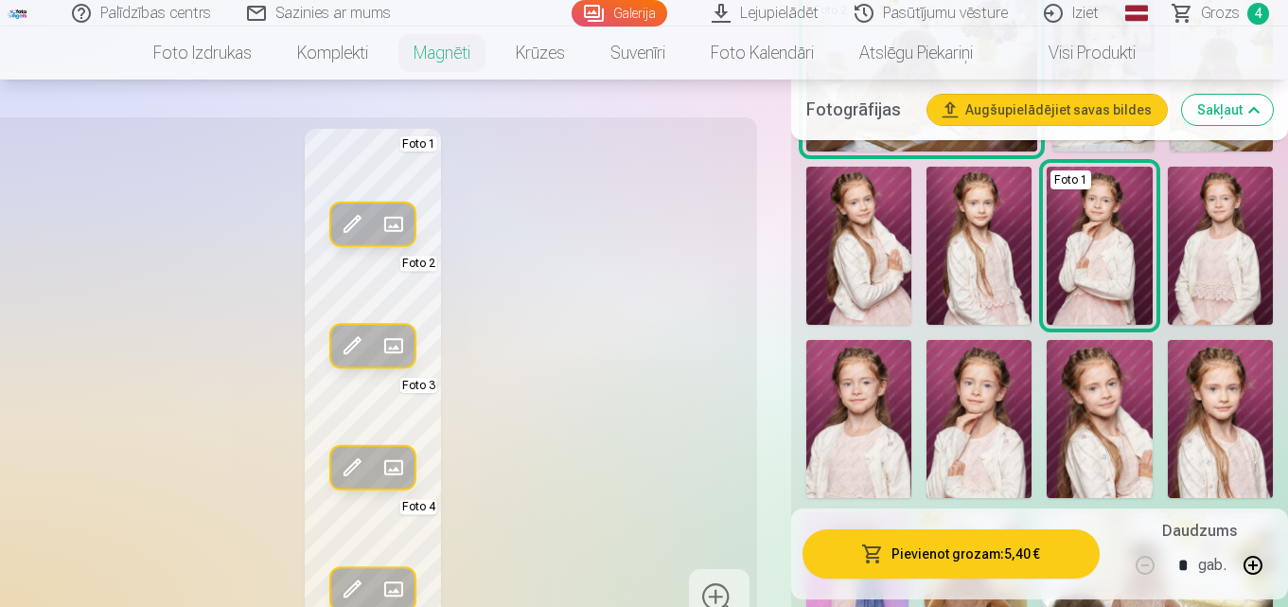
scroll to position [662, 0]
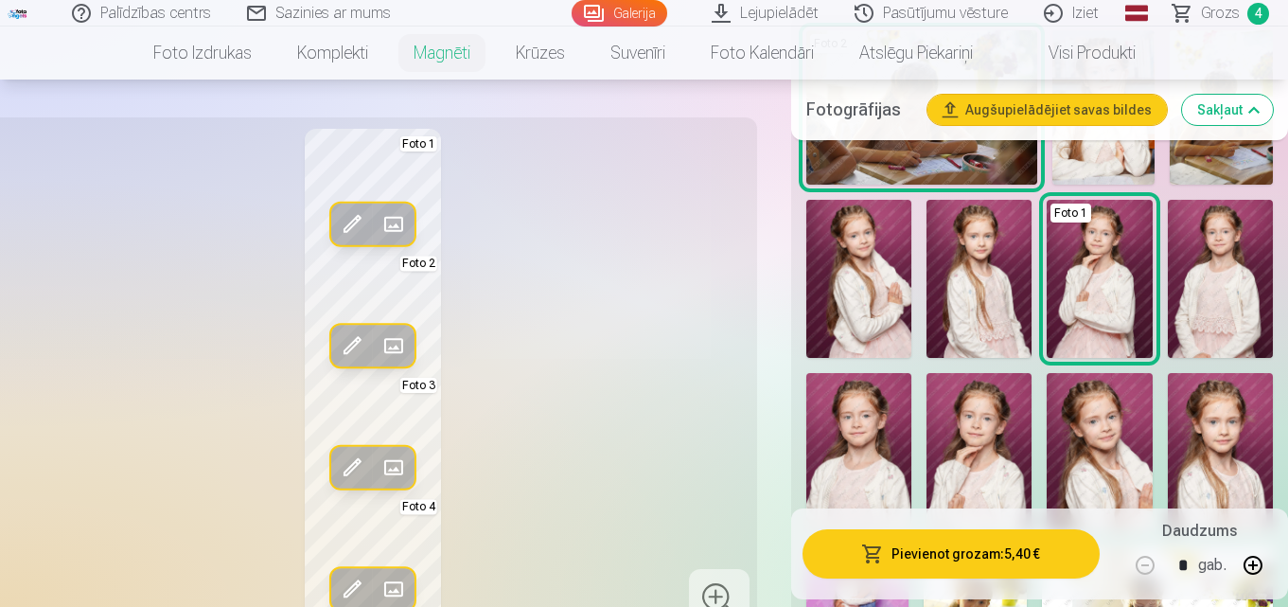
click at [1216, 298] on img at bounding box center [1220, 279] width 105 height 158
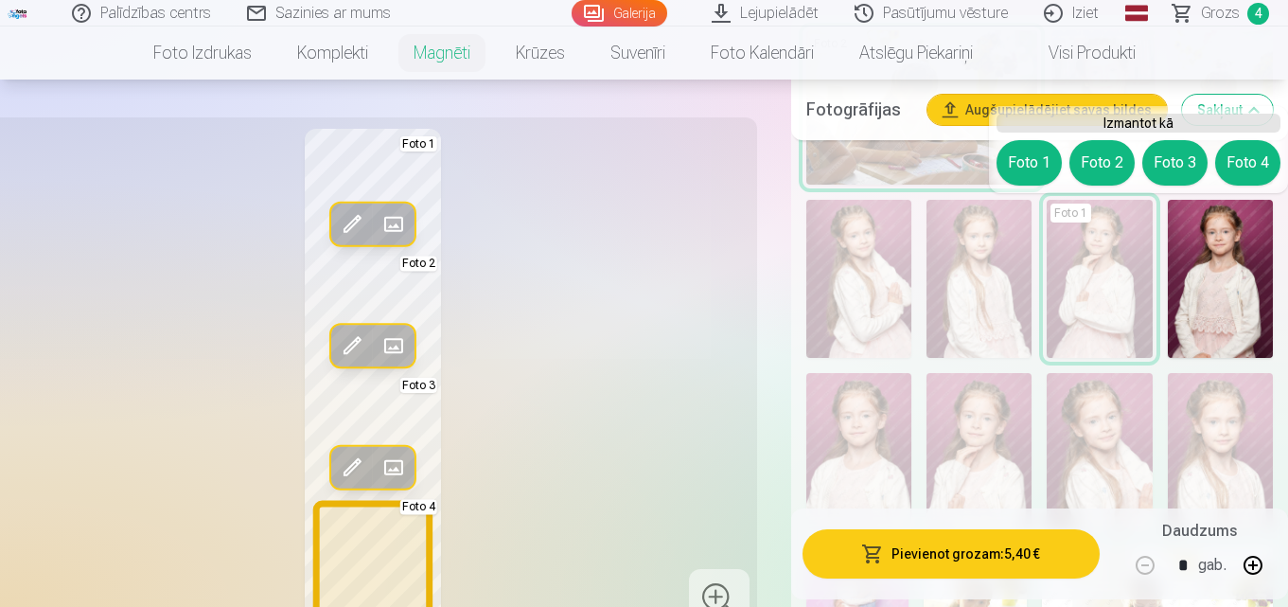
click at [1230, 170] on button "Foto 4" at bounding box center [1247, 162] width 65 height 45
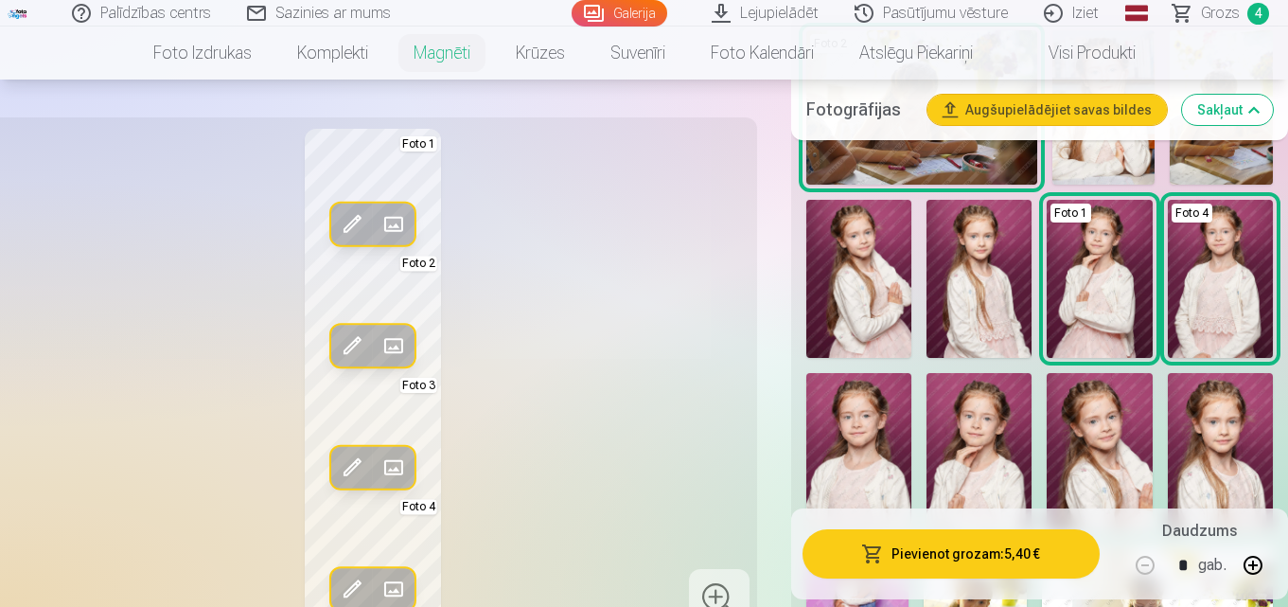
click at [969, 297] on img at bounding box center [978, 279] width 105 height 158
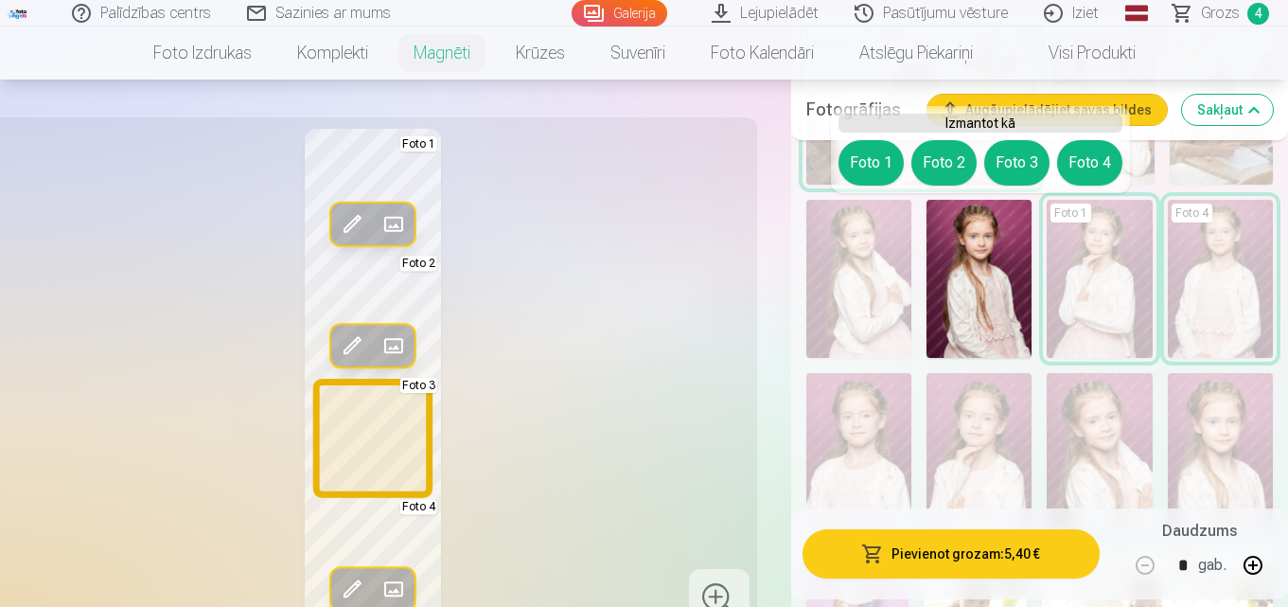
click at [1017, 160] on button "Foto 3" at bounding box center [1016, 162] width 65 height 45
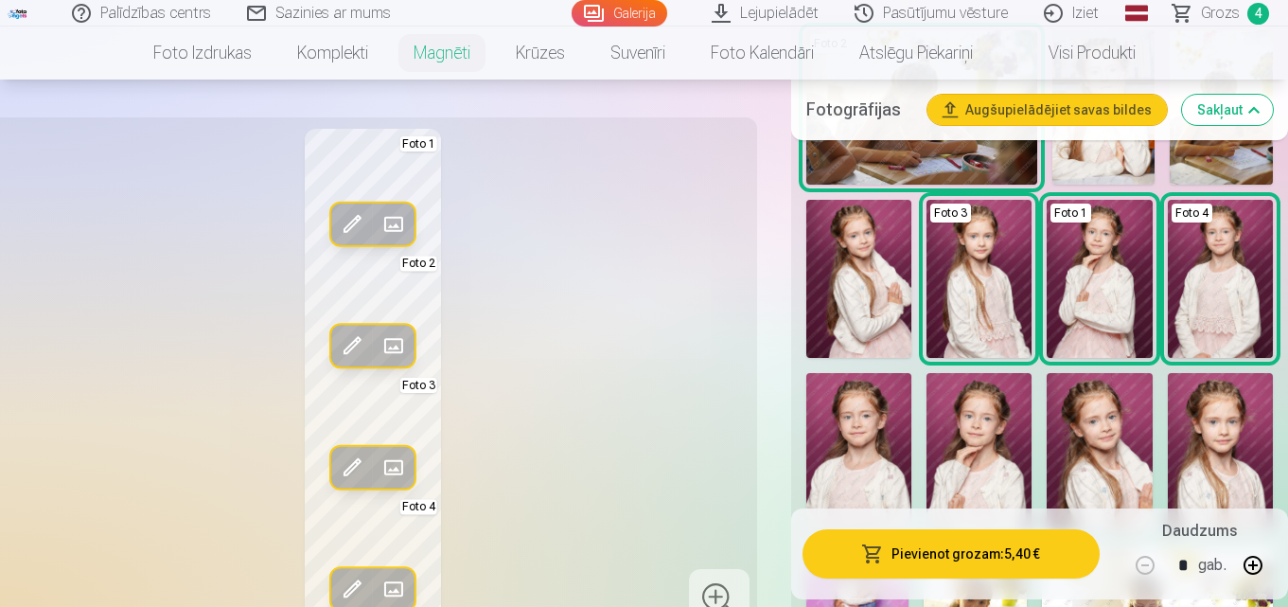
click at [883, 252] on img at bounding box center [858, 279] width 105 height 158
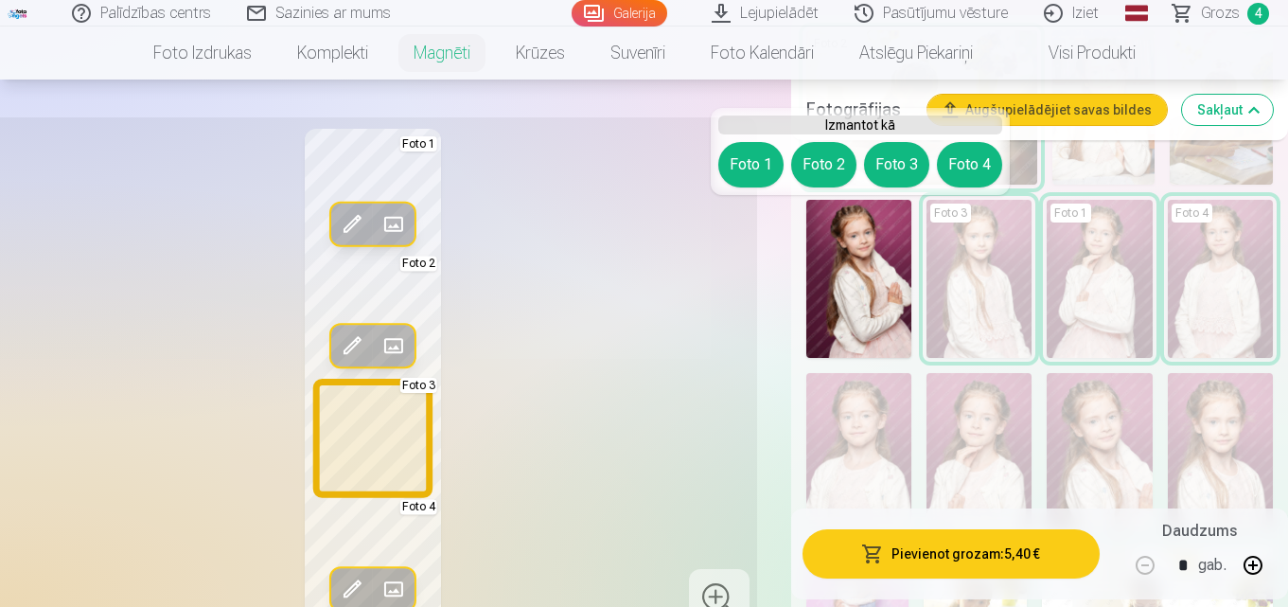
click at [899, 164] on button "Foto 3" at bounding box center [896, 164] width 65 height 45
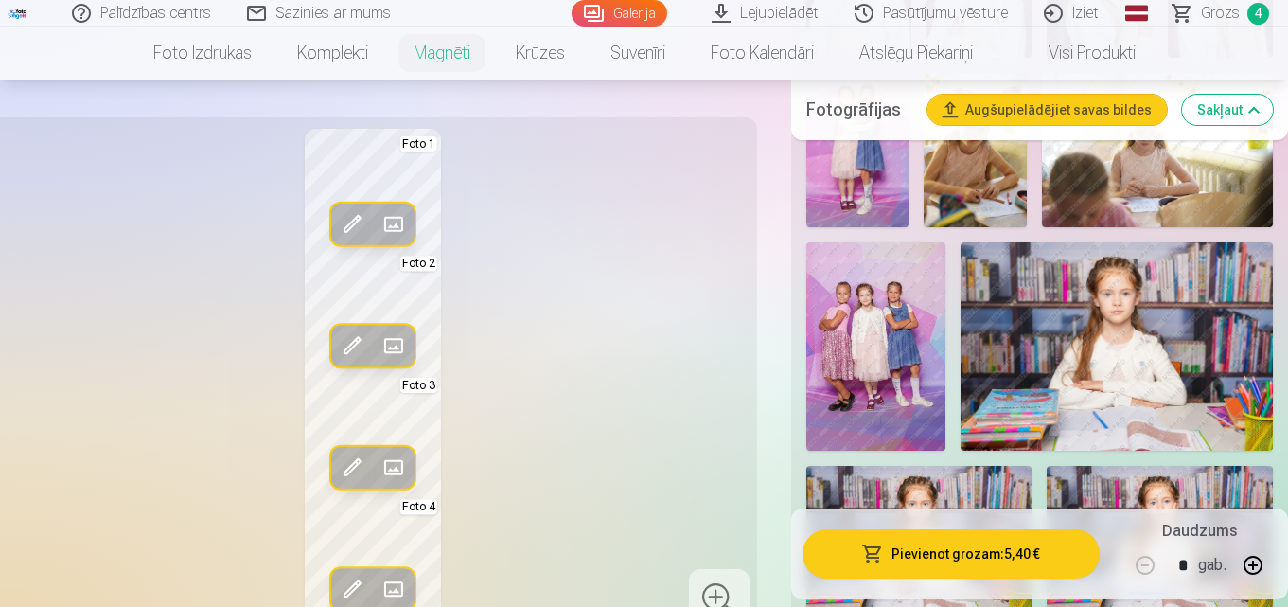
scroll to position [1230, 0]
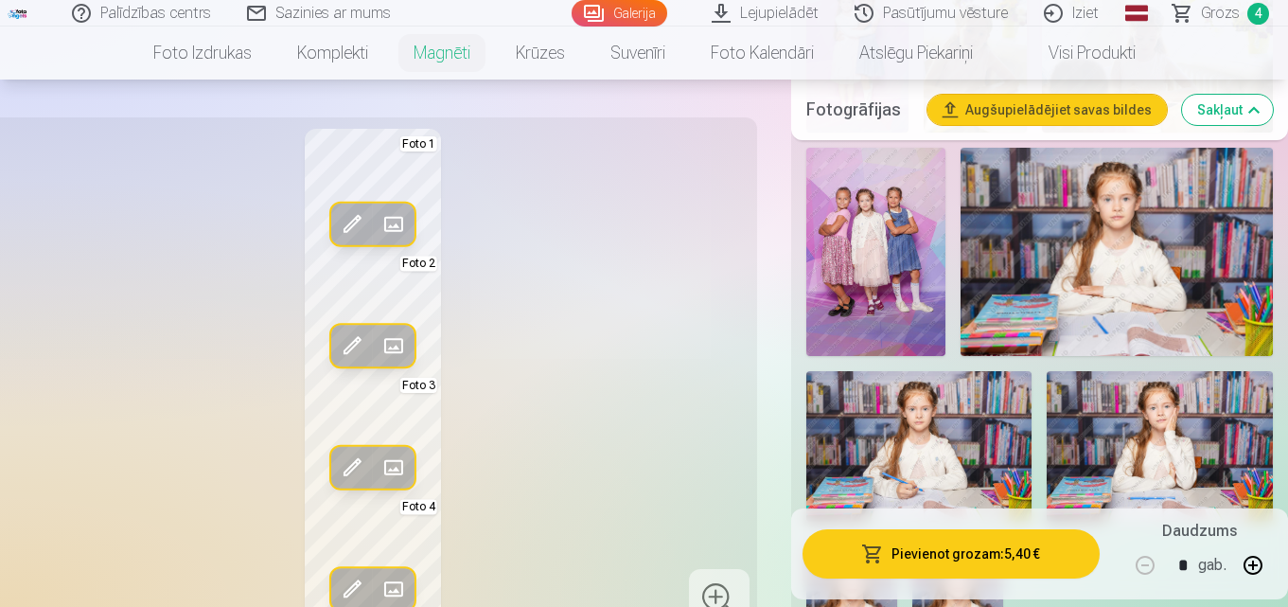
click at [1145, 425] on img at bounding box center [1160, 446] width 226 height 150
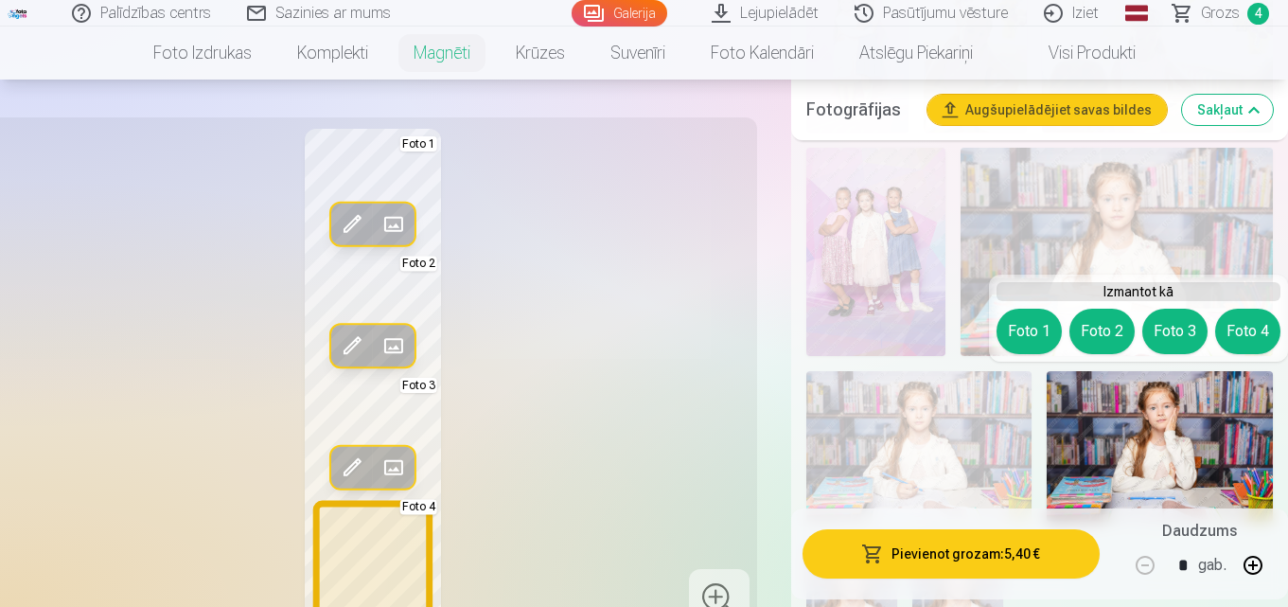
click at [1241, 328] on button "Foto 4" at bounding box center [1247, 330] width 65 height 45
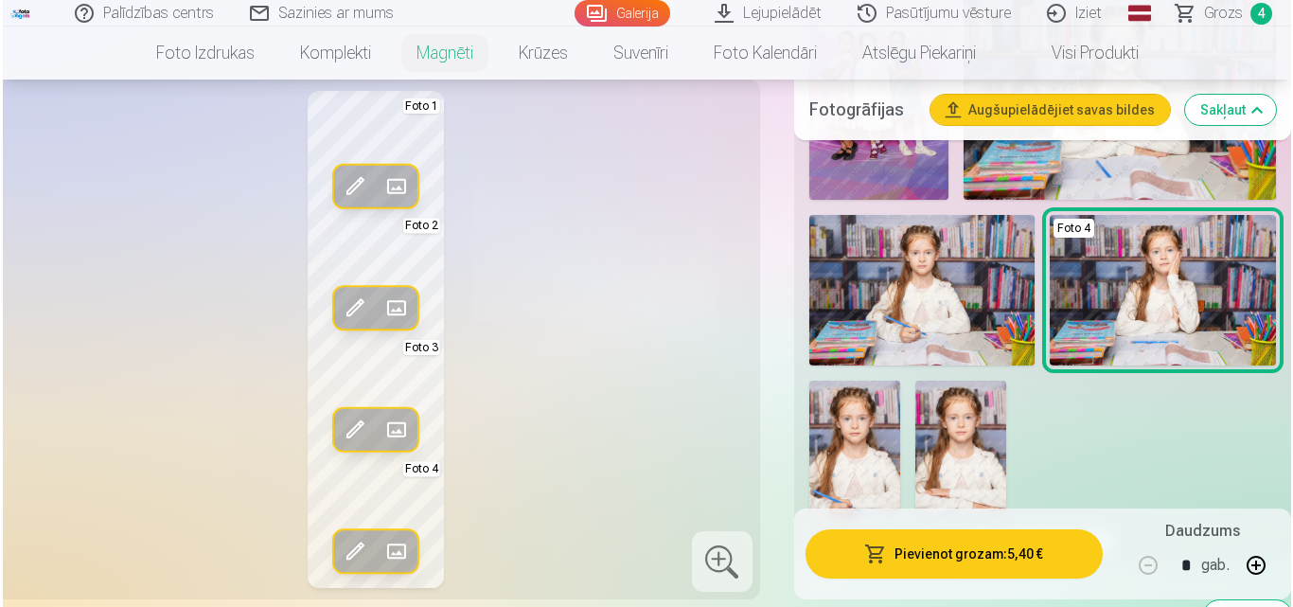
scroll to position [1419, 0]
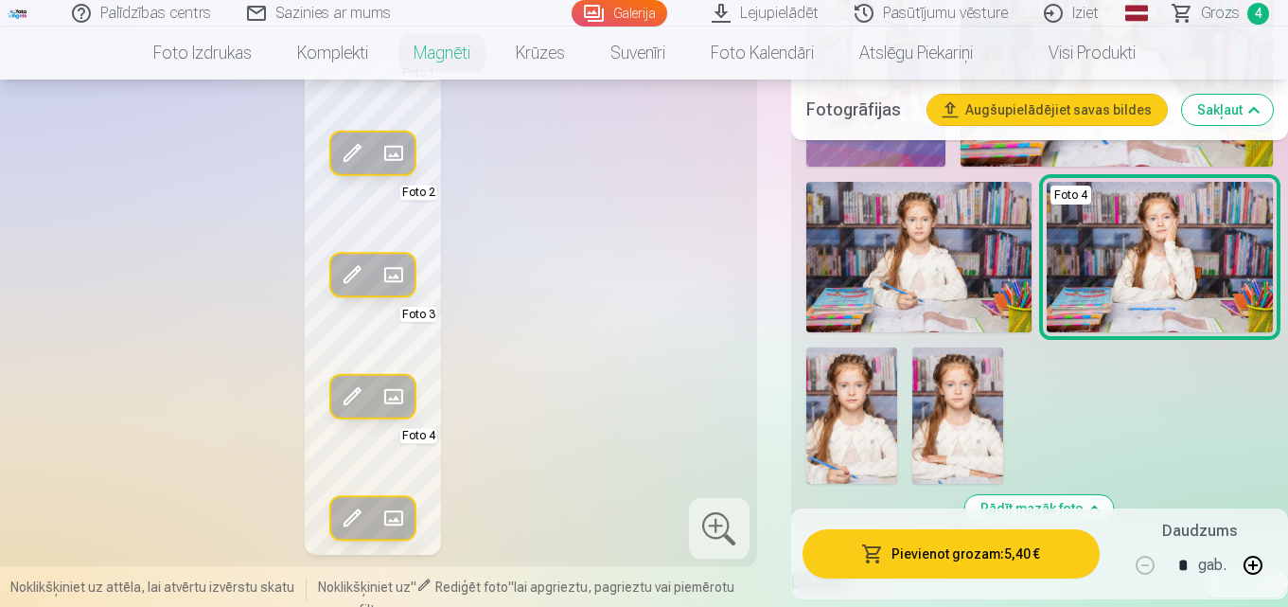
click at [942, 417] on img at bounding box center [957, 415] width 91 height 136
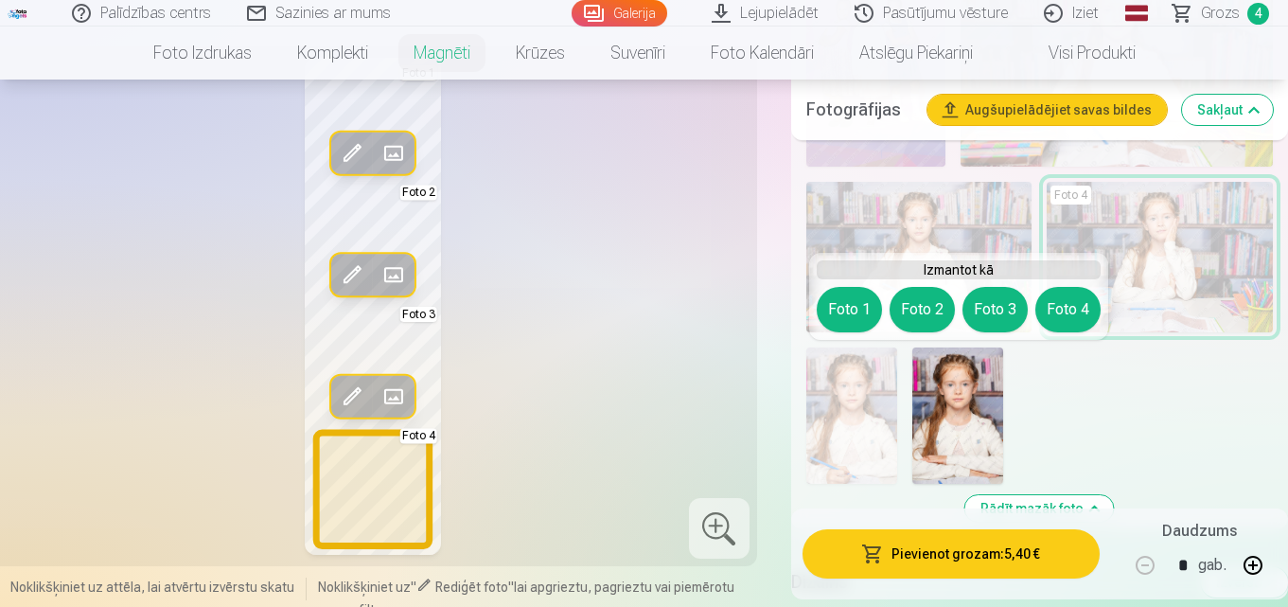
click at [1058, 299] on button "Foto 4" at bounding box center [1067, 309] width 65 height 45
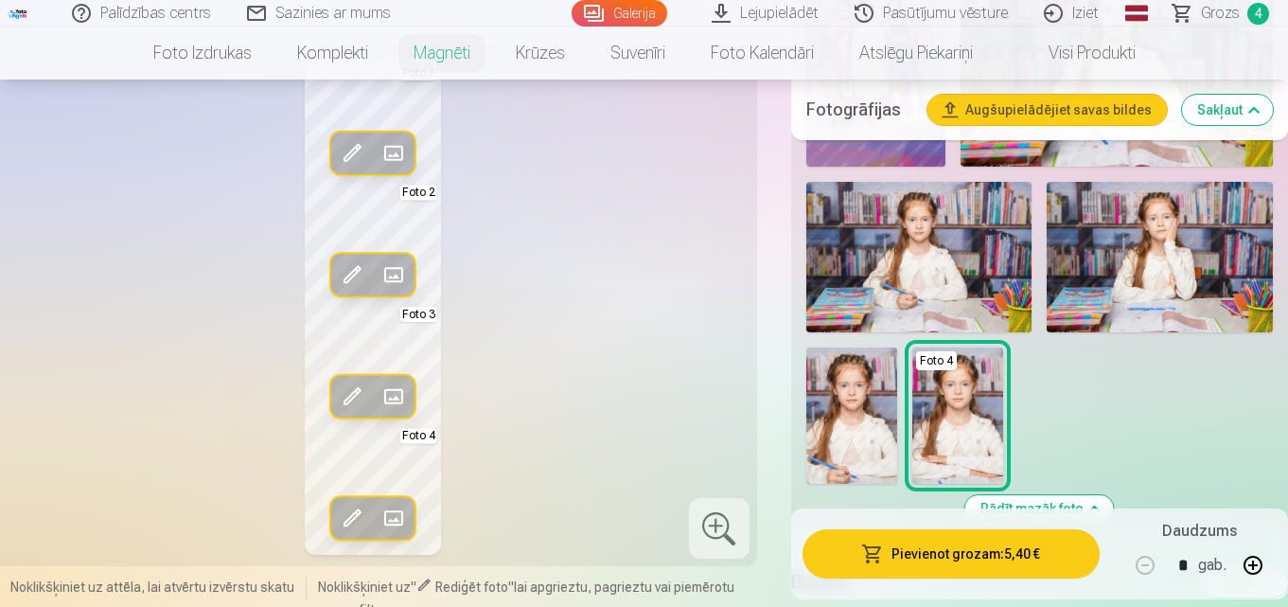
click at [985, 287] on img at bounding box center [919, 257] width 226 height 150
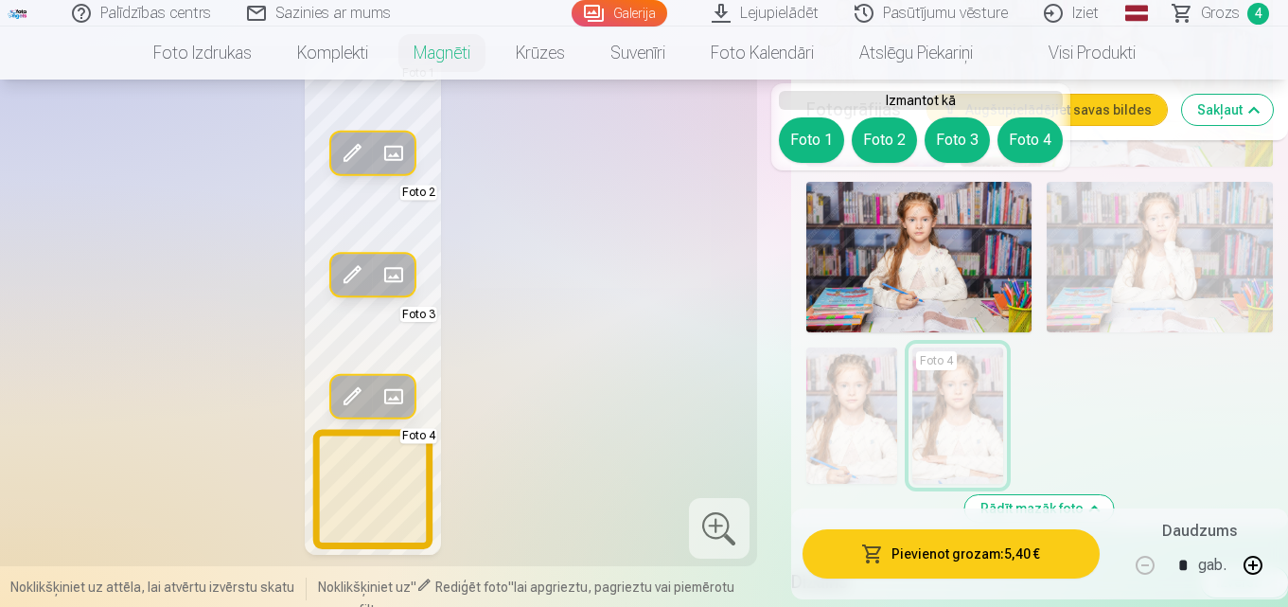
click at [1026, 134] on button "Foto 4" at bounding box center [1029, 139] width 65 height 45
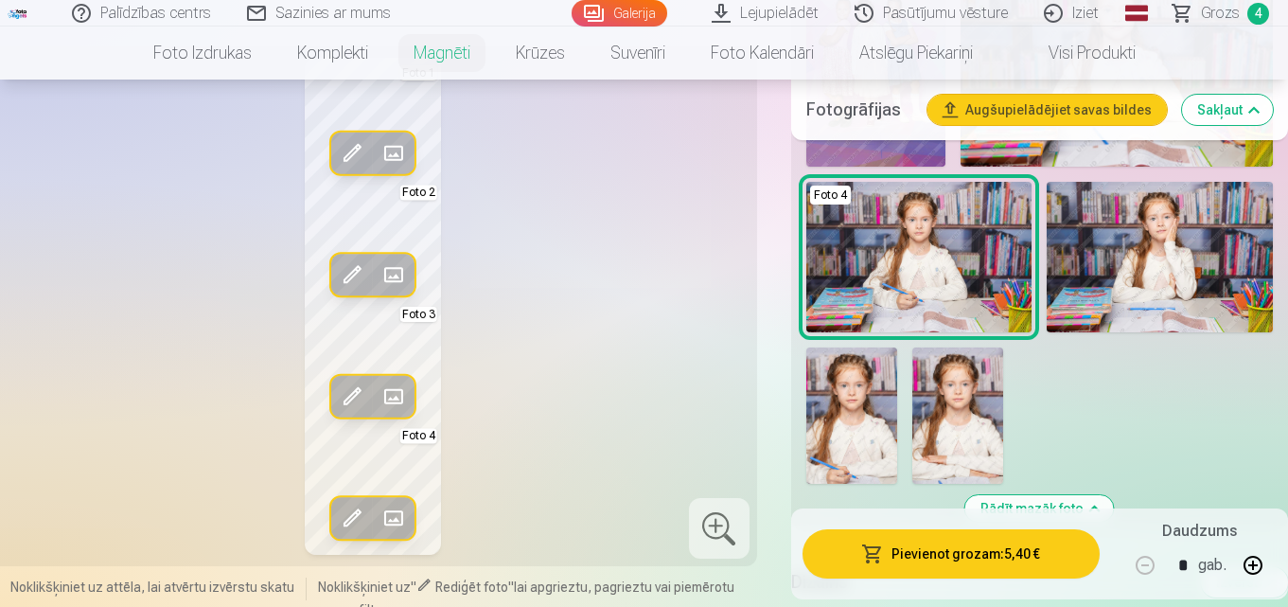
click at [1022, 541] on button "Pievienot grozam : 5,40 €" at bounding box center [950, 553] width 297 height 49
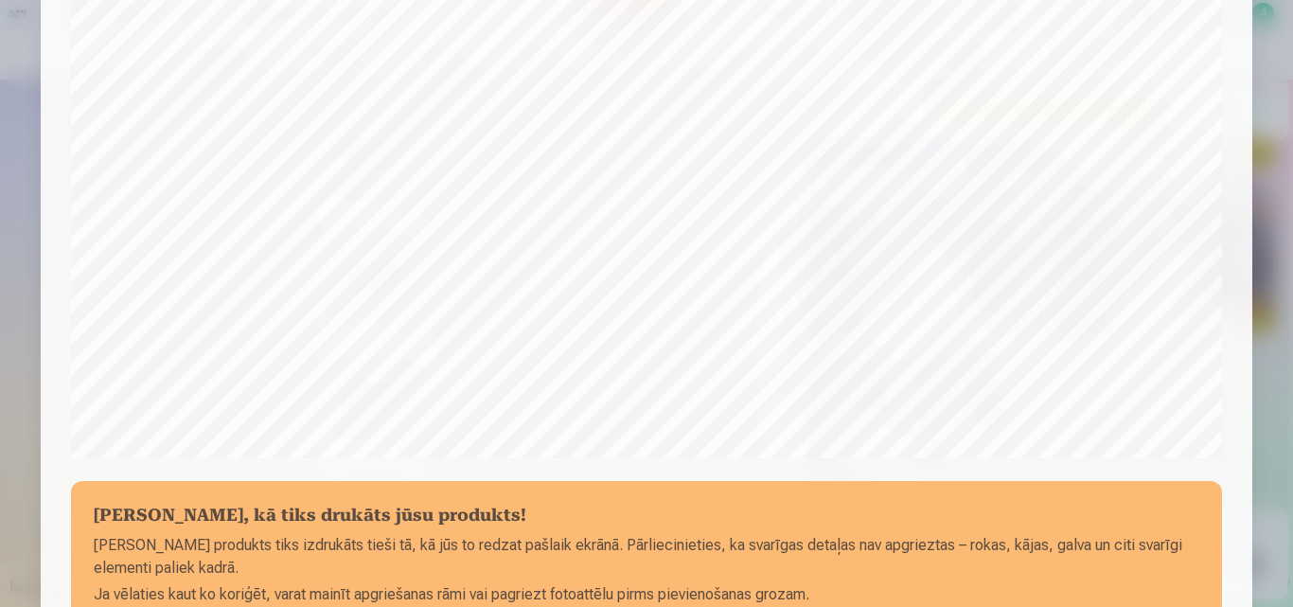
scroll to position [662, 0]
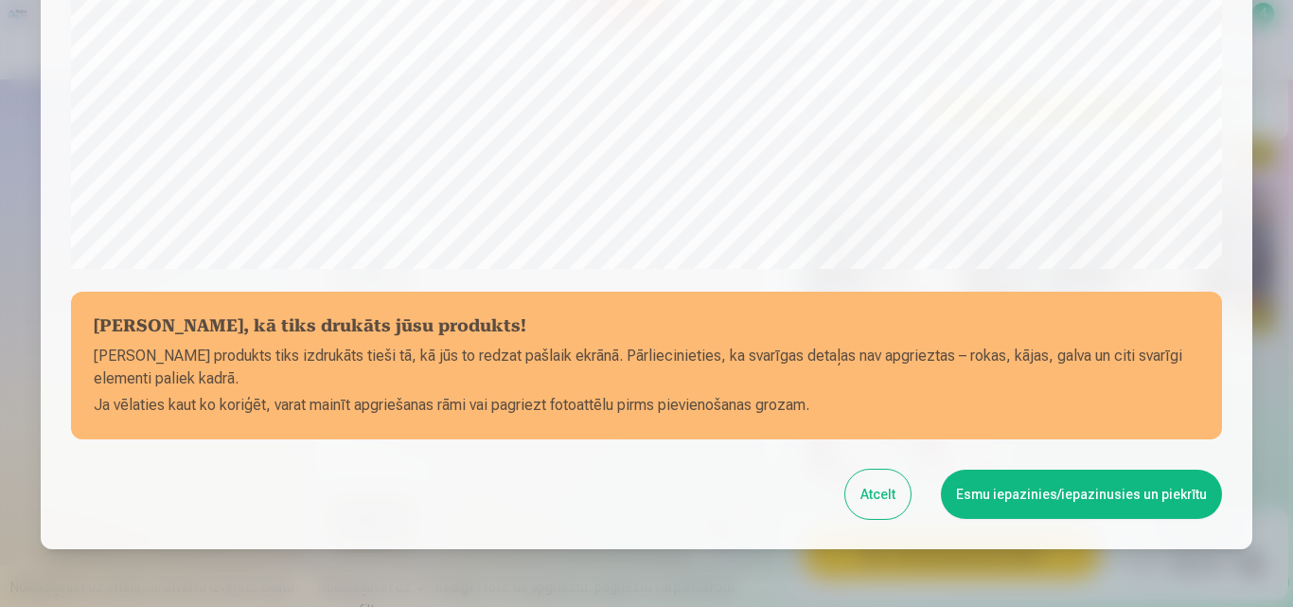
click at [900, 492] on button "Atcelt" at bounding box center [877, 493] width 65 height 49
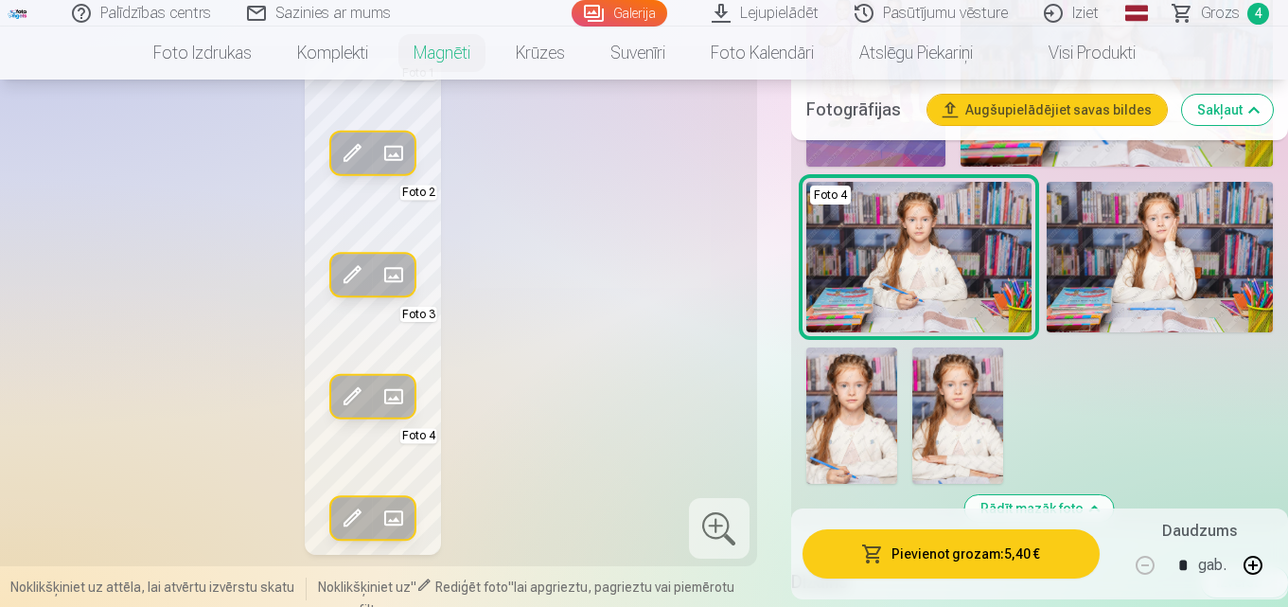
click at [351, 167] on span at bounding box center [352, 153] width 30 height 30
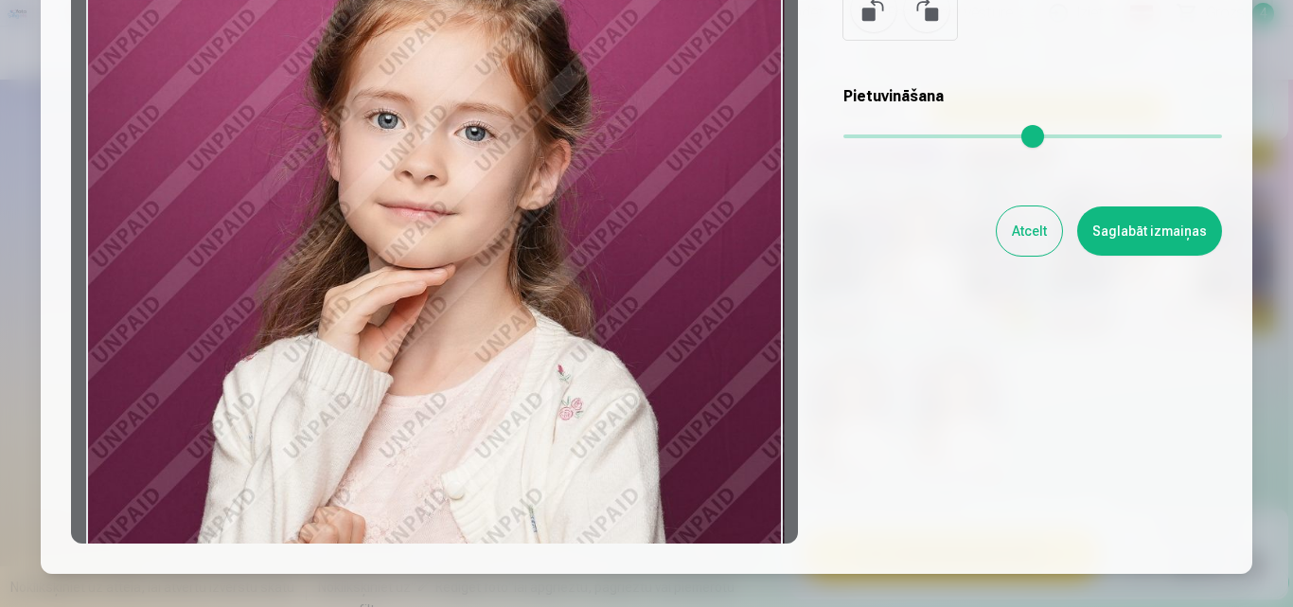
scroll to position [255, 0]
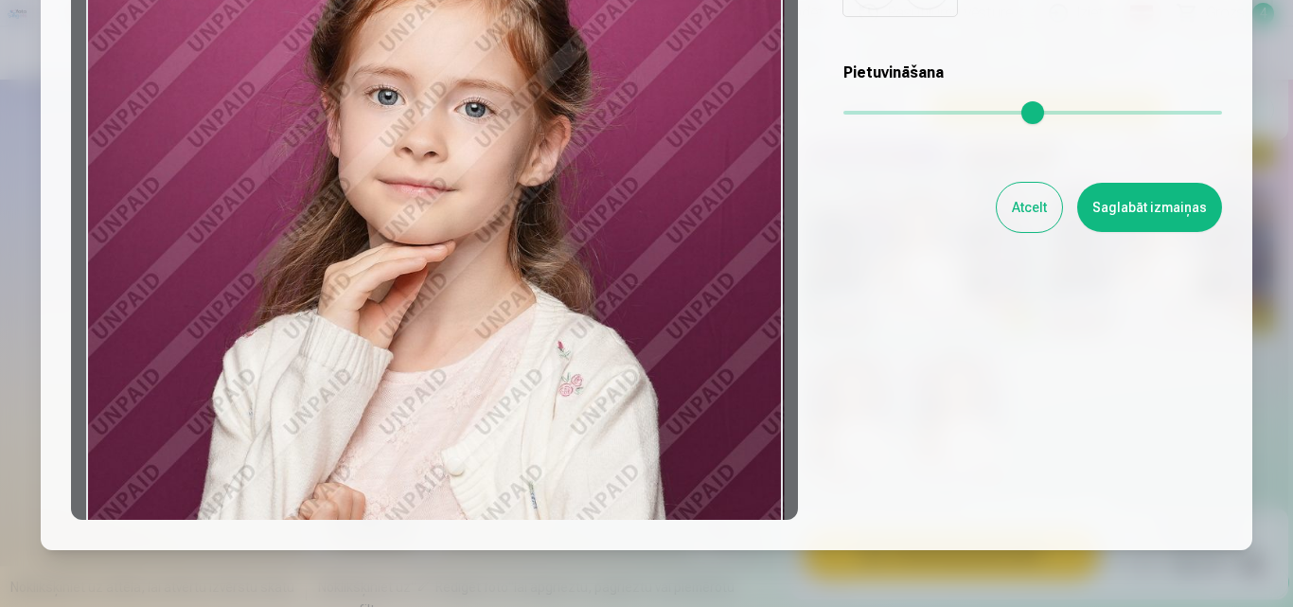
drag, startPoint x: 671, startPoint y: 294, endPoint x: 664, endPoint y: 311, distance: 18.3
click at [664, 311] on div at bounding box center [434, 222] width 727 height 594
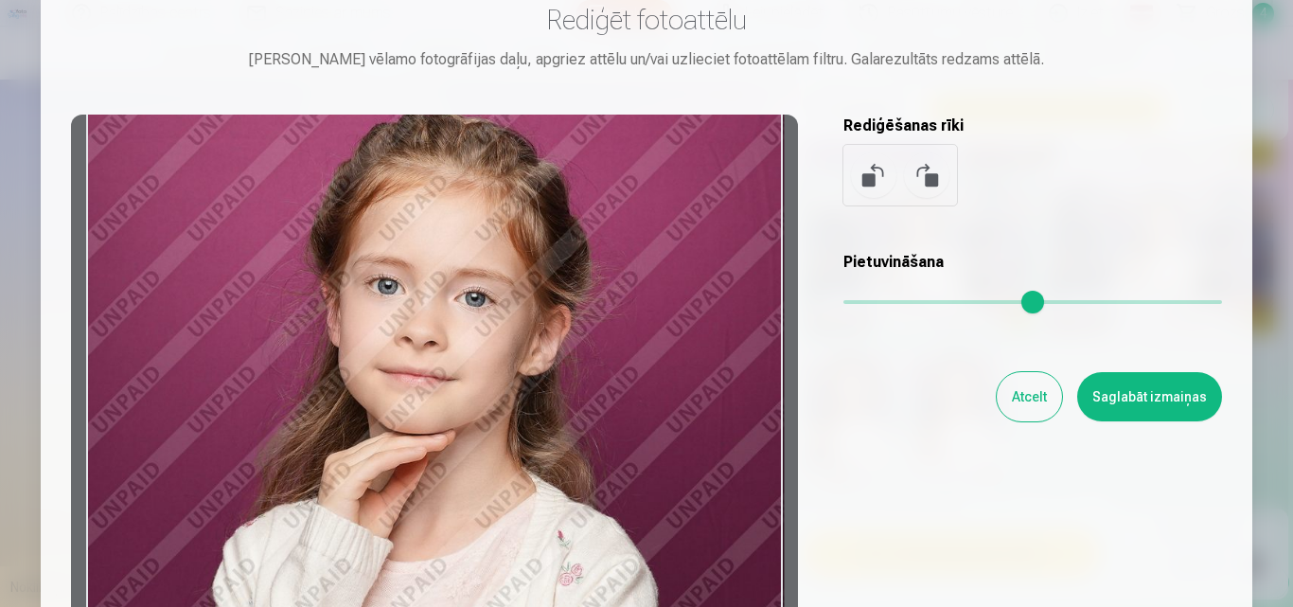
scroll to position [160, 0]
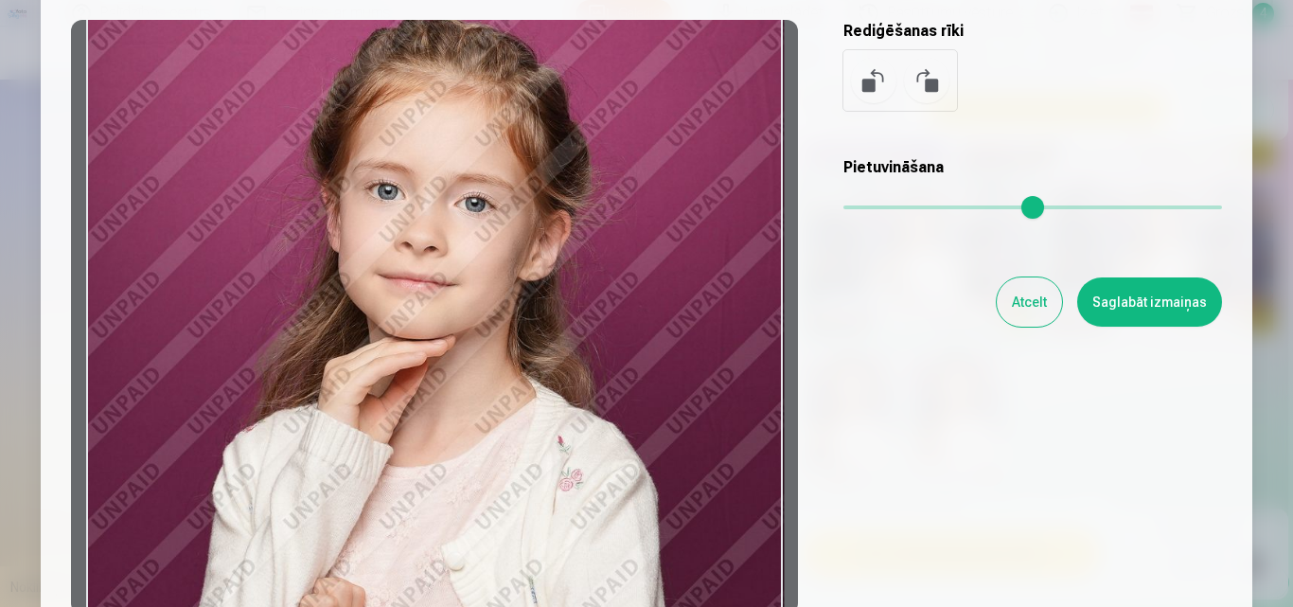
click at [1129, 314] on button "Saglabāt izmaiņas" at bounding box center [1149, 301] width 145 height 49
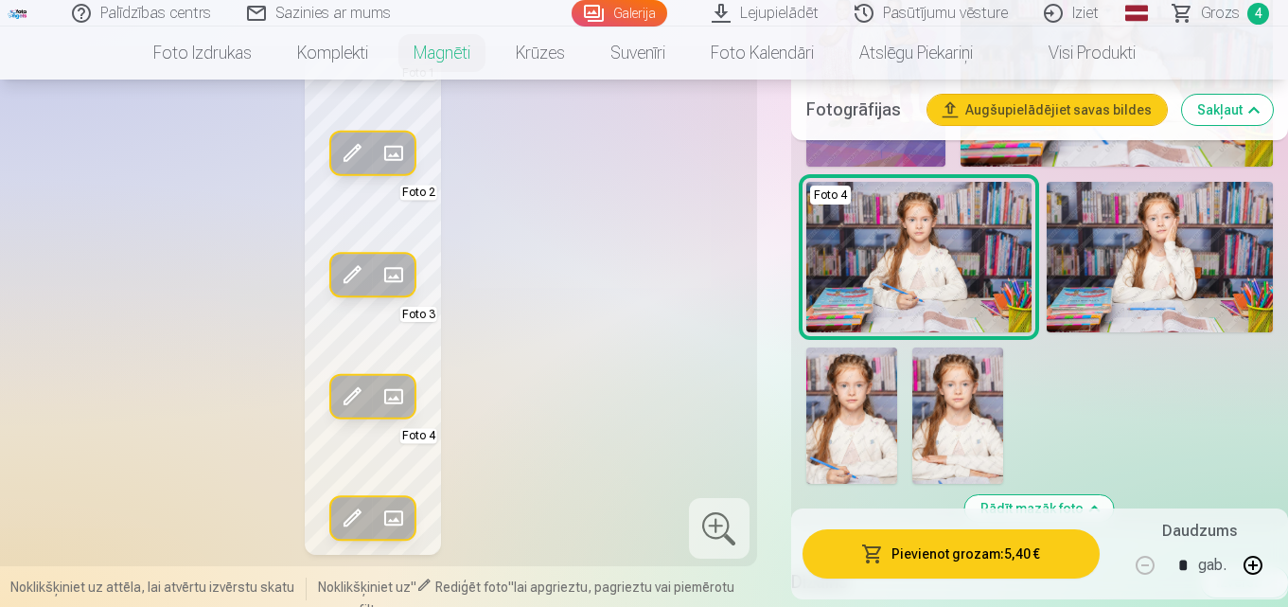
click at [358, 283] on span at bounding box center [352, 274] width 30 height 30
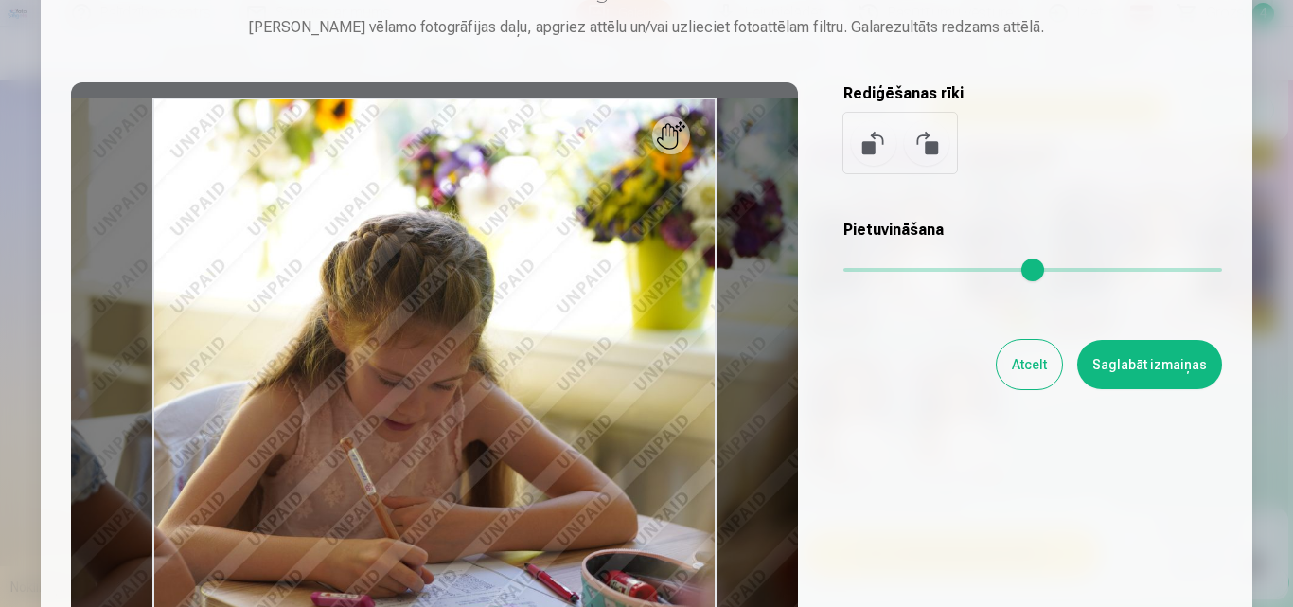
scroll to position [284, 0]
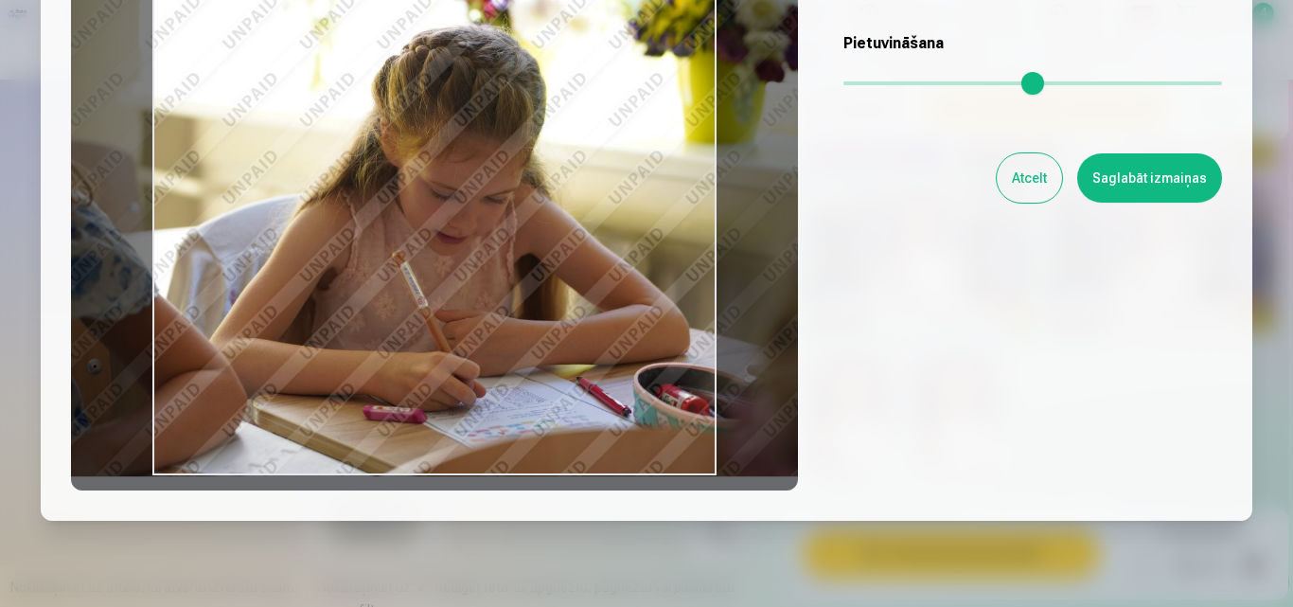
drag, startPoint x: 629, startPoint y: 400, endPoint x: 681, endPoint y: 397, distance: 52.1
click at [681, 397] on div at bounding box center [434, 193] width 727 height 594
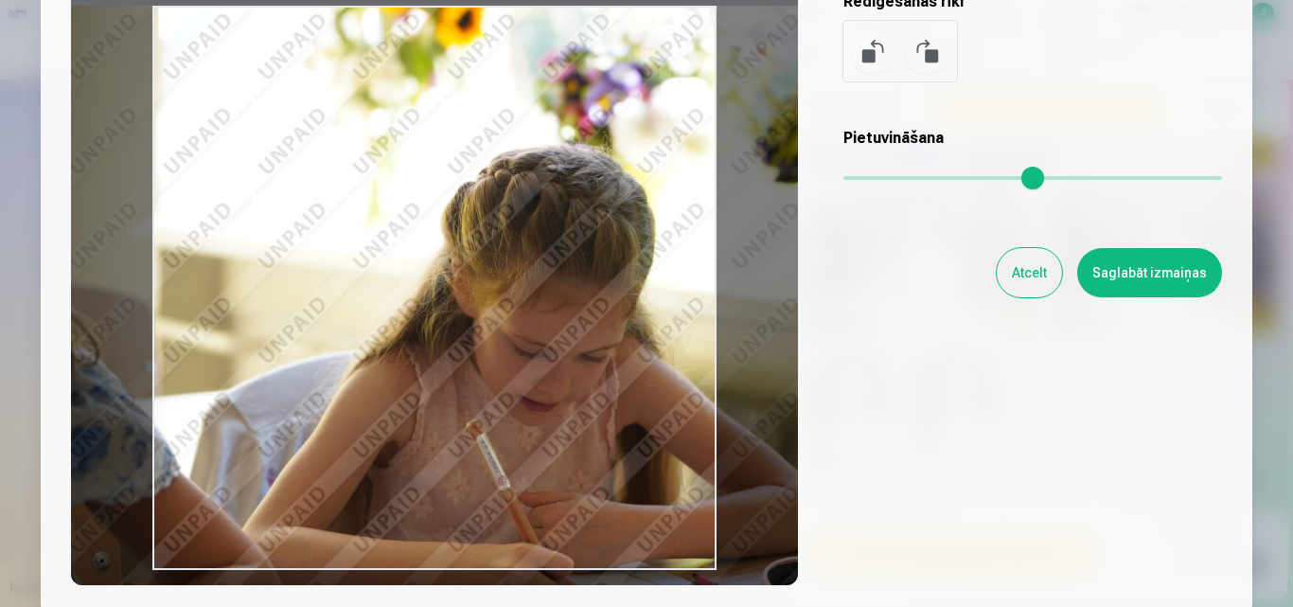
drag, startPoint x: 858, startPoint y: 175, endPoint x: 868, endPoint y: 181, distance: 11.0
click at [868, 180] on input "range" at bounding box center [1032, 178] width 379 height 4
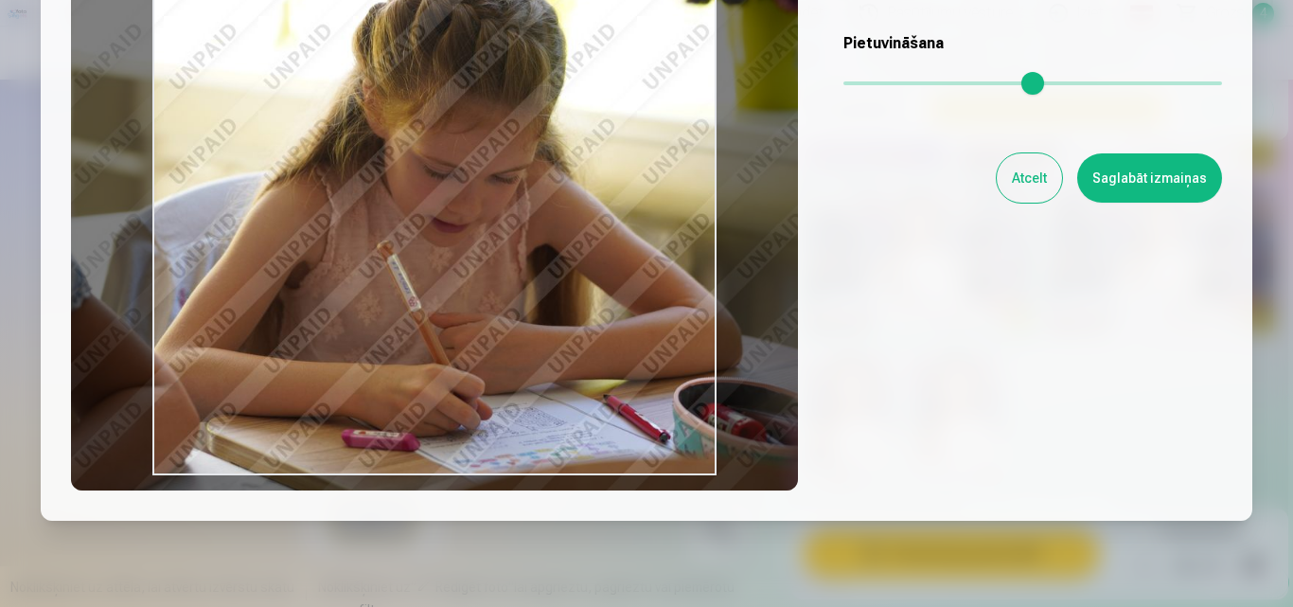
drag, startPoint x: 656, startPoint y: 322, endPoint x: 567, endPoint y: 238, distance: 122.5
click at [567, 238] on div at bounding box center [434, 193] width 727 height 594
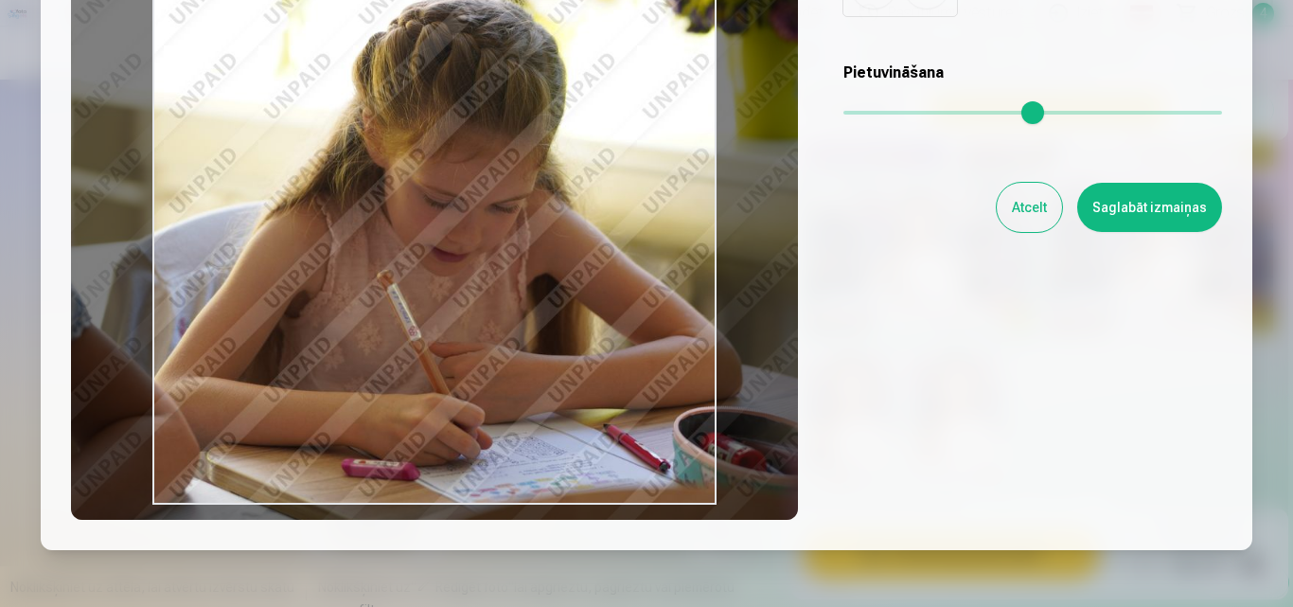
scroll to position [160, 0]
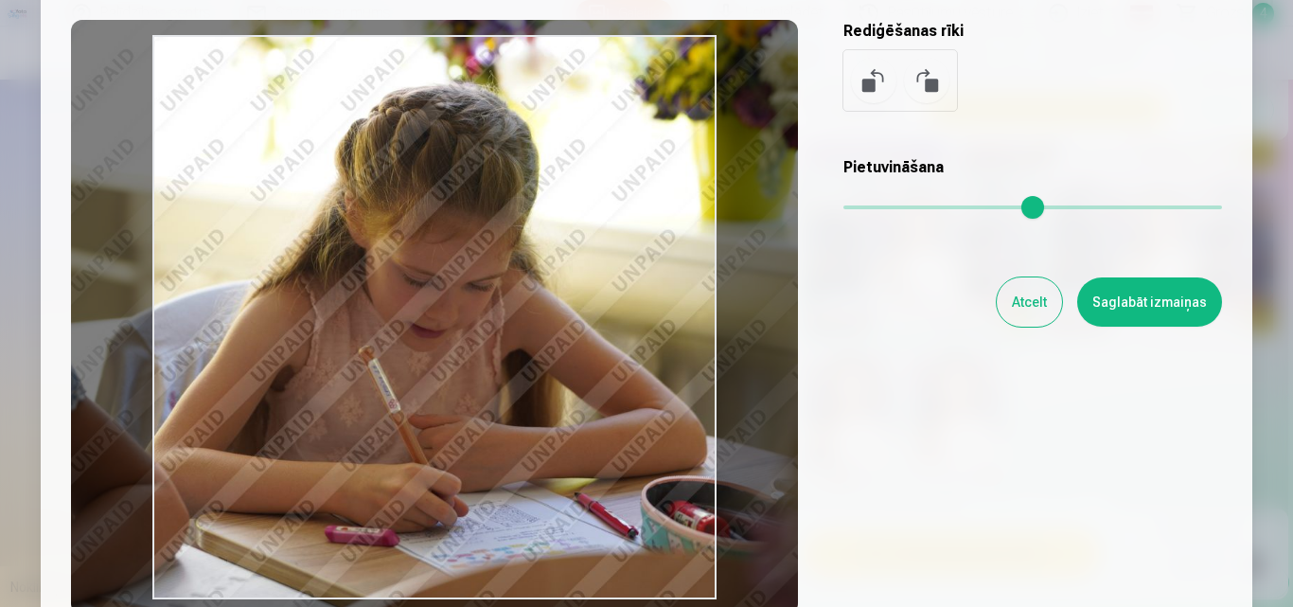
drag, startPoint x: 872, startPoint y: 203, endPoint x: 863, endPoint y: 202, distance: 9.5
type input "****"
click at [863, 205] on input "range" at bounding box center [1032, 207] width 379 height 4
click at [1161, 311] on button "Saglabāt izmaiņas" at bounding box center [1149, 301] width 145 height 49
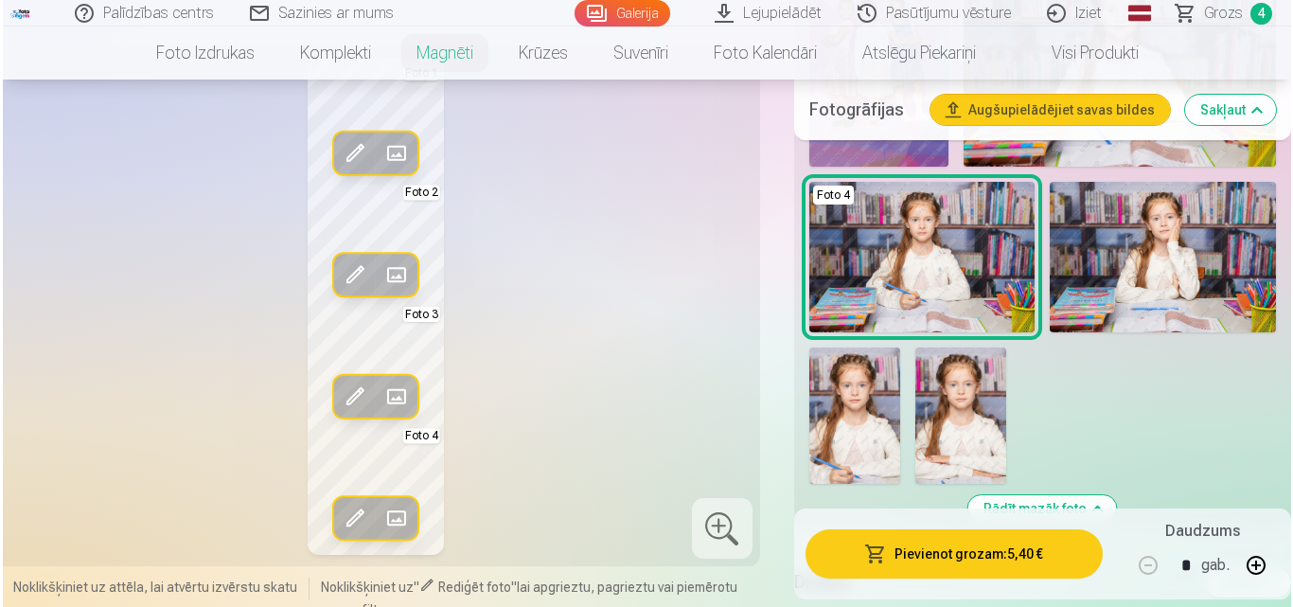
scroll to position [1514, 0]
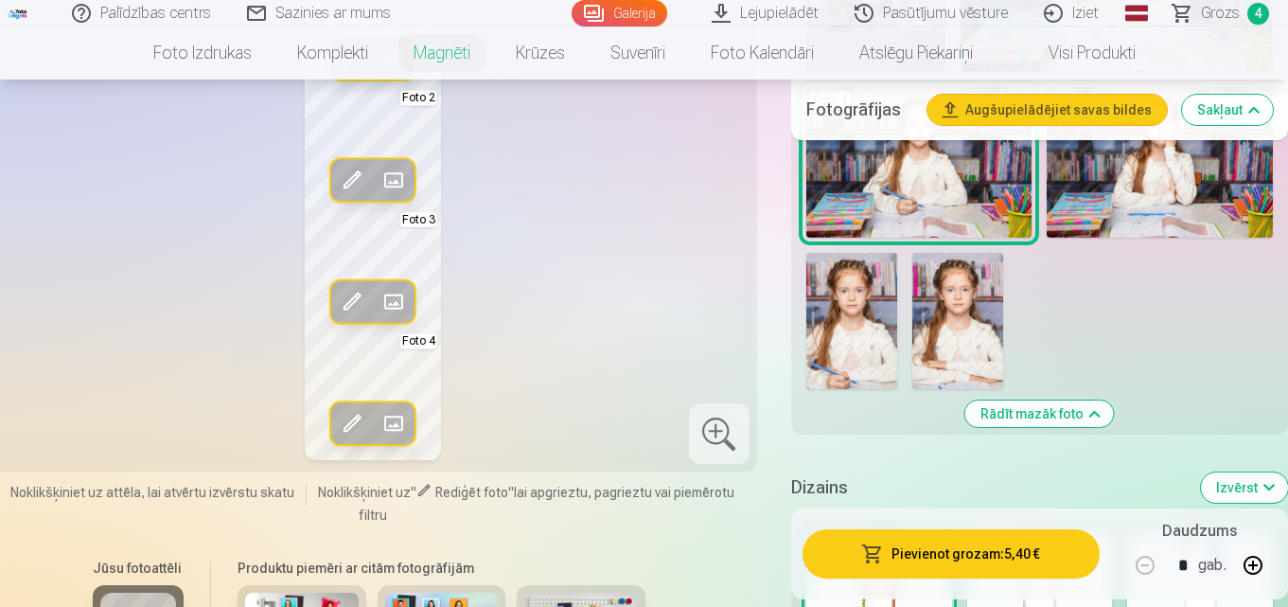
click at [357, 317] on span at bounding box center [352, 302] width 30 height 30
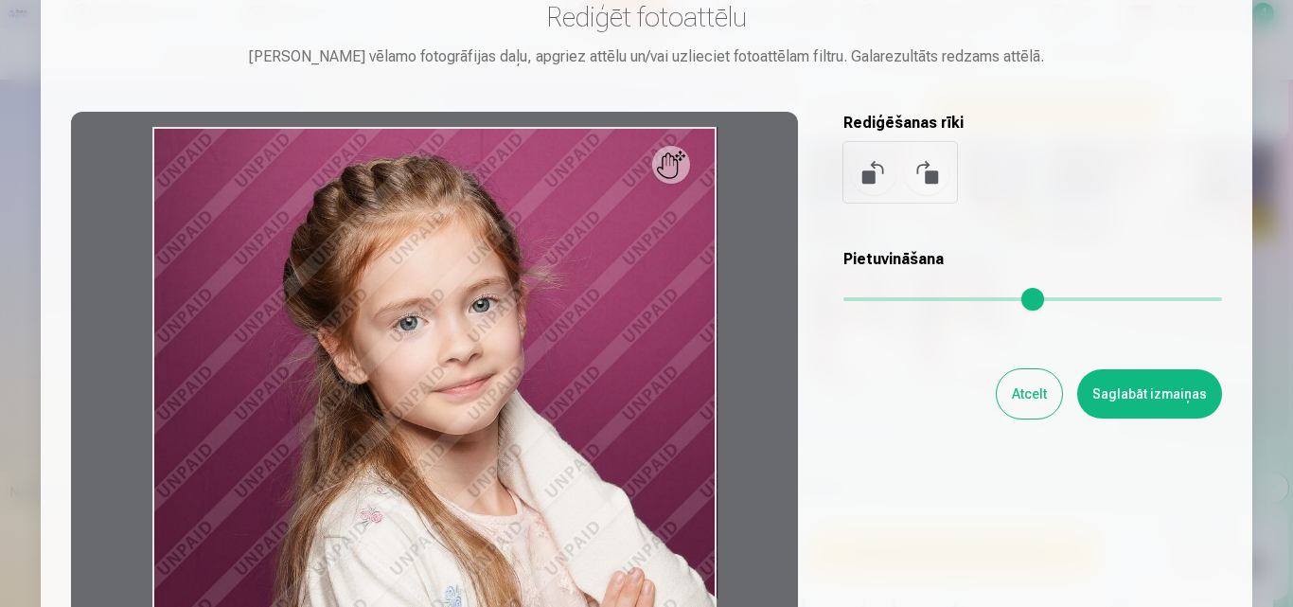
scroll to position [189, 0]
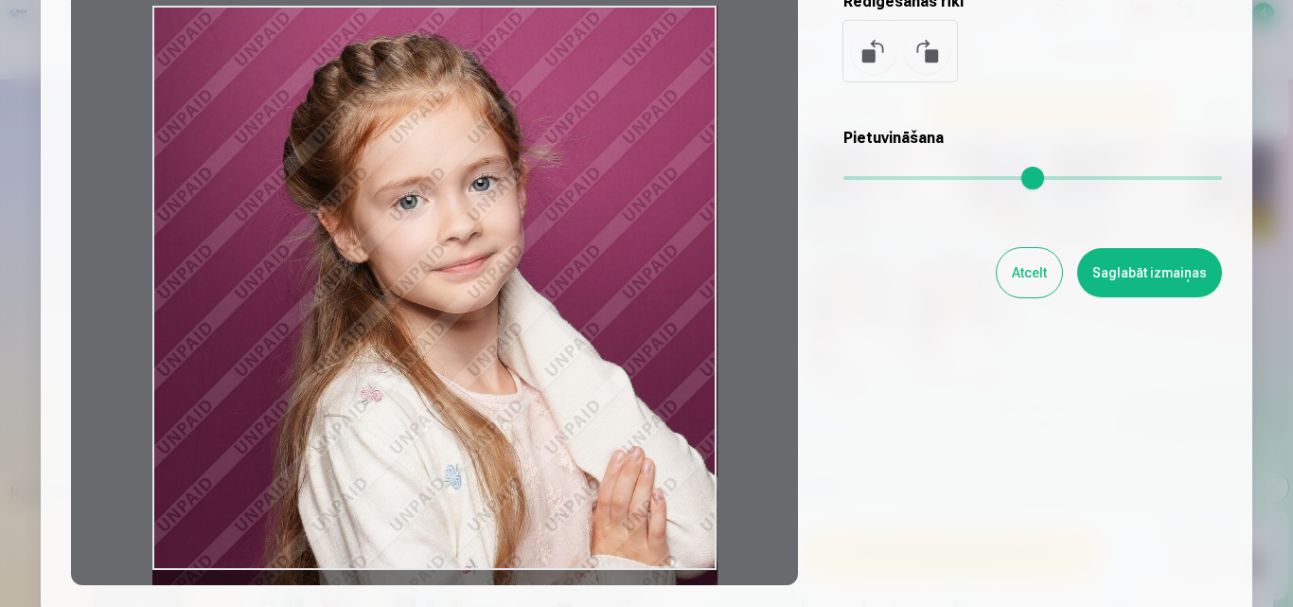
drag, startPoint x: 647, startPoint y: 379, endPoint x: 552, endPoint y: 462, distance: 126.8
click at [550, 469] on div at bounding box center [434, 288] width 727 height 594
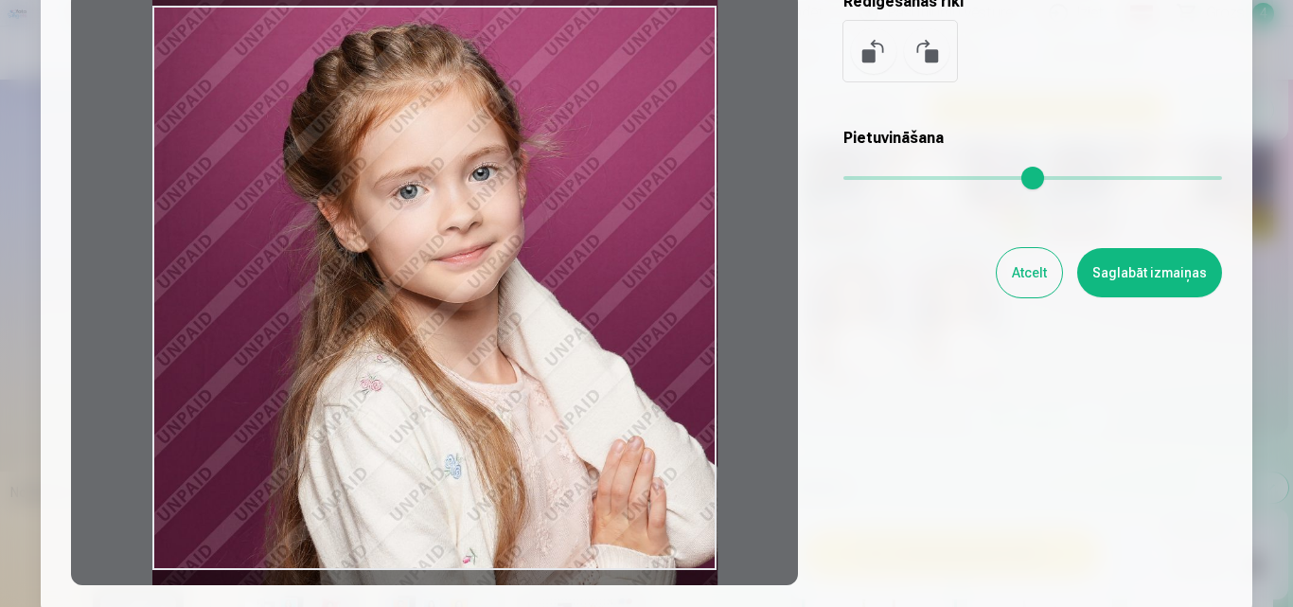
drag, startPoint x: 583, startPoint y: 439, endPoint x: 540, endPoint y: 429, distance: 43.8
click at [540, 429] on div at bounding box center [434, 288] width 727 height 594
click at [1155, 284] on button "Saglabāt izmaiņas" at bounding box center [1149, 272] width 145 height 49
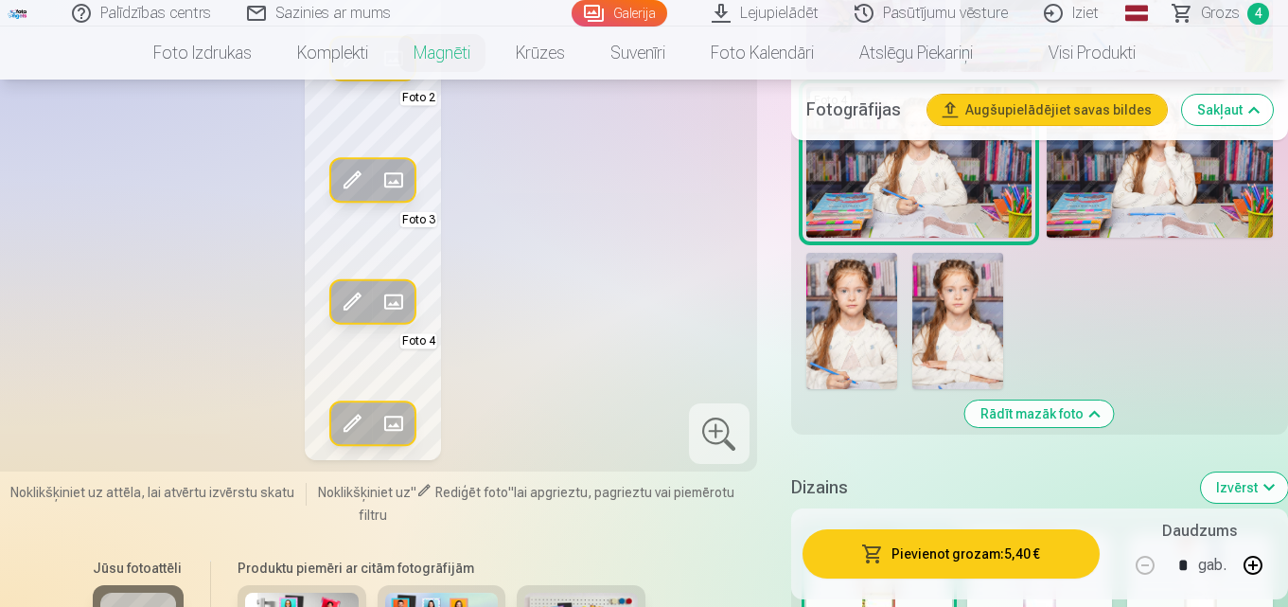
click at [346, 433] on span at bounding box center [352, 423] width 30 height 30
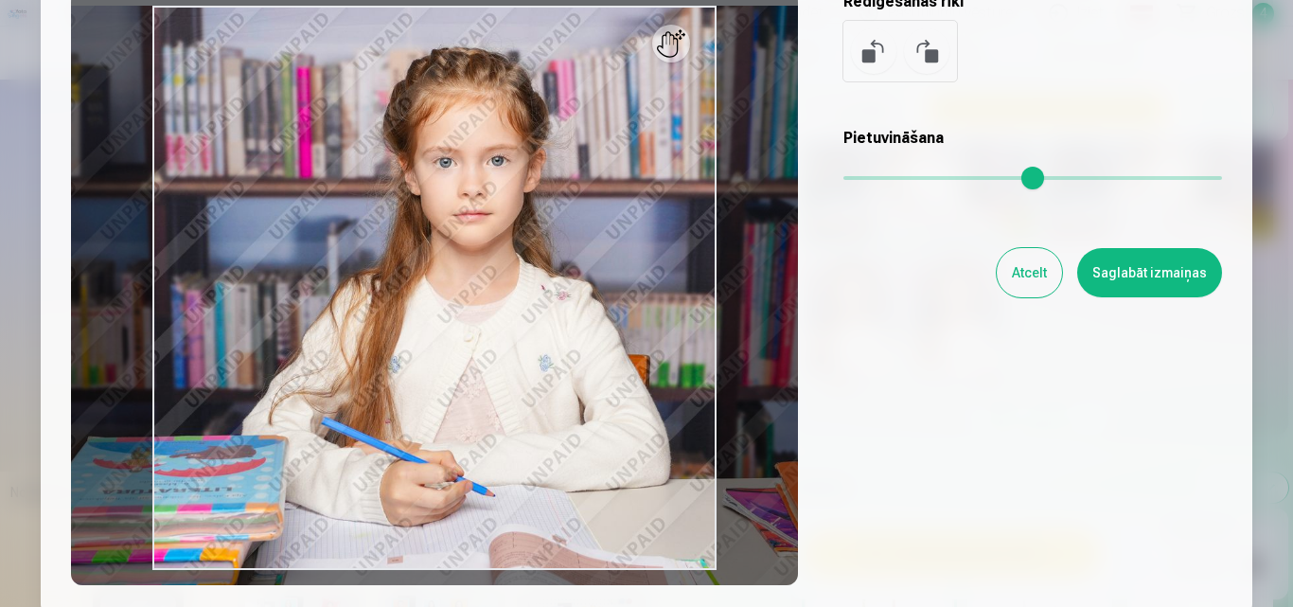
drag, startPoint x: 849, startPoint y: 182, endPoint x: 858, endPoint y: 185, distance: 10.2
click at [858, 180] on input "range" at bounding box center [1032, 178] width 379 height 4
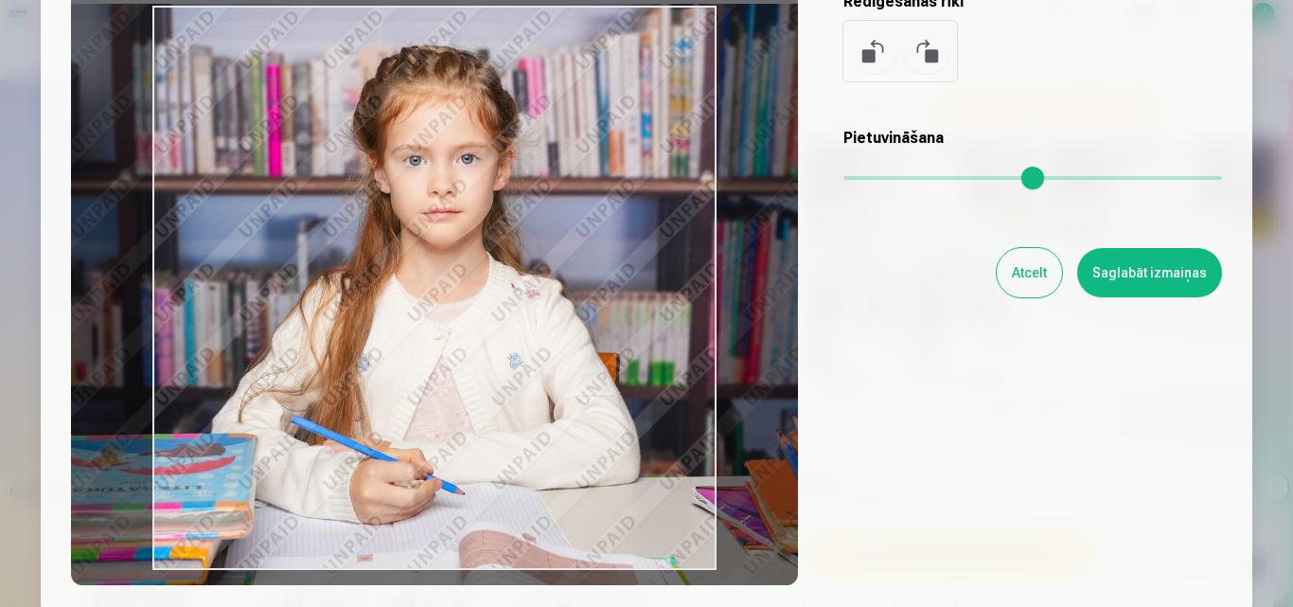
drag, startPoint x: 662, startPoint y: 336, endPoint x: 632, endPoint y: 334, distance: 30.3
click at [632, 334] on div at bounding box center [434, 288] width 727 height 594
type input "****"
click at [1154, 273] on button "Saglabāt izmaiņas" at bounding box center [1149, 272] width 145 height 49
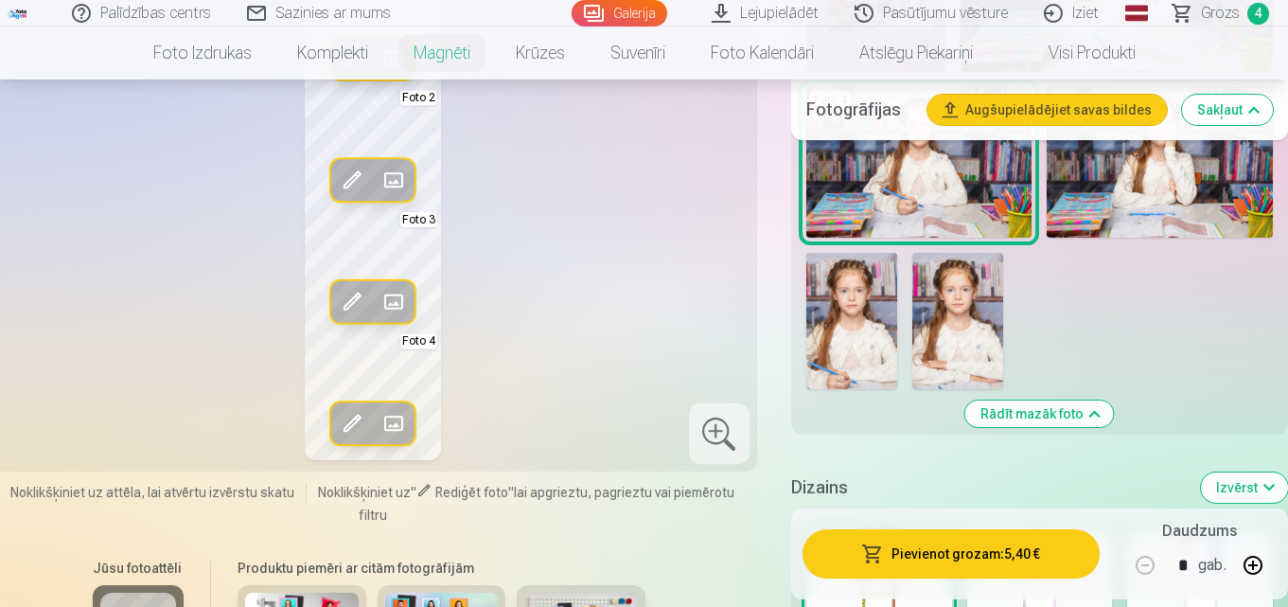
click at [1038, 552] on button "Pievienot grozam : 5,40 €" at bounding box center [950, 553] width 297 height 49
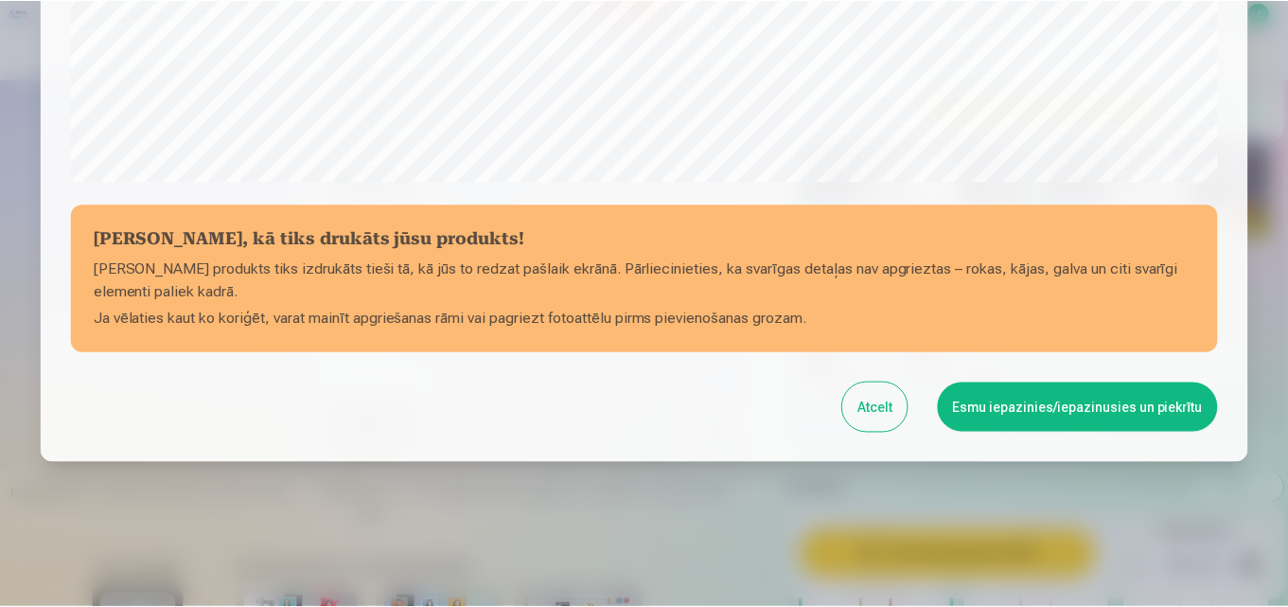
scroll to position [756, 0]
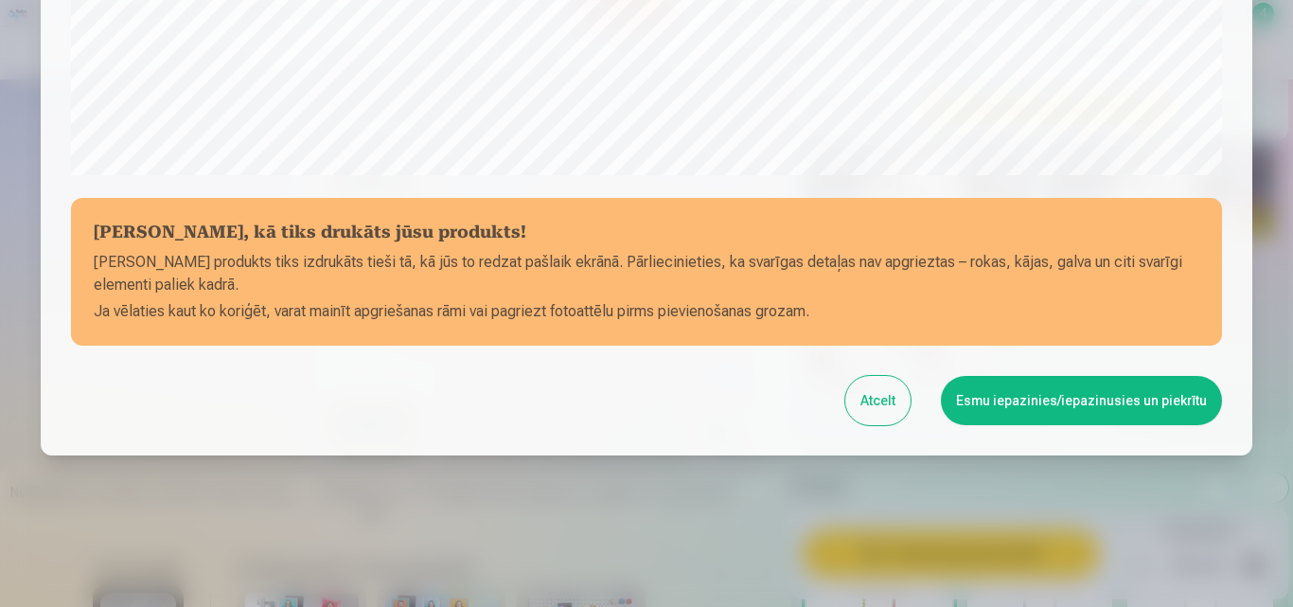
click at [901, 395] on button "Atcelt" at bounding box center [877, 400] width 65 height 49
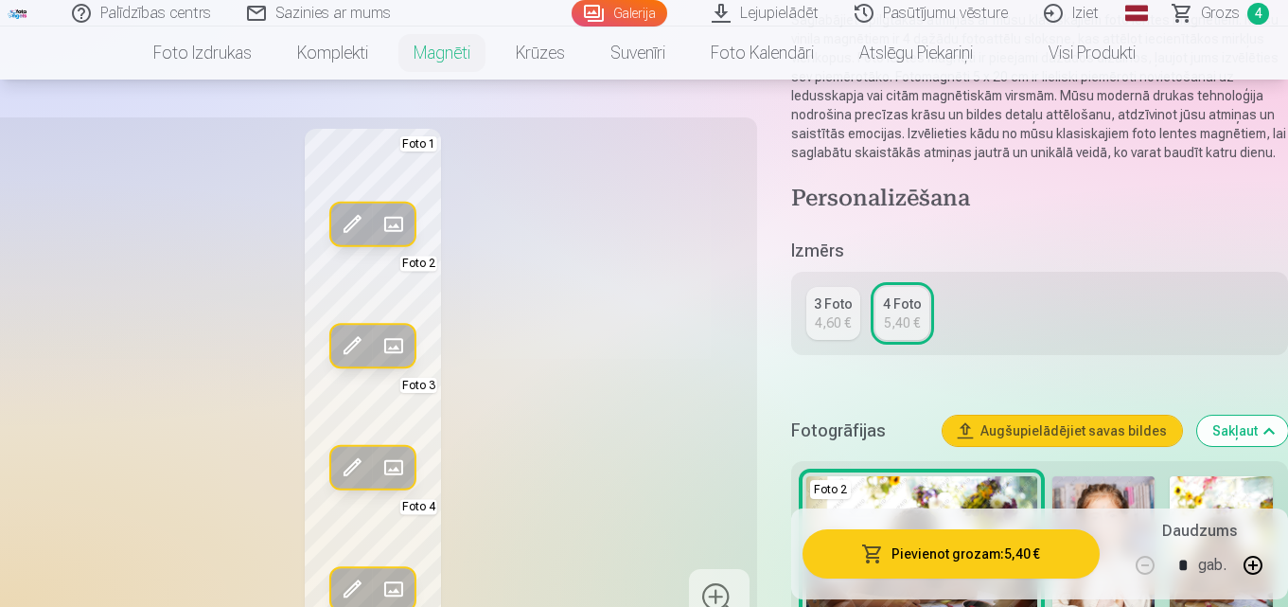
scroll to position [379, 0]
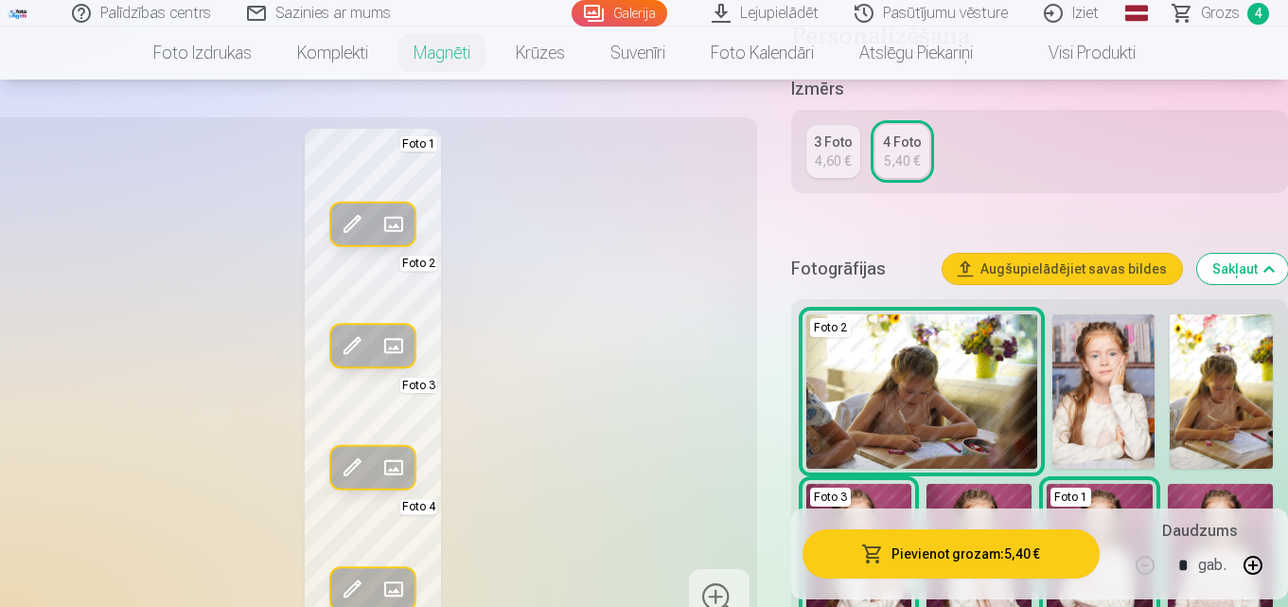
click at [1268, 269] on button "Sakļaut" at bounding box center [1242, 269] width 91 height 30
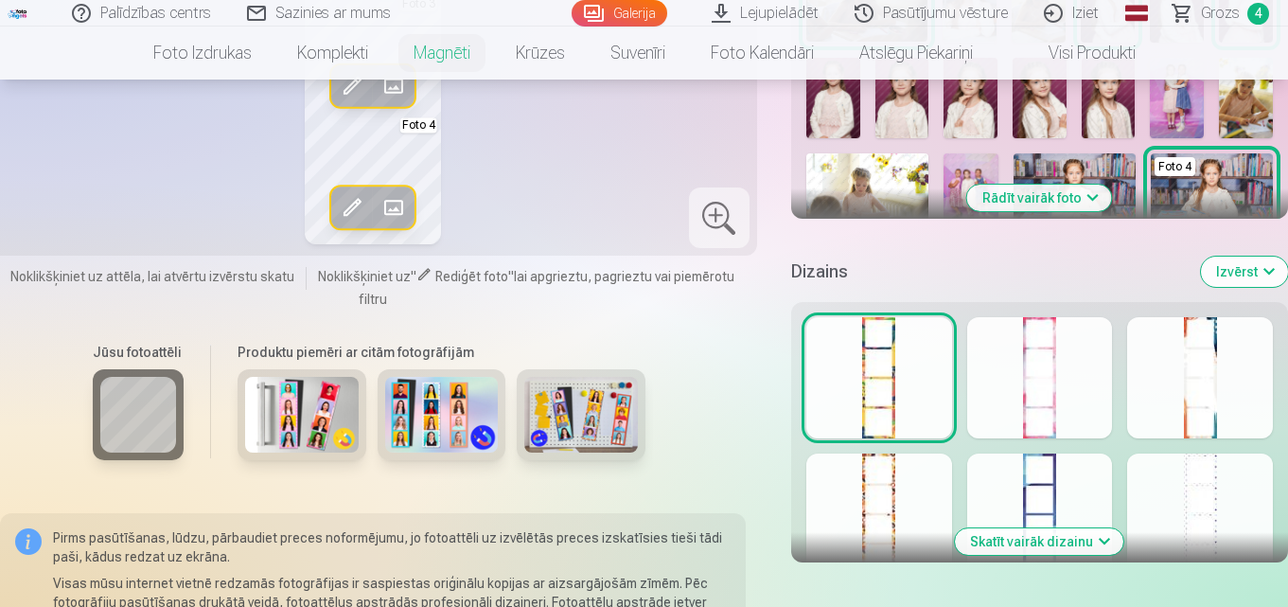
scroll to position [765, 0]
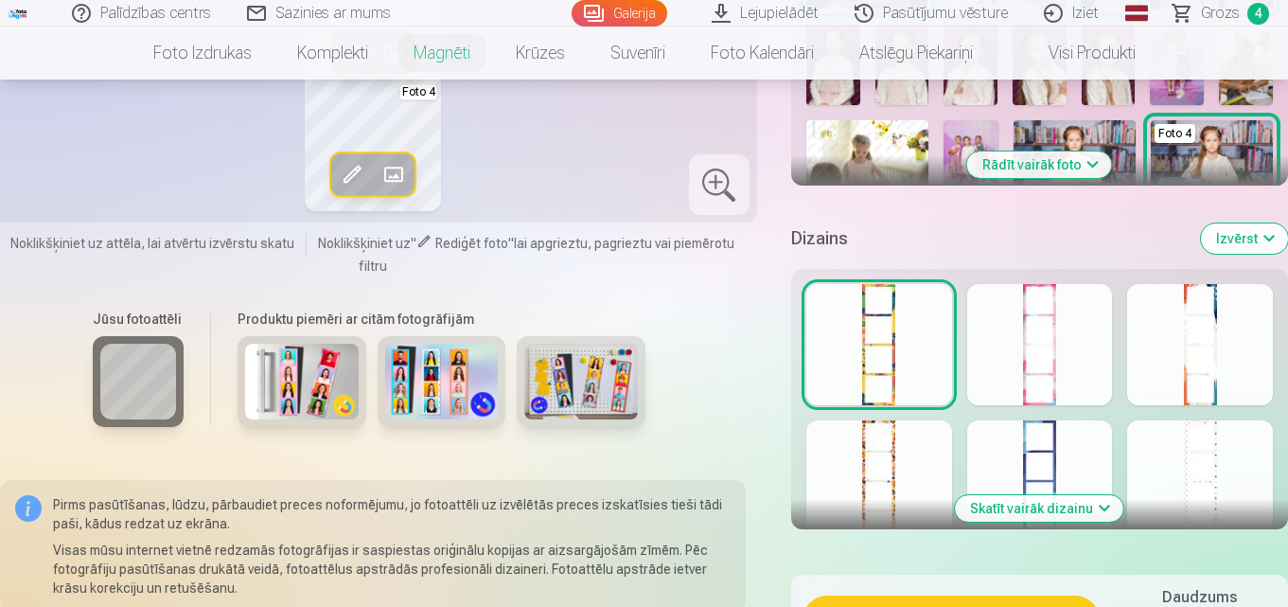
click at [1064, 339] on div at bounding box center [1040, 344] width 146 height 121
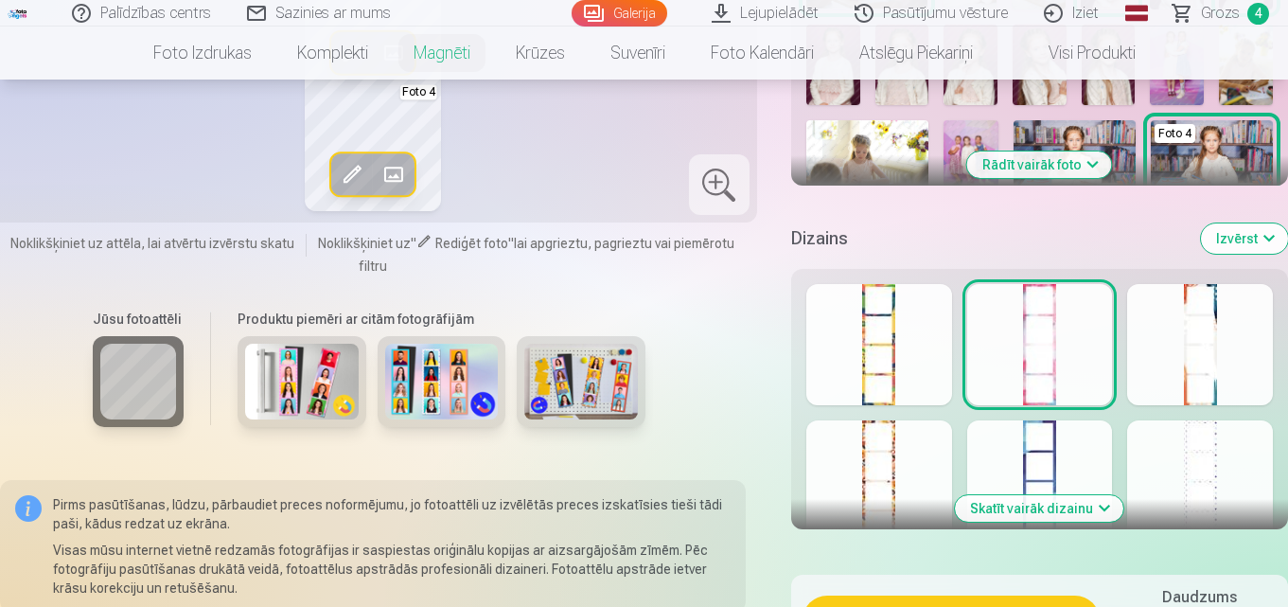
click at [1102, 502] on button "Skatīt vairāk dizainu" at bounding box center [1039, 508] width 168 height 26
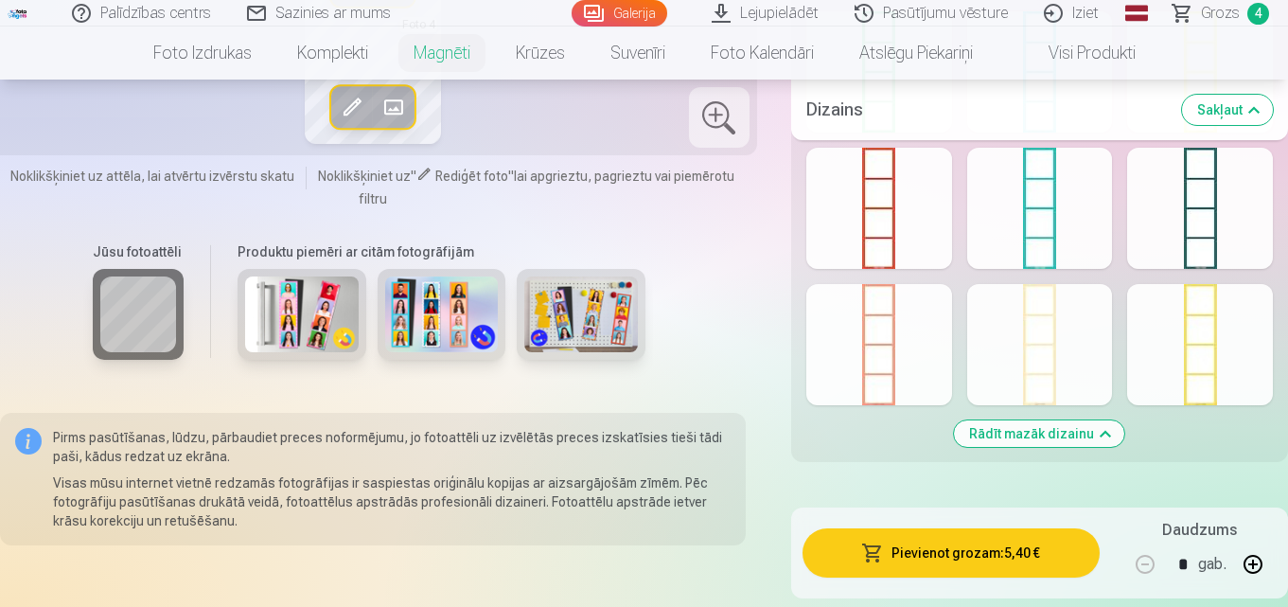
scroll to position [1616, 0]
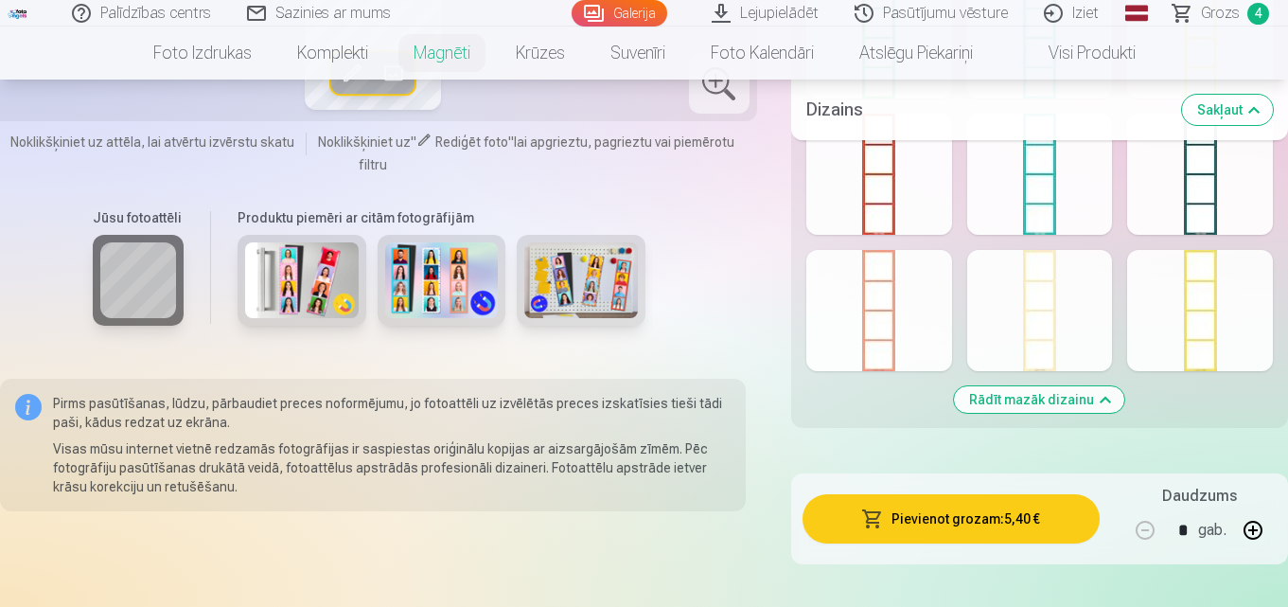
click at [930, 321] on div at bounding box center [879, 310] width 146 height 121
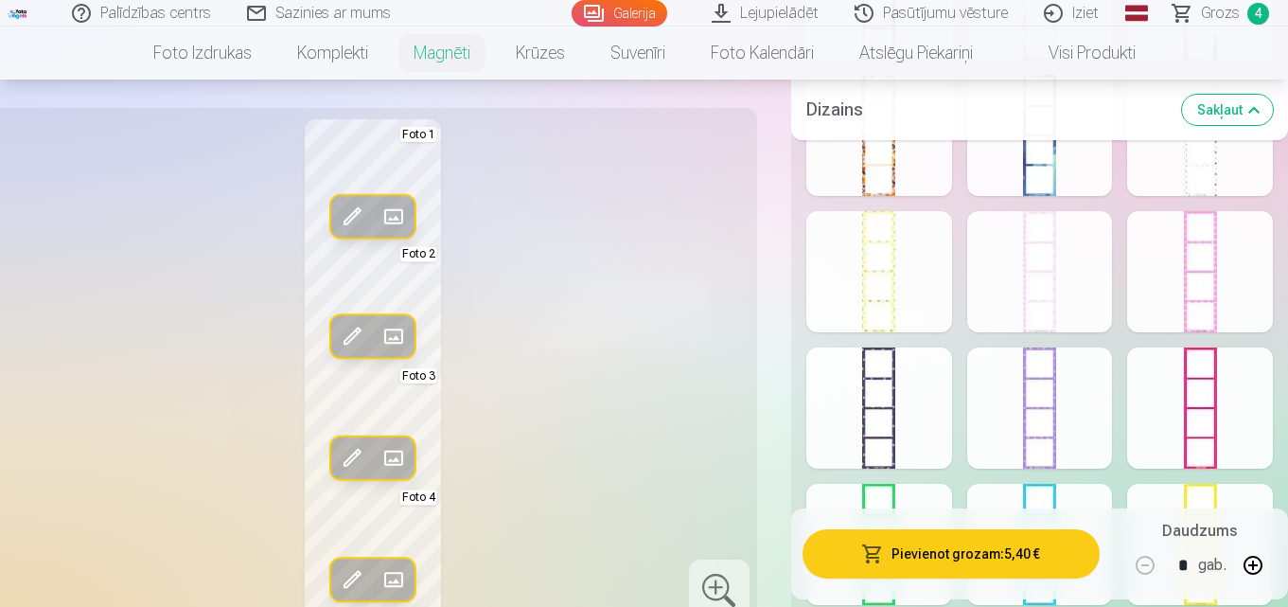
scroll to position [1143, 0]
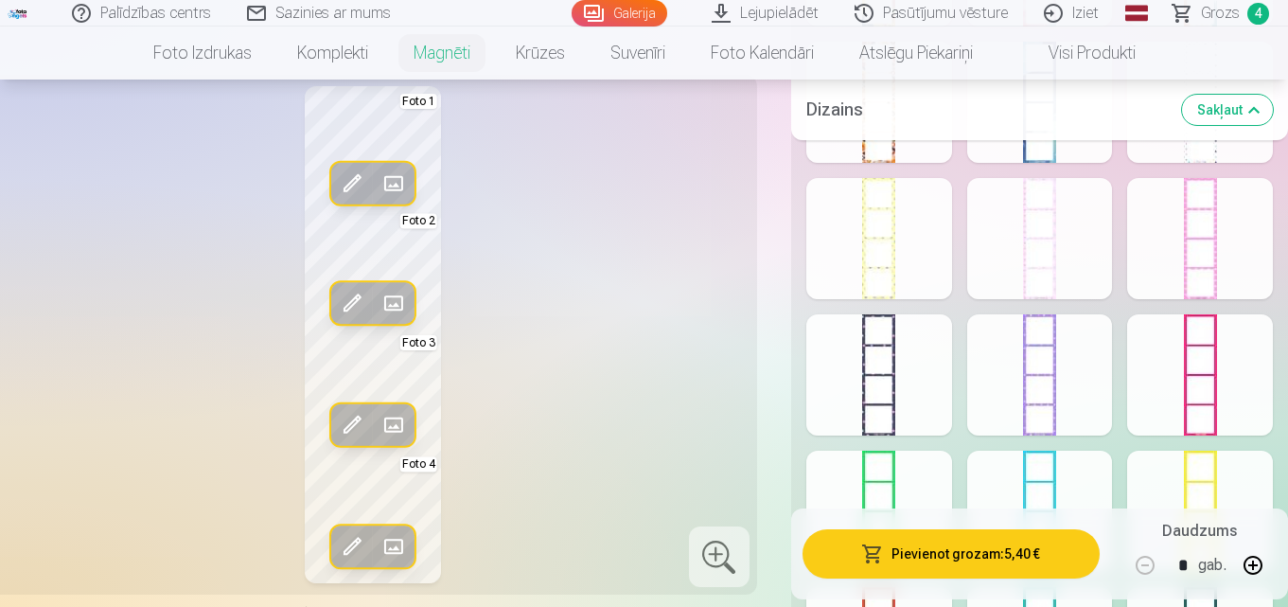
click at [1037, 361] on div at bounding box center [1040, 374] width 146 height 121
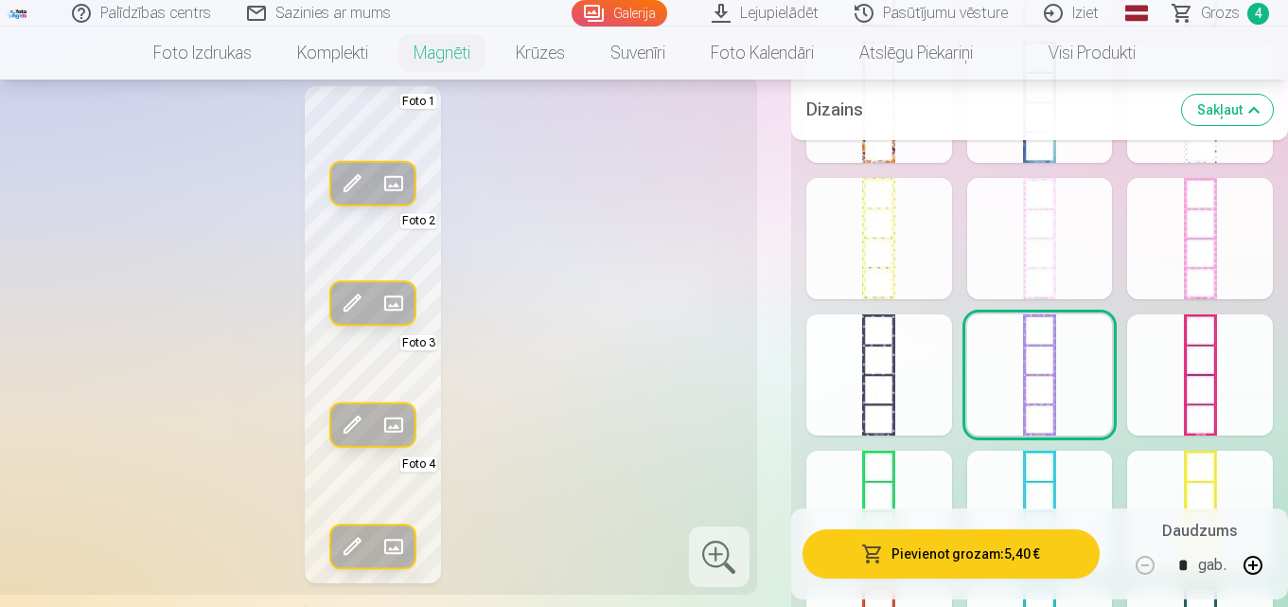
click at [1200, 375] on div at bounding box center [1200, 374] width 146 height 121
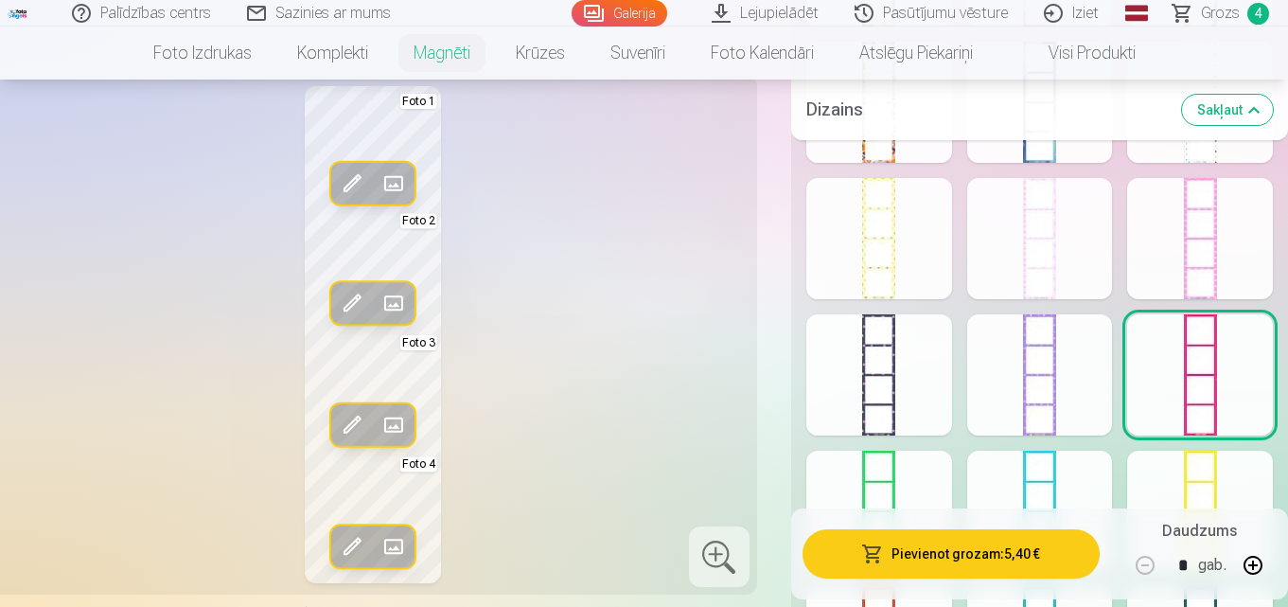
click at [1231, 257] on div at bounding box center [1200, 238] width 146 height 121
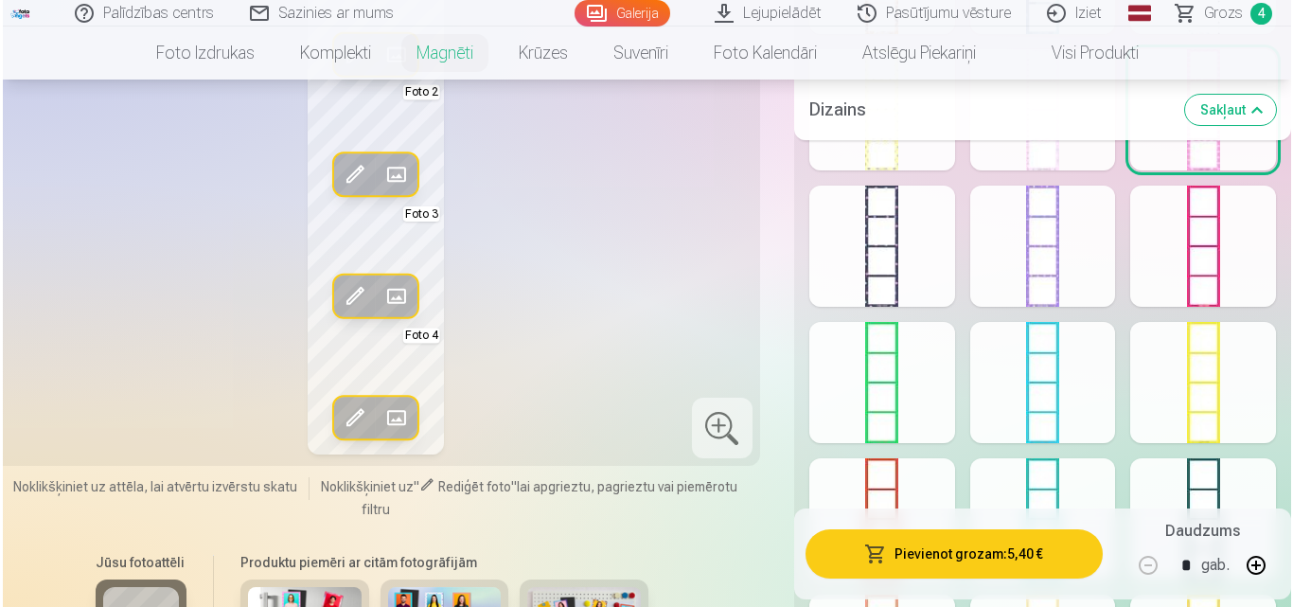
scroll to position [1238, 0]
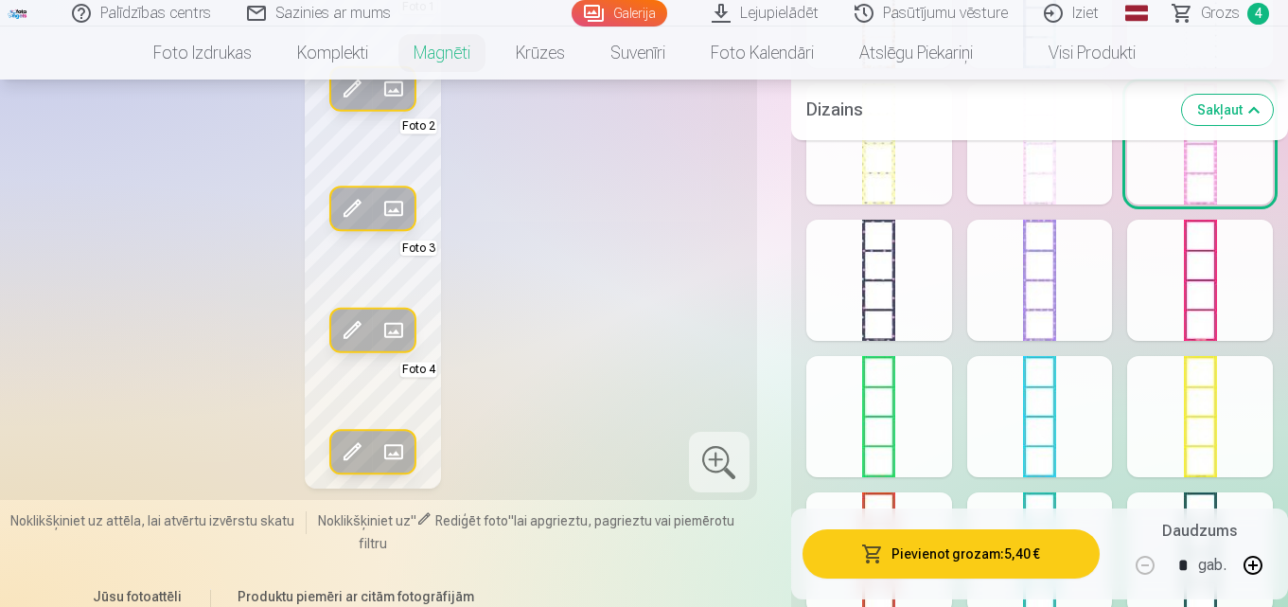
click at [348, 220] on span at bounding box center [352, 208] width 30 height 30
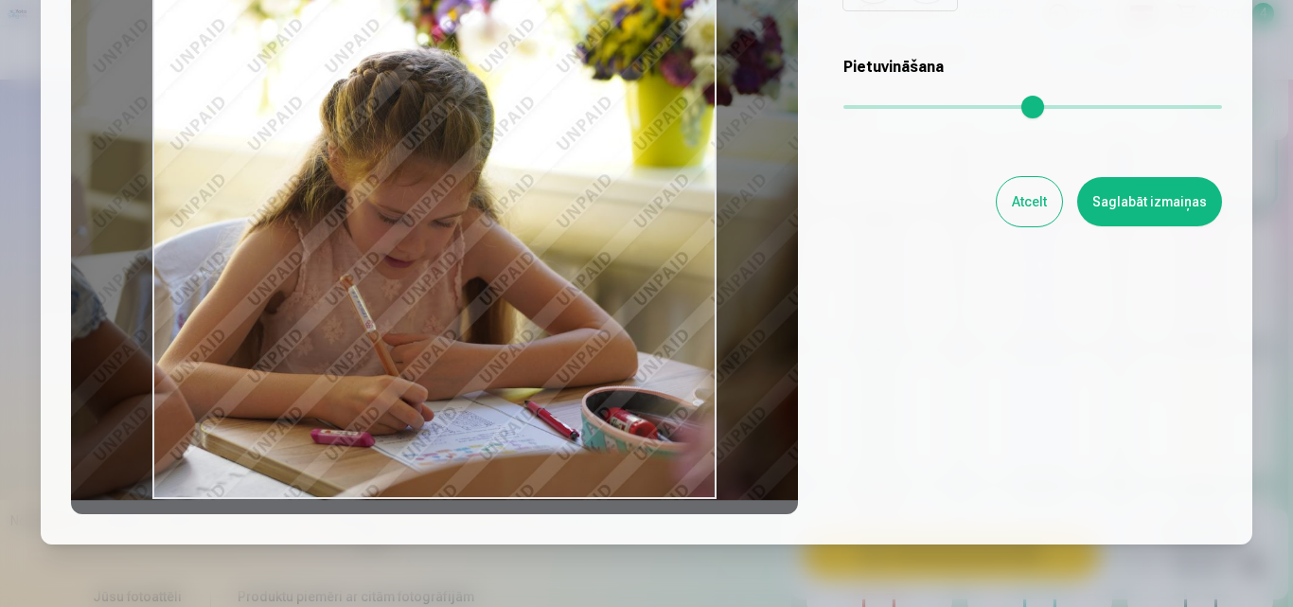
scroll to position [284, 0]
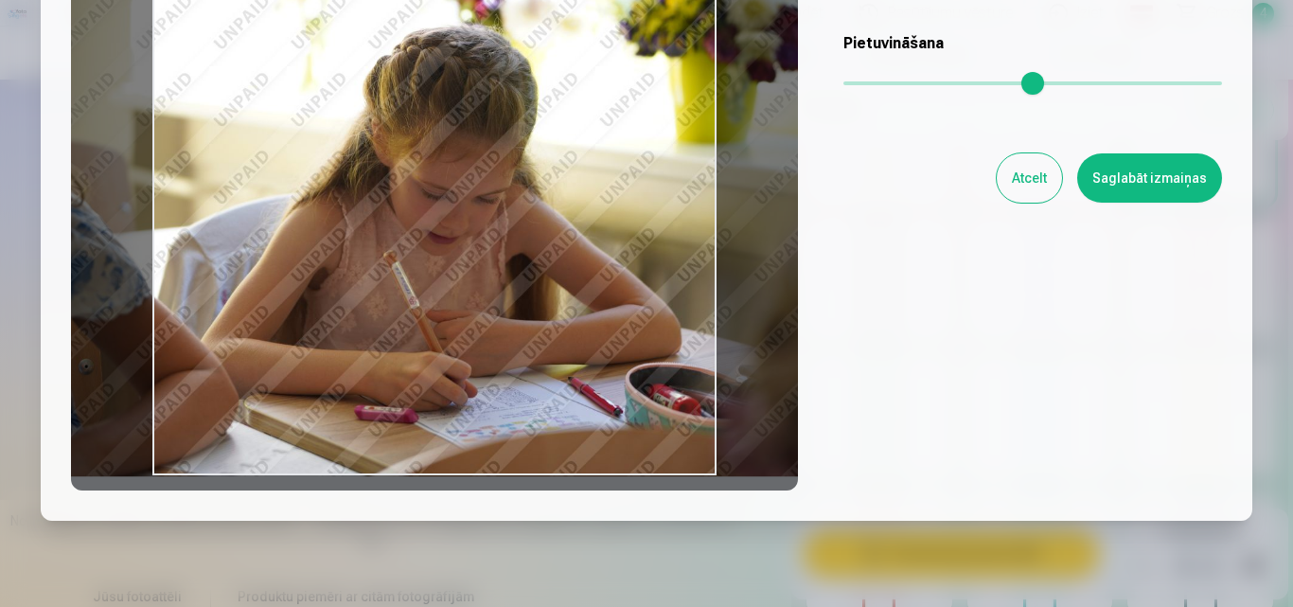
drag, startPoint x: 677, startPoint y: 300, endPoint x: 720, endPoint y: 308, distance: 44.2
click at [720, 308] on div at bounding box center [434, 193] width 727 height 594
click at [1178, 183] on button "Saglabāt izmaiņas" at bounding box center [1149, 177] width 145 height 49
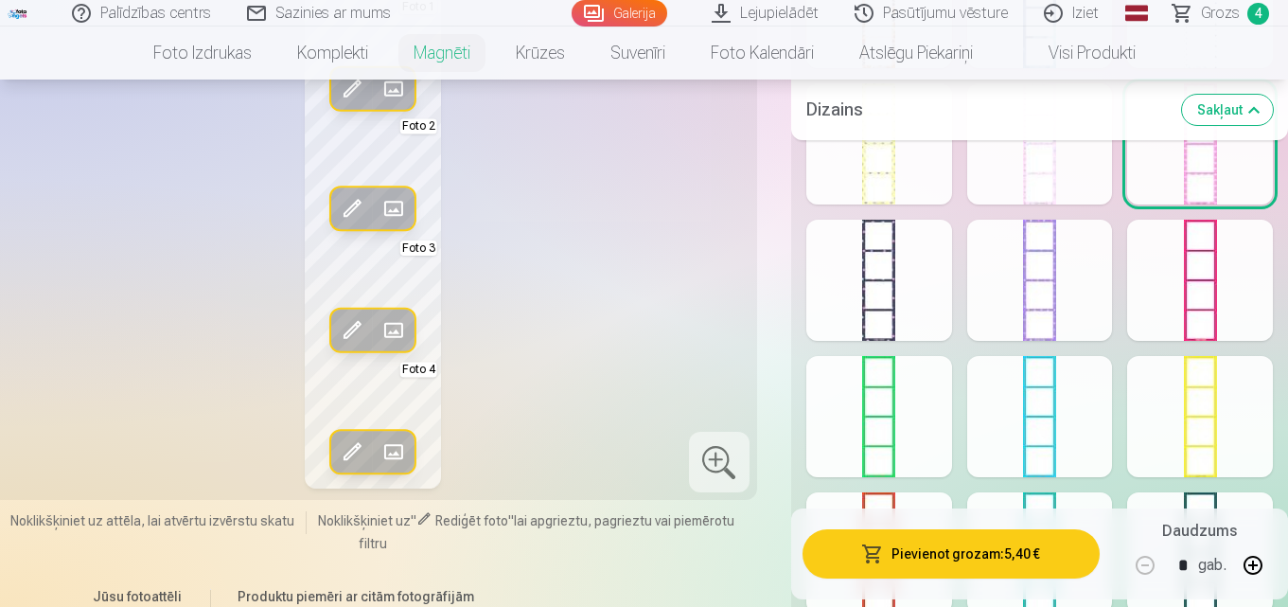
click at [342, 465] on span at bounding box center [352, 451] width 30 height 30
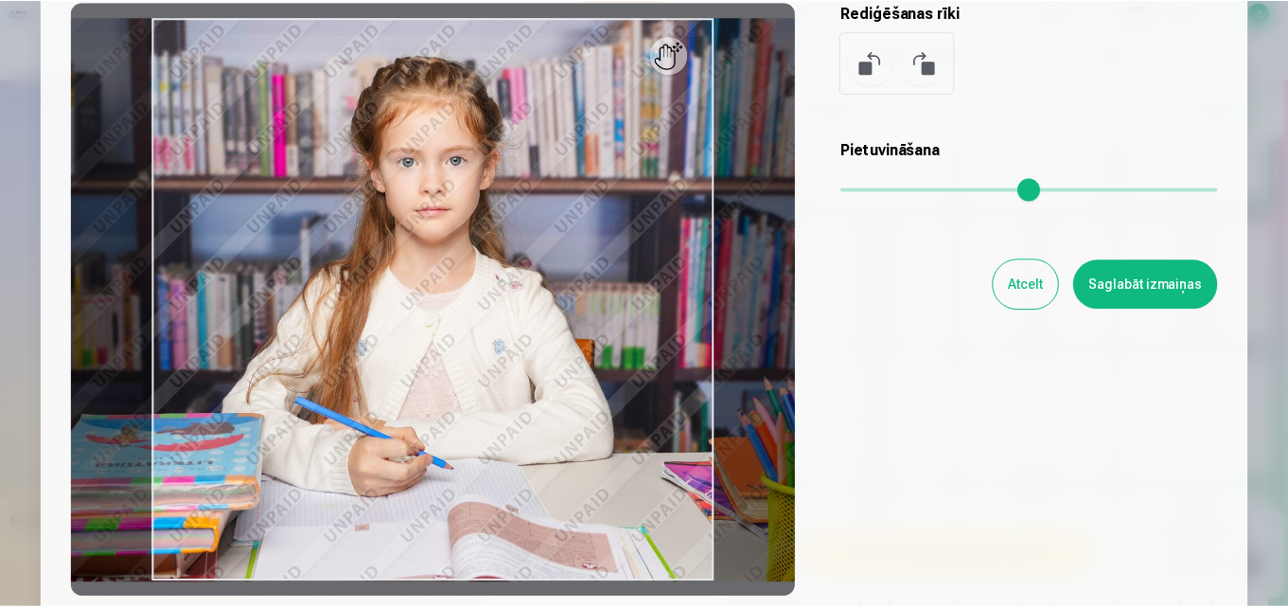
scroll to position [189, 0]
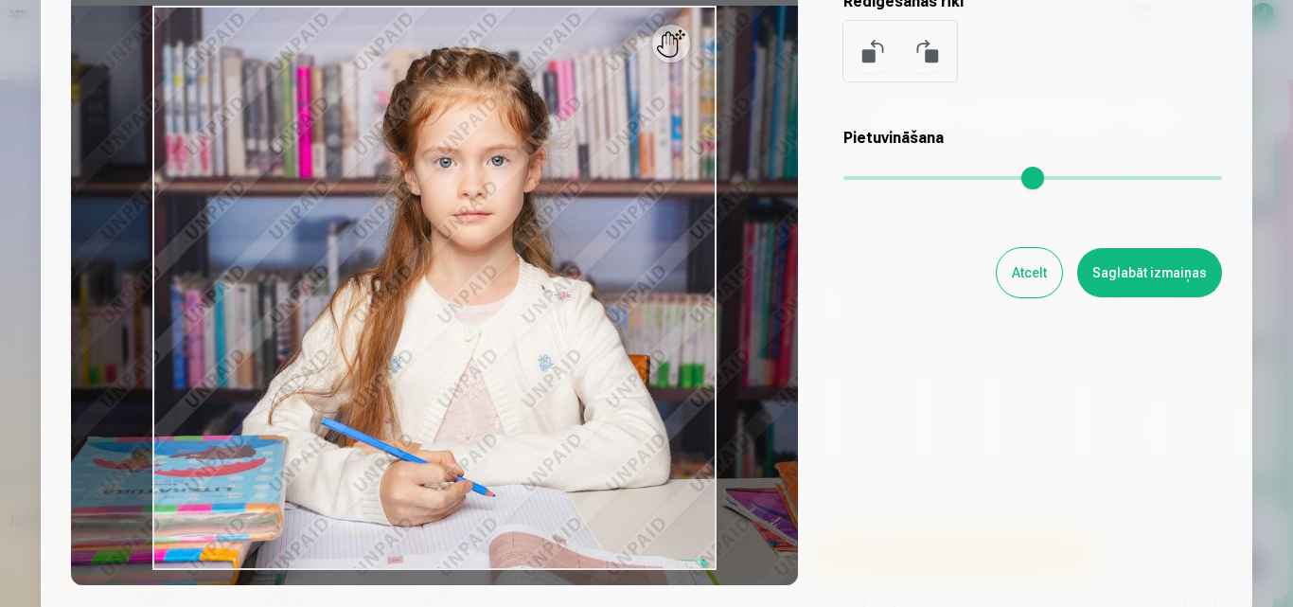
drag, startPoint x: 846, startPoint y: 180, endPoint x: 860, endPoint y: 188, distance: 16.6
click at [860, 180] on input "range" at bounding box center [1032, 178] width 379 height 4
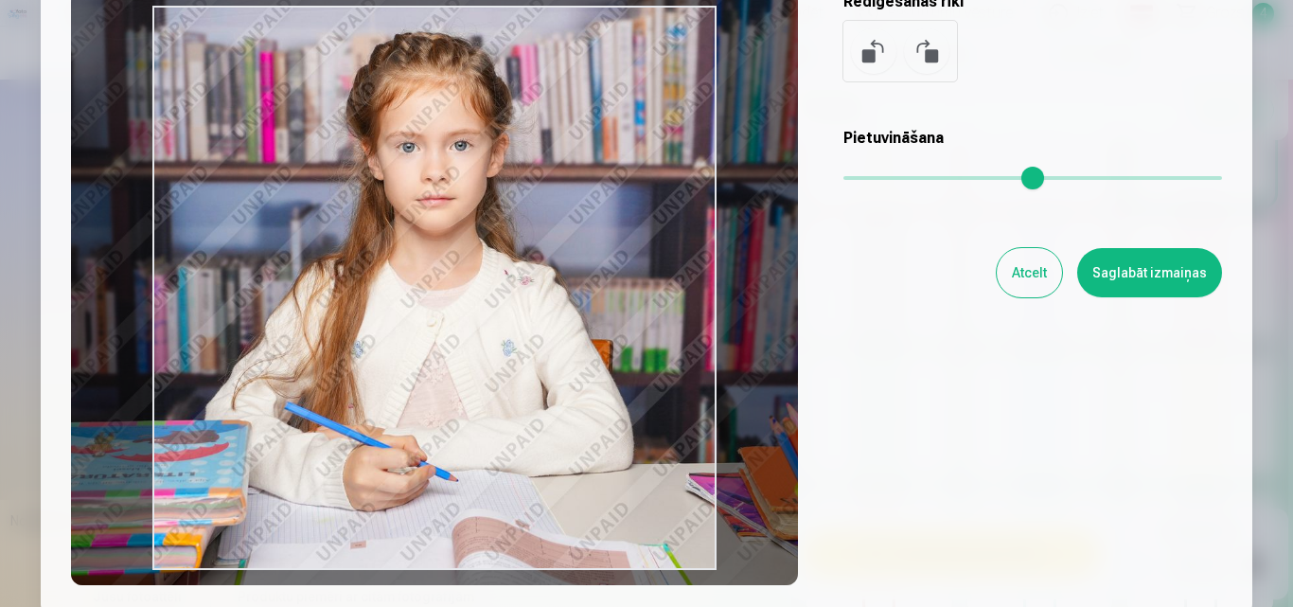
drag, startPoint x: 670, startPoint y: 289, endPoint x: 643, endPoint y: 275, distance: 30.5
click at [643, 275] on div at bounding box center [434, 288] width 727 height 594
type input "****"
click at [1113, 280] on button "Saglabāt izmaiņas" at bounding box center [1149, 272] width 145 height 49
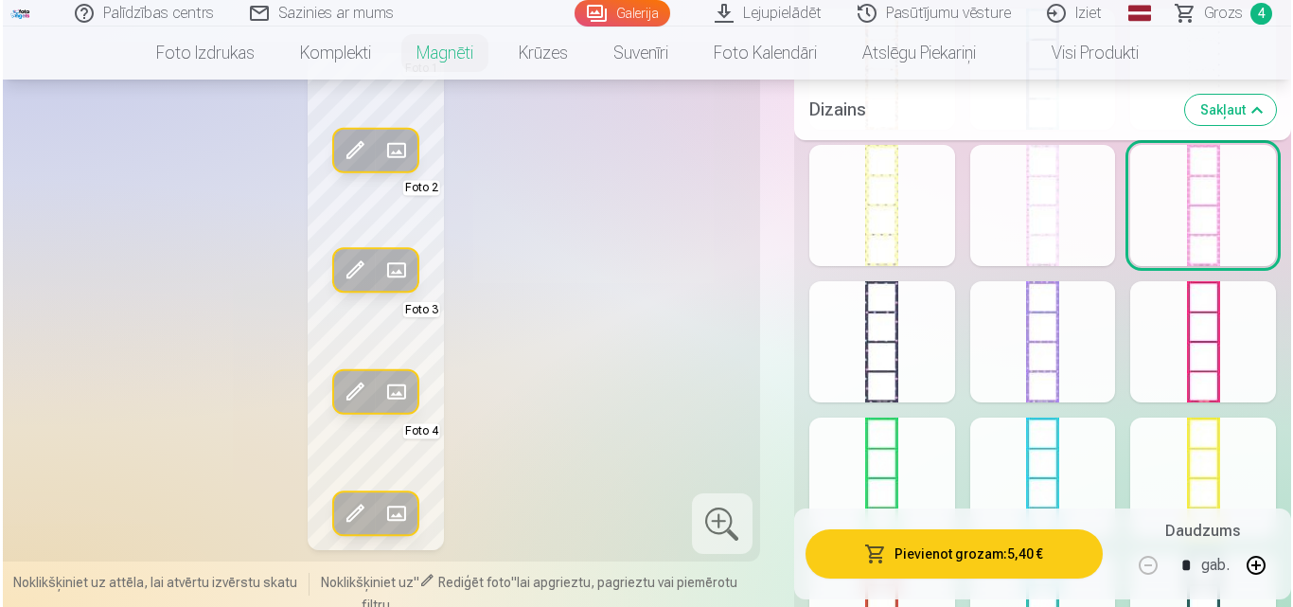
scroll to position [1143, 0]
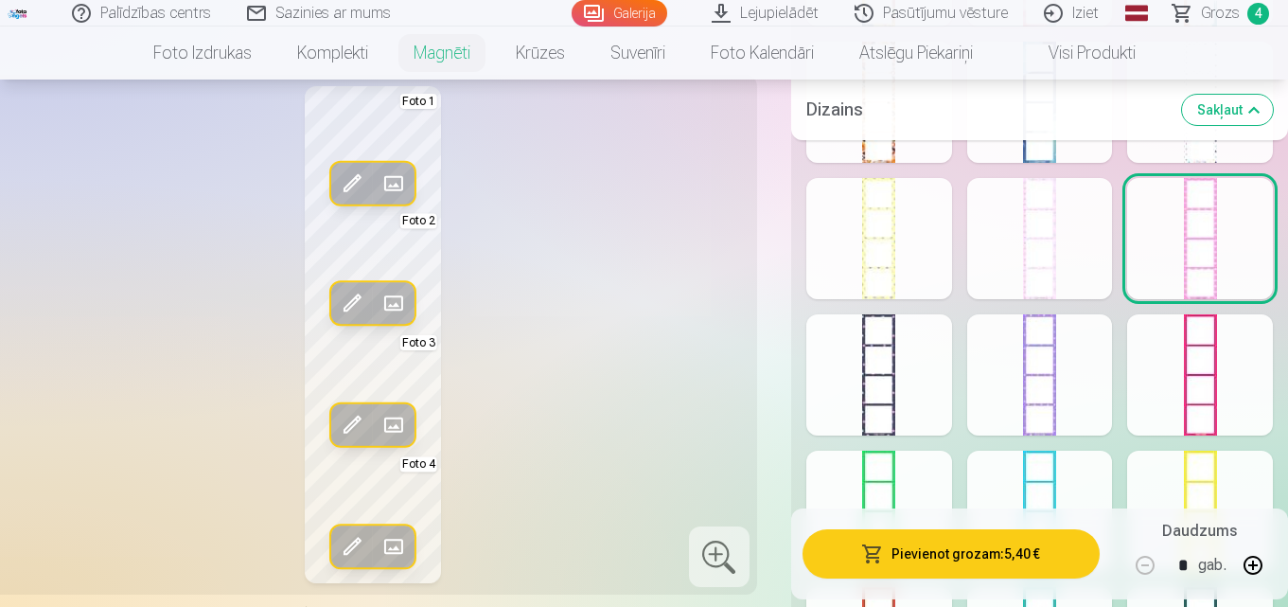
click at [358, 199] on span at bounding box center [352, 183] width 30 height 30
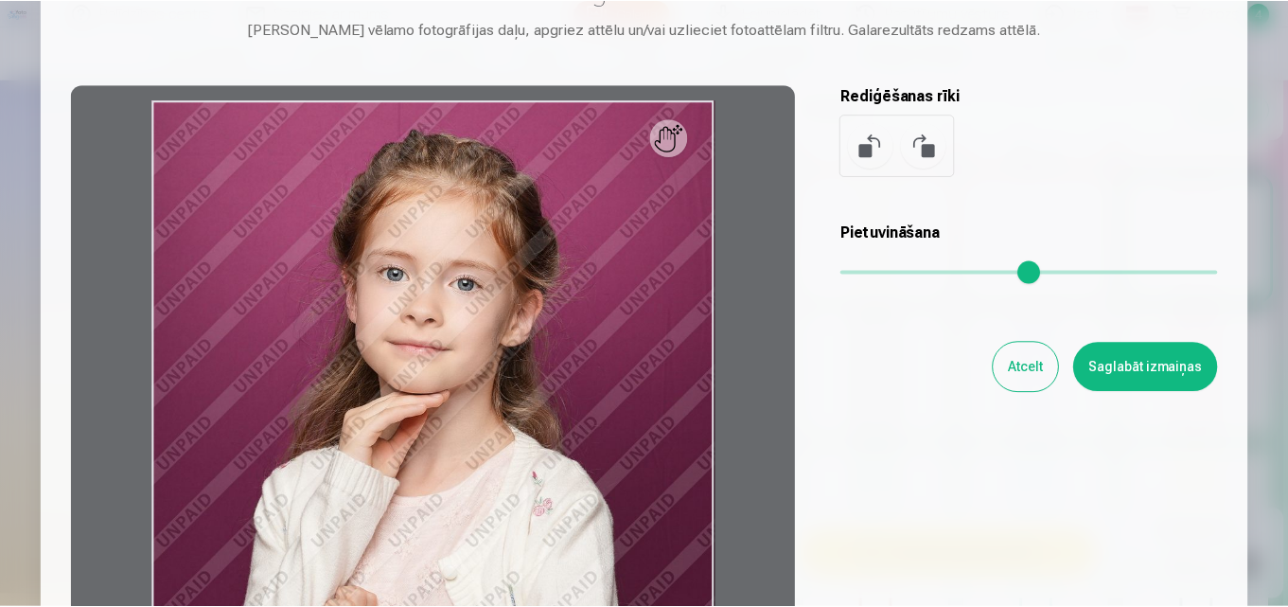
scroll to position [189, 0]
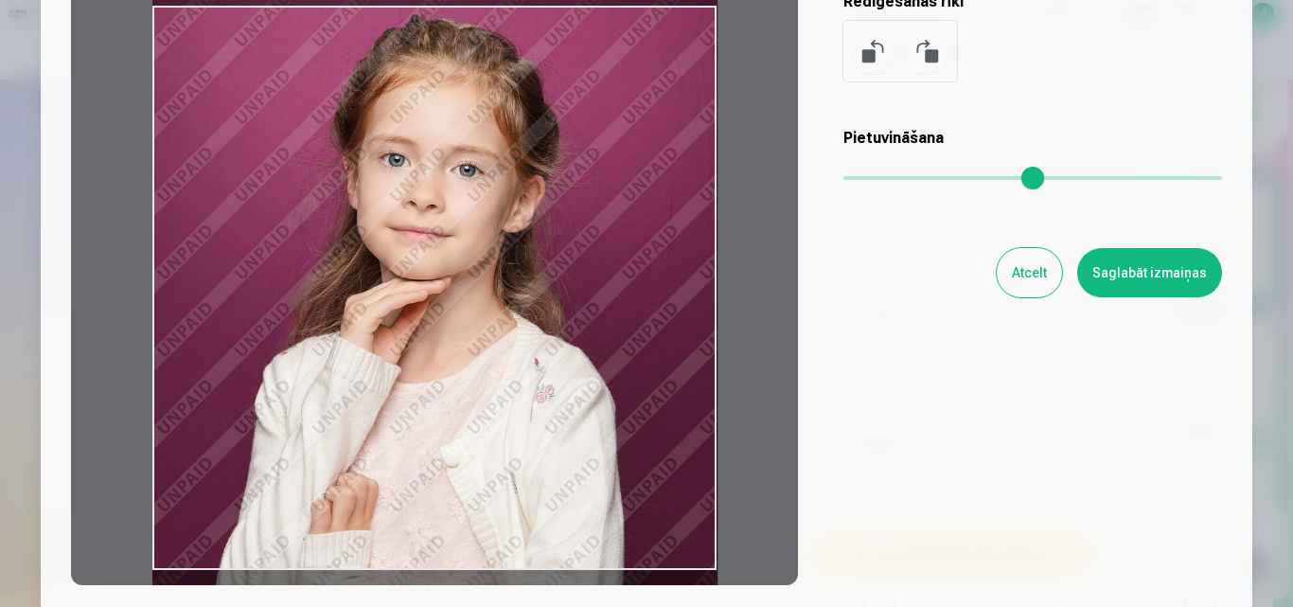
drag, startPoint x: 684, startPoint y: 336, endPoint x: 647, endPoint y: 316, distance: 41.9
click at [647, 316] on div at bounding box center [434, 288] width 727 height 594
click at [1156, 273] on button "Saglabāt izmaiņas" at bounding box center [1149, 272] width 145 height 49
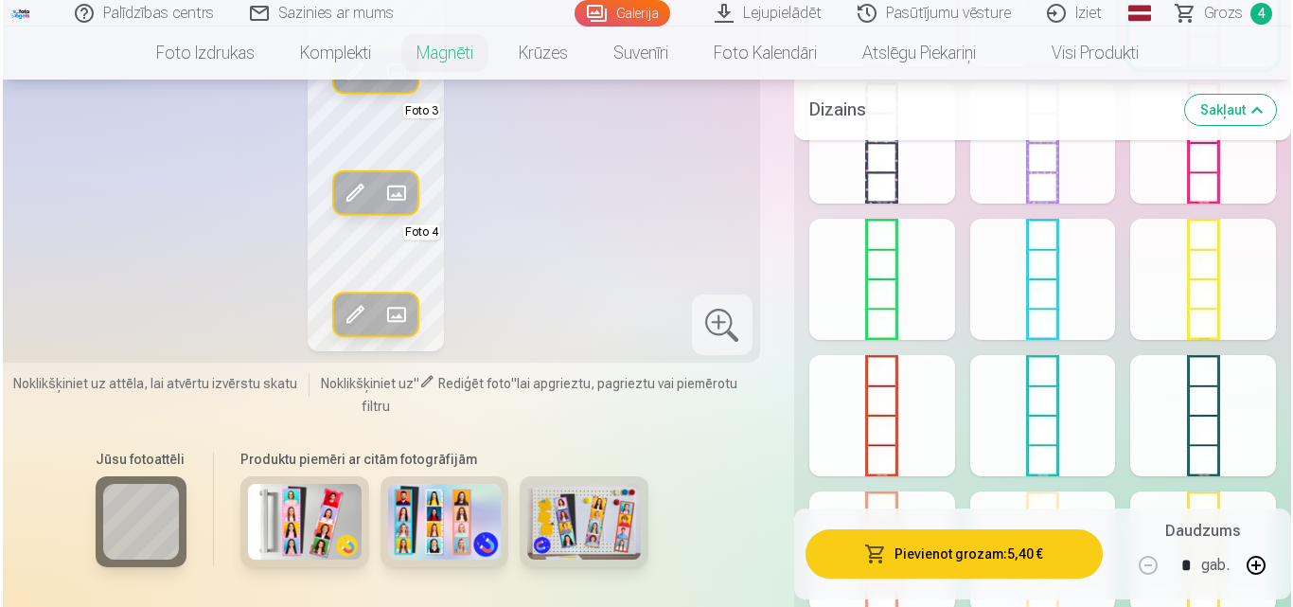
scroll to position [1427, 0]
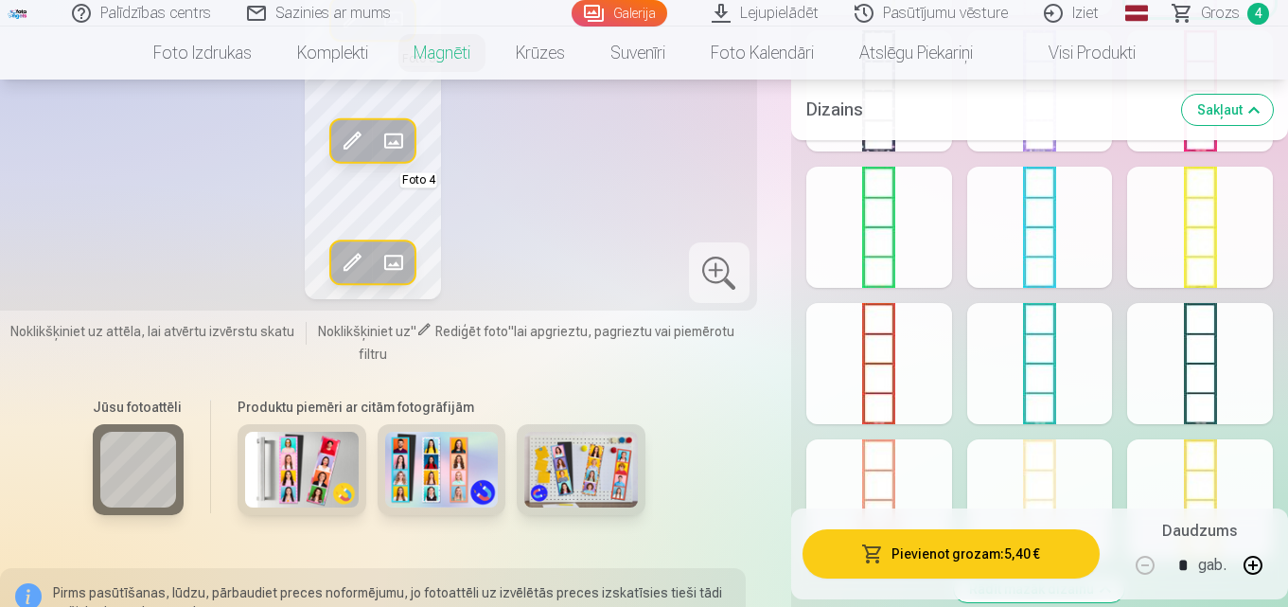
click at [894, 558] on button "Pievienot grozam : 5,40 €" at bounding box center [950, 553] width 297 height 49
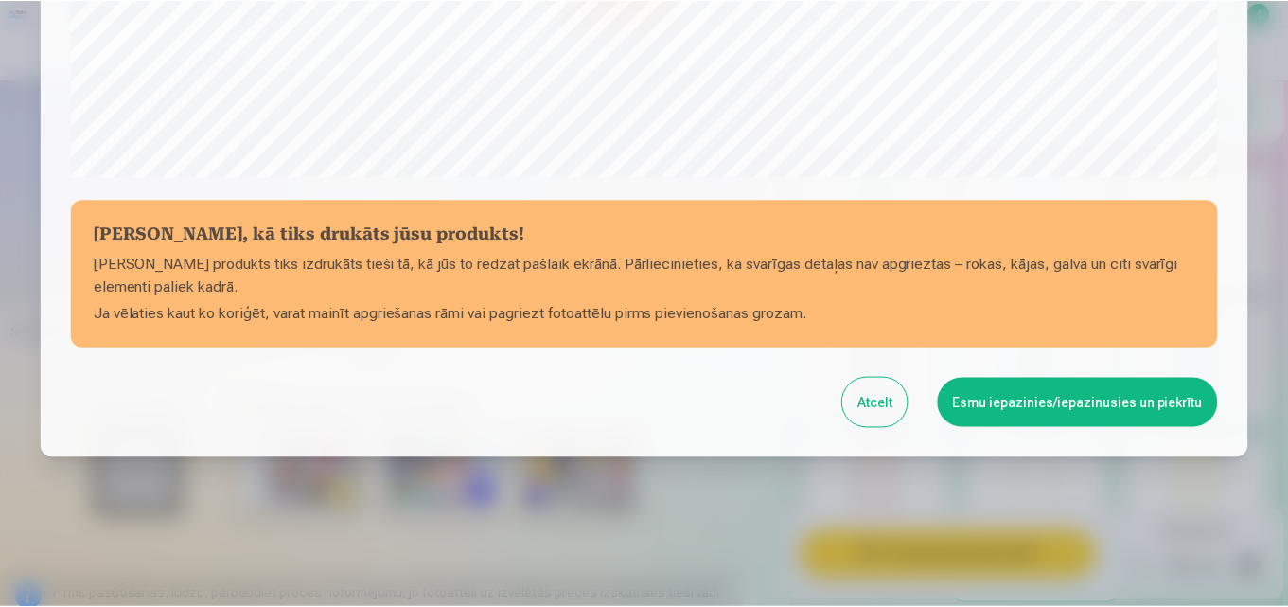
scroll to position [756, 0]
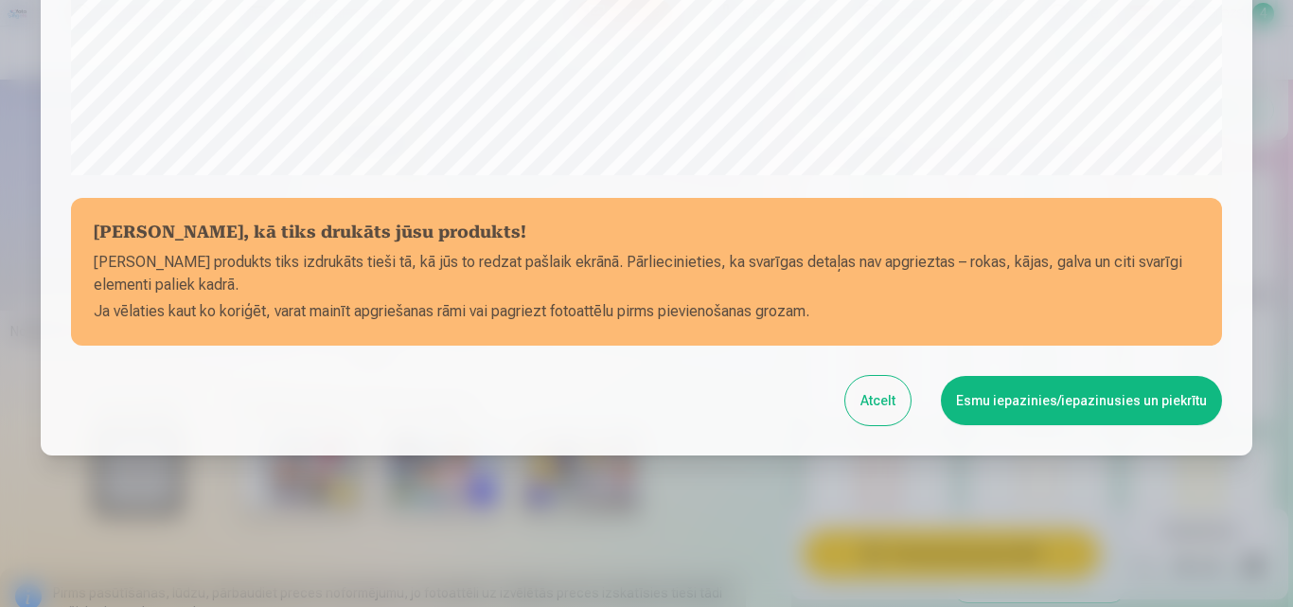
click at [1161, 404] on button "Esmu iepazinies/iepazinusies un piekrītu" at bounding box center [1081, 400] width 281 height 49
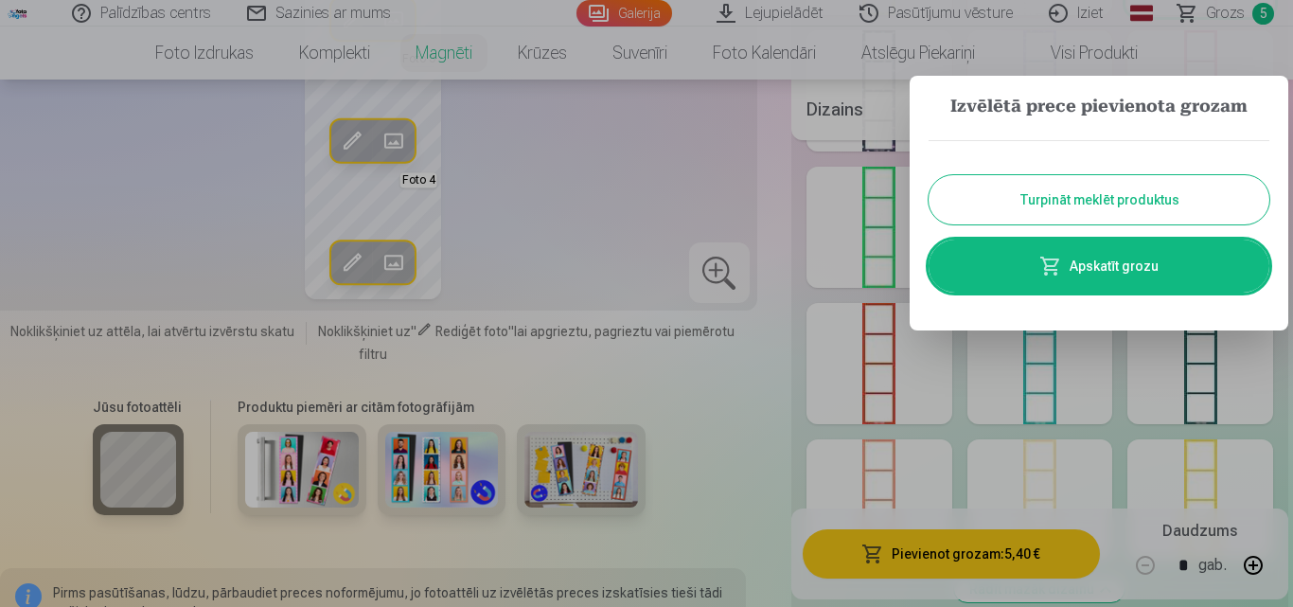
click at [1148, 273] on link "Apskatīt grozu" at bounding box center [1098, 265] width 341 height 53
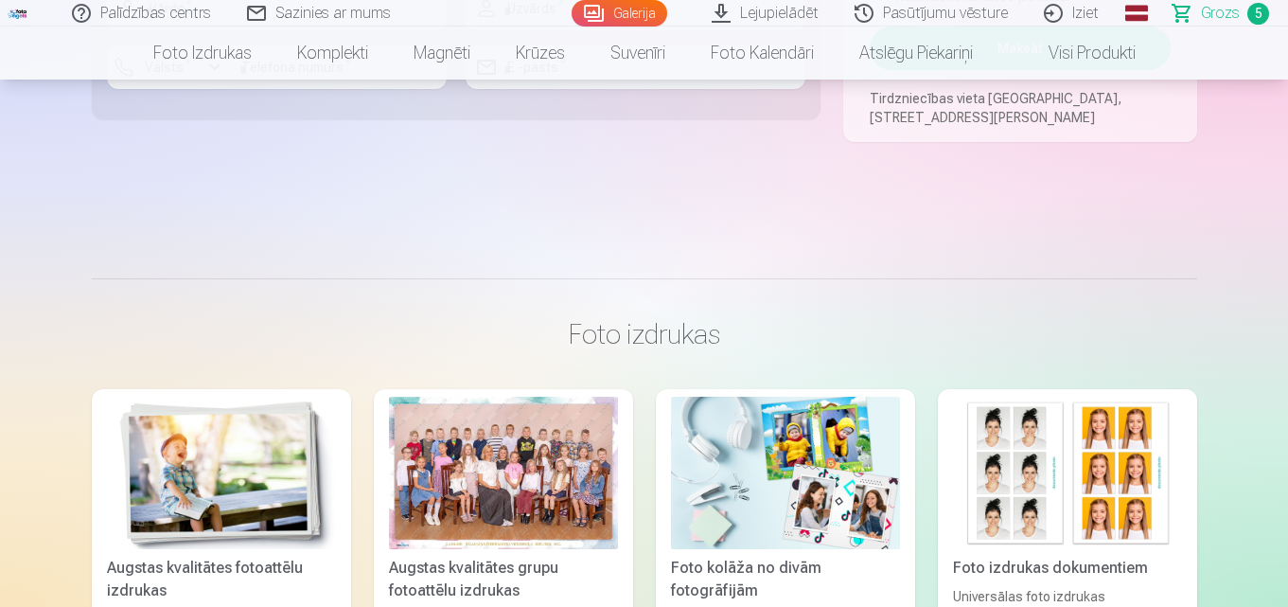
scroll to position [1041, 0]
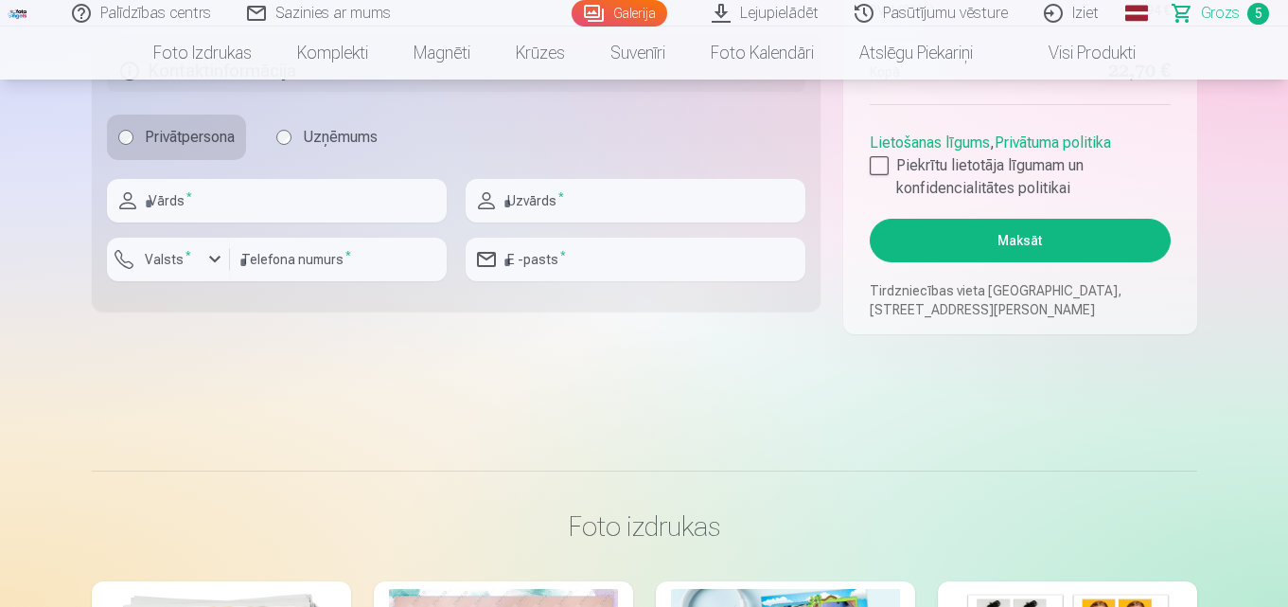
click at [777, 7] on link "Lejupielādēt" at bounding box center [766, 13] width 143 height 26
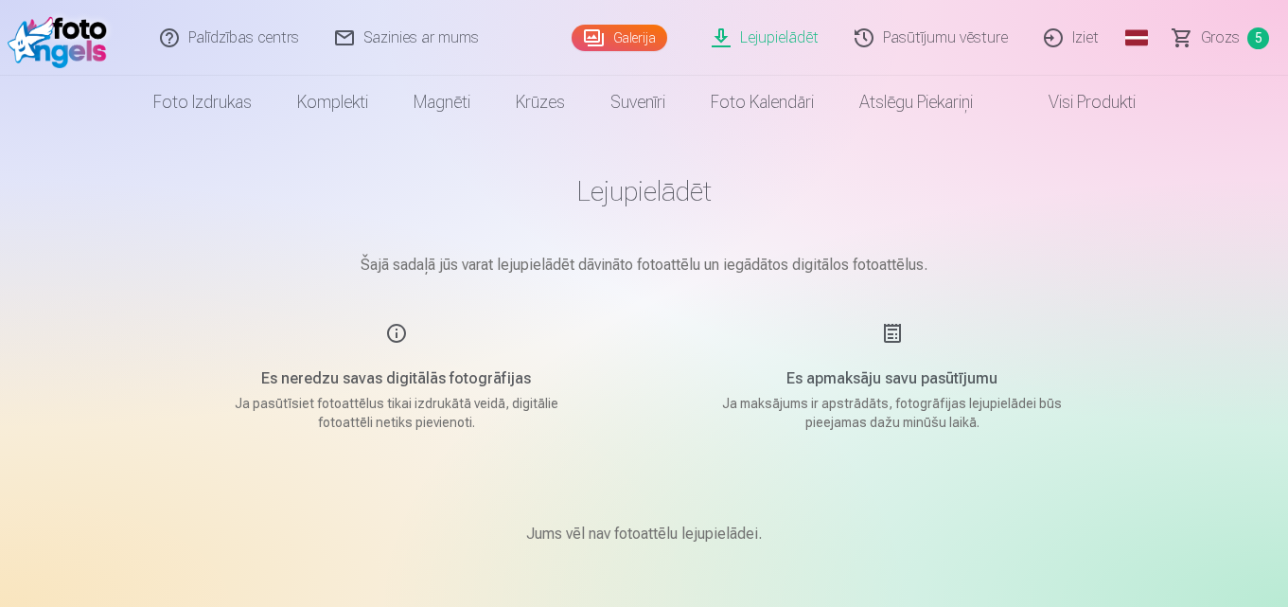
click at [932, 44] on link "Pasūtījumu vēsture" at bounding box center [931, 38] width 189 height 76
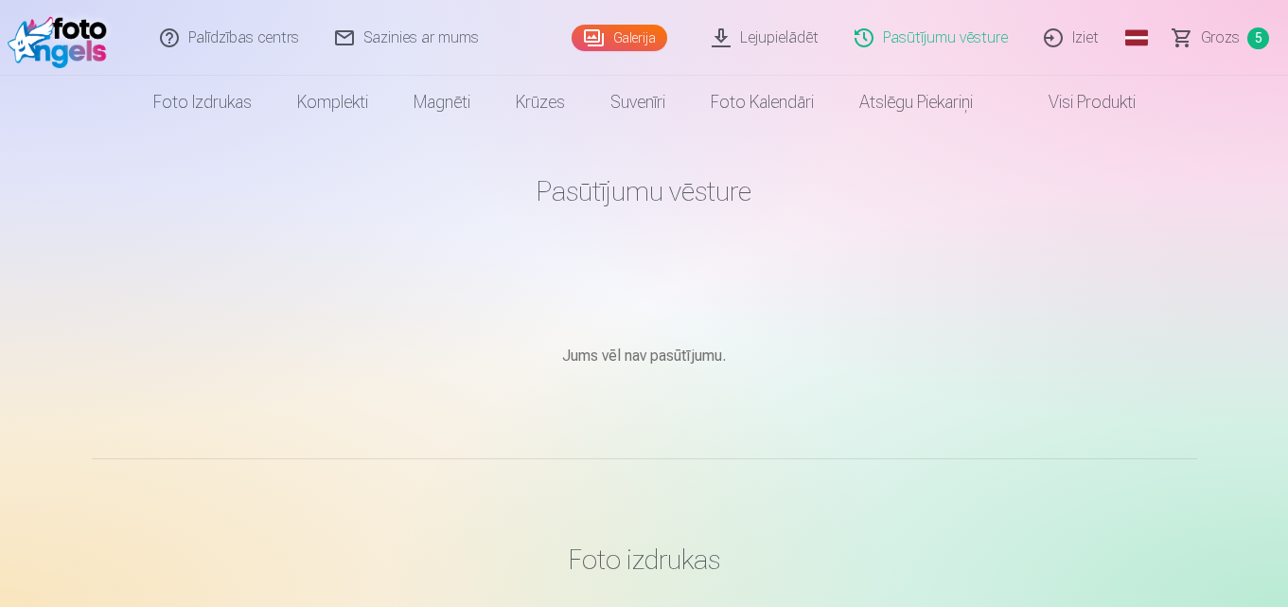
click at [1220, 43] on span "Grozs" at bounding box center [1220, 37] width 39 height 23
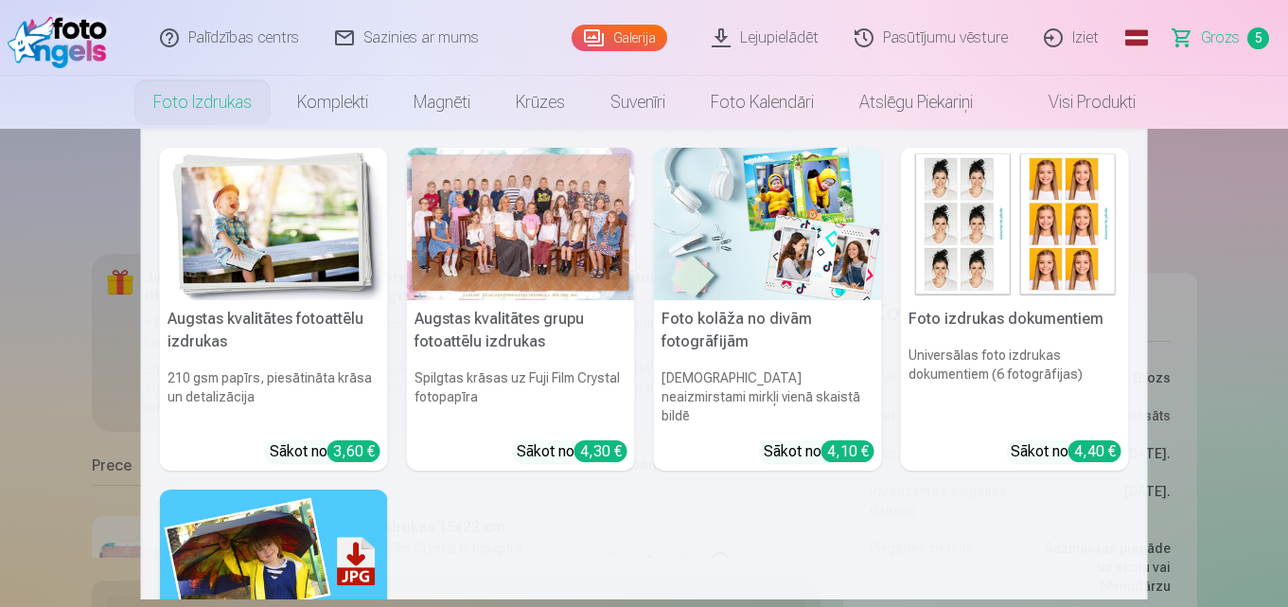
click at [730, 208] on img at bounding box center [768, 224] width 228 height 152
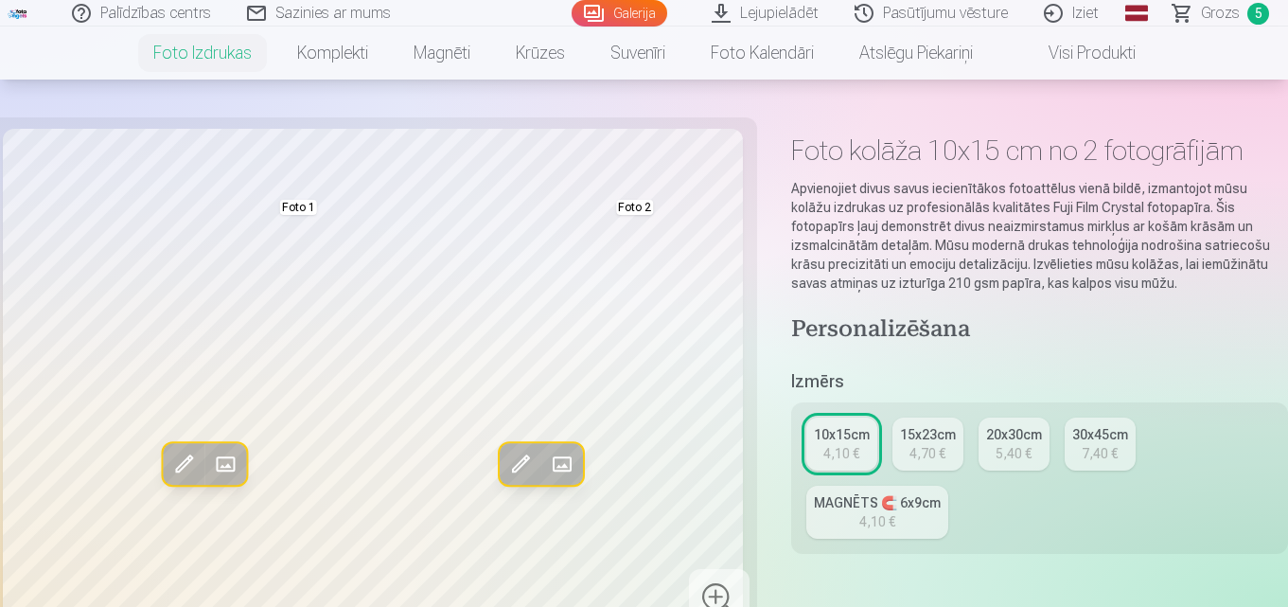
scroll to position [95, 0]
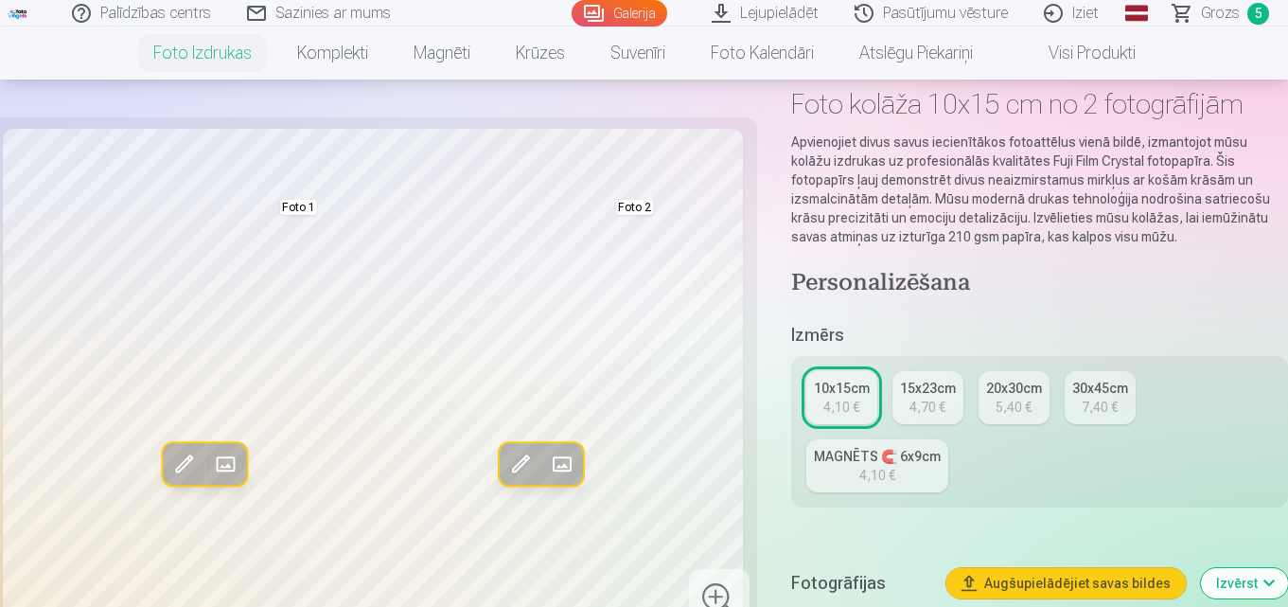
click at [921, 390] on div "15x23cm" at bounding box center [928, 388] width 56 height 19
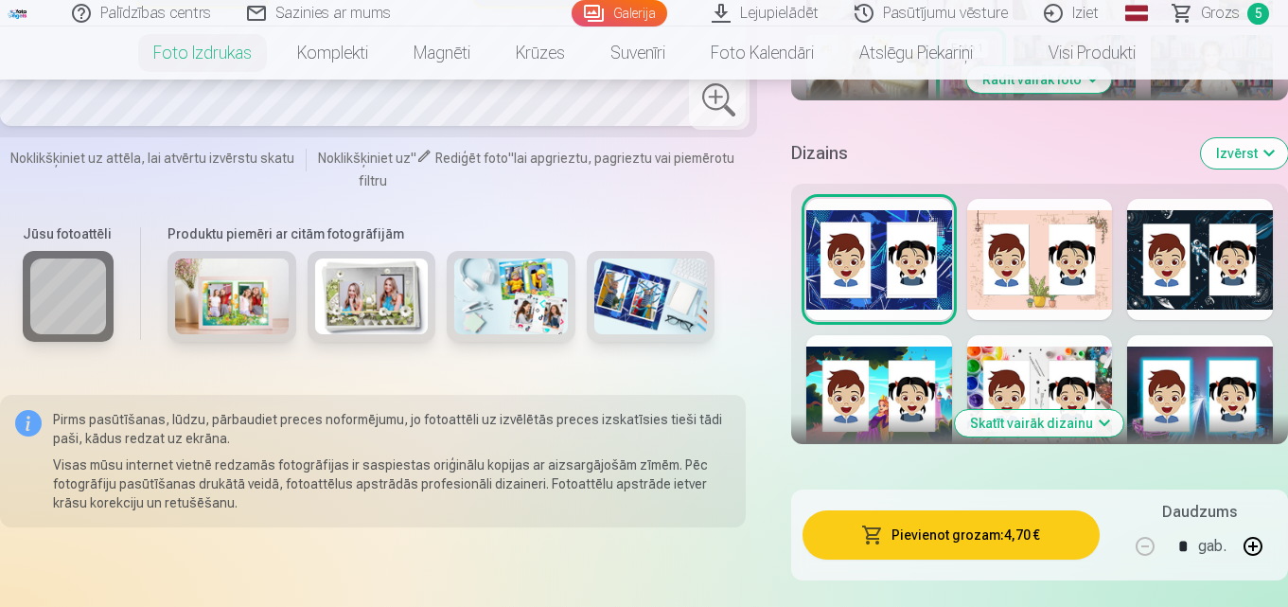
scroll to position [946, 0]
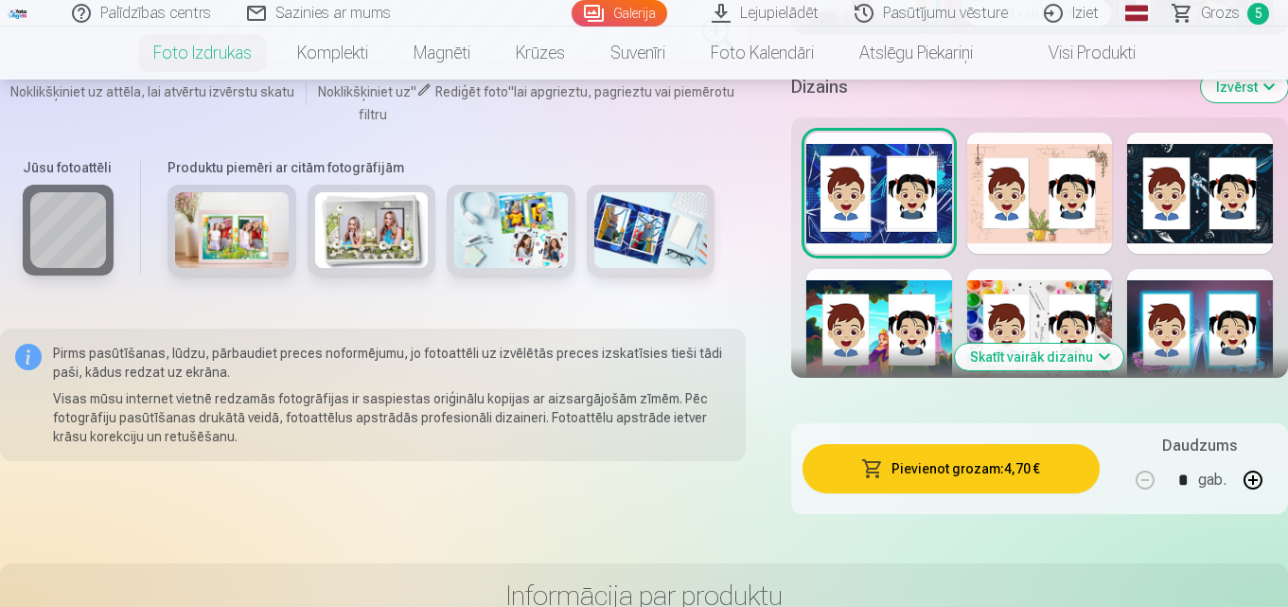
click at [1101, 358] on button "Skatīt vairāk dizainu" at bounding box center [1039, 356] width 168 height 26
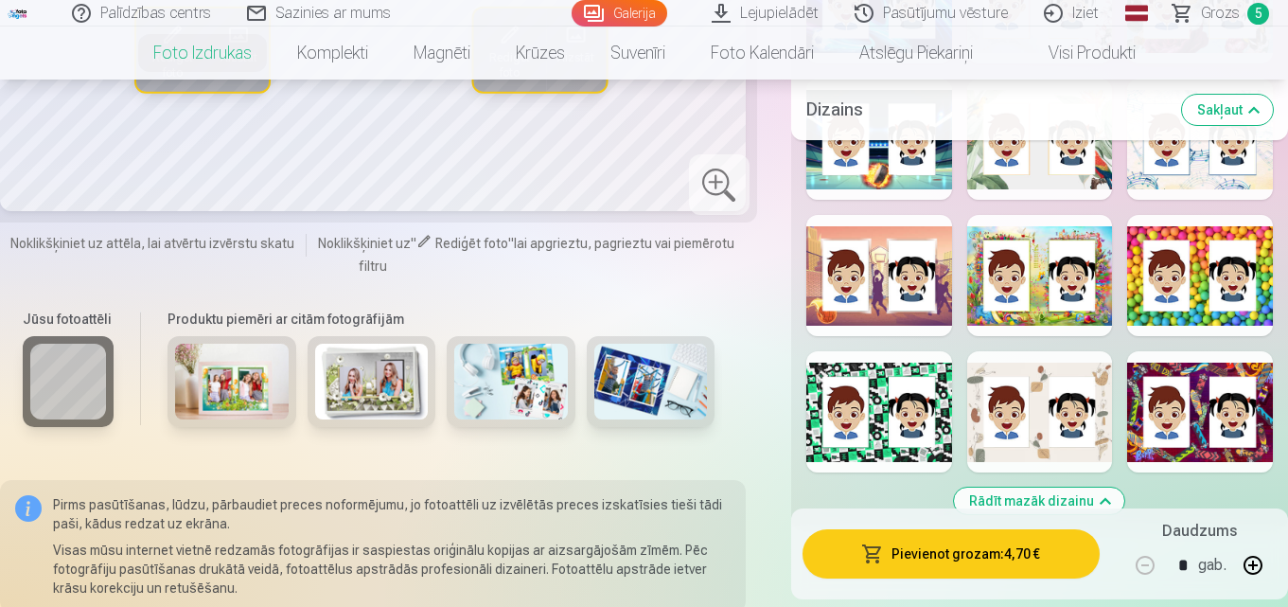
scroll to position [1987, 0]
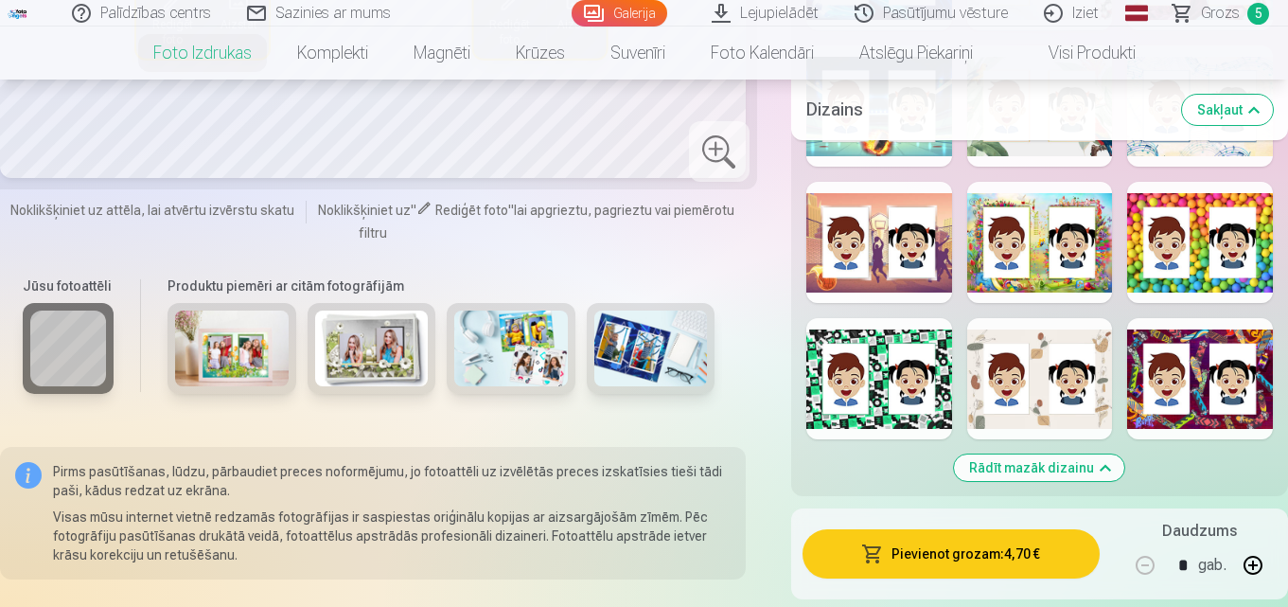
click at [1101, 358] on div at bounding box center [1040, 378] width 146 height 121
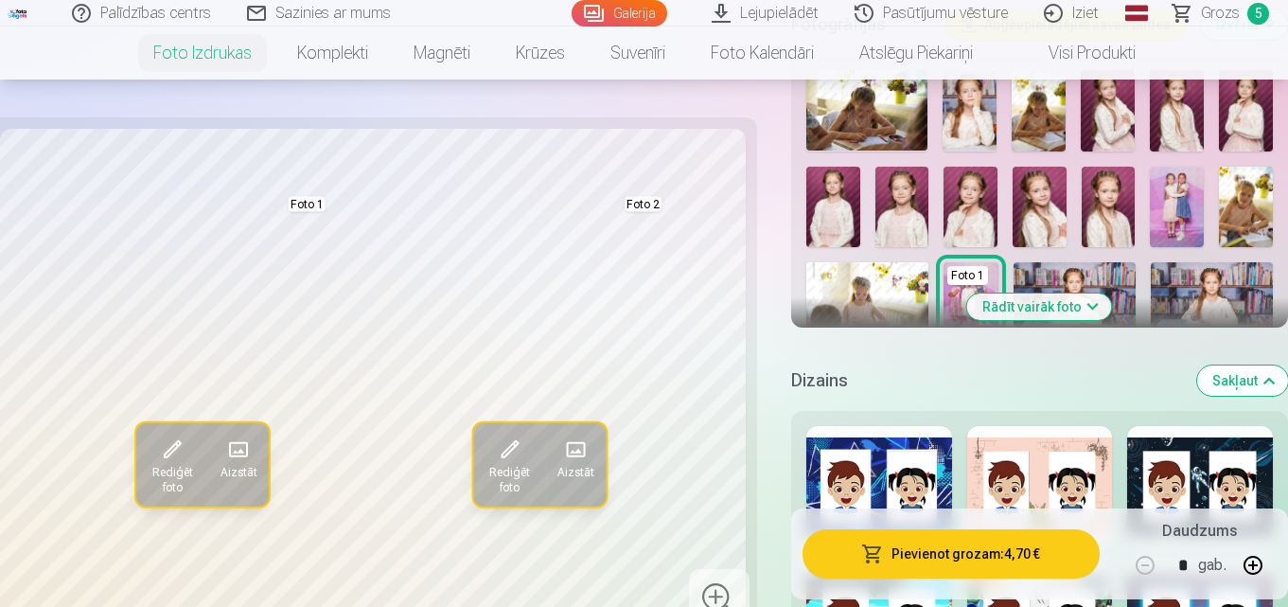
scroll to position [568, 0]
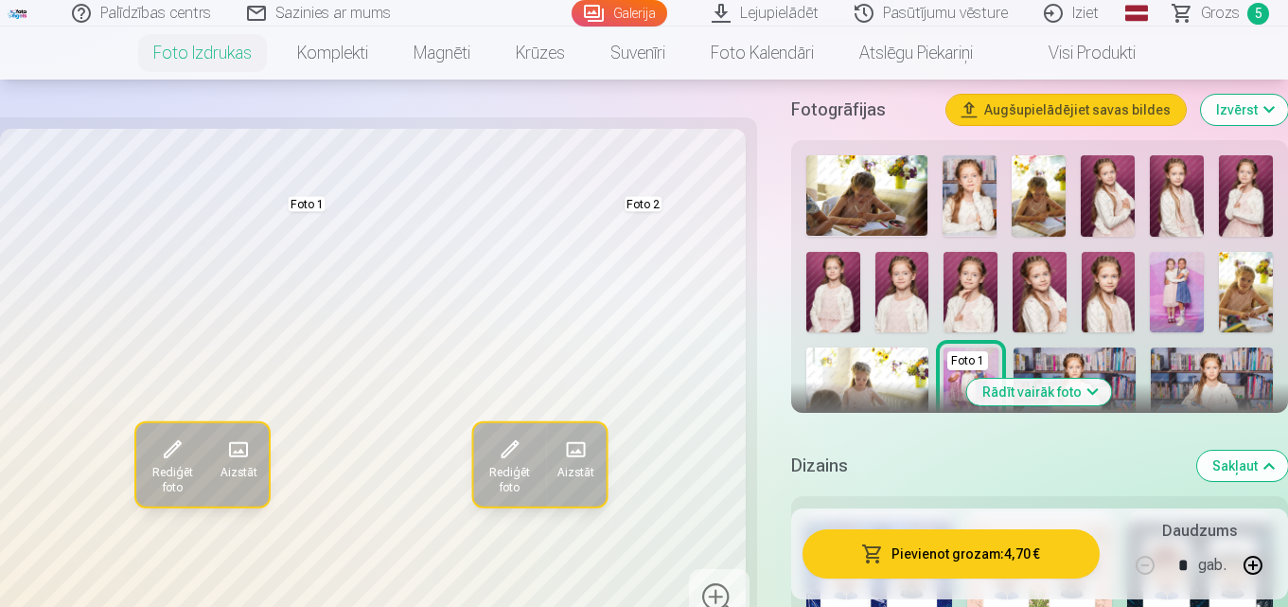
click at [1259, 470] on button "Sakļaut" at bounding box center [1242, 465] width 91 height 30
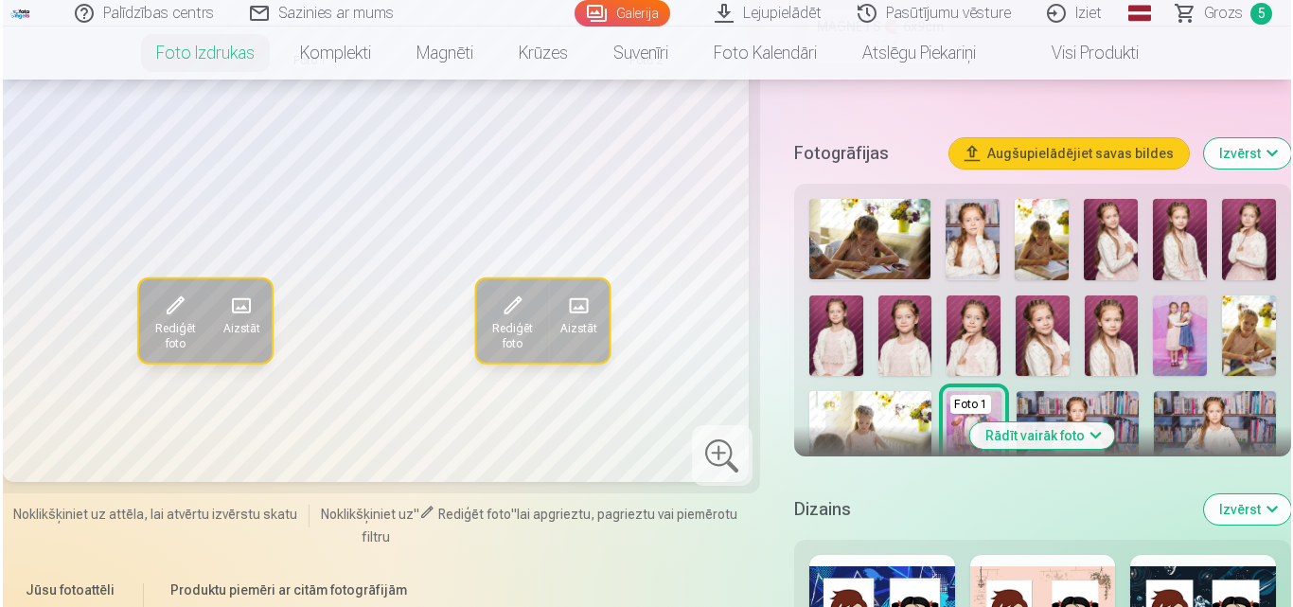
scroll to position [493, 0]
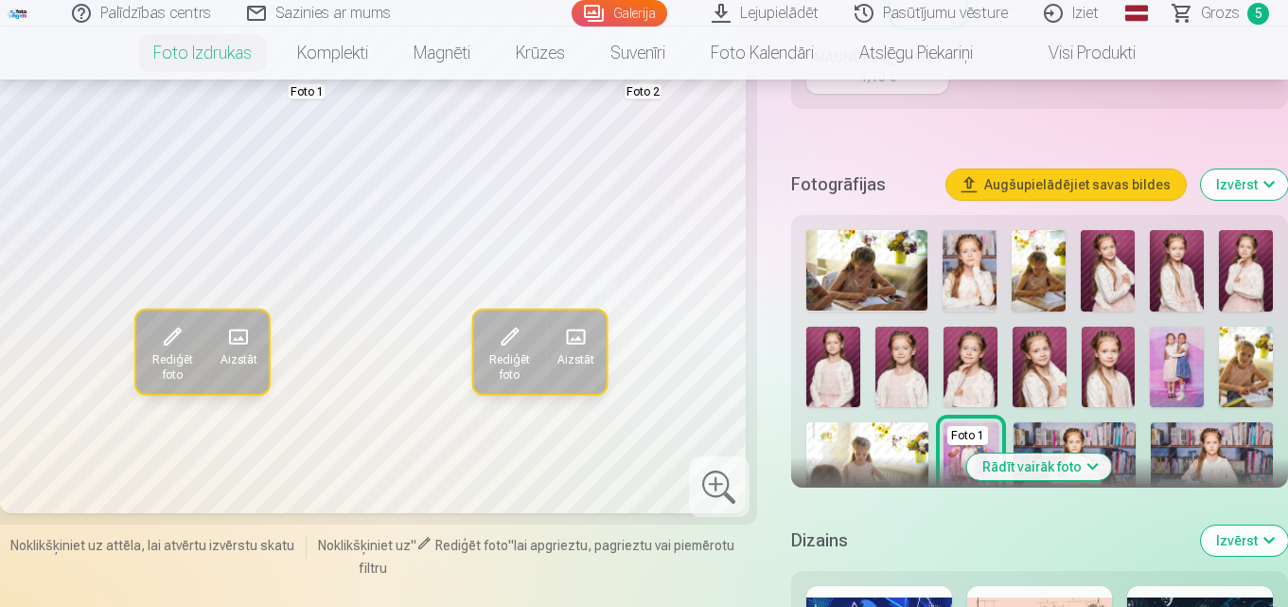
click at [989, 348] on img at bounding box center [970, 366] width 54 height 80
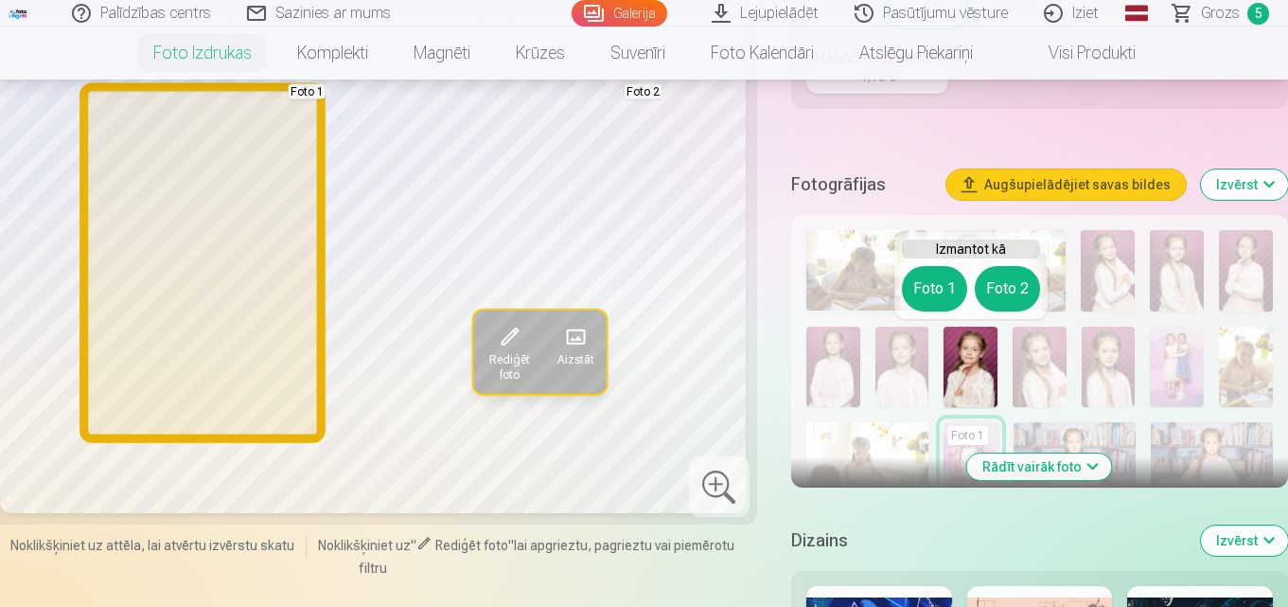
click at [920, 291] on button "Foto 1" at bounding box center [934, 288] width 65 height 45
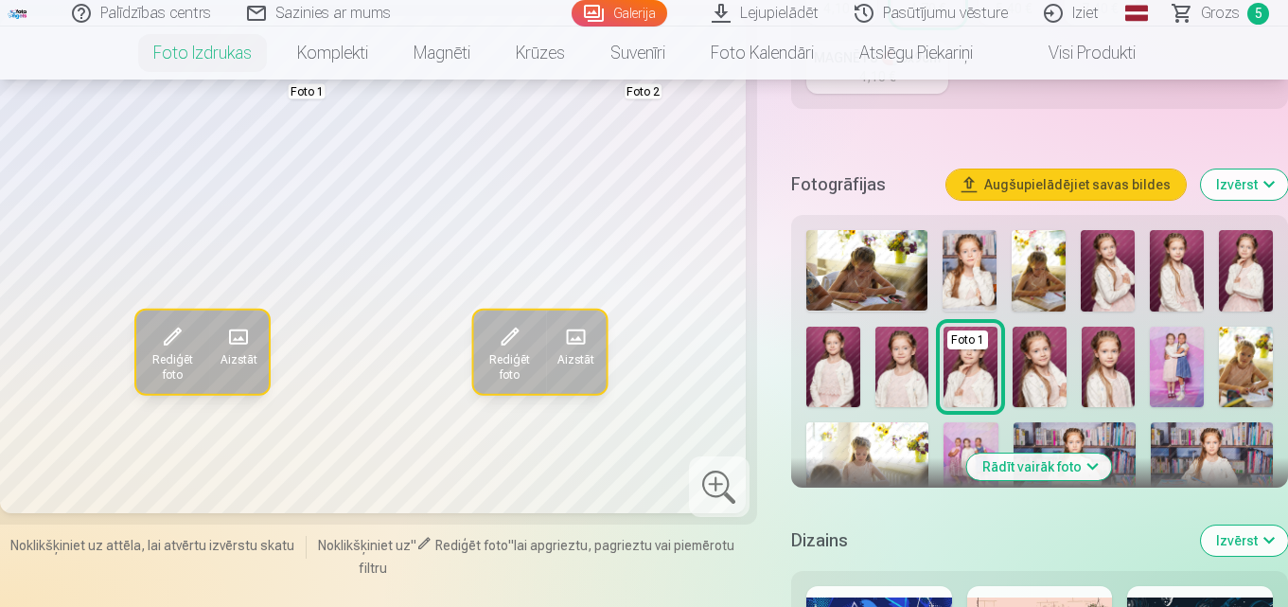
click at [1254, 373] on img at bounding box center [1246, 366] width 54 height 80
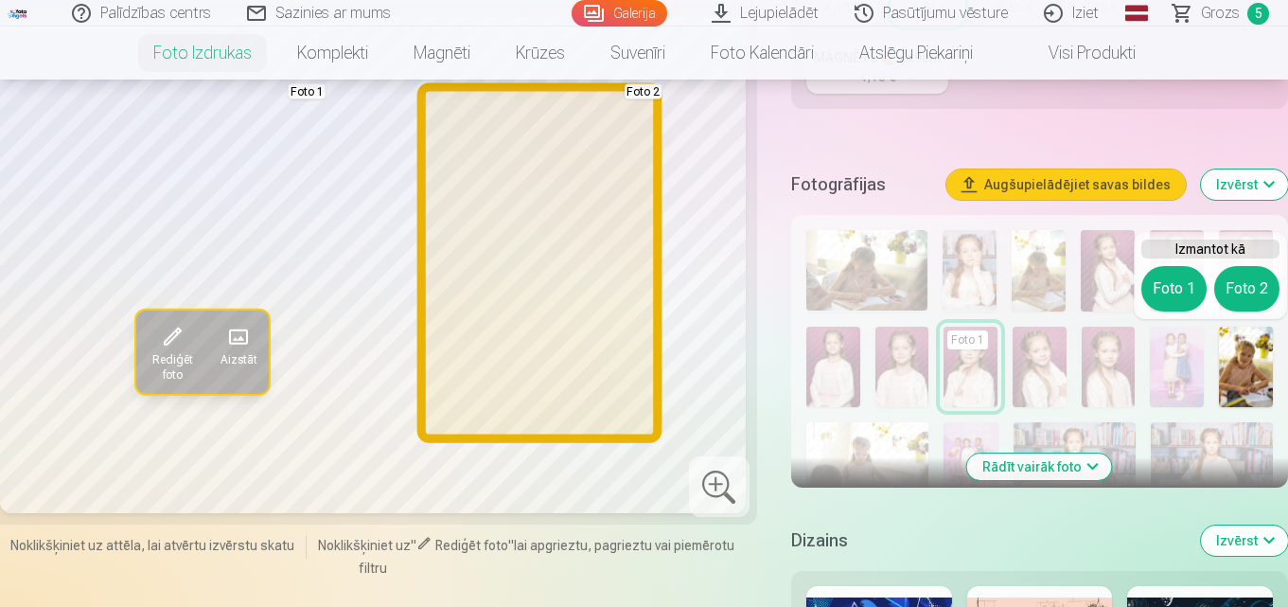
click at [1259, 291] on button "Foto 2" at bounding box center [1246, 288] width 65 height 45
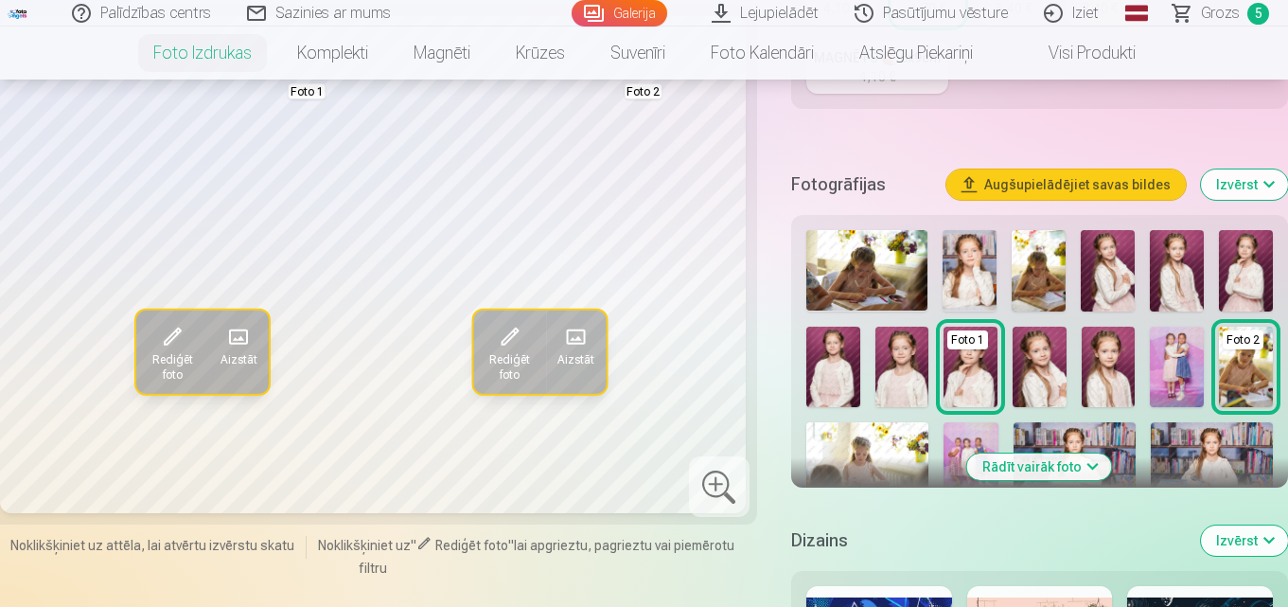
click at [1115, 350] on img at bounding box center [1109, 366] width 54 height 80
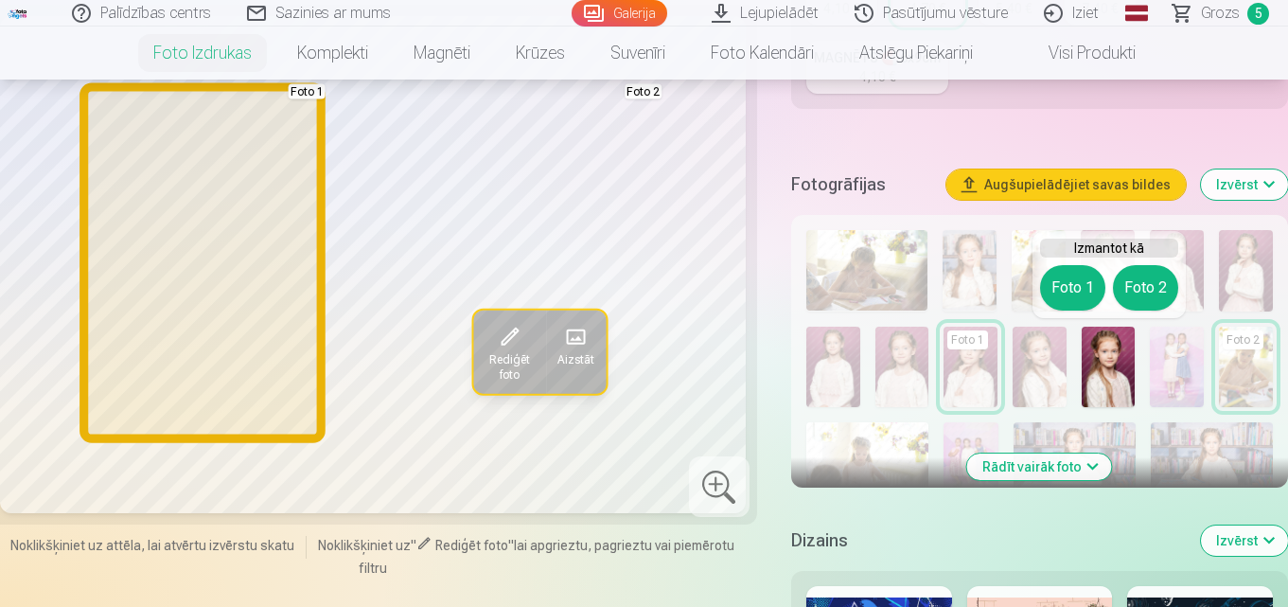
click at [1051, 283] on button "Foto 1" at bounding box center [1072, 287] width 65 height 45
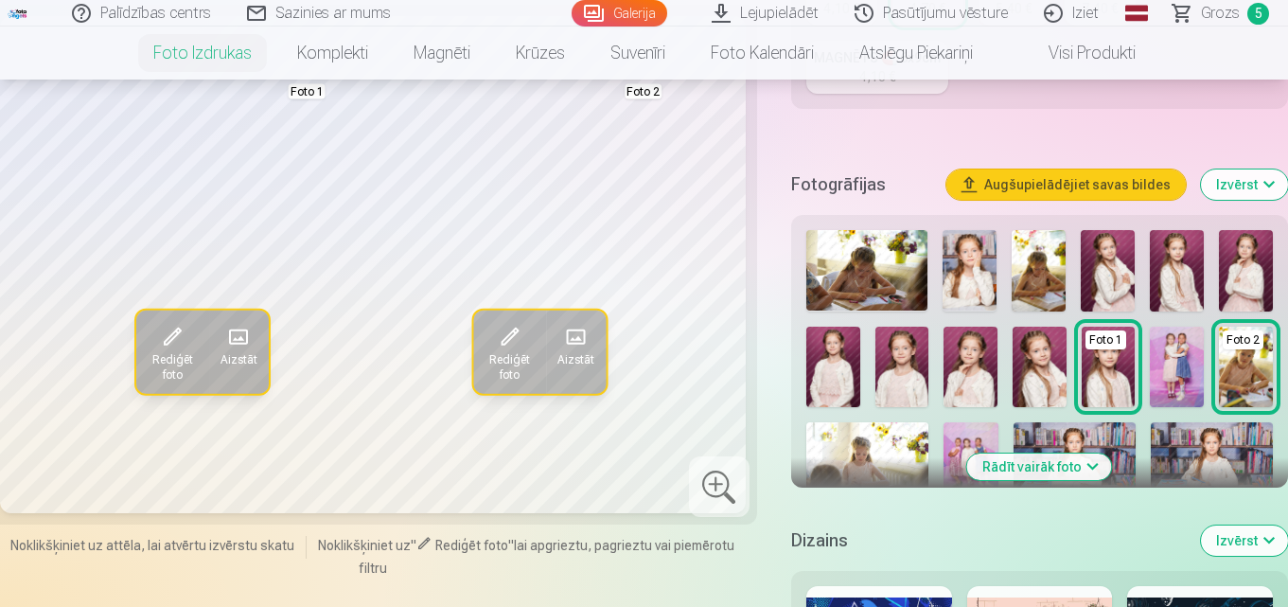
click at [892, 379] on img at bounding box center [902, 366] width 54 height 80
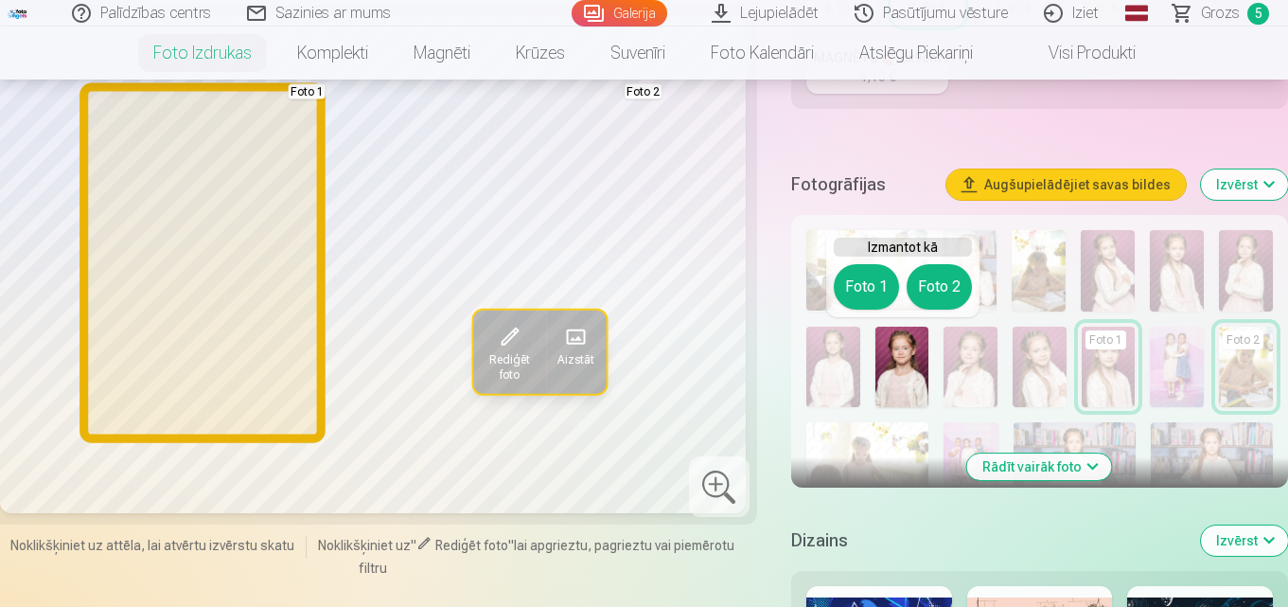
click at [871, 281] on button "Foto 1" at bounding box center [866, 286] width 65 height 45
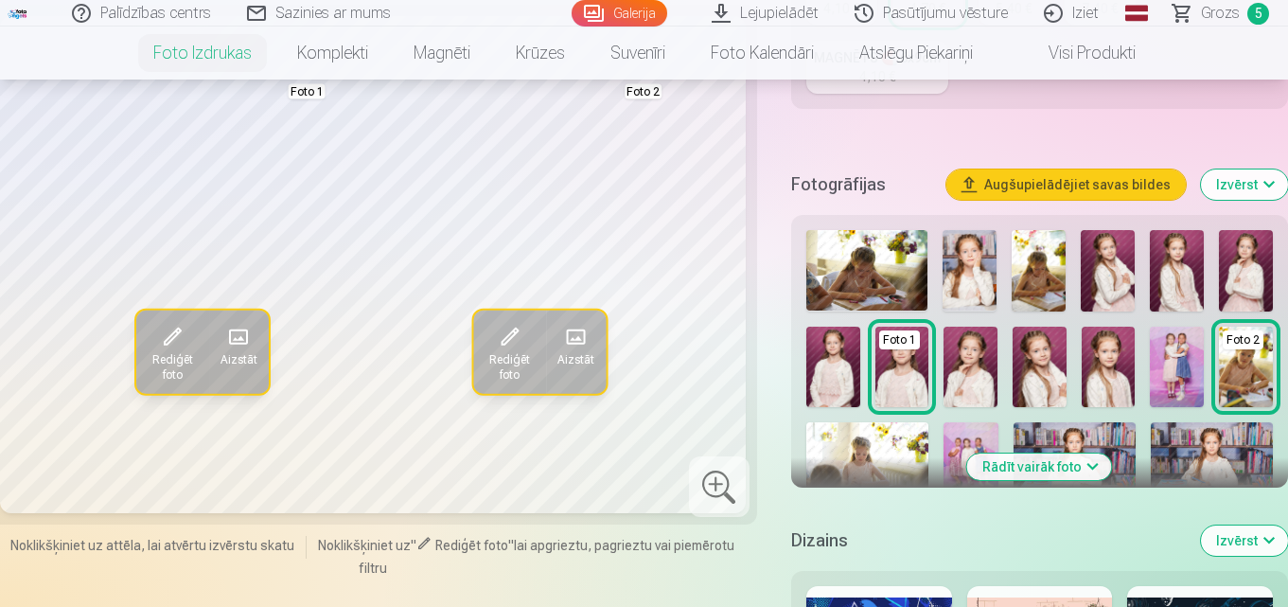
click at [839, 359] on img at bounding box center [833, 366] width 54 height 80
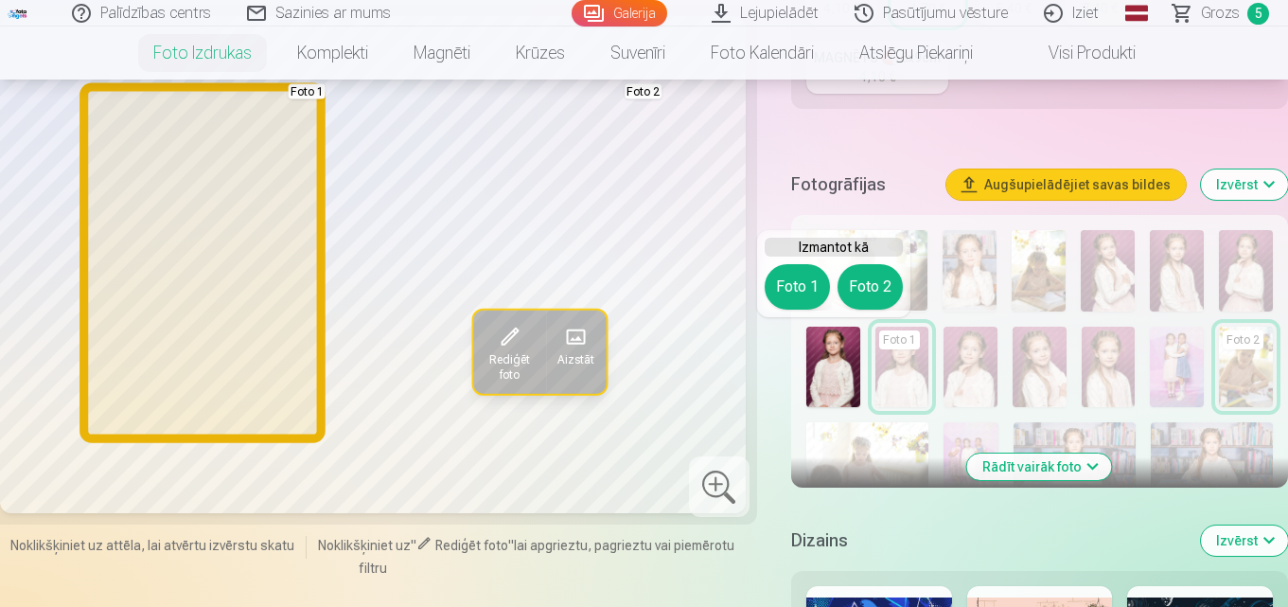
click at [802, 290] on button "Foto 1" at bounding box center [797, 286] width 65 height 45
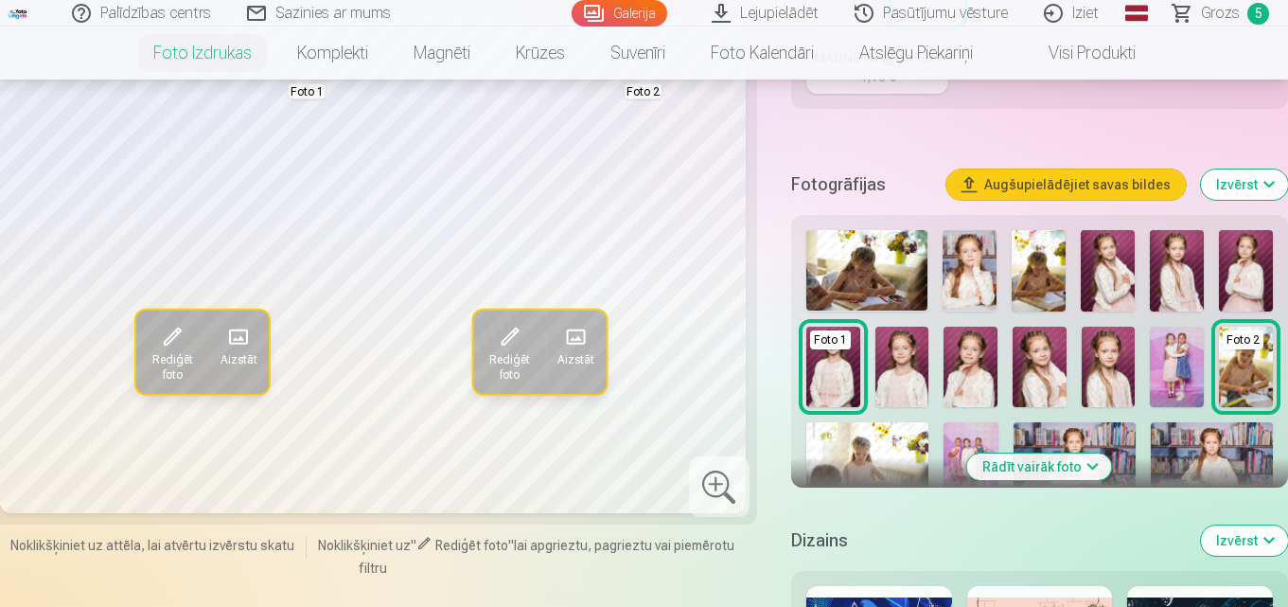
click at [1196, 269] on img at bounding box center [1177, 270] width 54 height 81
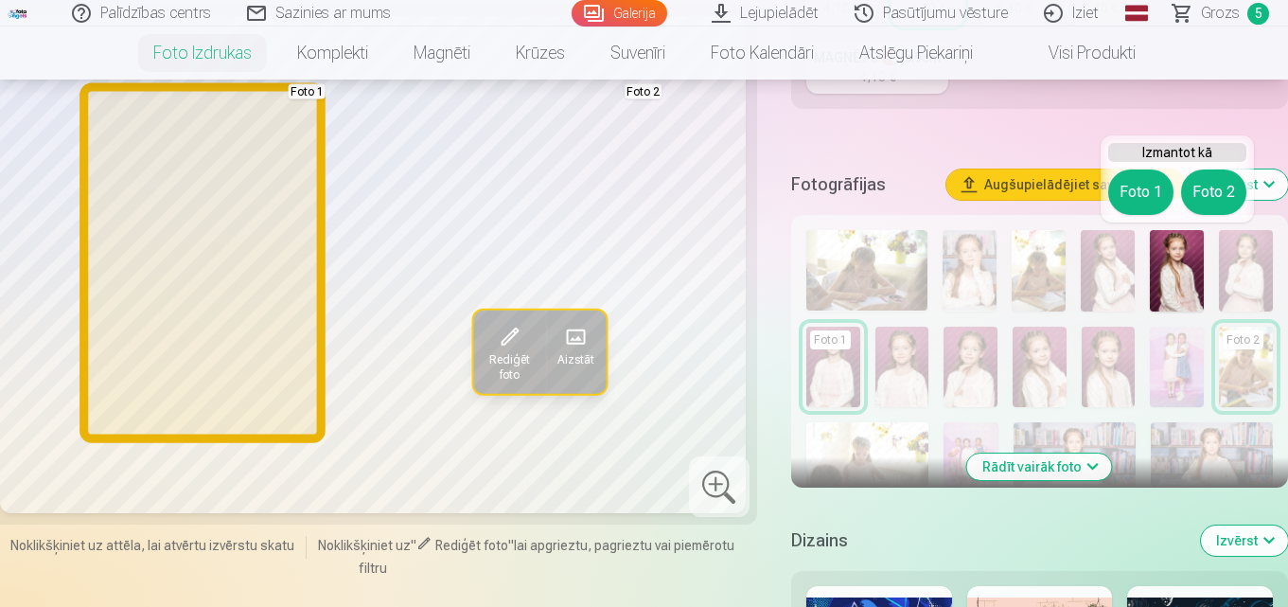
click at [1123, 201] on button "Foto 1" at bounding box center [1140, 191] width 65 height 45
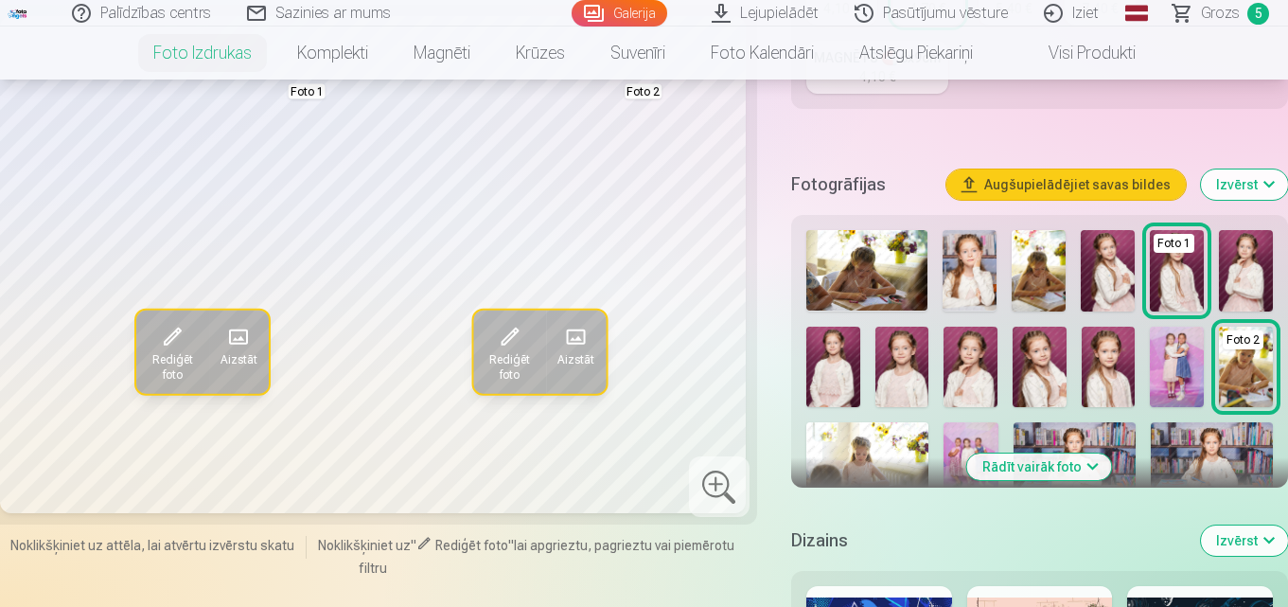
click at [1260, 264] on img at bounding box center [1246, 270] width 54 height 81
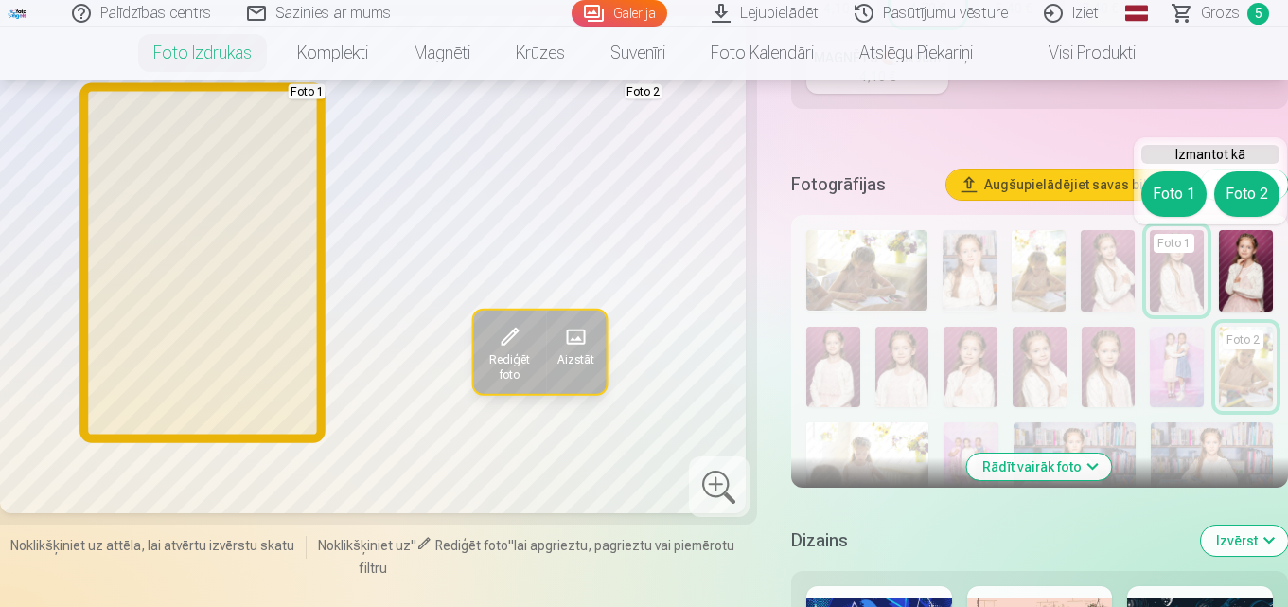
click at [1189, 193] on button "Foto 1" at bounding box center [1173, 193] width 65 height 45
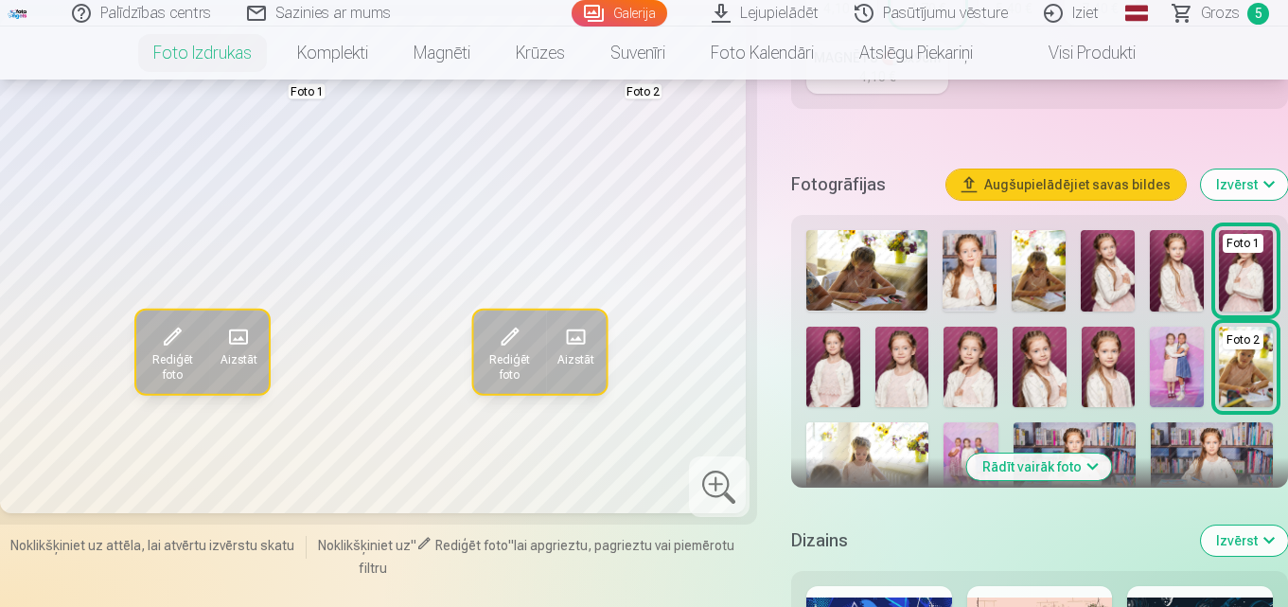
click at [1188, 249] on img at bounding box center [1177, 270] width 54 height 81
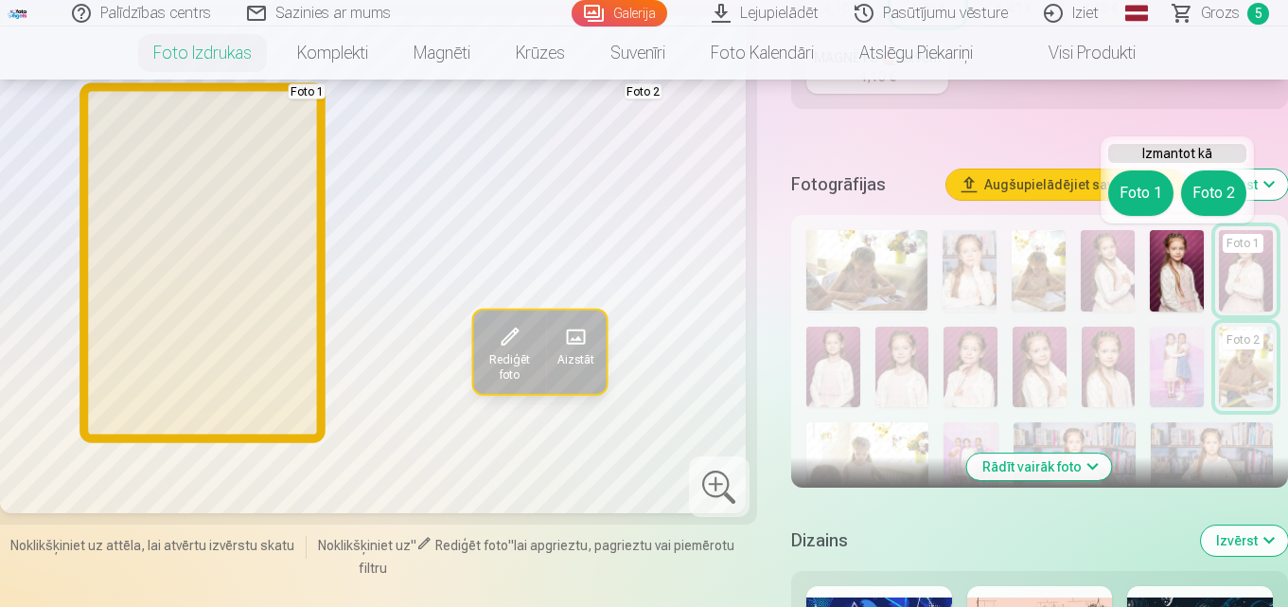
click at [1130, 203] on button "Foto 1" at bounding box center [1140, 192] width 65 height 45
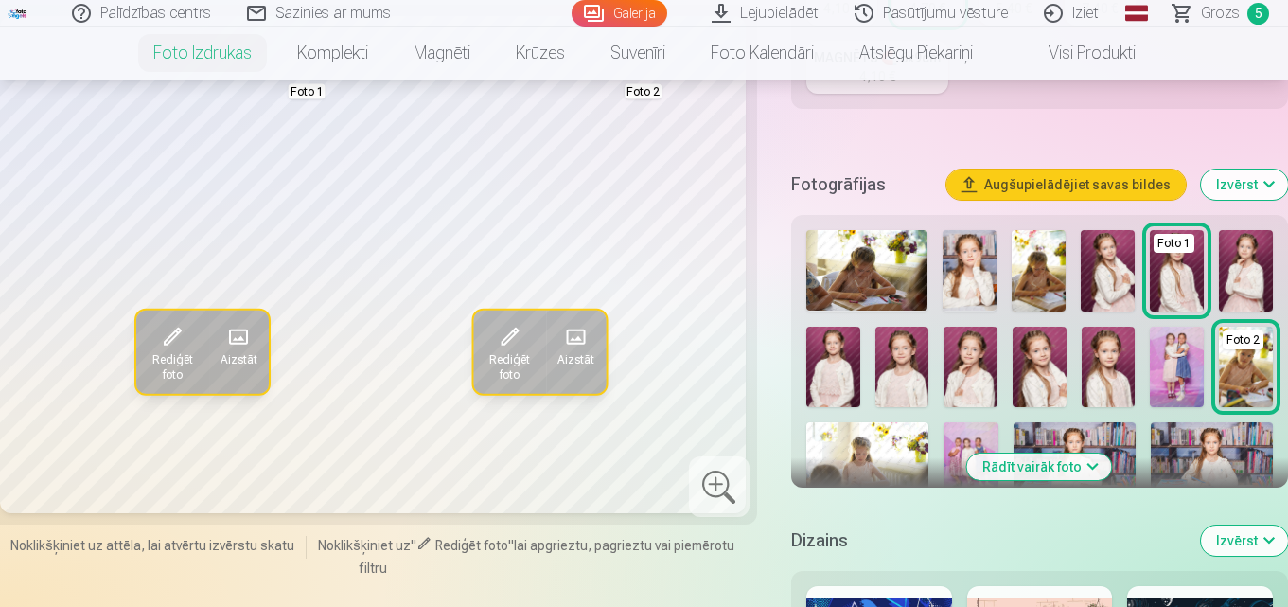
click at [974, 346] on img at bounding box center [970, 366] width 54 height 80
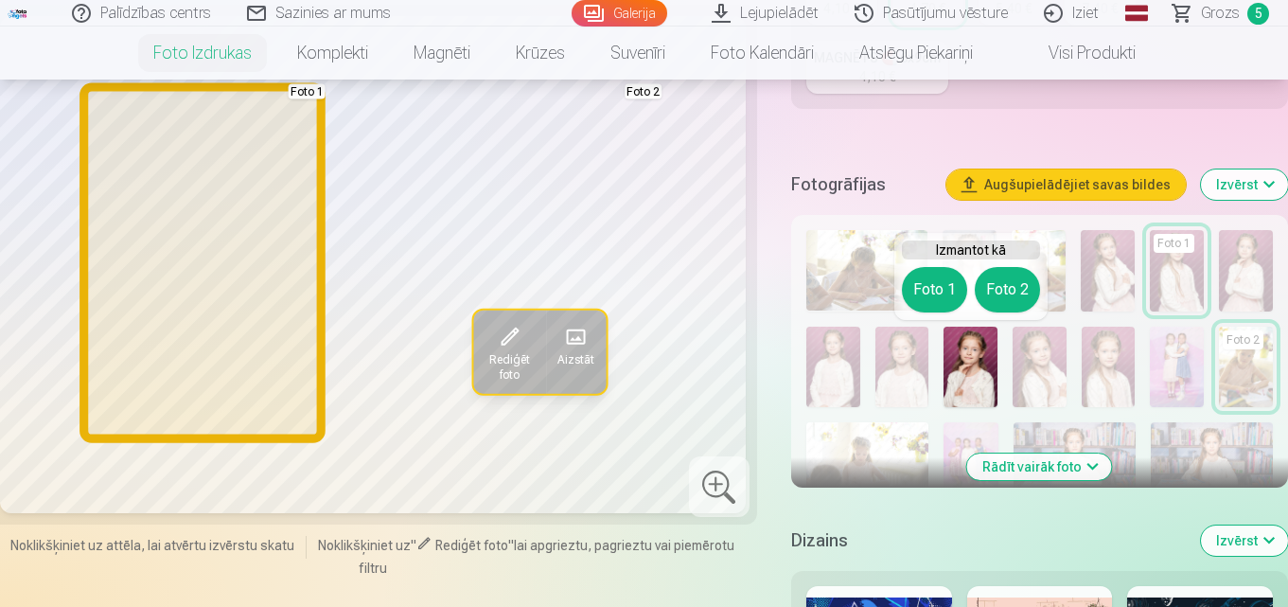
click at [940, 282] on button "Foto 1" at bounding box center [934, 289] width 65 height 45
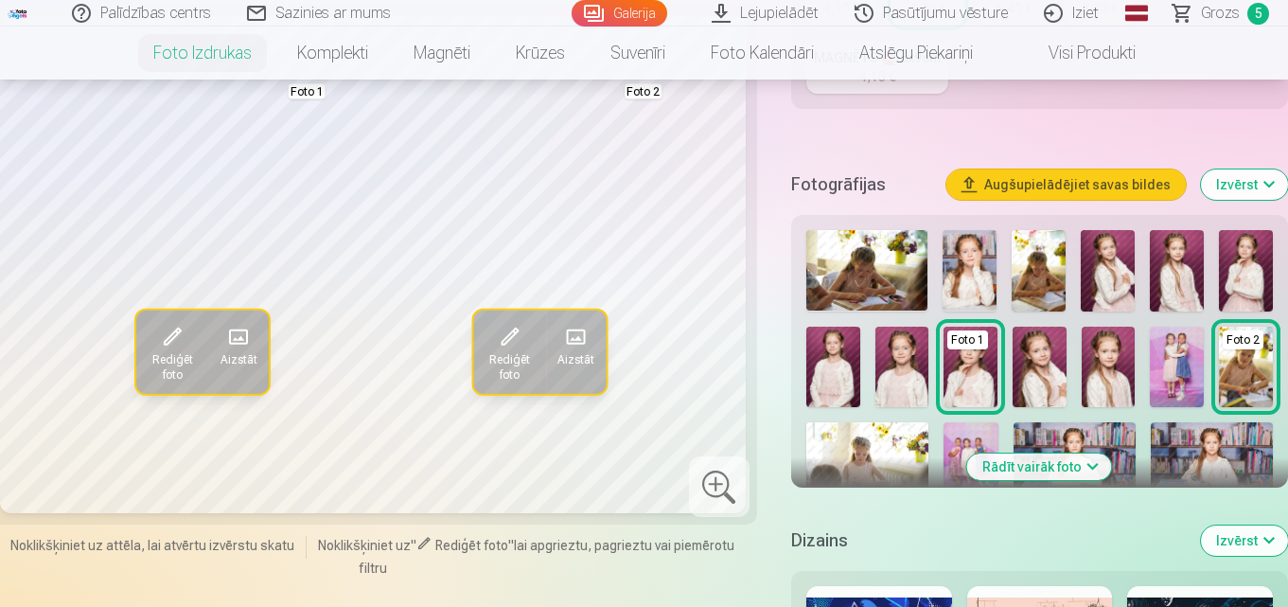
click at [510, 350] on span at bounding box center [510, 337] width 30 height 30
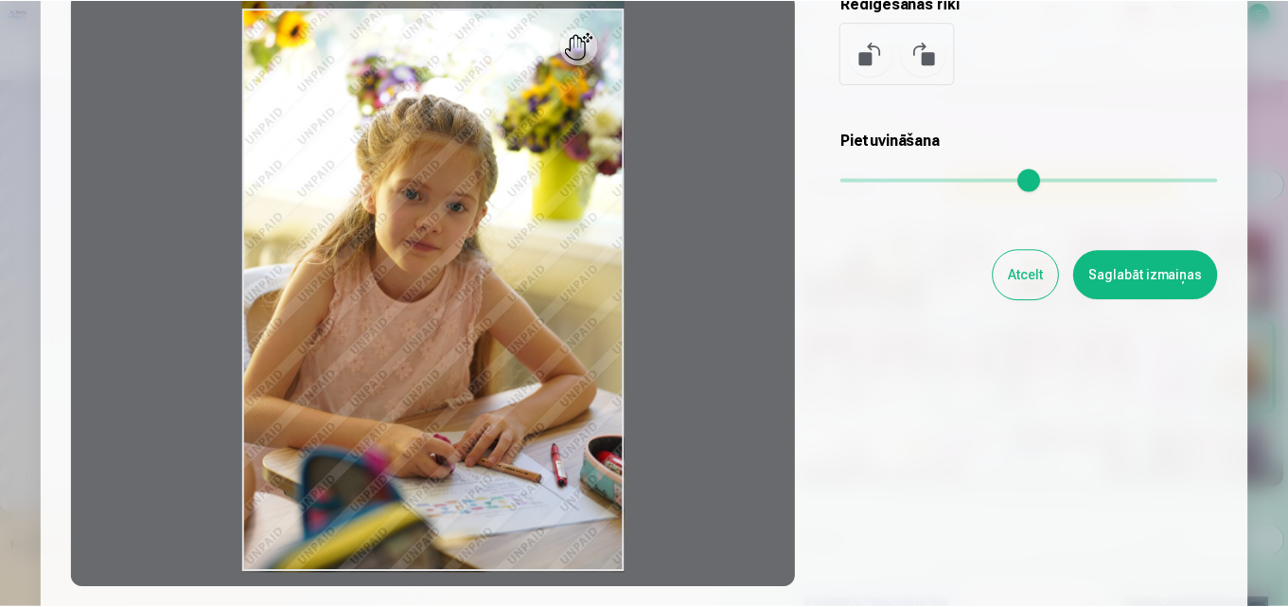
scroll to position [189, 0]
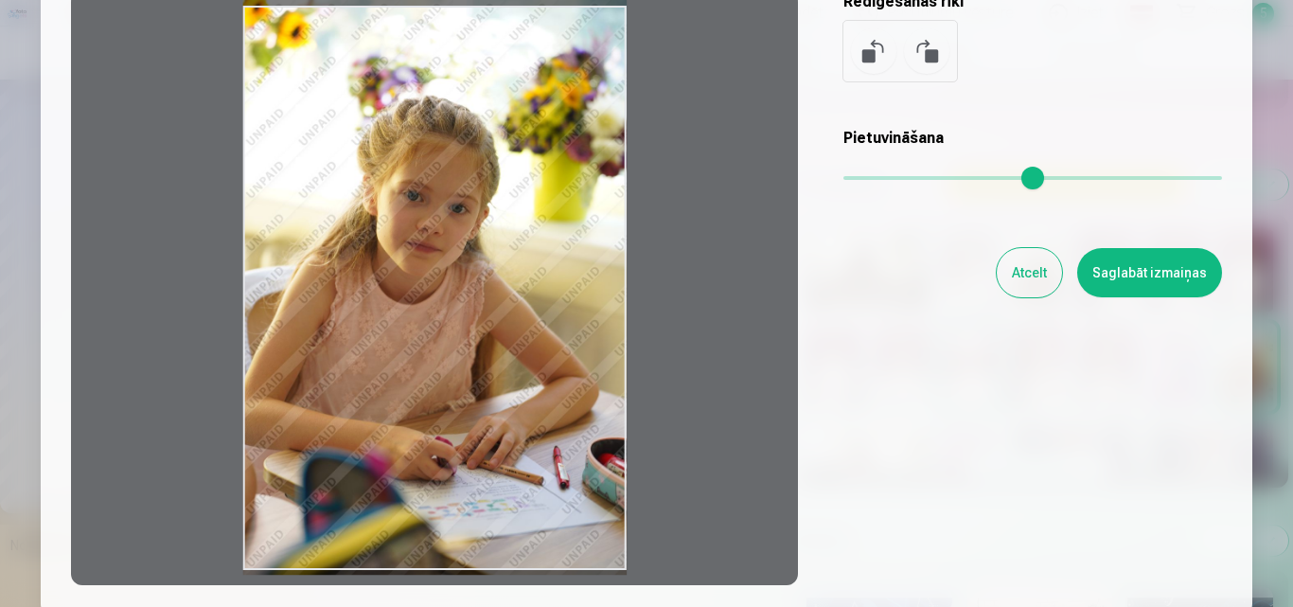
drag, startPoint x: 565, startPoint y: 353, endPoint x: 581, endPoint y: 357, distance: 16.5
click at [581, 357] on div at bounding box center [434, 288] width 727 height 594
click at [581, 358] on div at bounding box center [434, 288] width 727 height 594
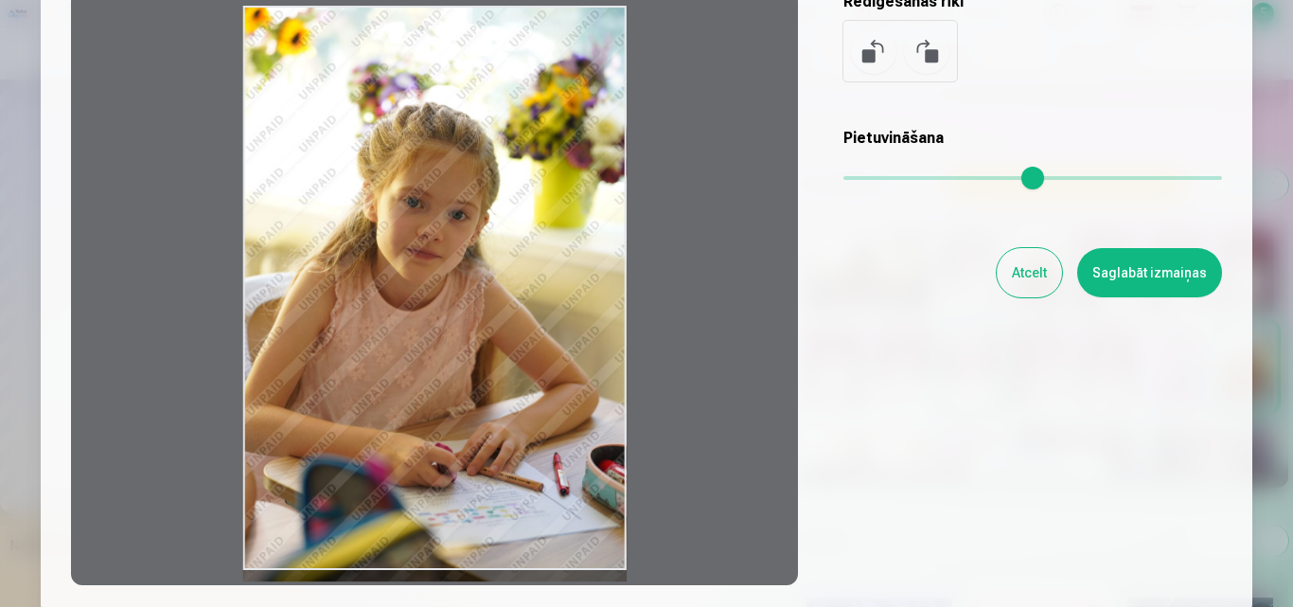
drag, startPoint x: 572, startPoint y: 350, endPoint x: 593, endPoint y: 357, distance: 22.7
click at [593, 357] on div at bounding box center [434, 288] width 727 height 594
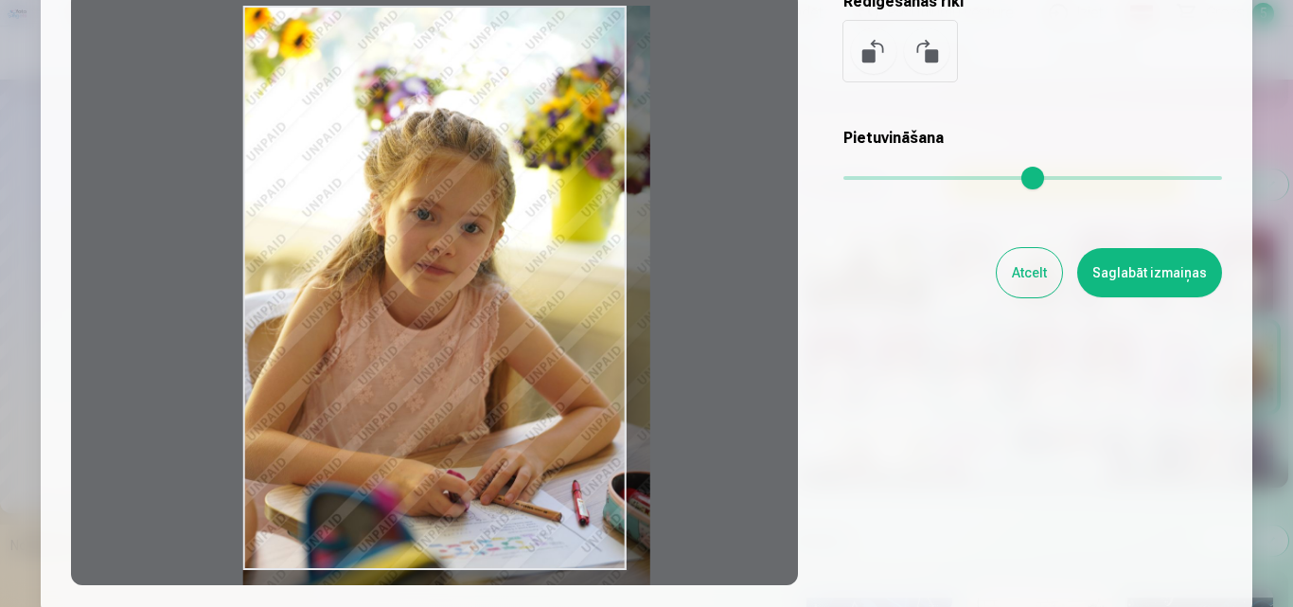
click at [858, 180] on input "range" at bounding box center [1032, 178] width 379 height 4
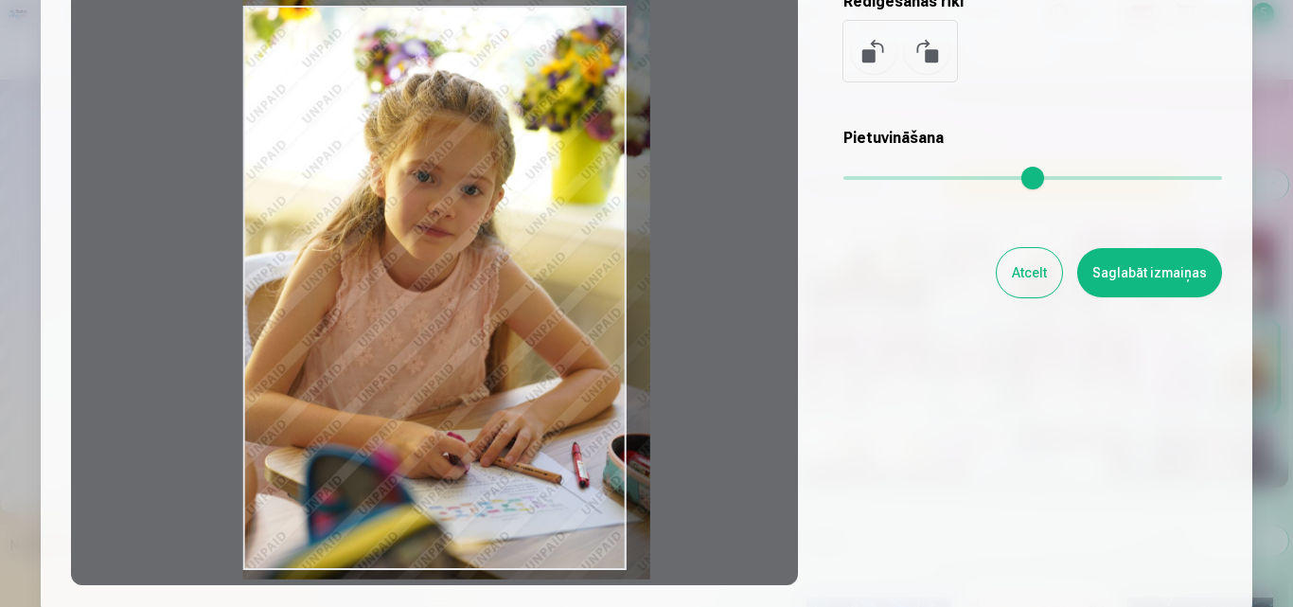
drag, startPoint x: 496, startPoint y: 303, endPoint x: 597, endPoint y: 265, distance: 108.1
click at [597, 265] on div at bounding box center [434, 288] width 727 height 594
type input "****"
click at [1105, 272] on button "Saglabāt izmaiņas" at bounding box center [1149, 272] width 145 height 49
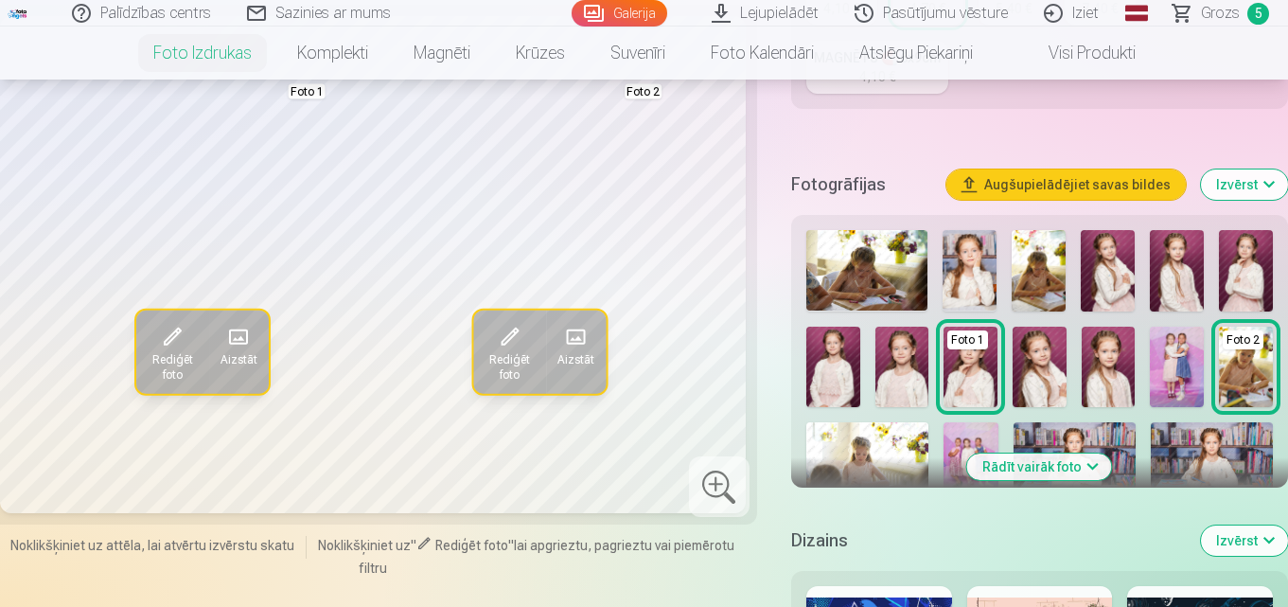
click at [1049, 270] on img at bounding box center [1039, 270] width 54 height 81
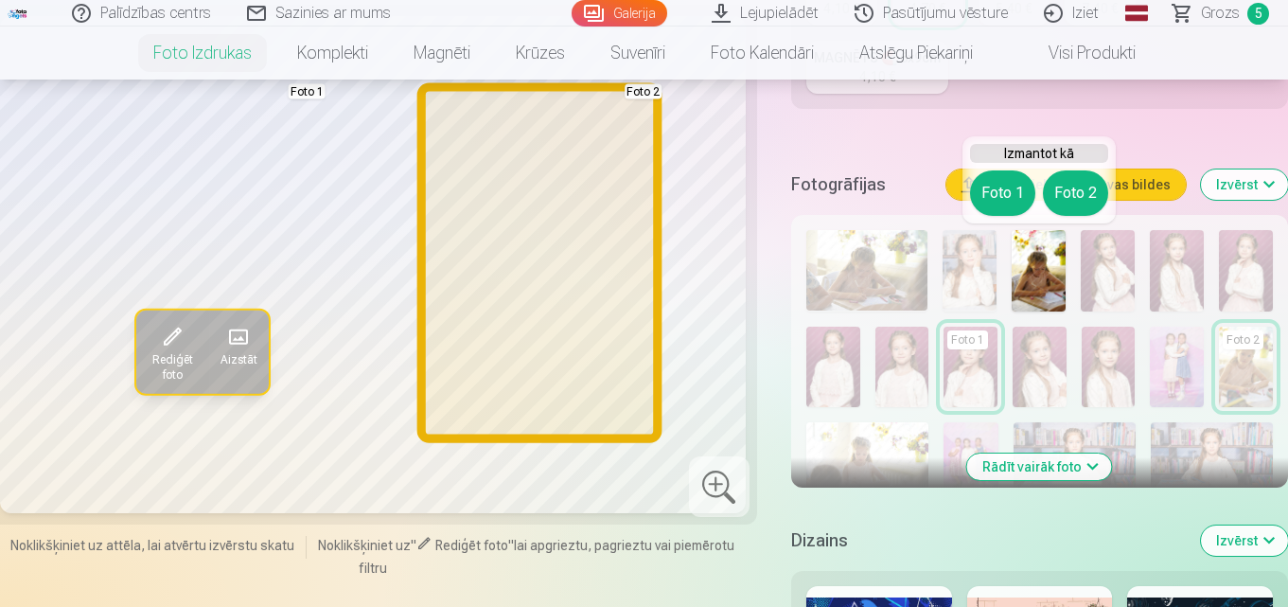
click at [1075, 185] on button "Foto 2" at bounding box center [1075, 192] width 65 height 45
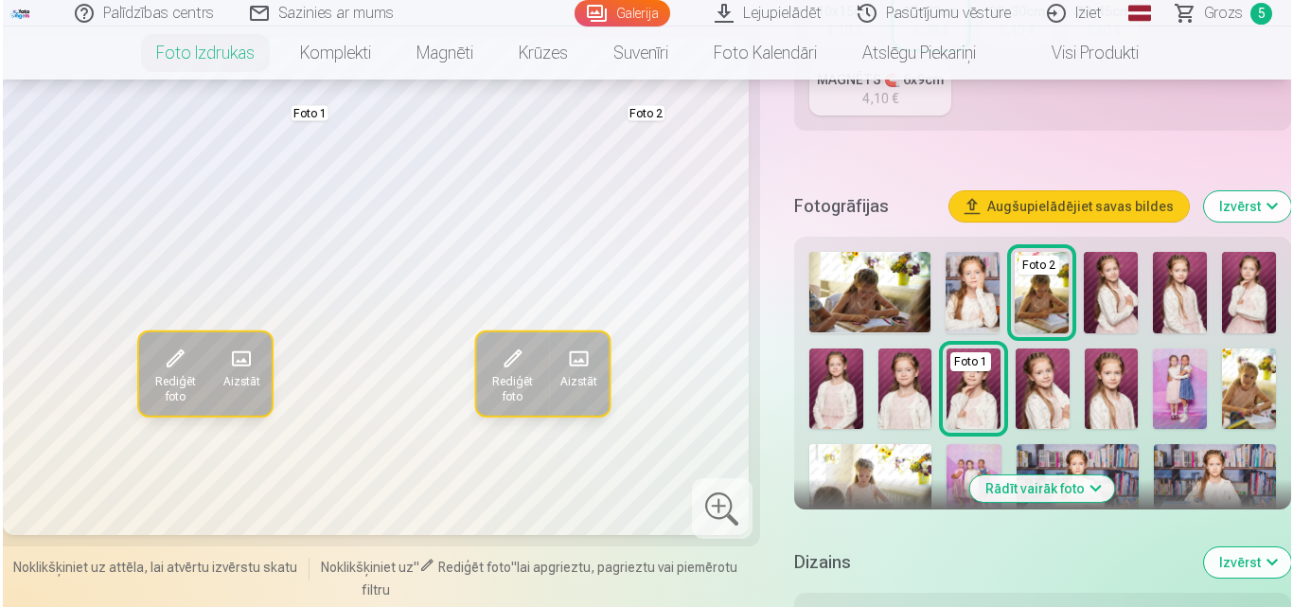
scroll to position [493, 0]
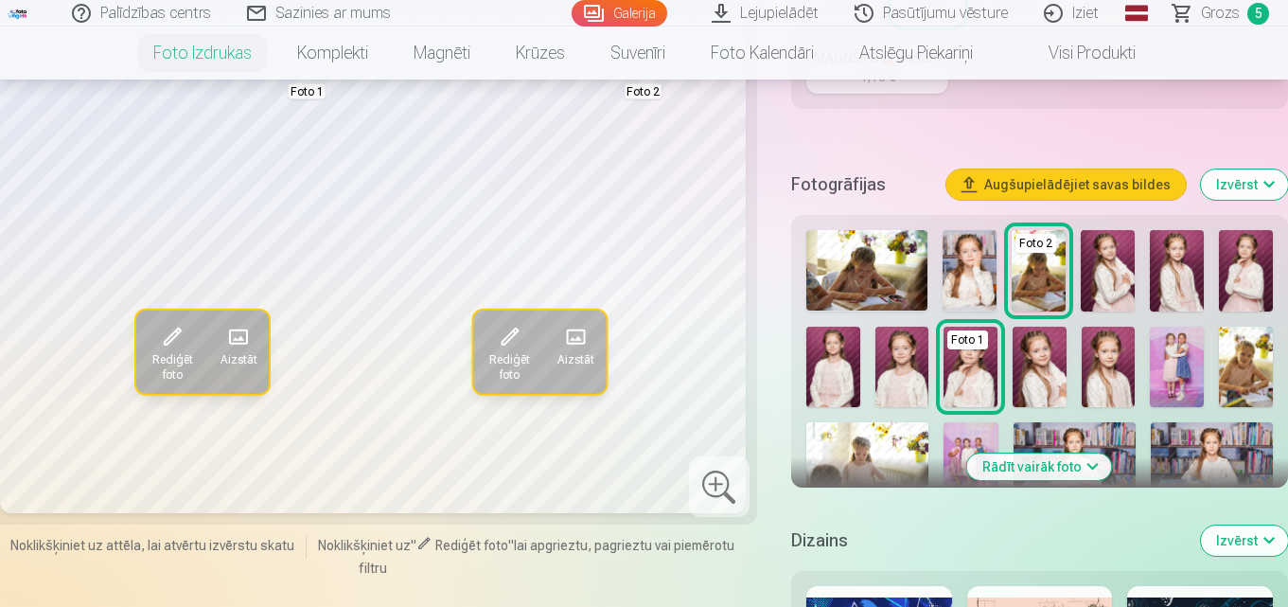
click at [889, 263] on img at bounding box center [866, 270] width 121 height 80
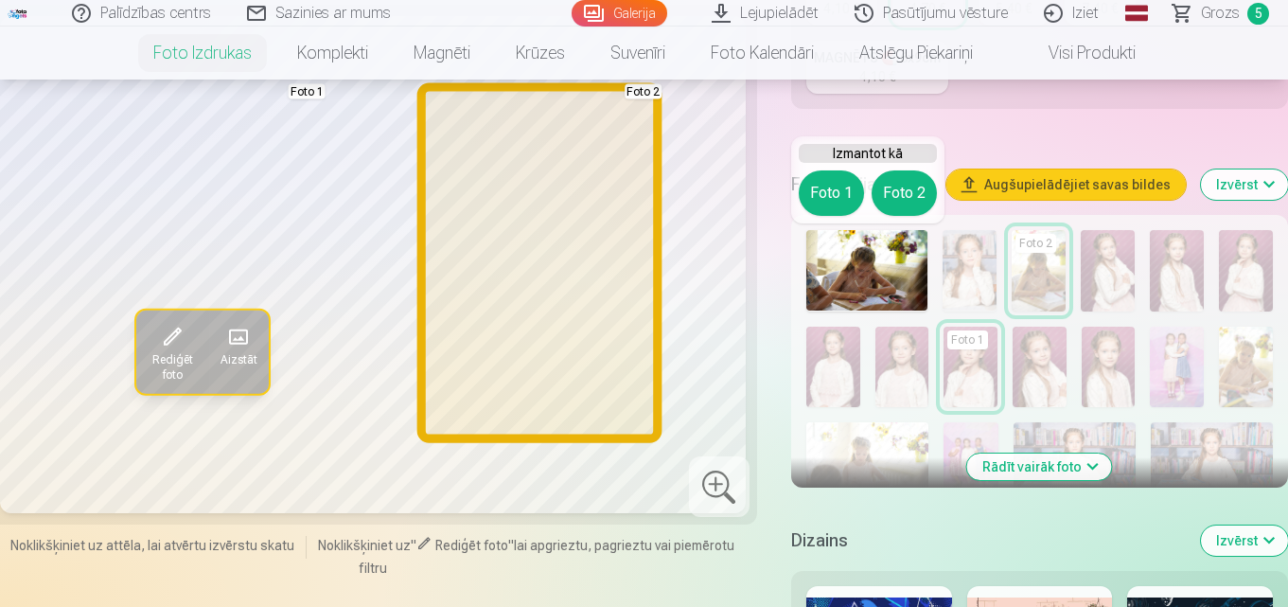
click at [908, 202] on button "Foto 2" at bounding box center [904, 192] width 65 height 45
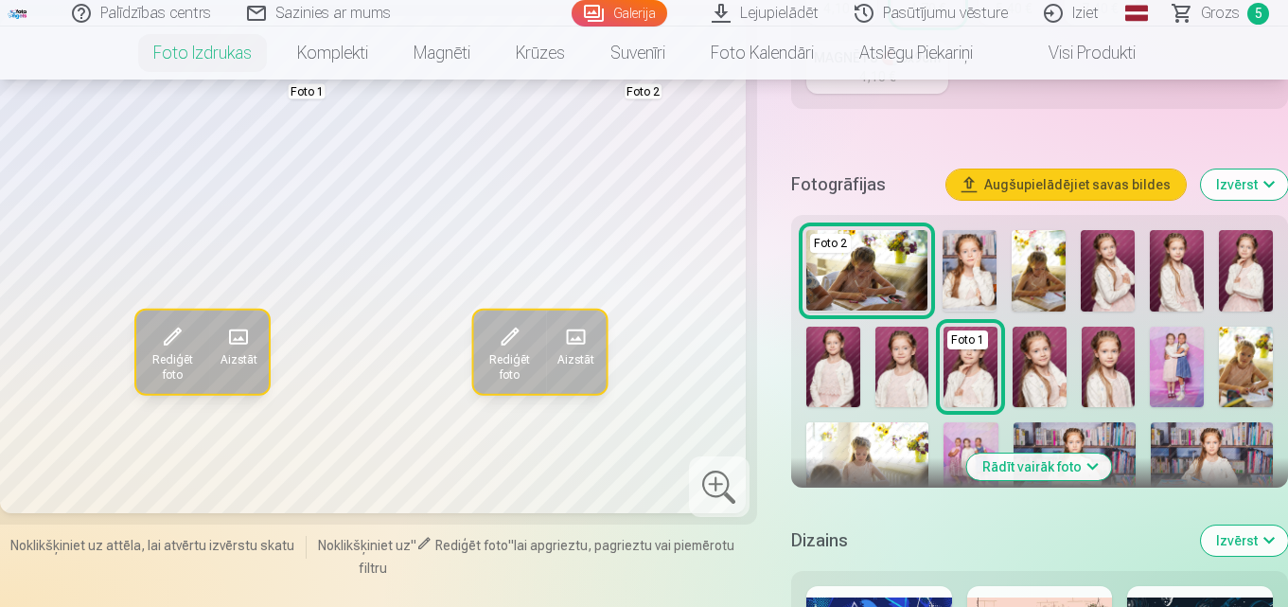
click at [506, 347] on span at bounding box center [510, 337] width 30 height 30
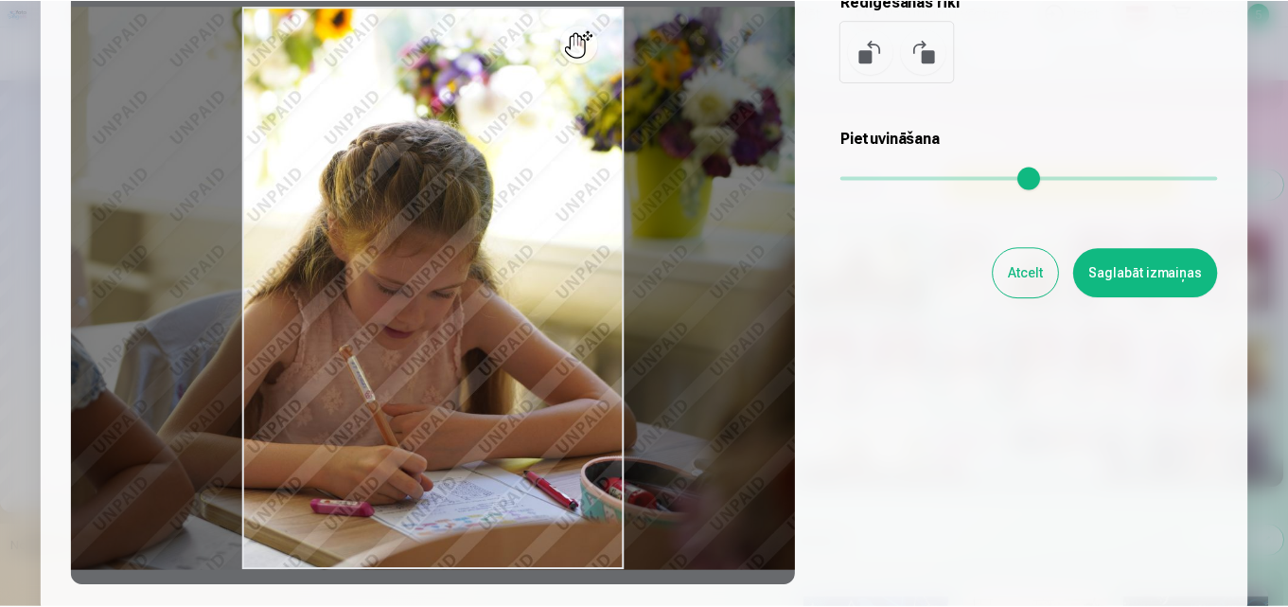
scroll to position [284, 0]
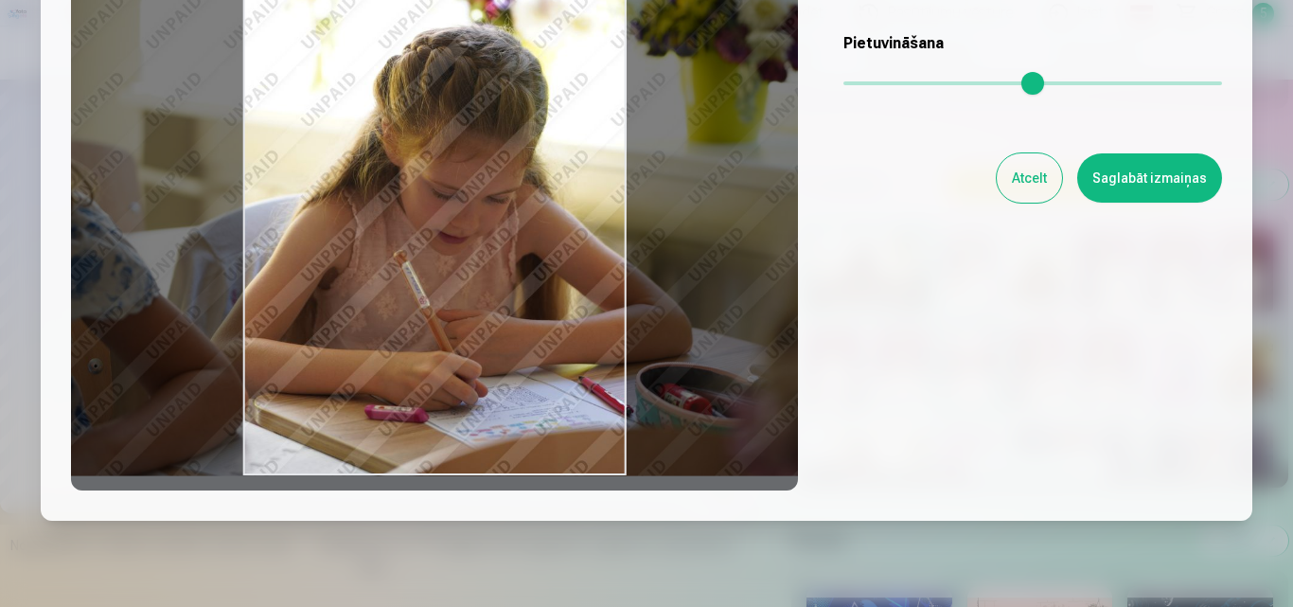
drag, startPoint x: 513, startPoint y: 340, endPoint x: 566, endPoint y: 337, distance: 53.1
click at [566, 337] on div at bounding box center [434, 193] width 727 height 594
click at [1190, 180] on button "Saglabāt izmaiņas" at bounding box center [1149, 177] width 145 height 49
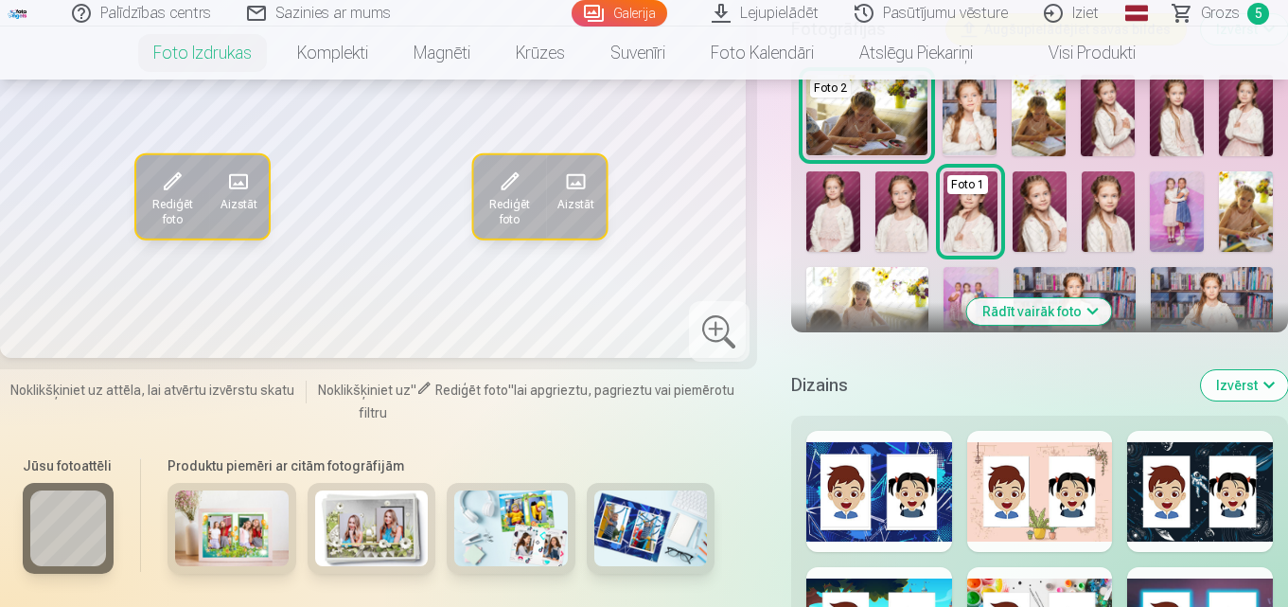
scroll to position [682, 0]
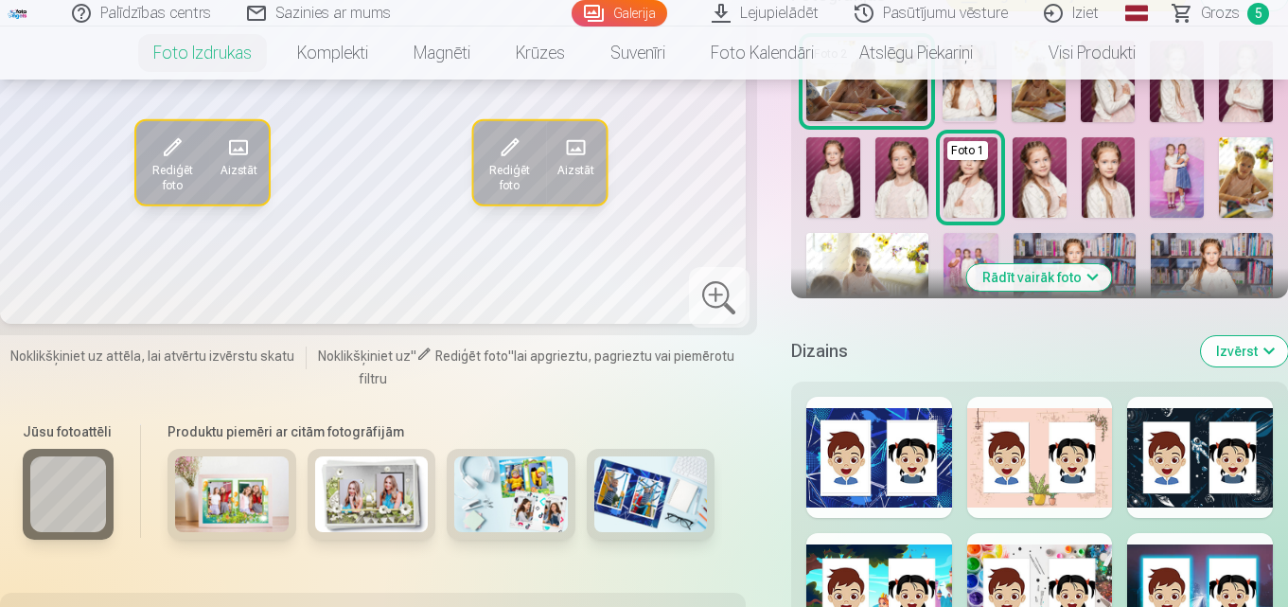
click at [1083, 275] on button "Rādīt vairāk foto" at bounding box center [1039, 277] width 145 height 26
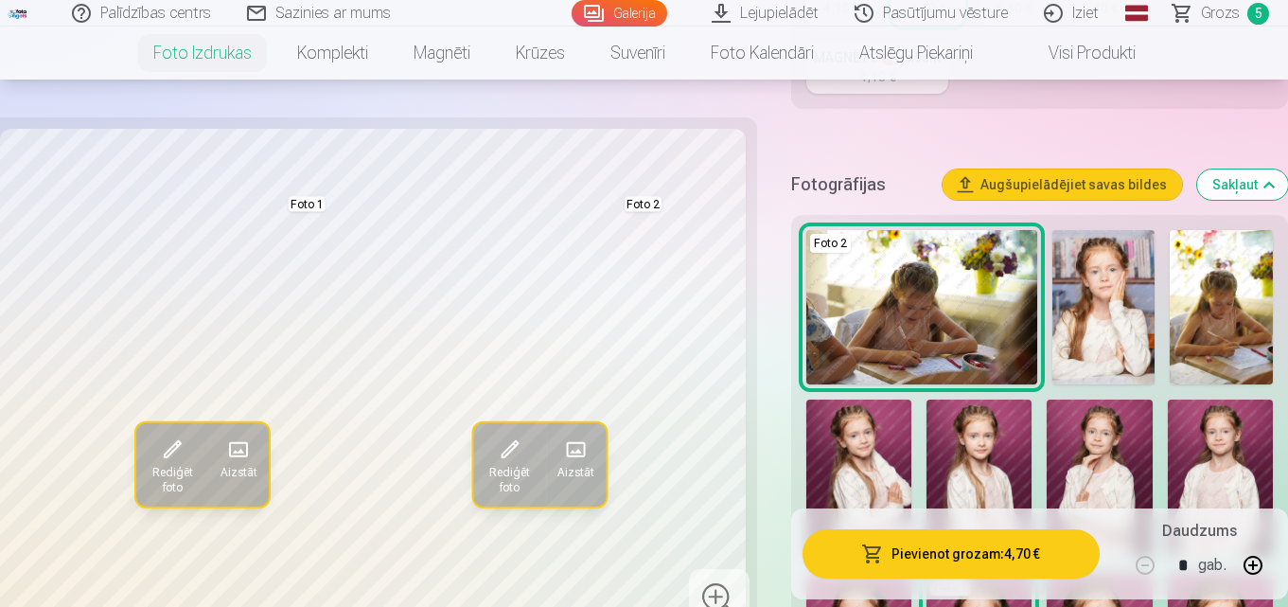
scroll to position [588, 0]
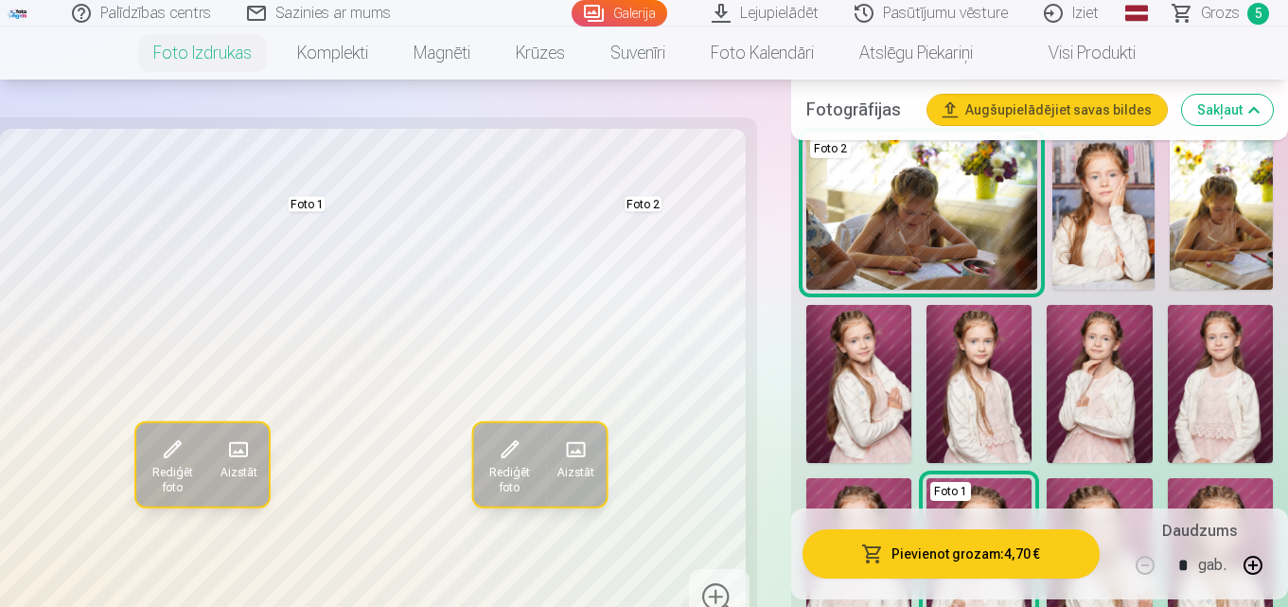
click at [1248, 244] on img at bounding box center [1221, 212] width 103 height 154
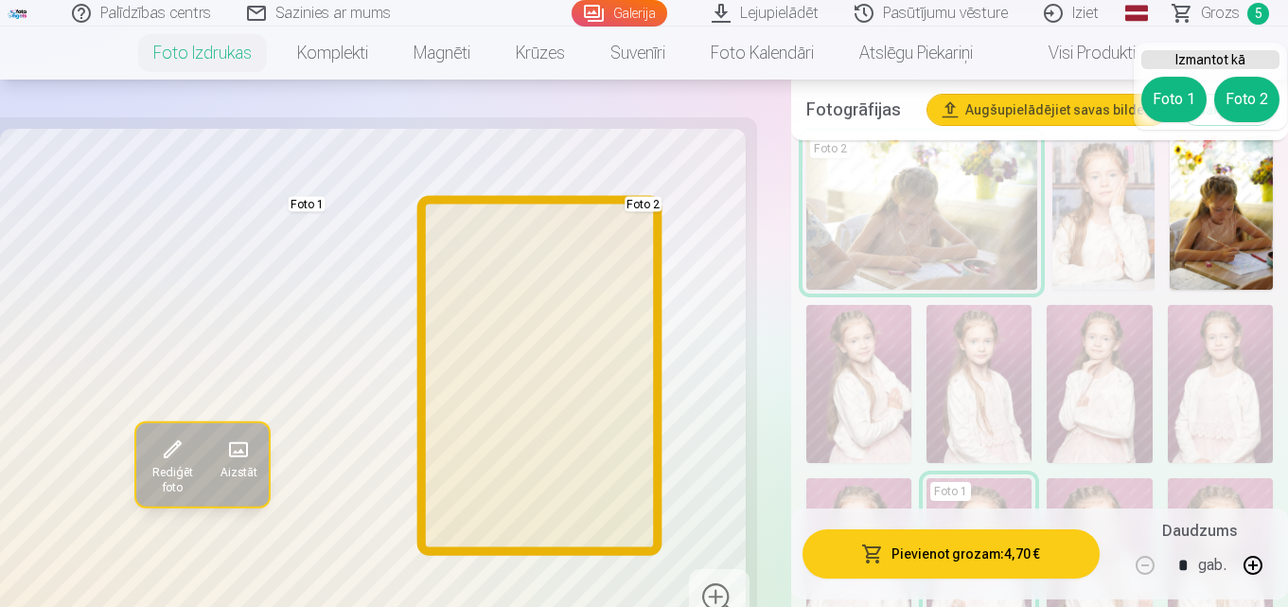
click at [1242, 102] on button "Foto 2" at bounding box center [1246, 99] width 65 height 45
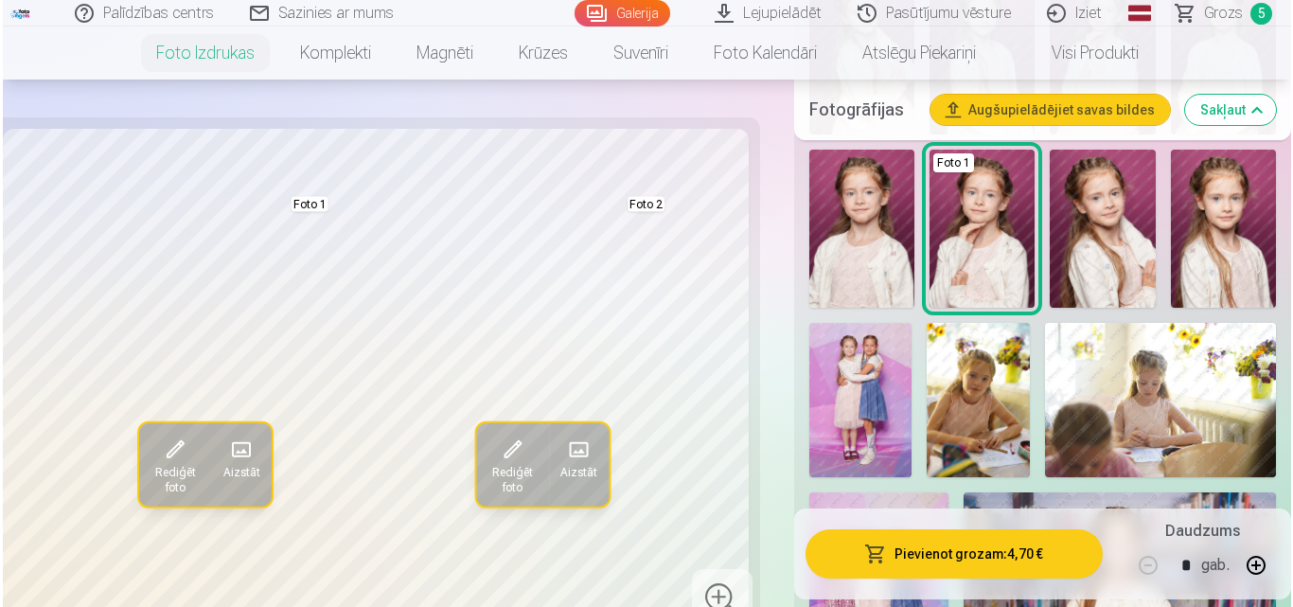
scroll to position [966, 0]
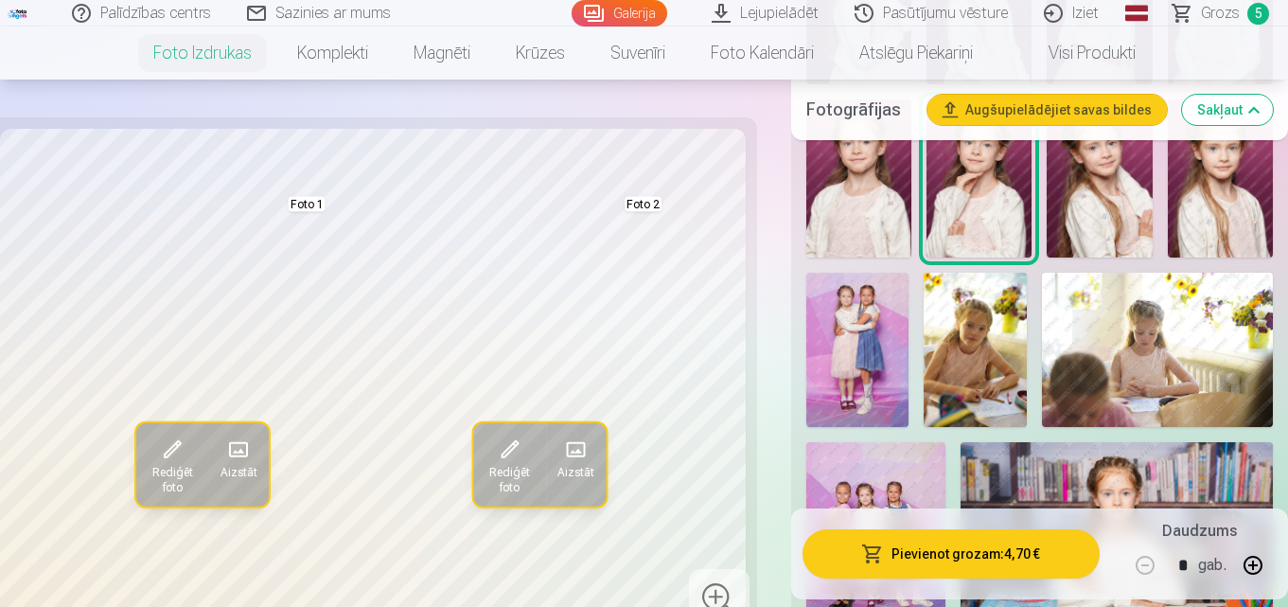
click at [1100, 347] on img at bounding box center [1157, 350] width 231 height 154
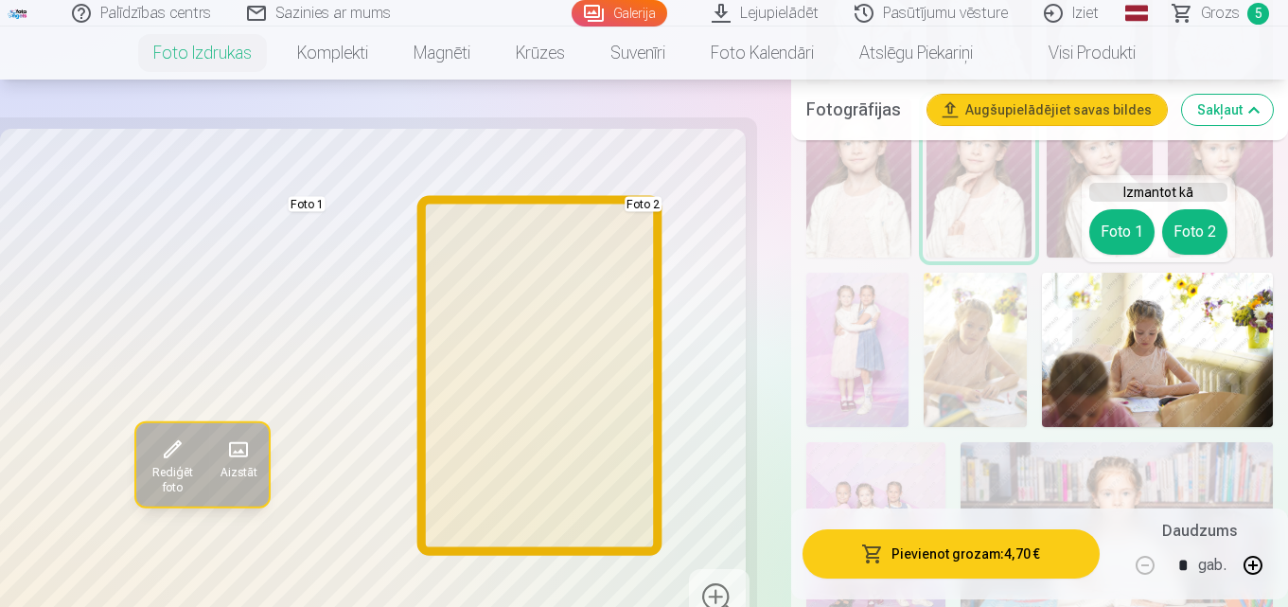
click at [1196, 223] on button "Foto 2" at bounding box center [1194, 231] width 65 height 45
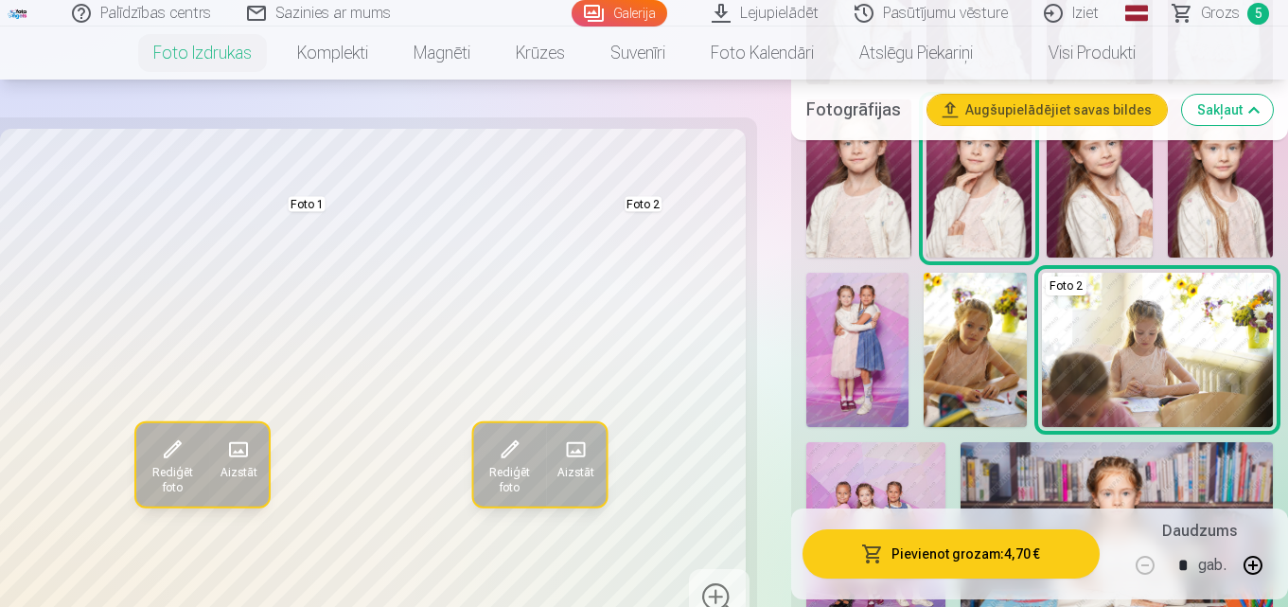
click at [497, 446] on span at bounding box center [510, 449] width 30 height 30
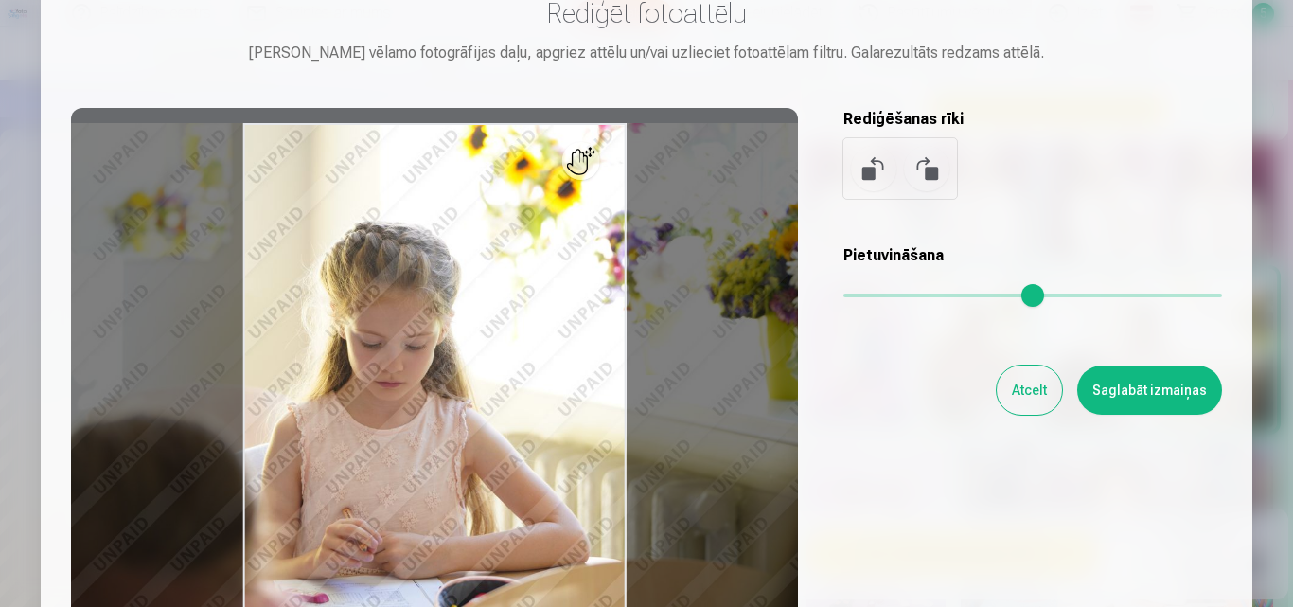
scroll to position [189, 0]
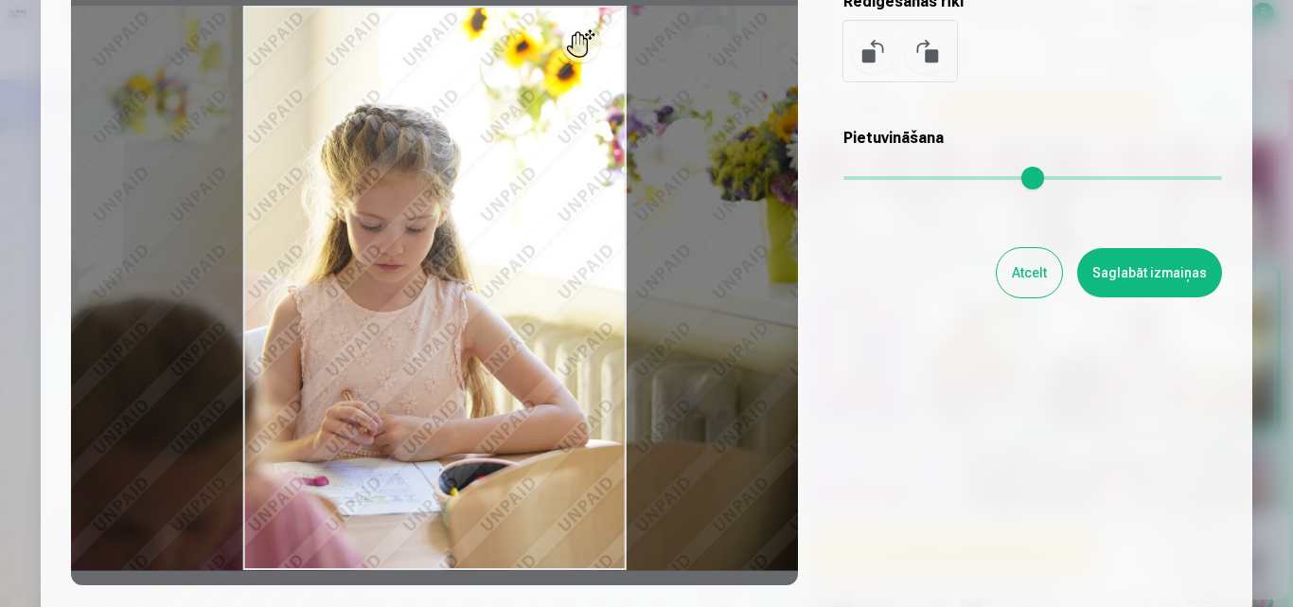
click at [1121, 276] on button "Saglabāt izmaiņas" at bounding box center [1149, 272] width 145 height 49
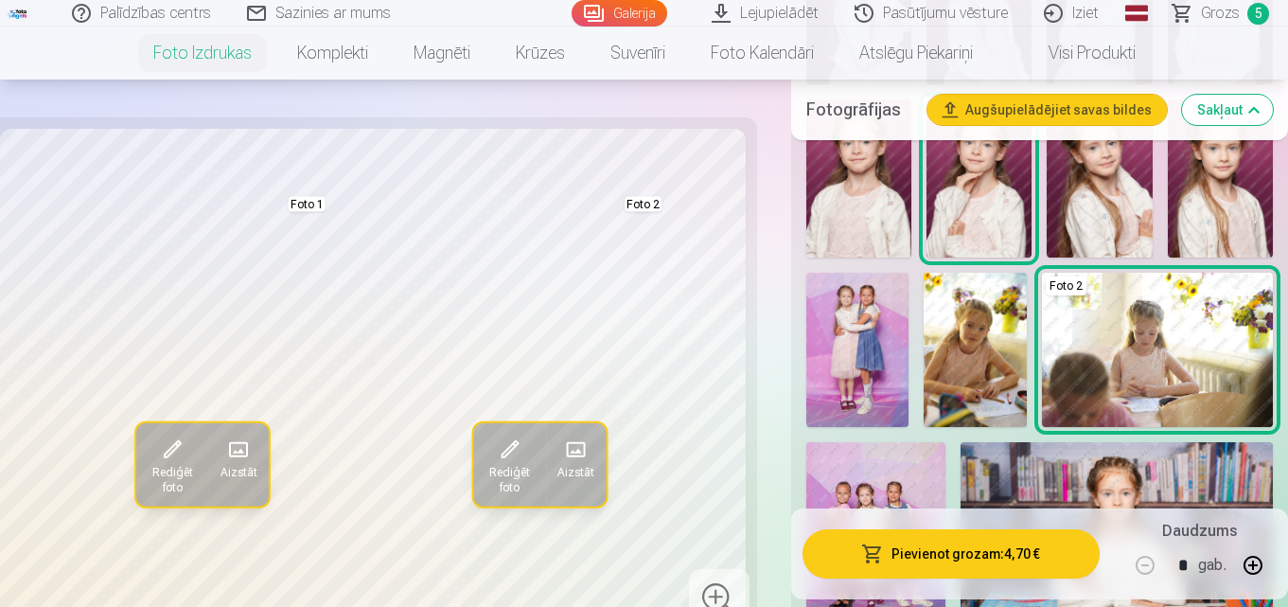
click at [1015, 307] on img at bounding box center [975, 350] width 103 height 154
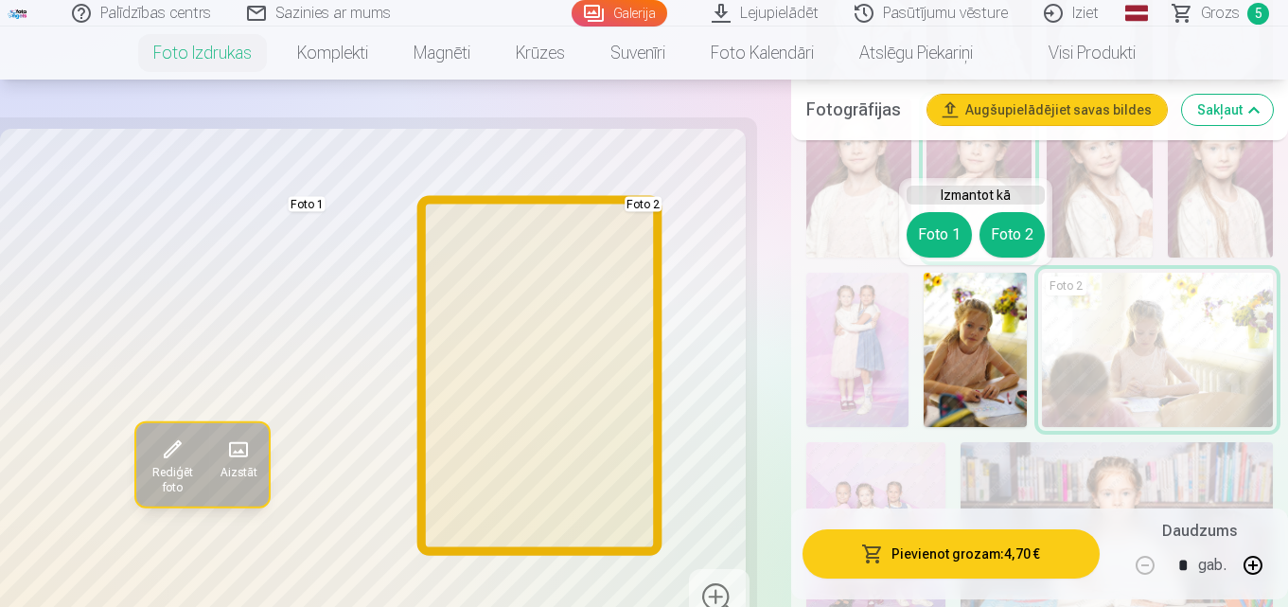
click at [1023, 242] on button "Foto 2" at bounding box center [1011, 234] width 65 height 45
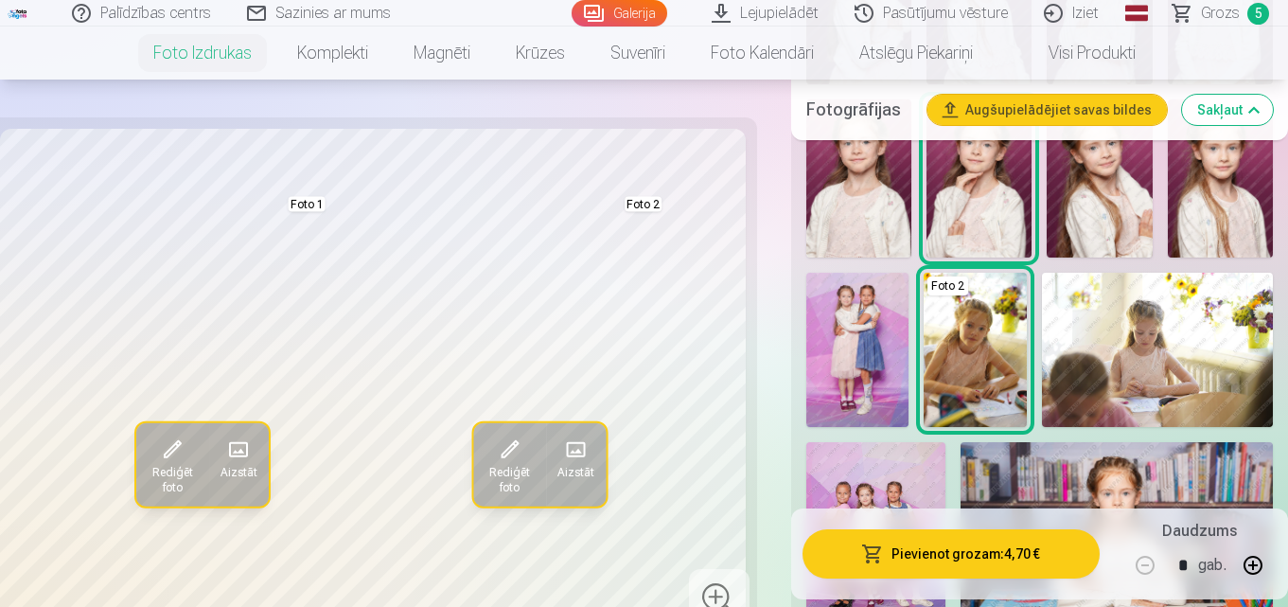
click at [504, 449] on span at bounding box center [510, 449] width 30 height 30
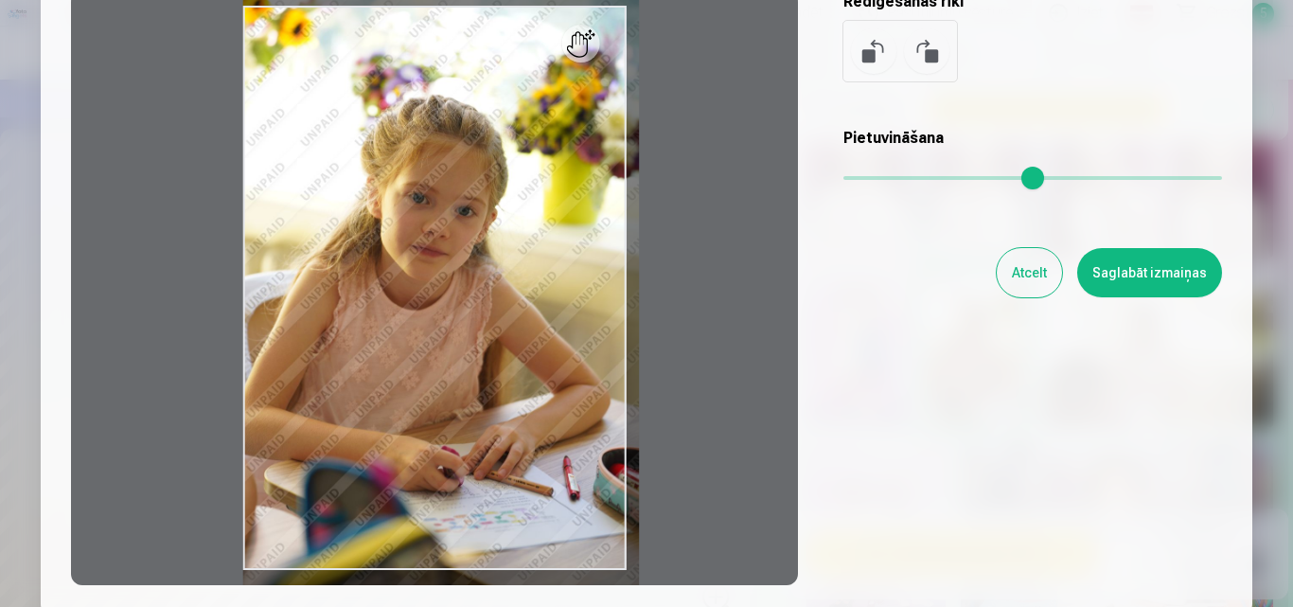
click at [855, 180] on input "range" at bounding box center [1032, 178] width 379 height 4
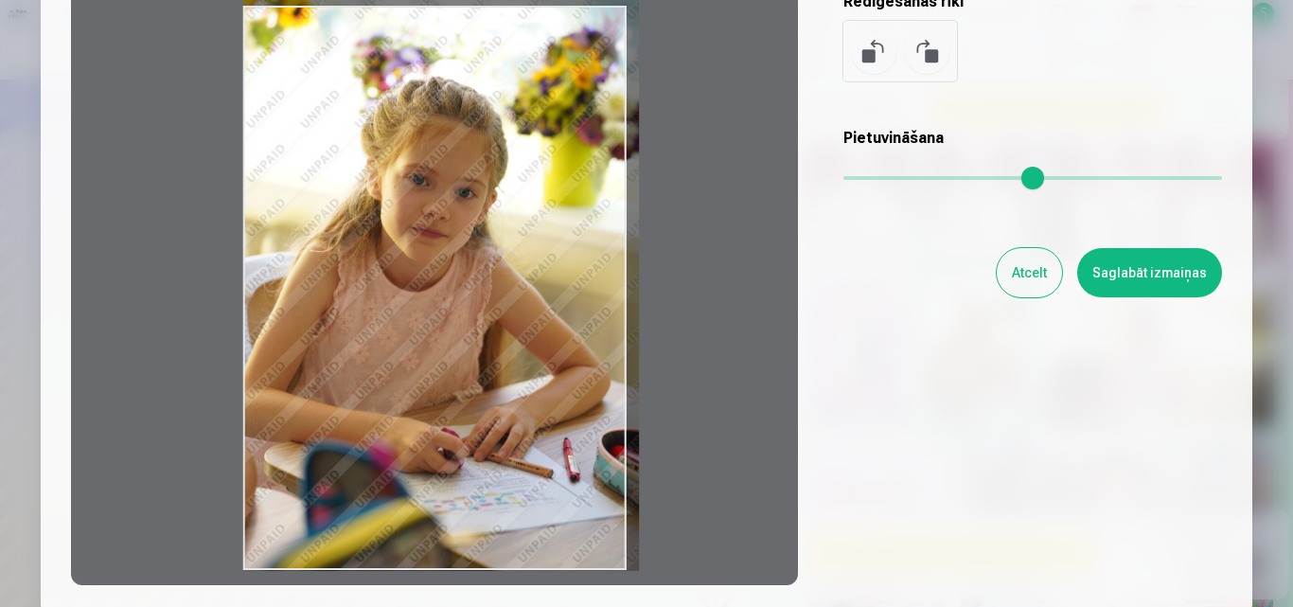
drag, startPoint x: 558, startPoint y: 323, endPoint x: 611, endPoint y: 289, distance: 63.0
click at [611, 289] on div at bounding box center [434, 288] width 727 height 594
type input "****"
click at [1189, 264] on button "Saglabāt izmaiņas" at bounding box center [1149, 272] width 145 height 49
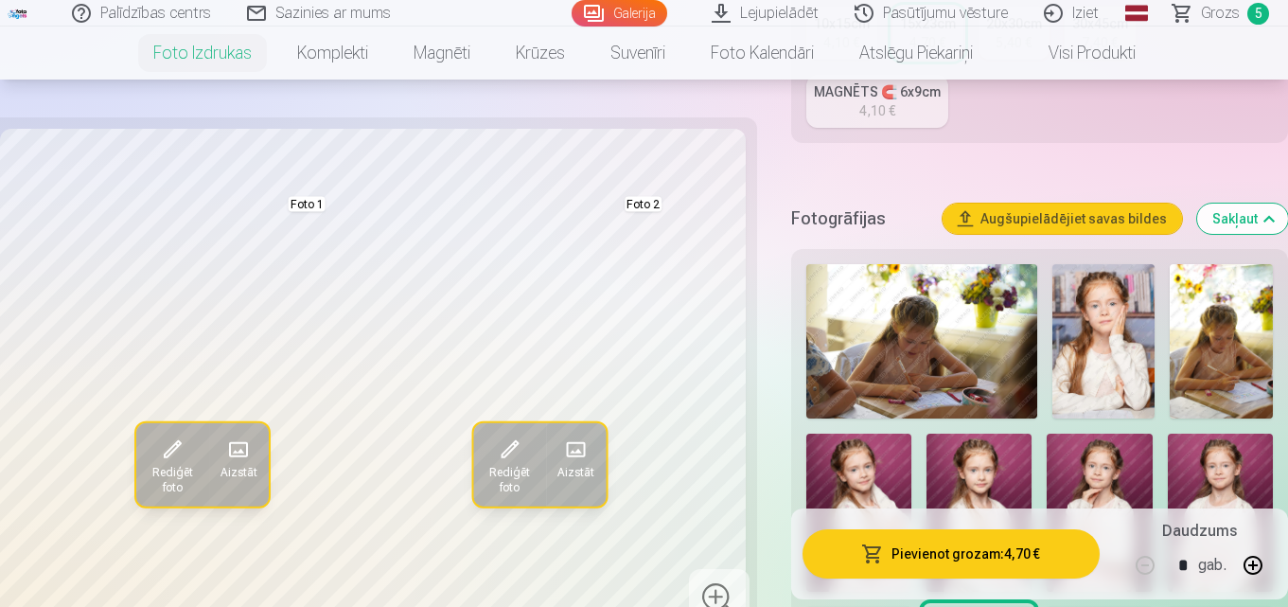
scroll to position [493, 0]
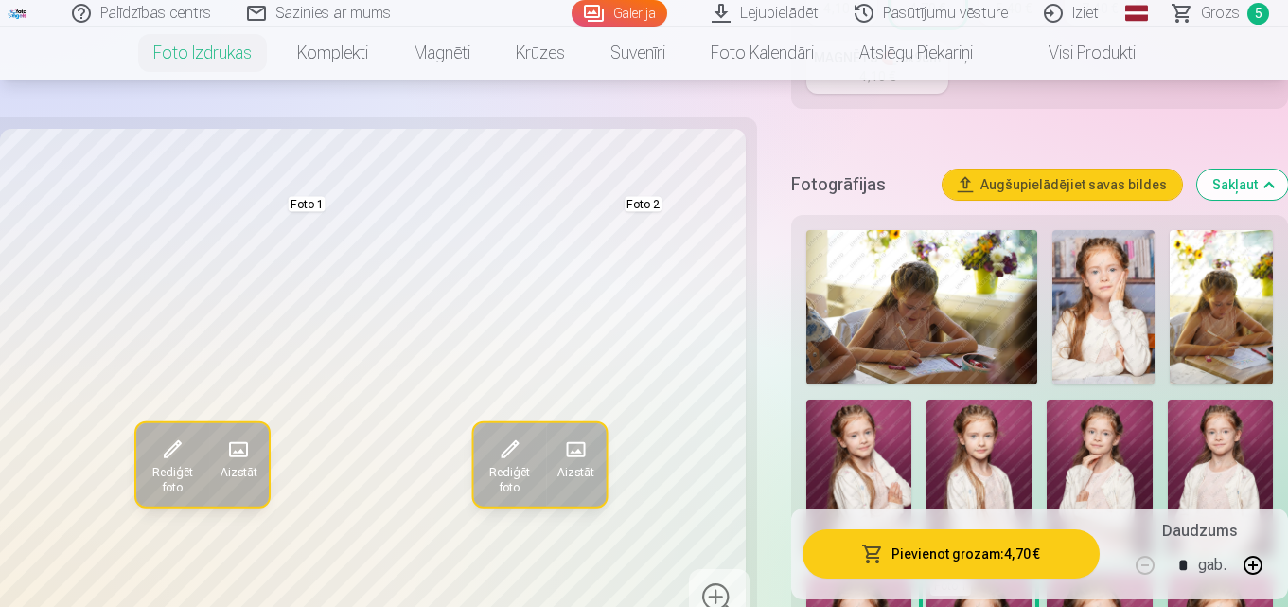
click at [966, 290] on img at bounding box center [921, 307] width 231 height 154
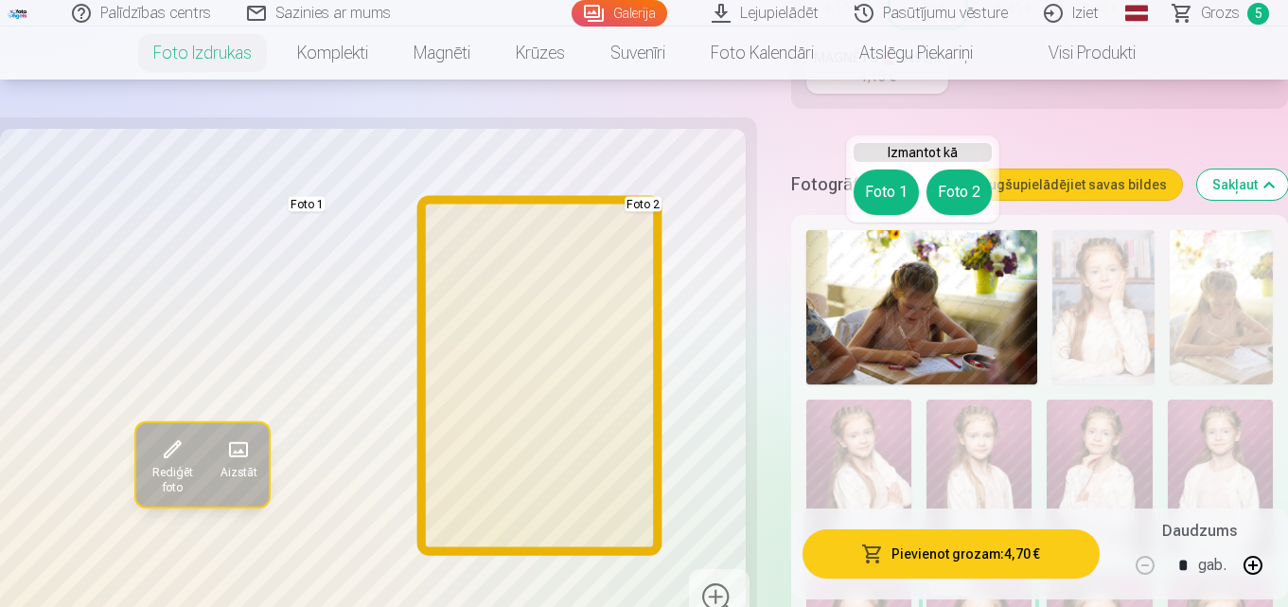
click at [952, 192] on button "Foto 2" at bounding box center [958, 191] width 65 height 45
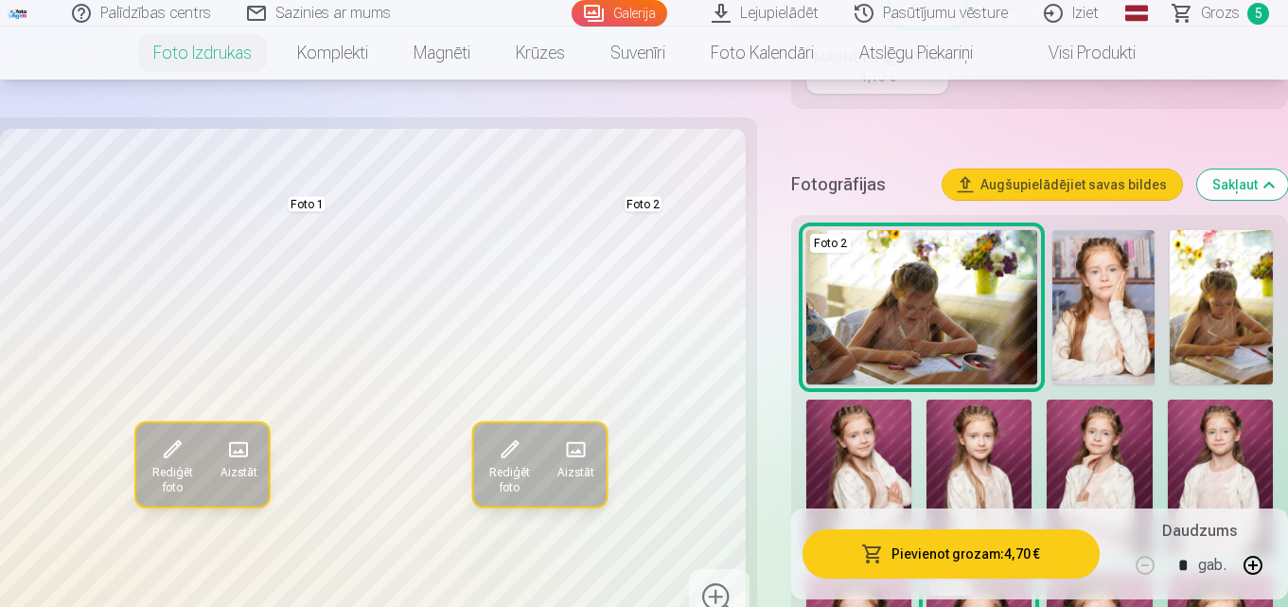
click at [1207, 320] on img at bounding box center [1221, 307] width 103 height 154
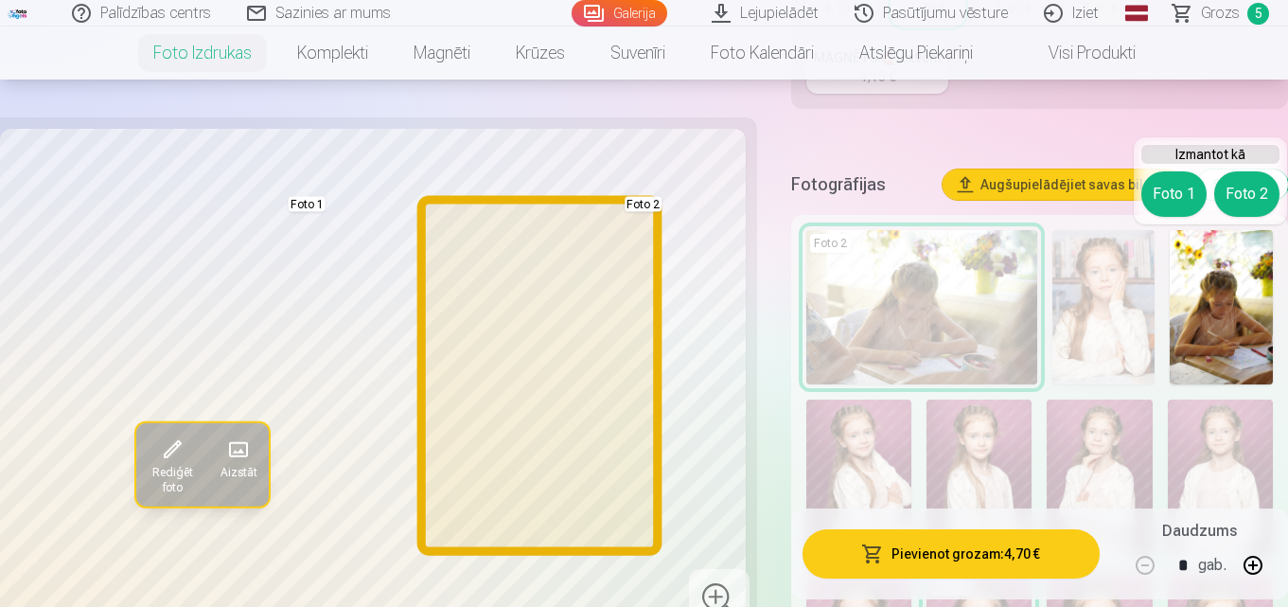
click at [1244, 196] on button "Foto 2" at bounding box center [1246, 193] width 65 height 45
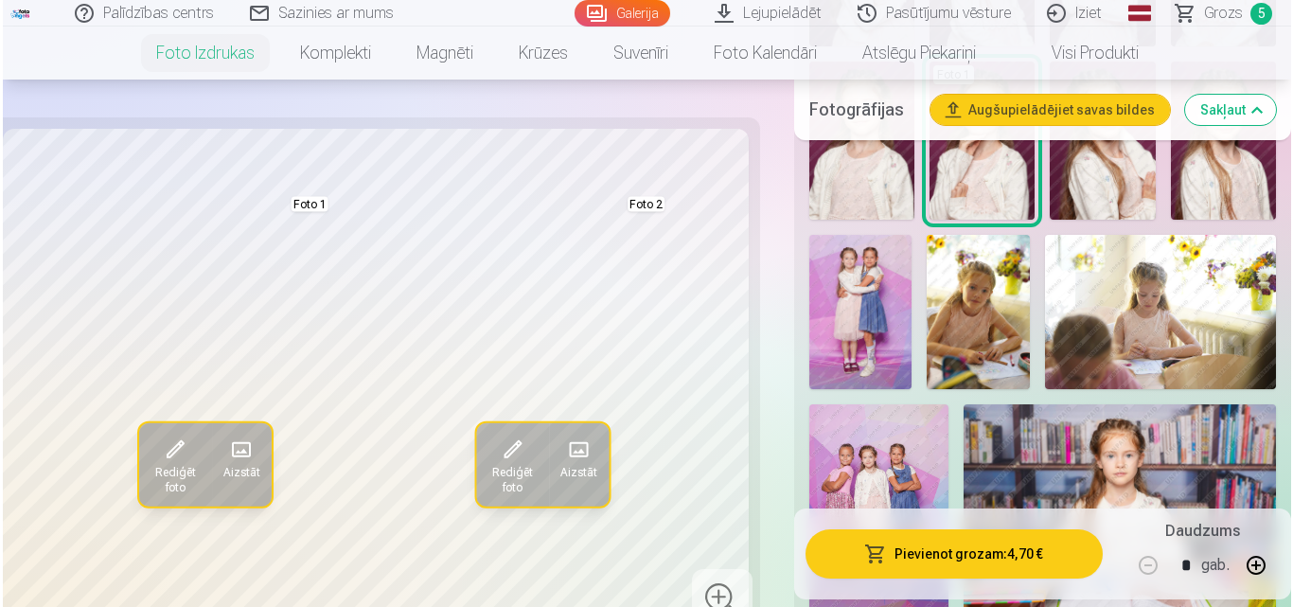
scroll to position [1061, 0]
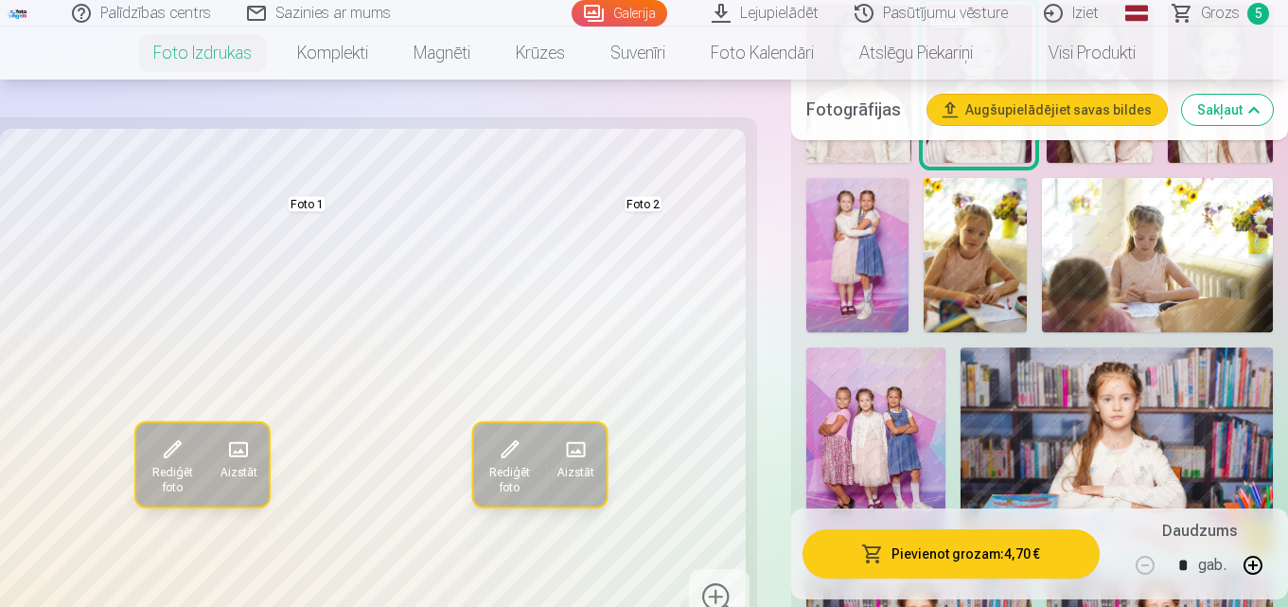
click at [1224, 270] on img at bounding box center [1157, 255] width 231 height 154
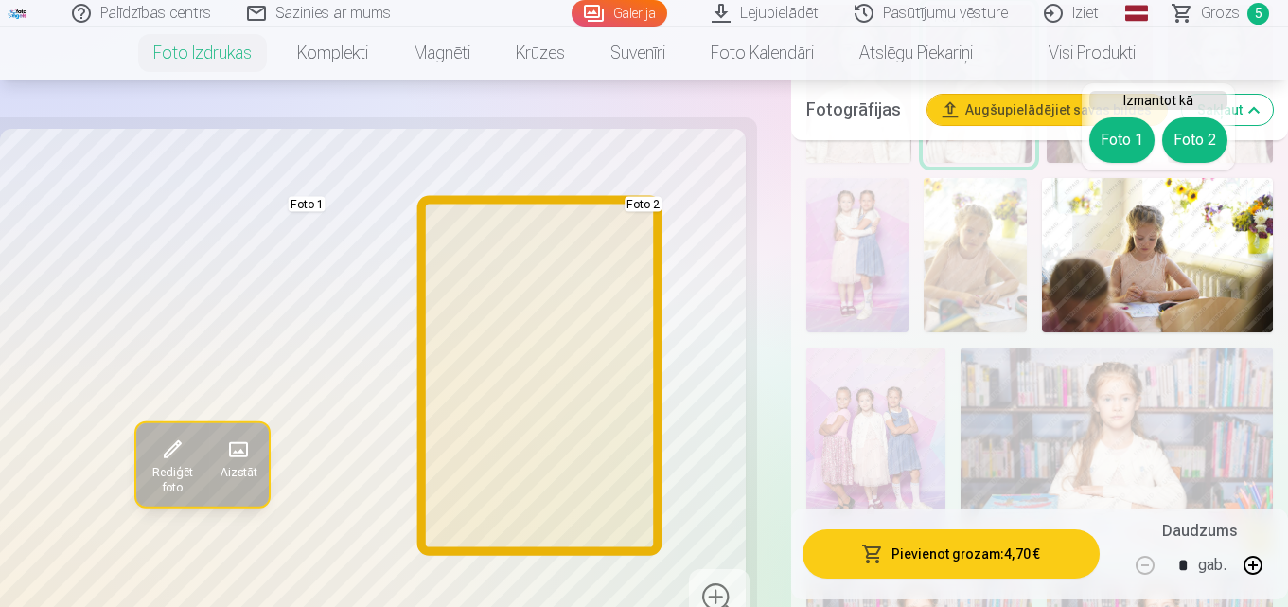
click at [1206, 149] on button "Foto 2" at bounding box center [1194, 139] width 65 height 45
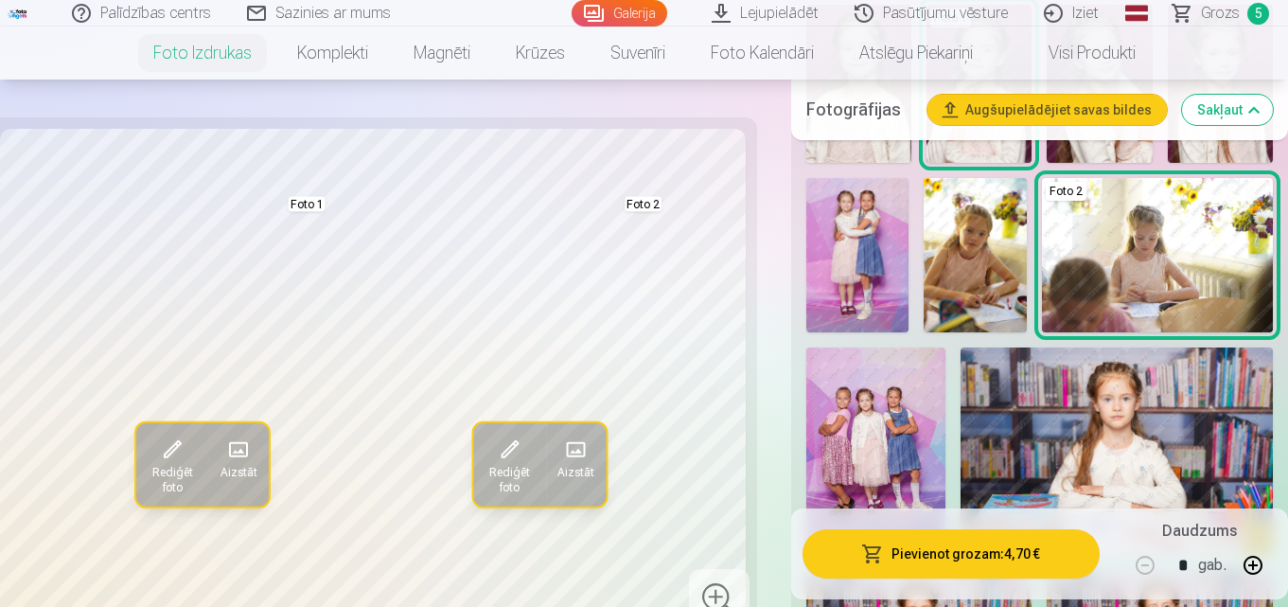
click at [976, 205] on img at bounding box center [975, 255] width 103 height 154
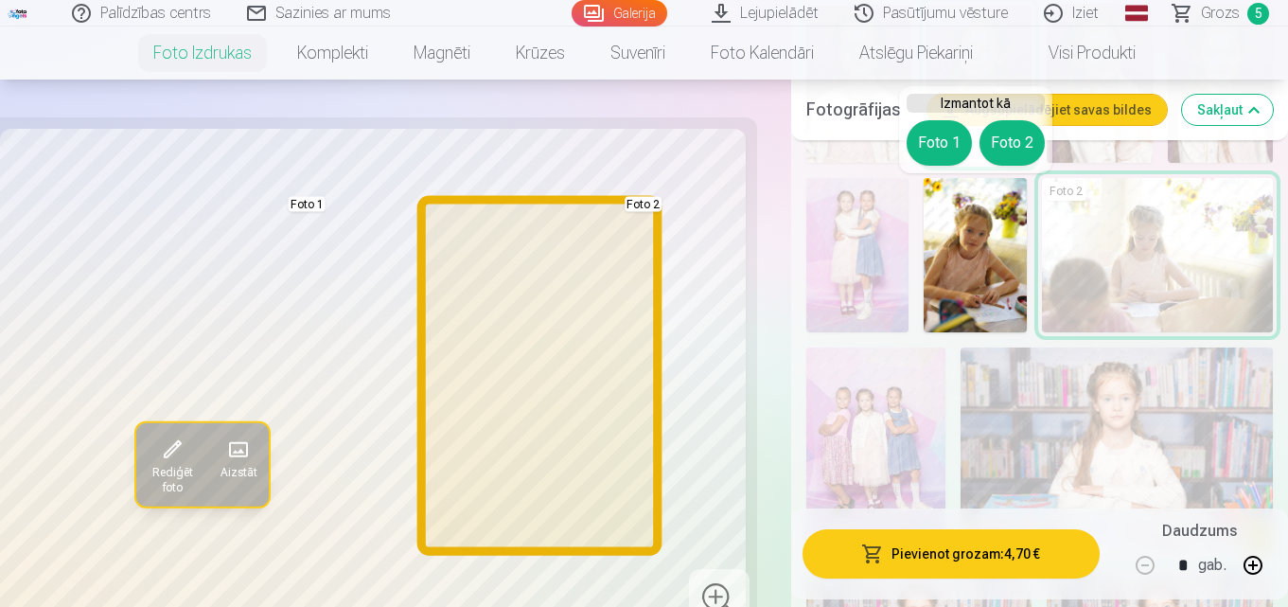
click at [1014, 142] on button "Foto 2" at bounding box center [1011, 142] width 65 height 45
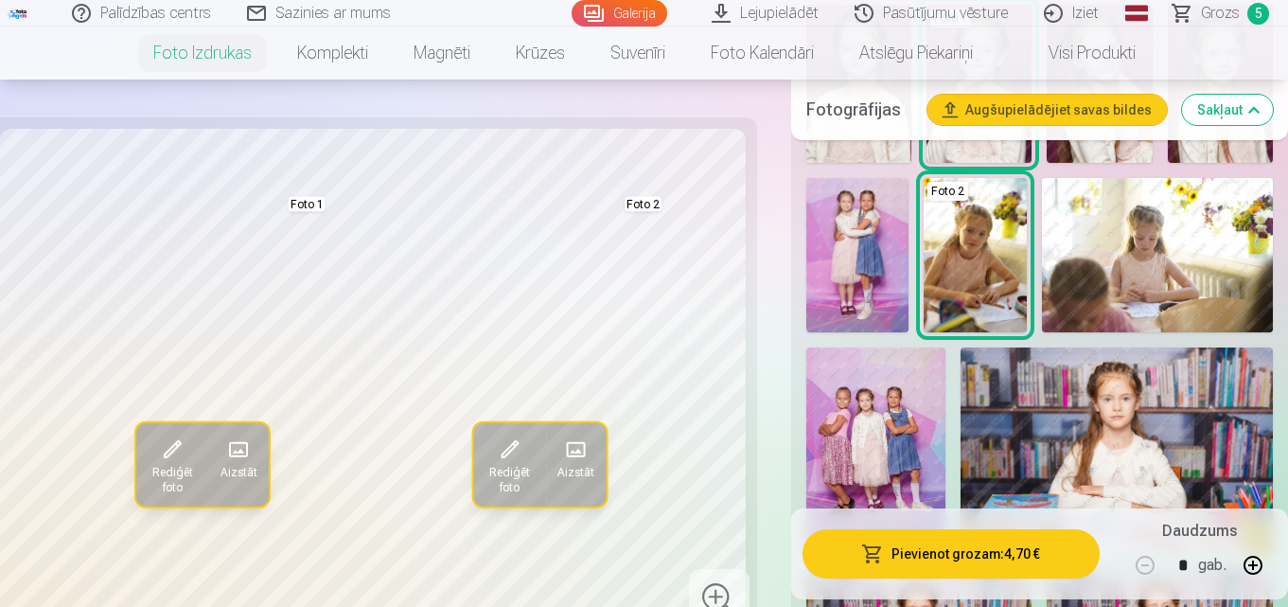
click at [513, 437] on span at bounding box center [510, 449] width 30 height 30
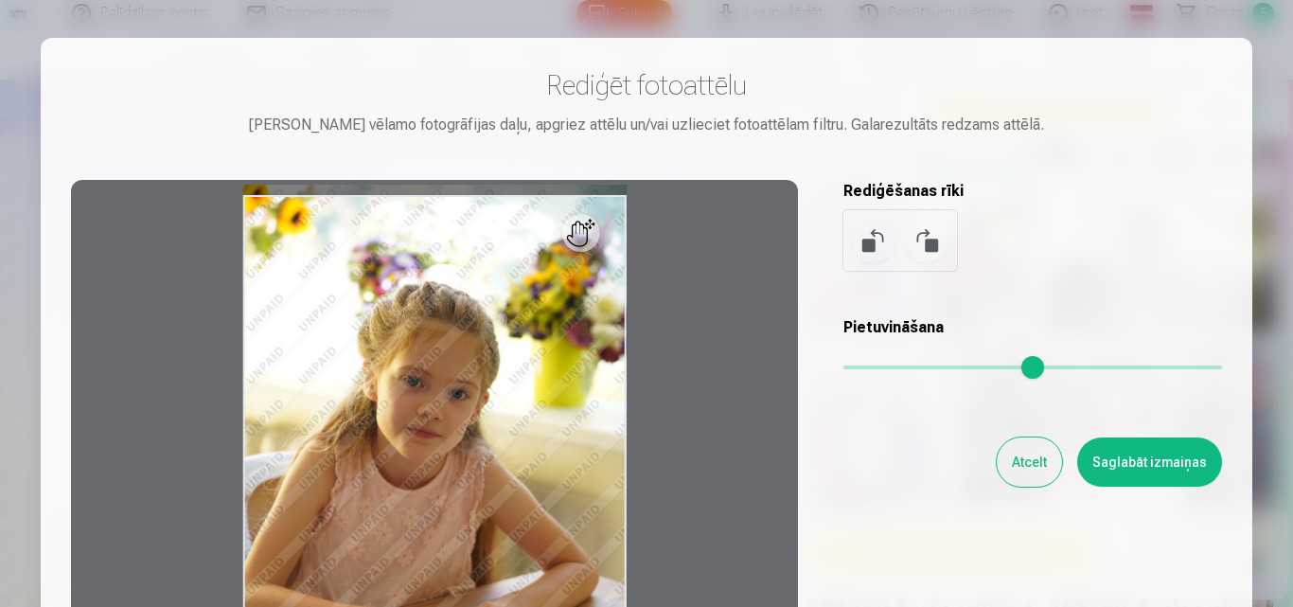
scroll to position [189, 0]
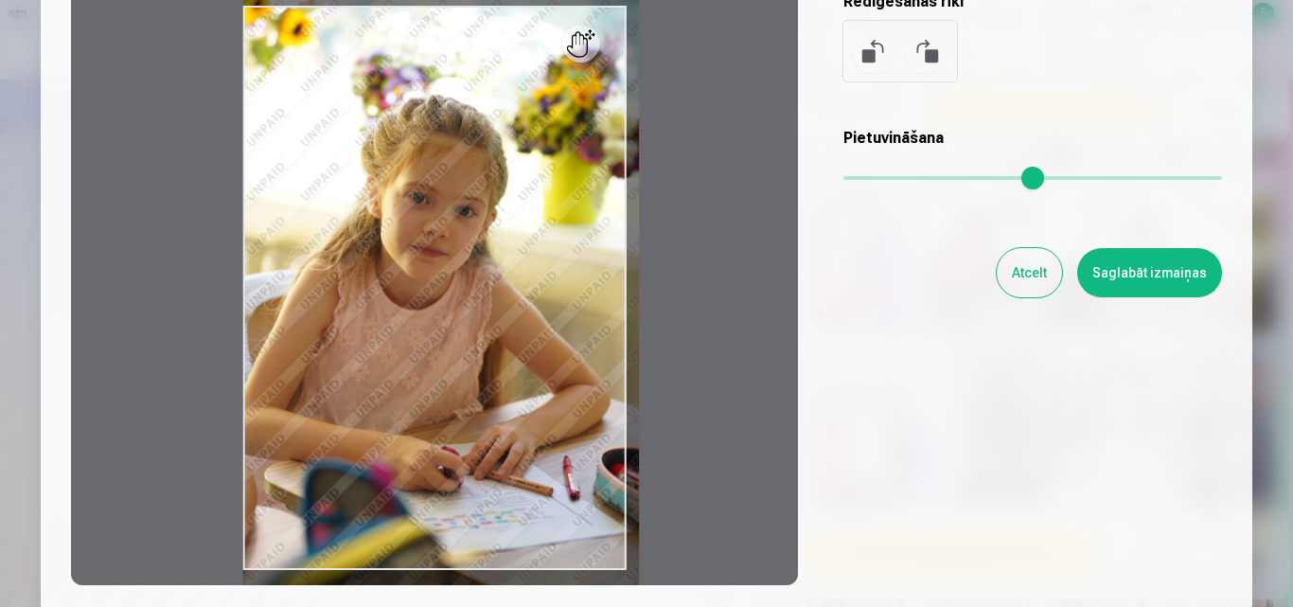
click at [856, 176] on input "range" at bounding box center [1032, 178] width 379 height 4
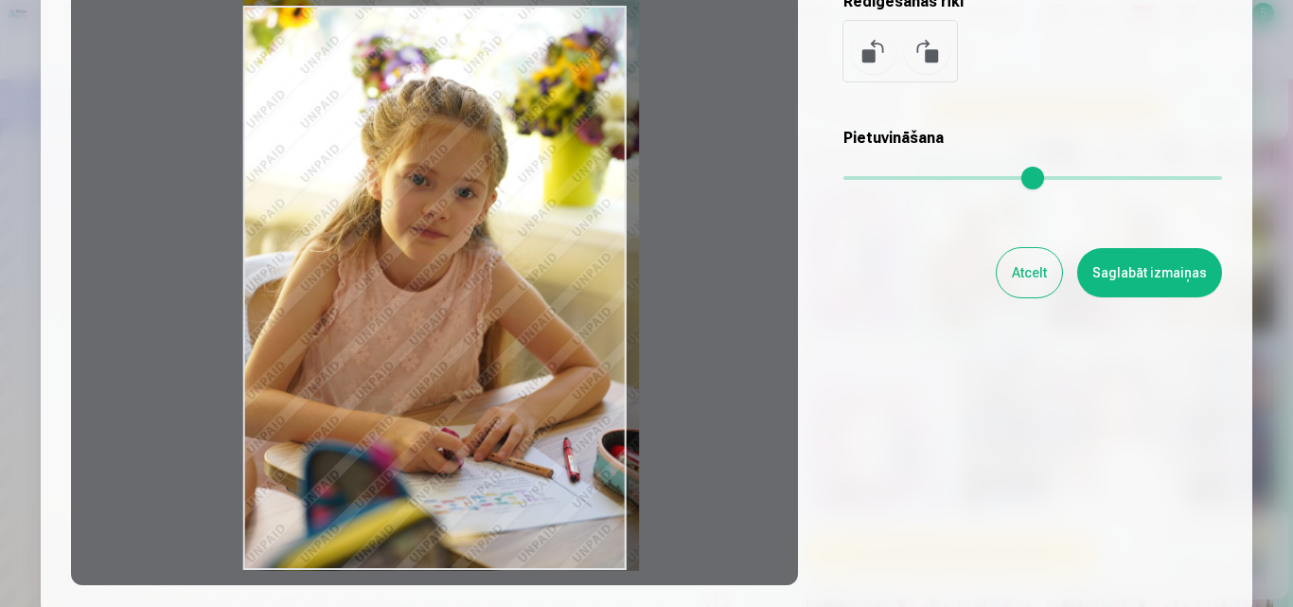
type input "****"
drag, startPoint x: 577, startPoint y: 274, endPoint x: 611, endPoint y: 254, distance: 39.9
click at [611, 254] on div at bounding box center [434, 288] width 727 height 594
click at [1124, 280] on button "Saglabāt izmaiņas" at bounding box center [1149, 272] width 145 height 49
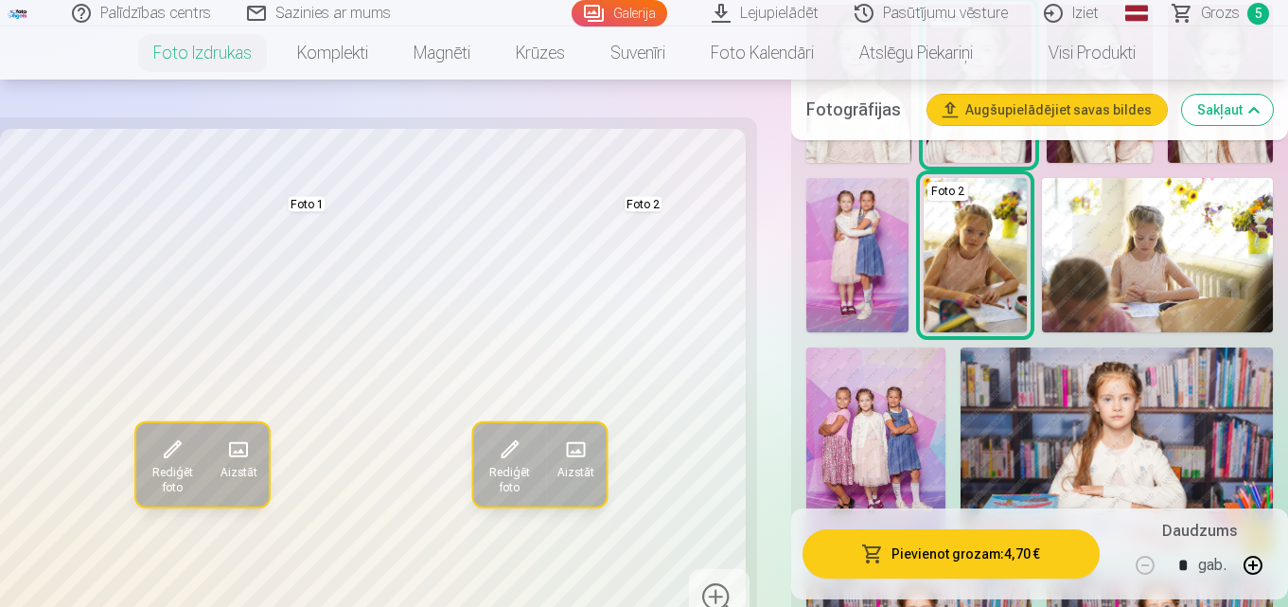
click at [1016, 553] on button "Pievienot grozam : 4,70 €" at bounding box center [950, 553] width 297 height 49
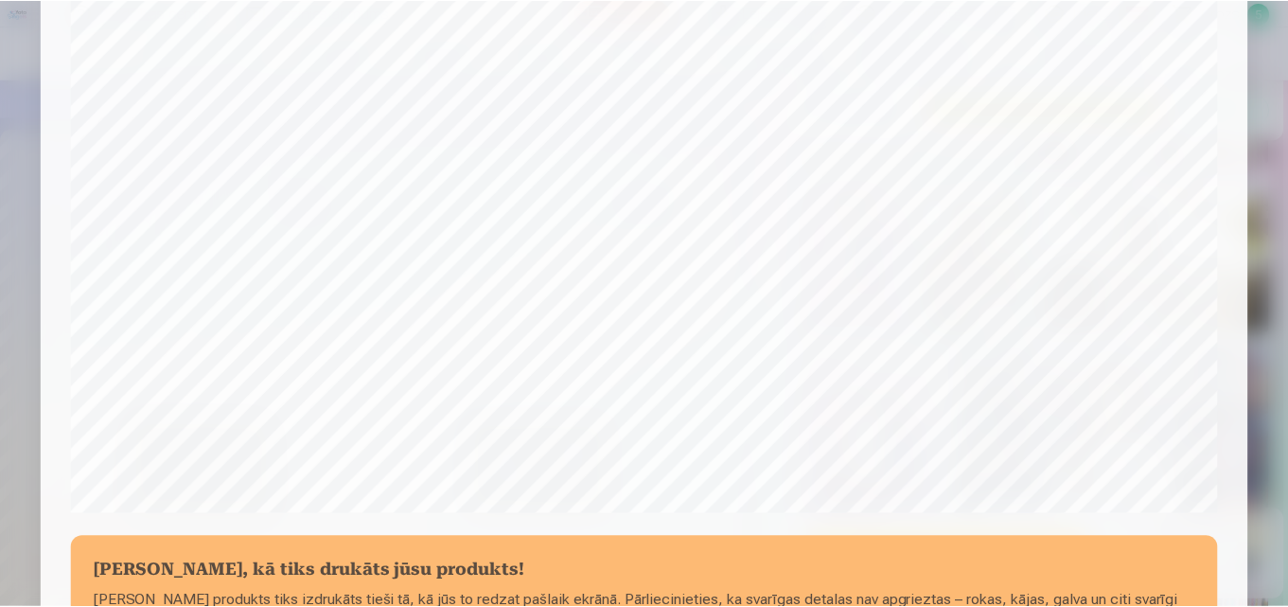
scroll to position [756, 0]
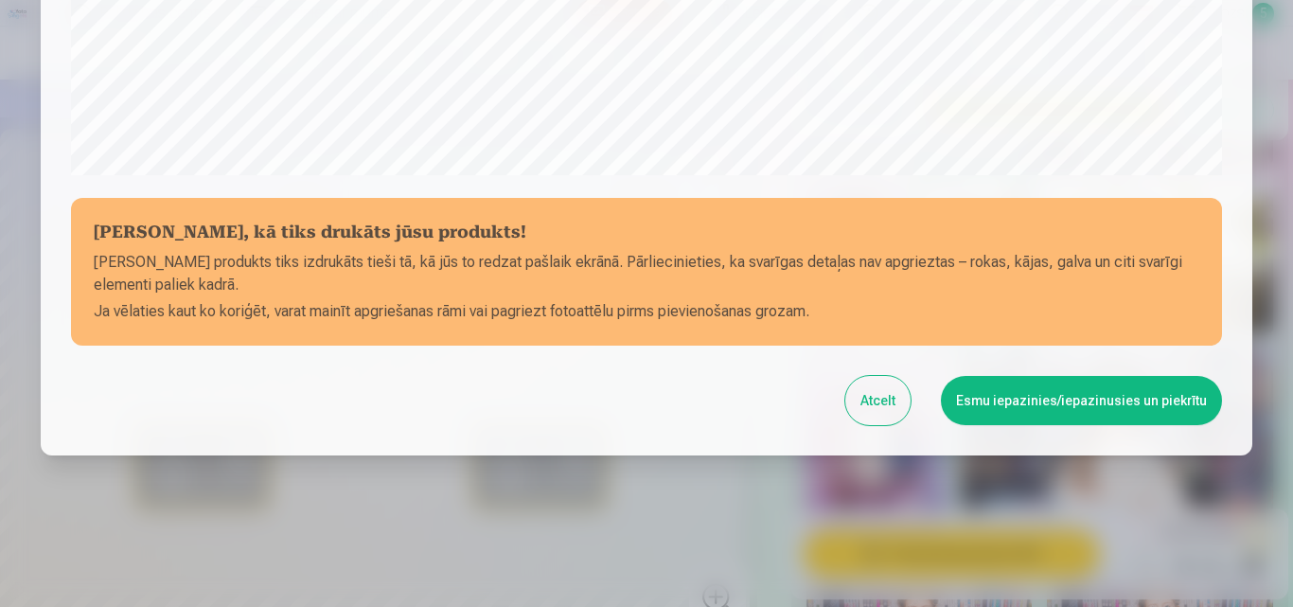
click at [1129, 405] on button "Esmu iepazinies/iepazinusies un piekrītu" at bounding box center [1081, 400] width 281 height 49
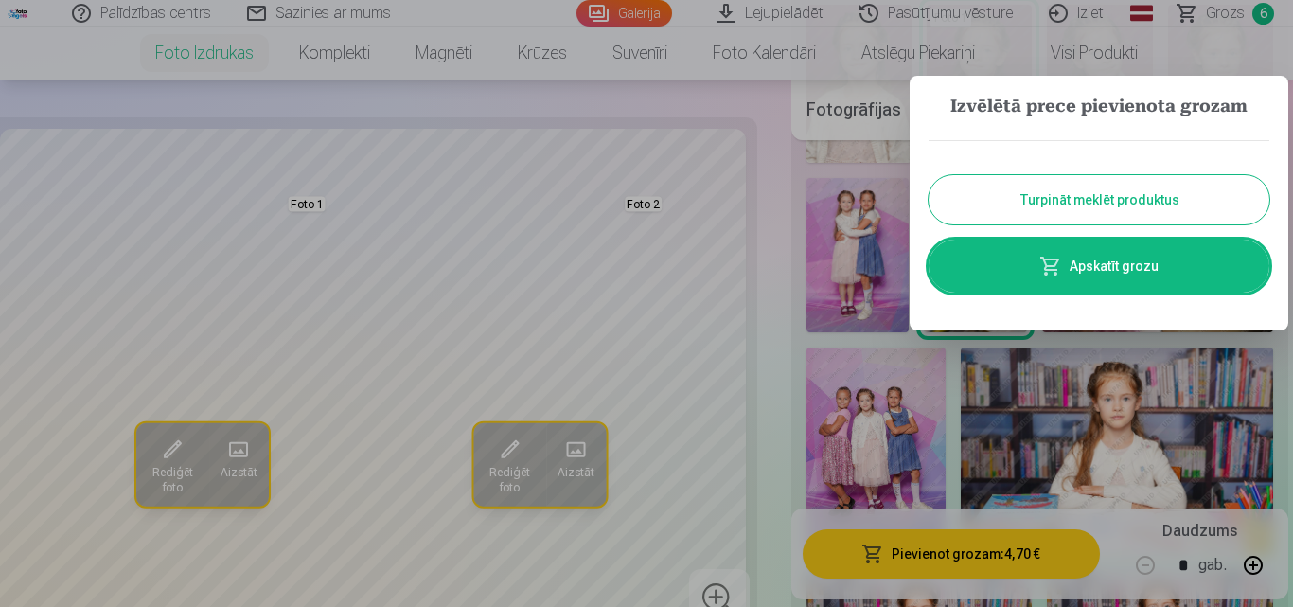
click at [1201, 255] on link "Apskatīt grozu" at bounding box center [1098, 265] width 341 height 53
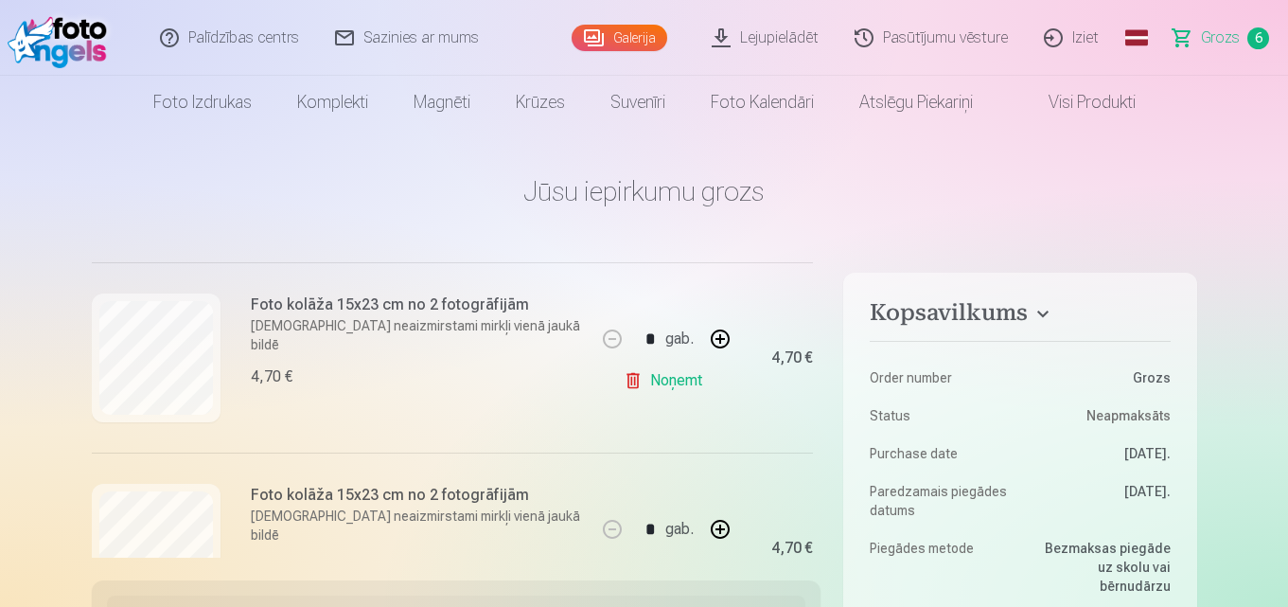
scroll to position [379, 0]
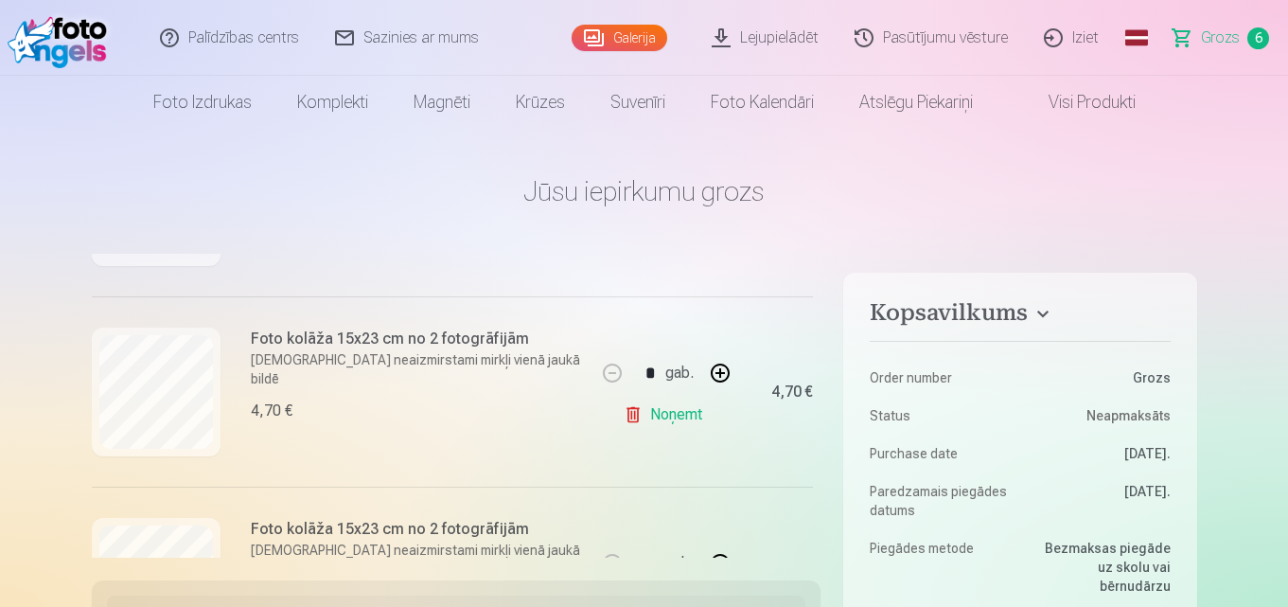
click at [668, 417] on link "Noņemt" at bounding box center [667, 415] width 86 height 38
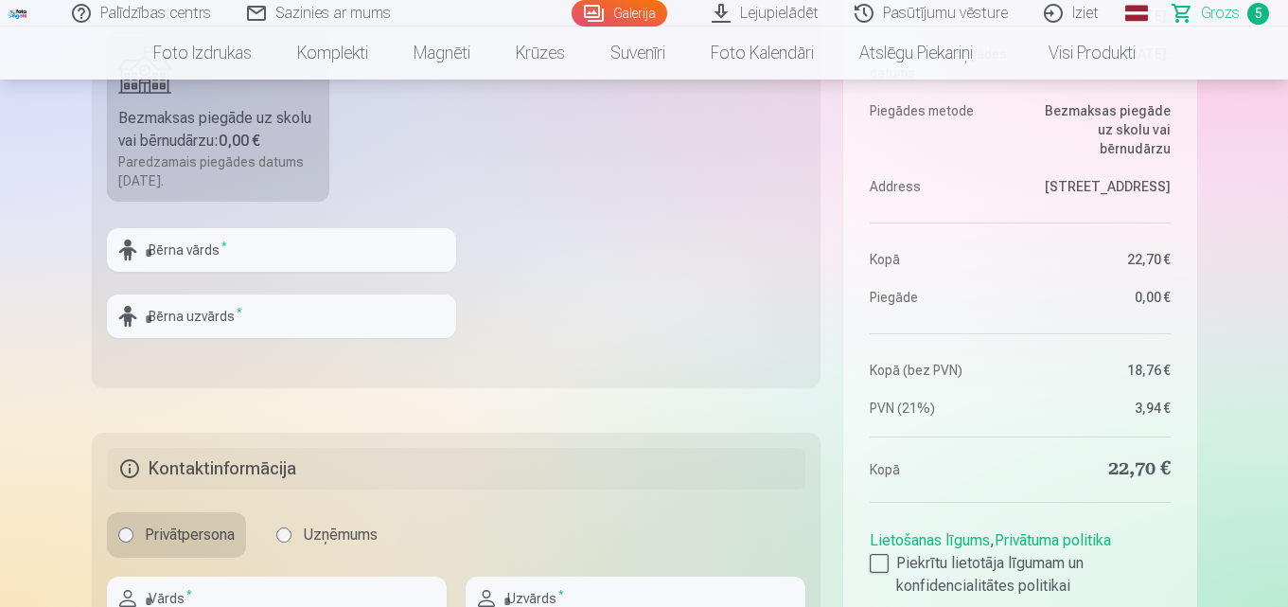
scroll to position [662, 0]
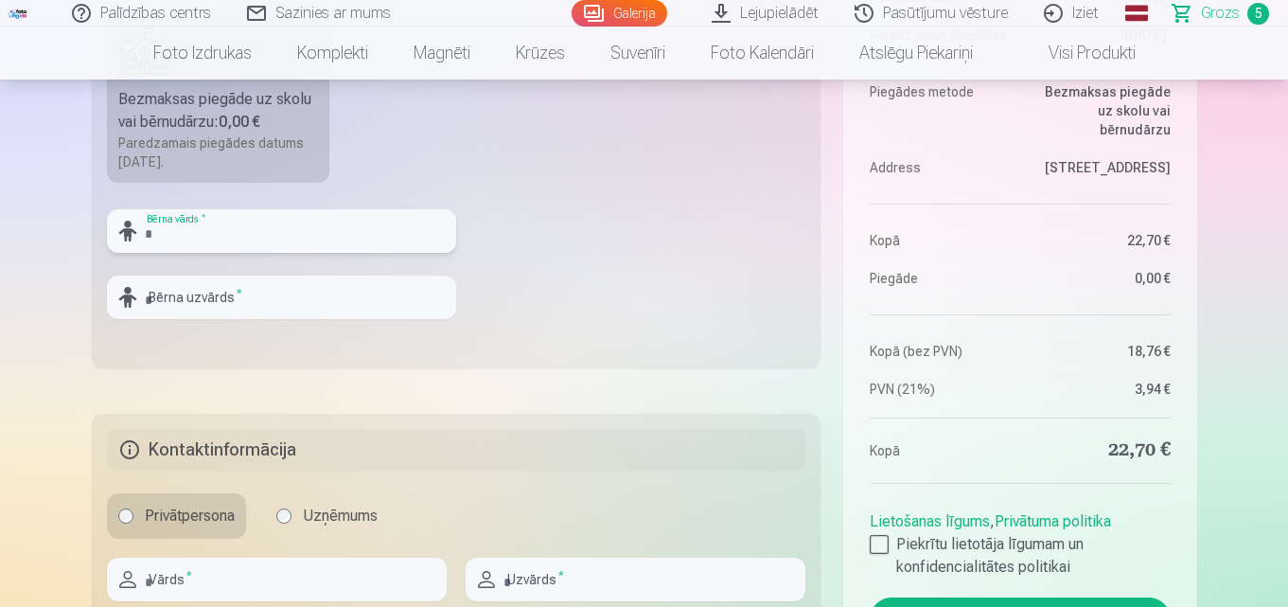
click at [355, 228] on input "text" at bounding box center [281, 231] width 349 height 44
type input "*******"
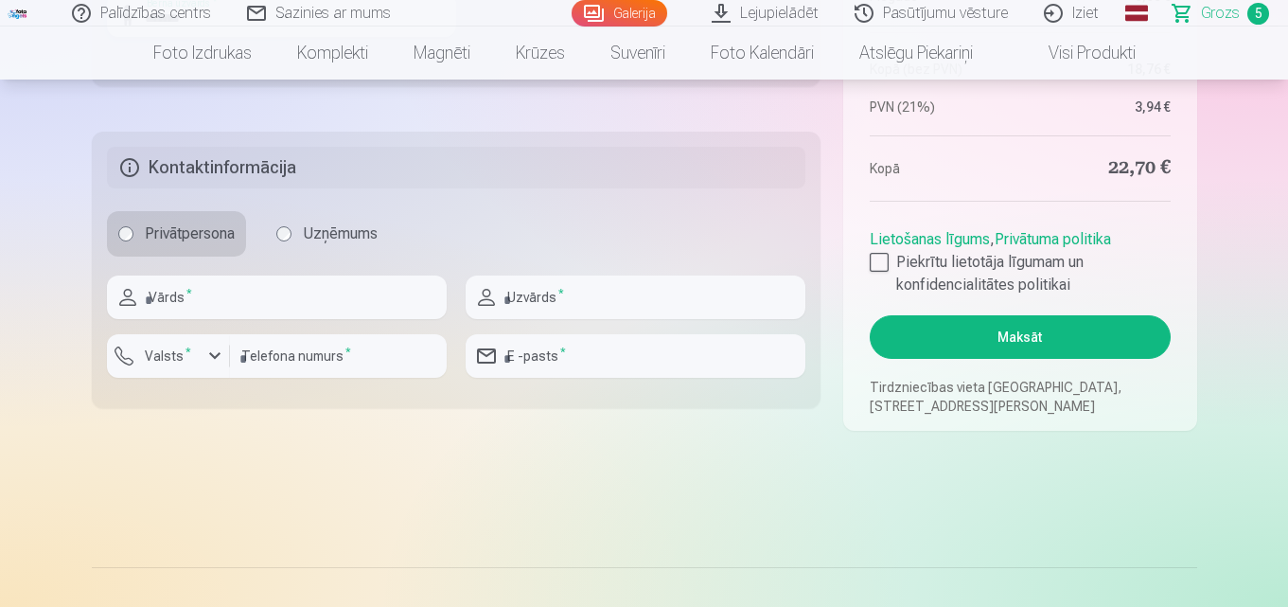
scroll to position [946, 0]
type input "*******"
click at [404, 283] on input "text" at bounding box center [277, 295] width 340 height 44
type input "*******"
type input "*****"
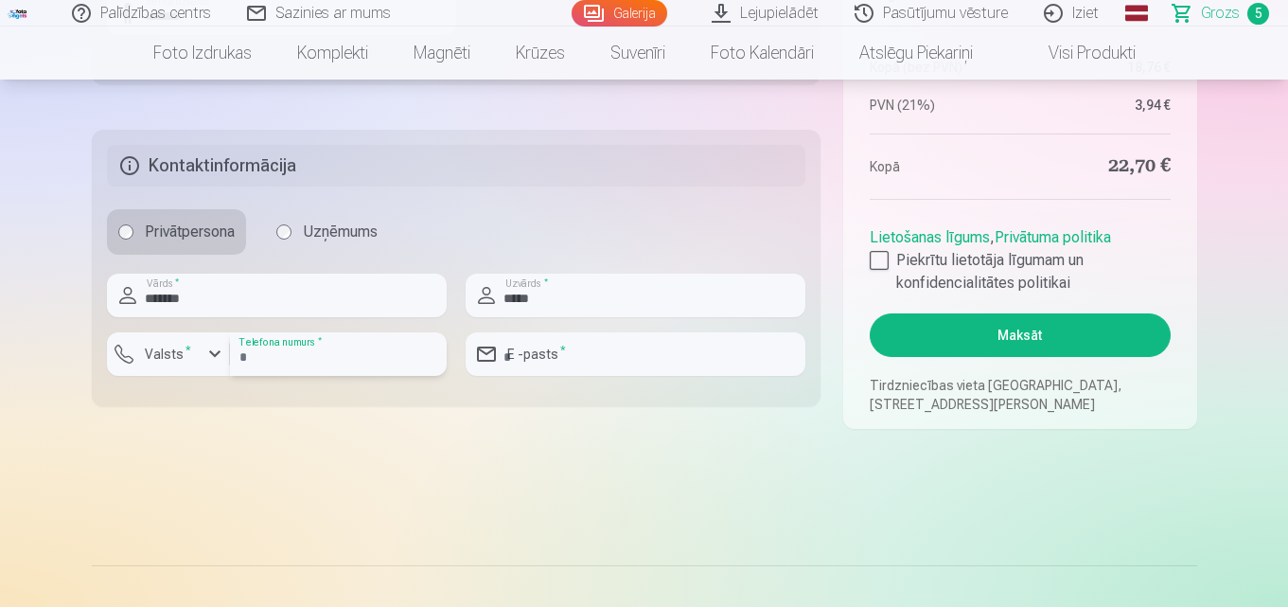
type input "********"
type input "**********"
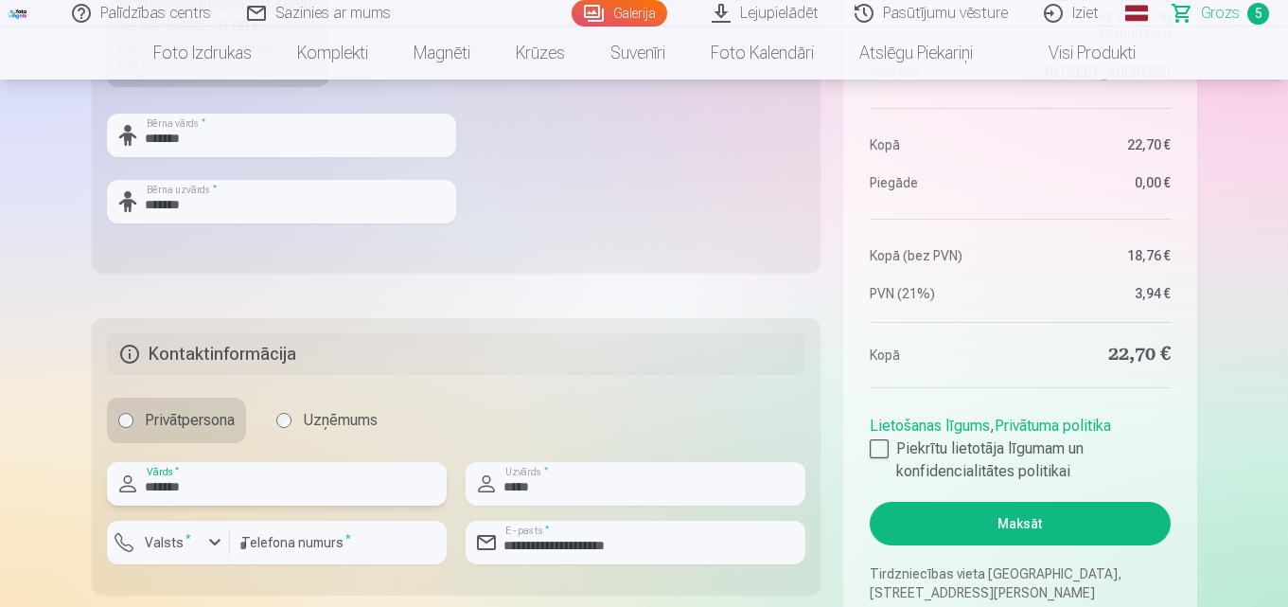
scroll to position [757, 0]
click at [882, 448] on div at bounding box center [879, 449] width 19 height 19
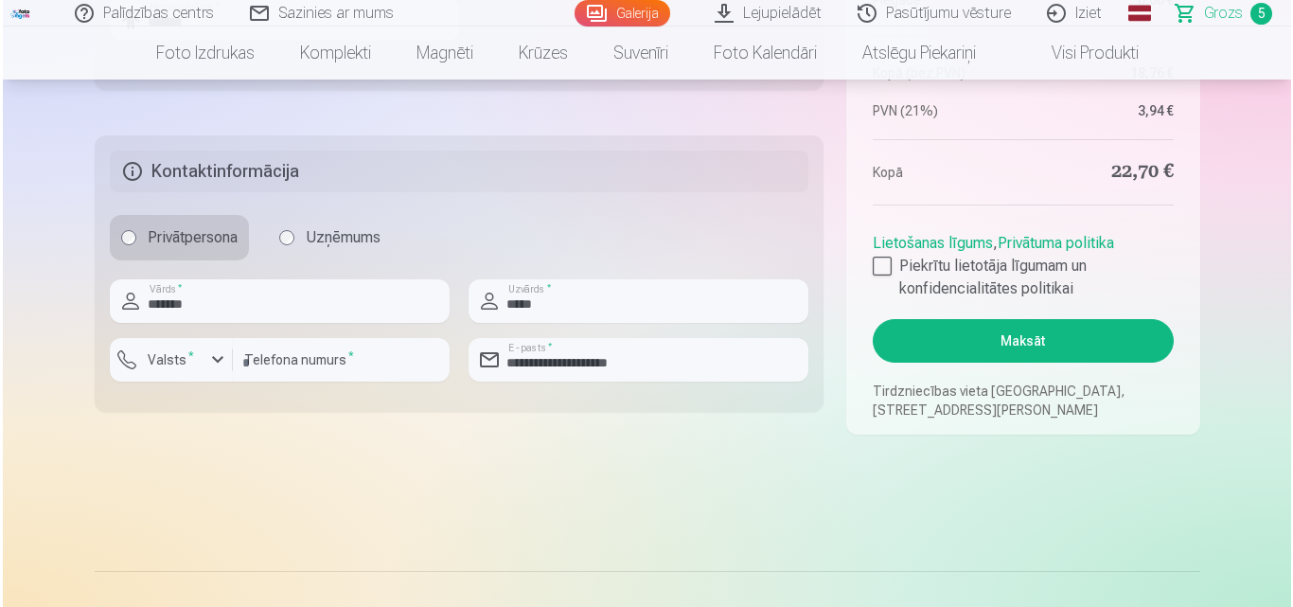
scroll to position [946, 0]
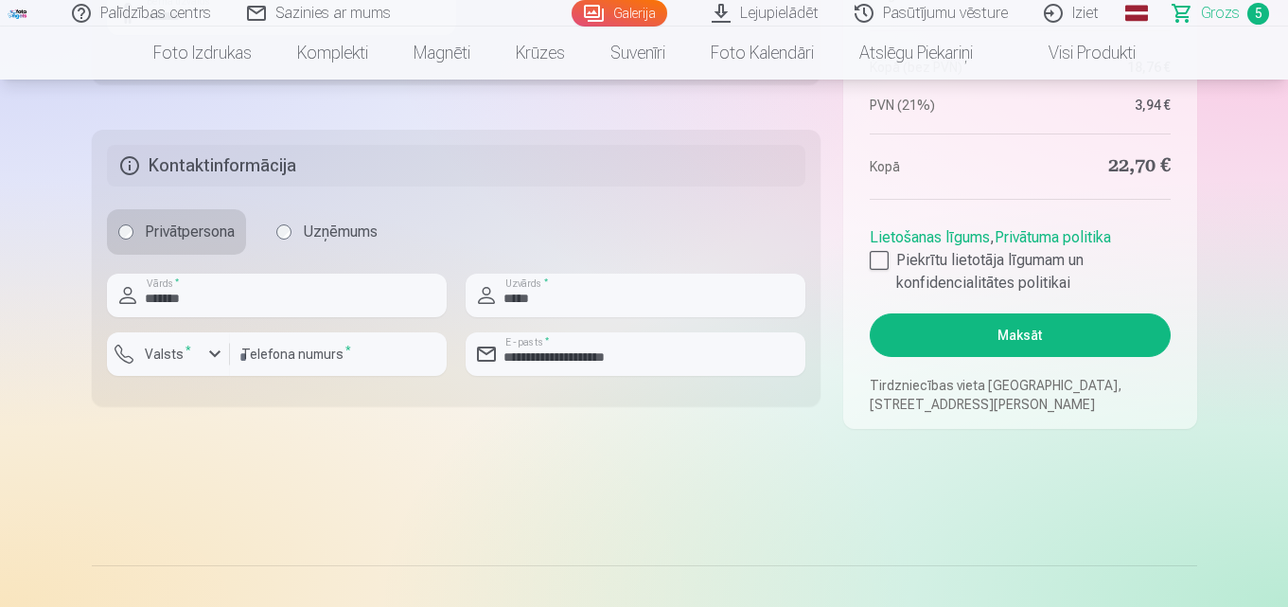
click at [1121, 342] on button "Maksāt" at bounding box center [1020, 335] width 300 height 44
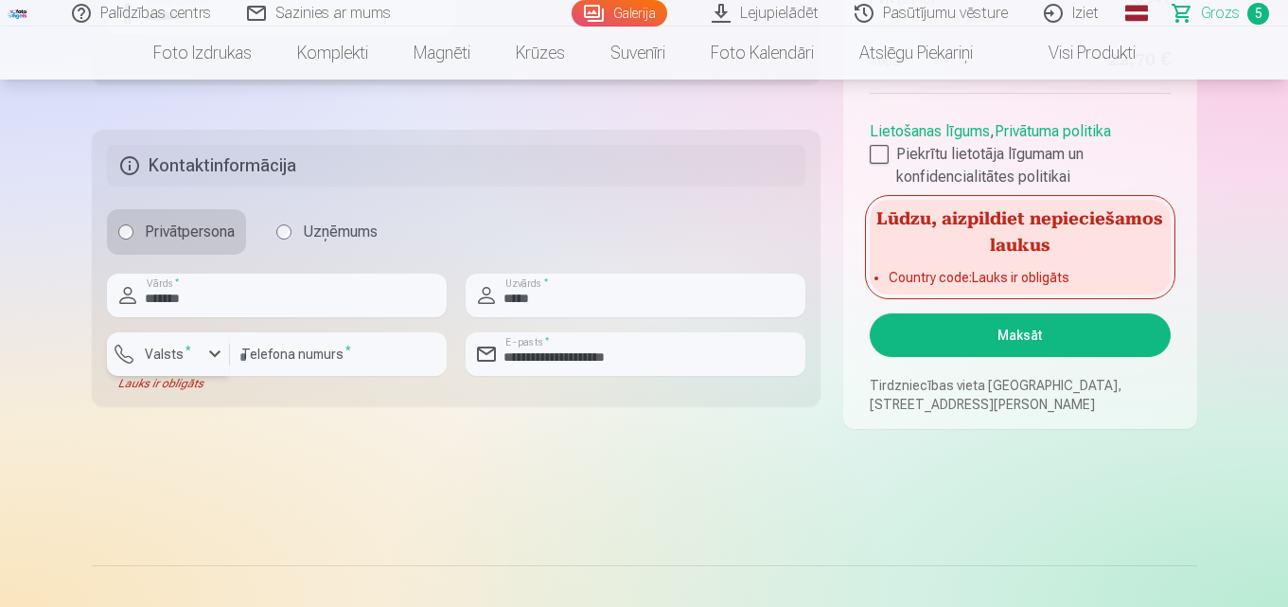
click at [214, 362] on div "button" at bounding box center [214, 354] width 23 height 23
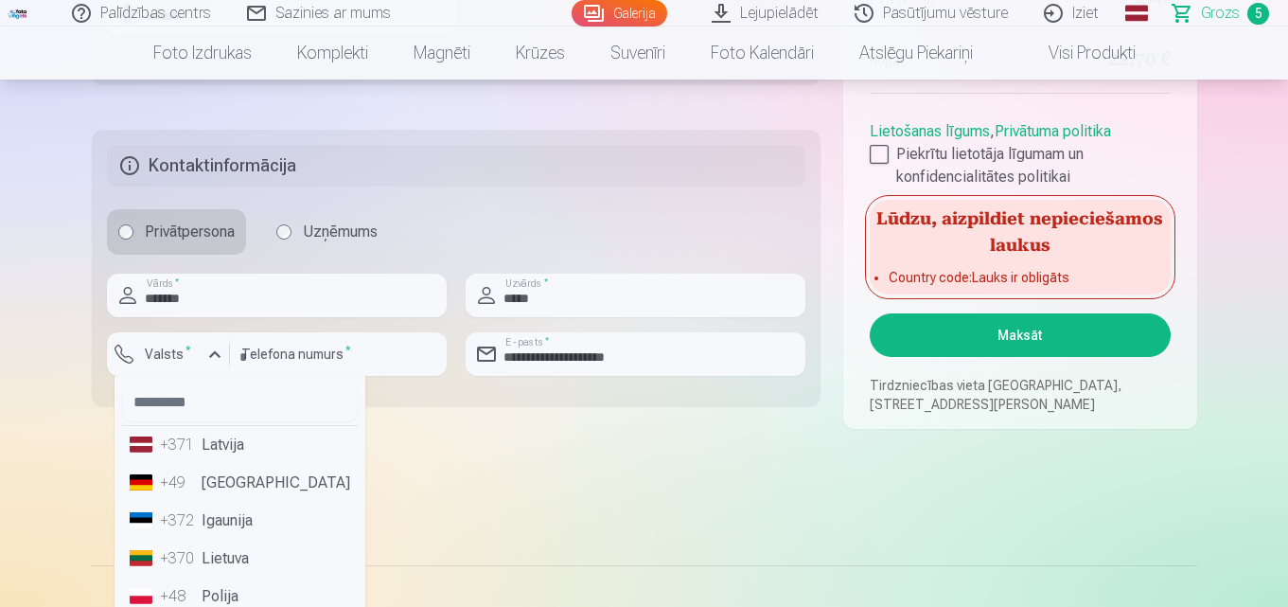
click at [221, 447] on li "+371 Latvija" at bounding box center [240, 445] width 236 height 38
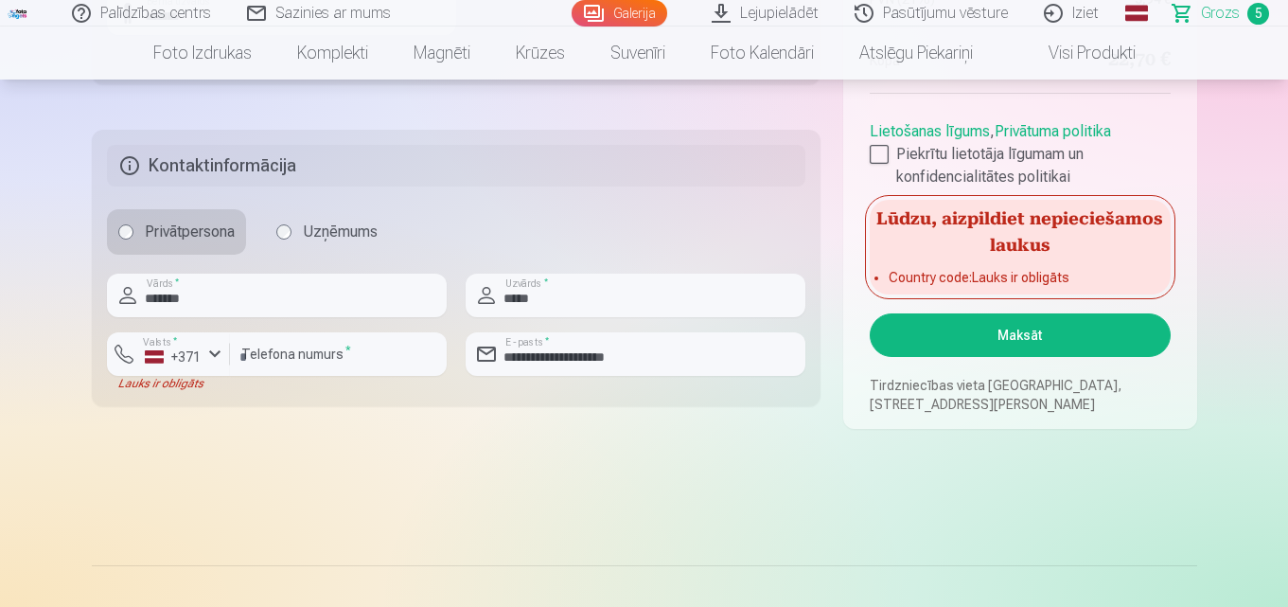
click at [1136, 330] on button "Maksāt" at bounding box center [1020, 335] width 300 height 44
